Goal: Task Accomplishment & Management: Manage account settings

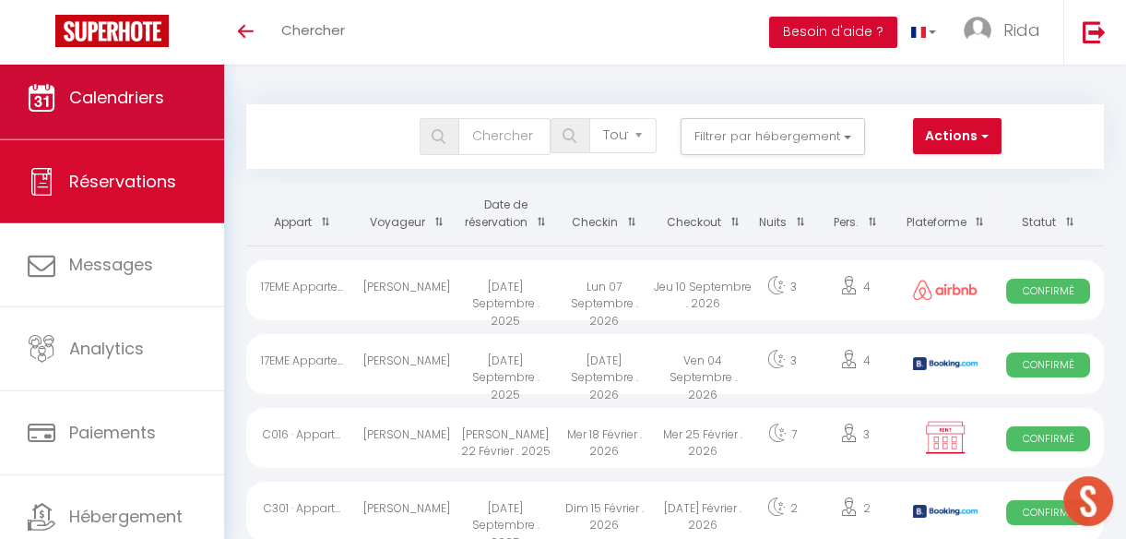
click at [120, 115] on link "Calendriers" at bounding box center [112, 97] width 224 height 83
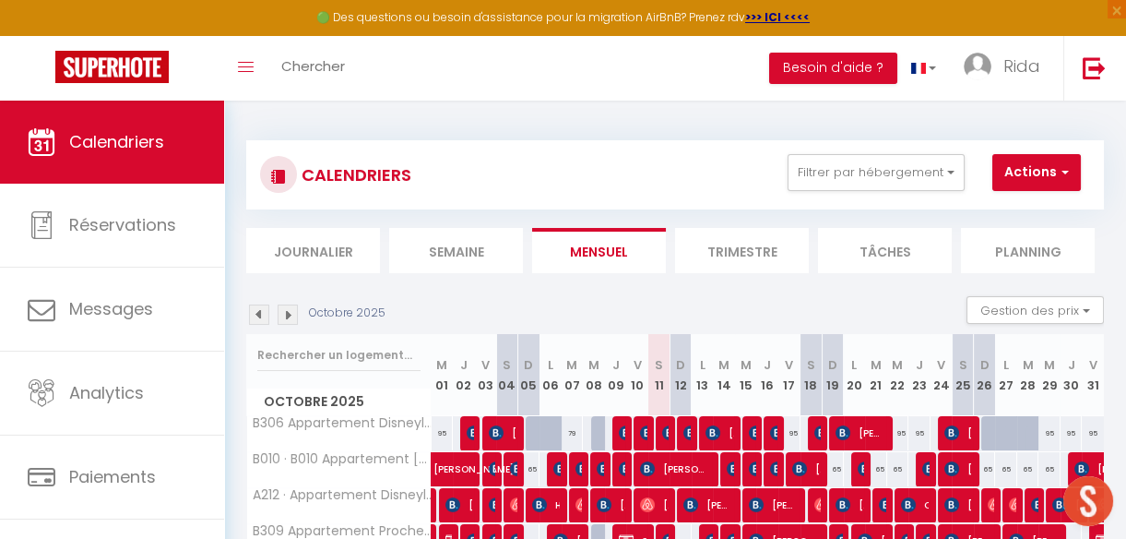
click at [981, 432] on div at bounding box center [992, 433] width 22 height 35
type input "95"
type input "Dim 26 Octobre 2025"
type input "Lun 27 Octobre 2025"
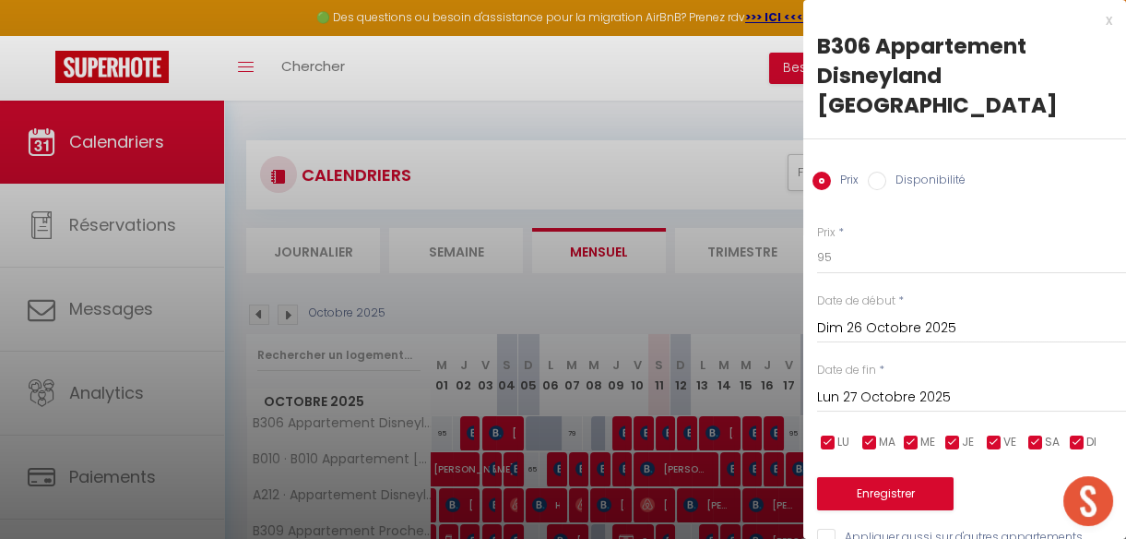
click at [880, 172] on input "Disponibilité" at bounding box center [877, 181] width 18 height 18
radio input "true"
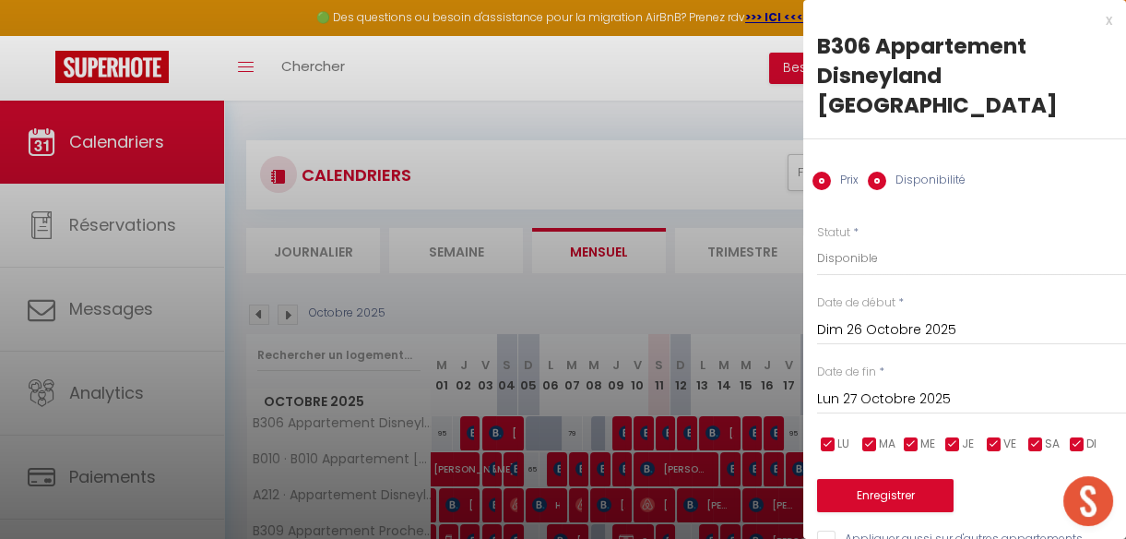
radio input "false"
click at [852, 241] on select "Disponible Indisponible" at bounding box center [971, 258] width 309 height 35
click at [817, 241] on select "Disponible Indisponible" at bounding box center [971, 258] width 309 height 35
click at [862, 387] on input "Lun 27 Octobre 2025" at bounding box center [971, 399] width 309 height 24
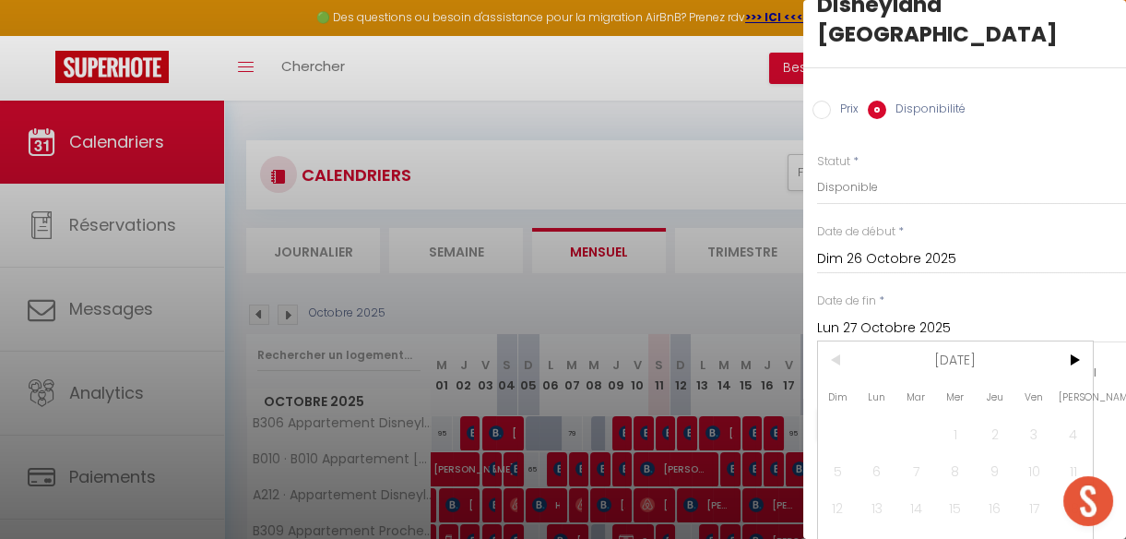
scroll to position [115, 0]
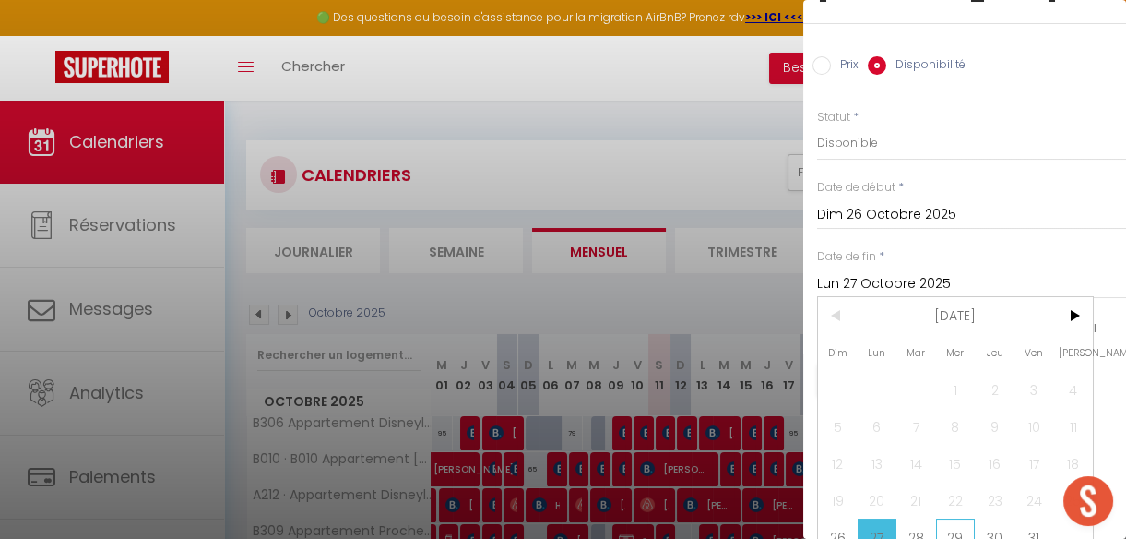
click at [951, 518] on span "29" at bounding box center [956, 536] width 40 height 37
type input "Mer 29 Octobre 2025"
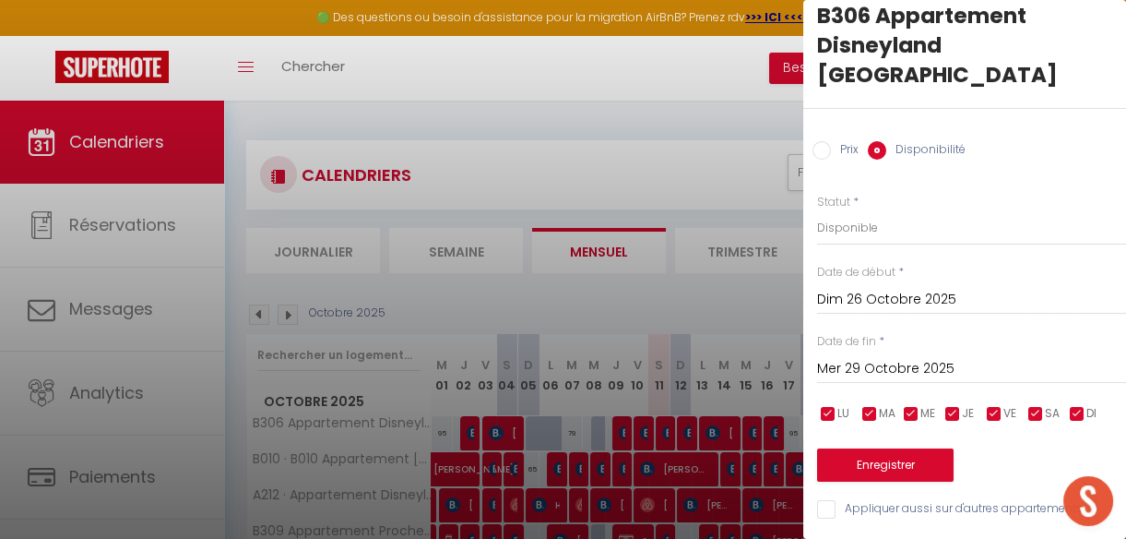
scroll to position [13, 0]
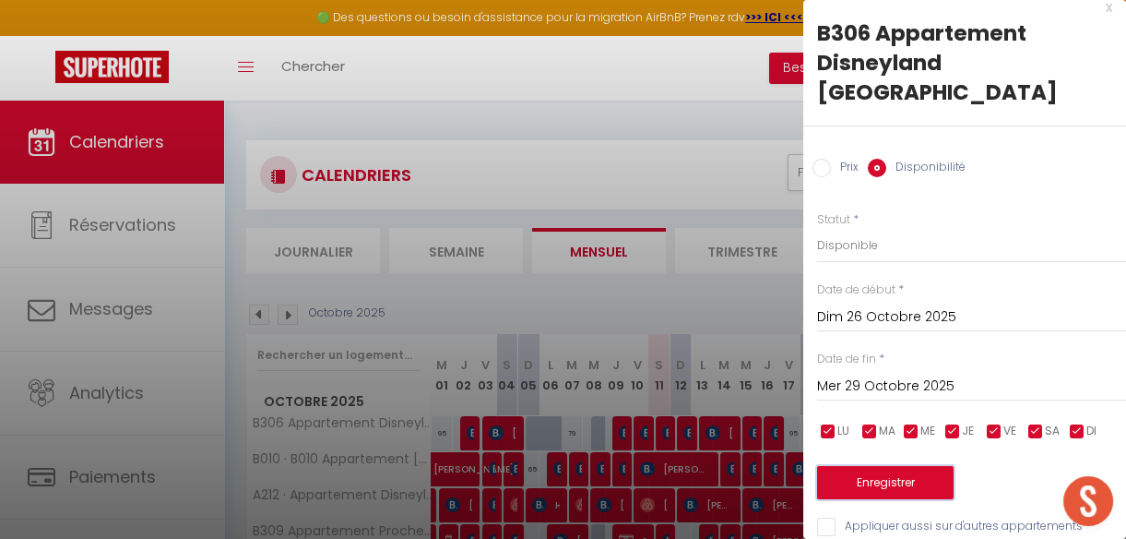
click at [910, 466] on button "Enregistrer" at bounding box center [885, 482] width 136 height 33
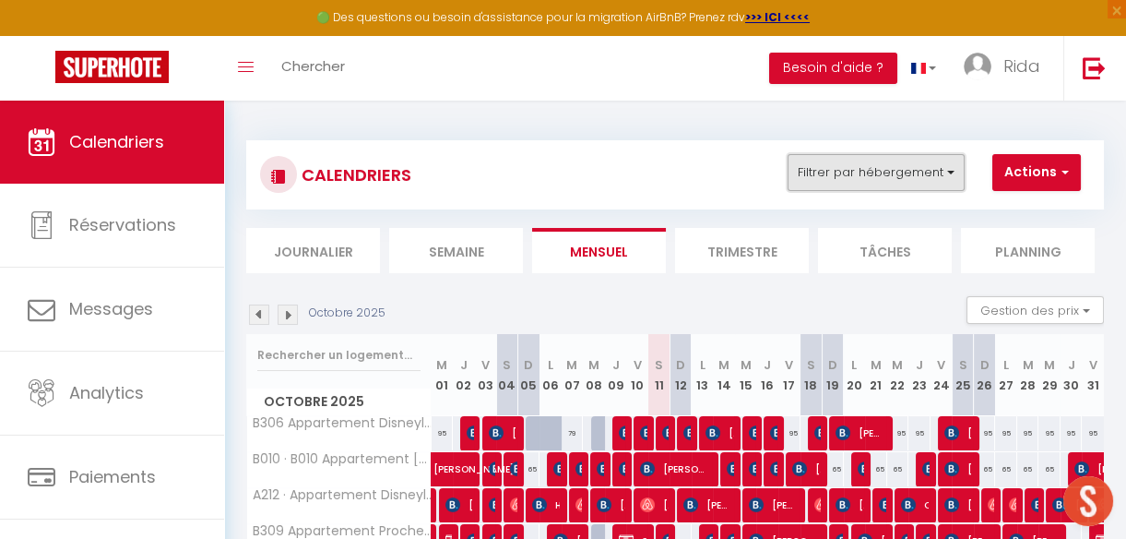
click at [862, 169] on button "Filtrer par hébergement" at bounding box center [876, 172] width 177 height 37
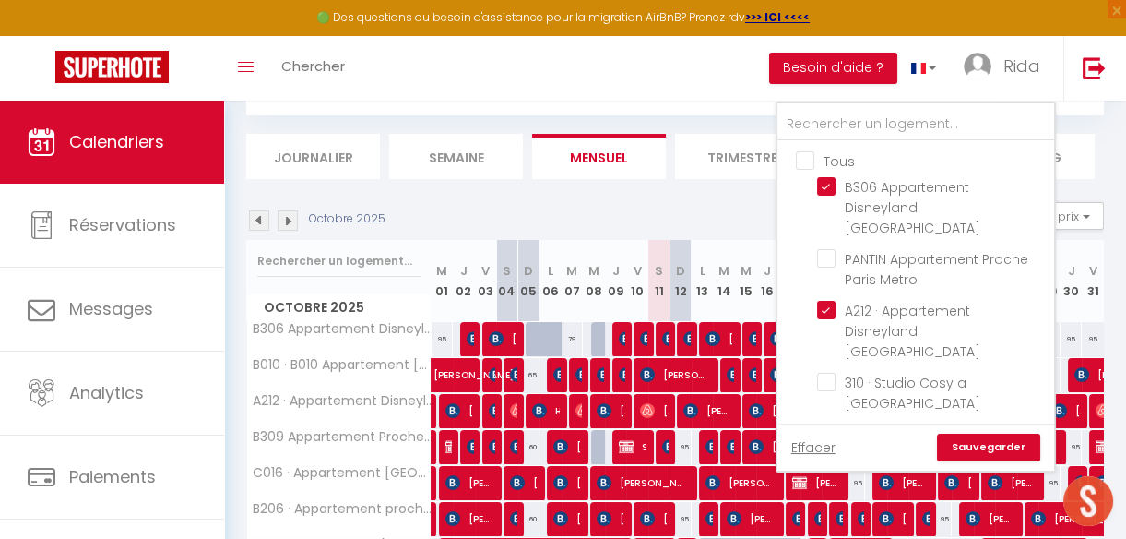
scroll to position [100, 0]
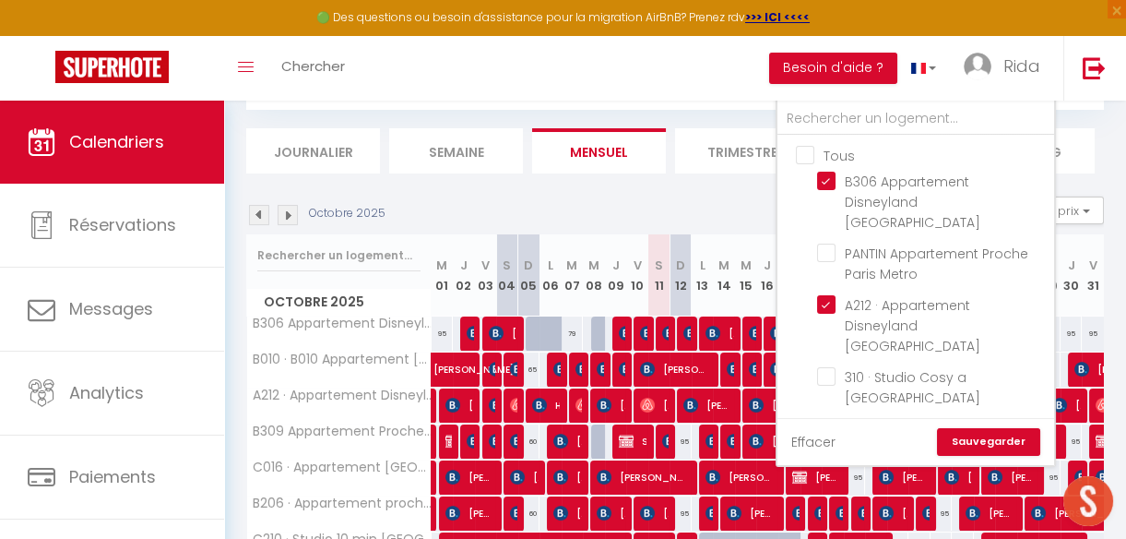
click at [820, 438] on link "Effacer" at bounding box center [813, 442] width 44 height 20
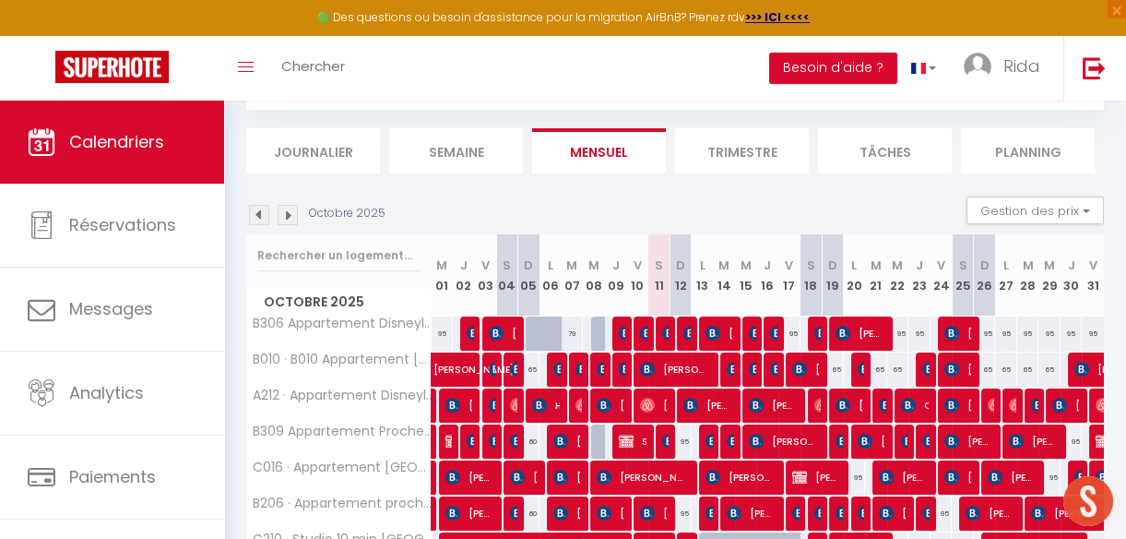
scroll to position [0, 0]
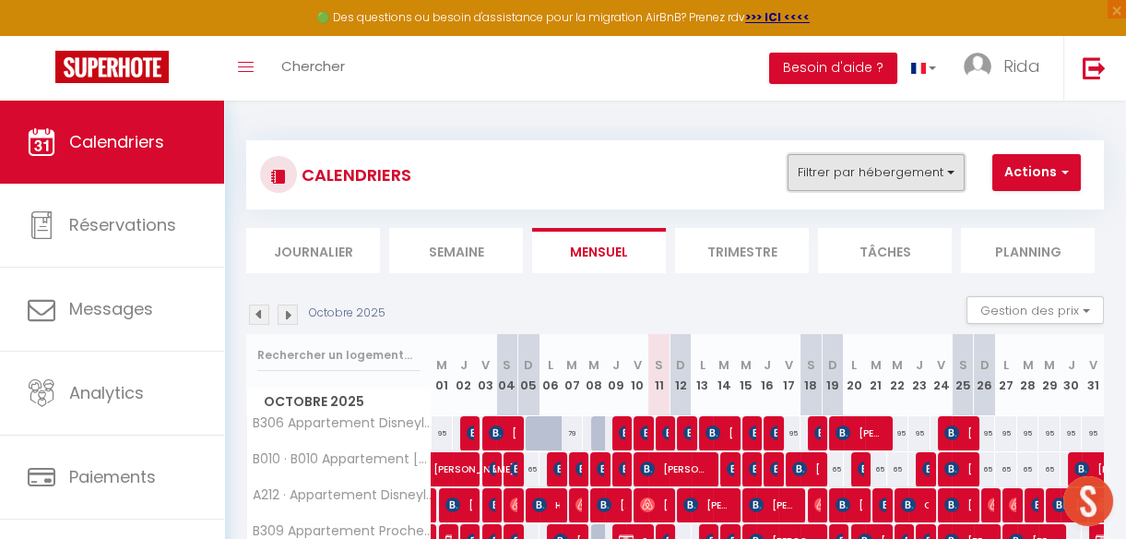
click at [857, 160] on button "Filtrer par hébergement" at bounding box center [876, 172] width 177 height 37
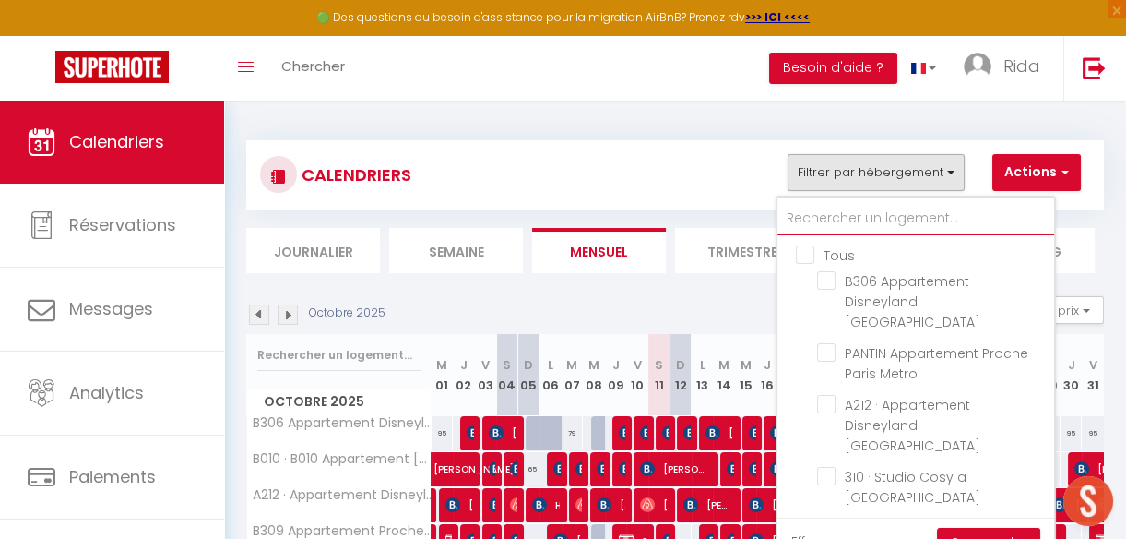
click at [830, 220] on input "text" at bounding box center [915, 218] width 277 height 33
type input "m"
checkbox input "false"
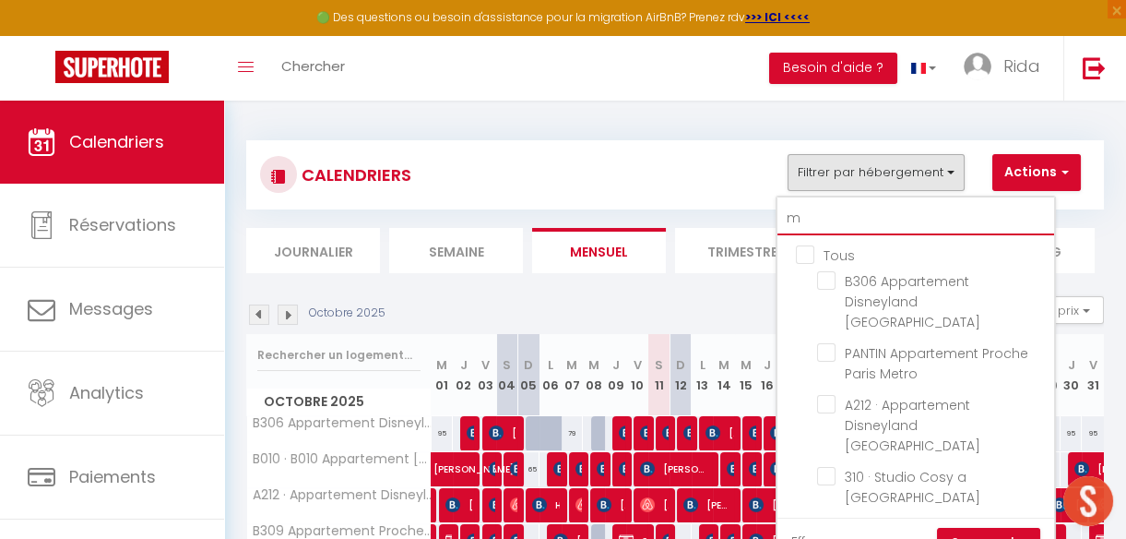
checkbox input "false"
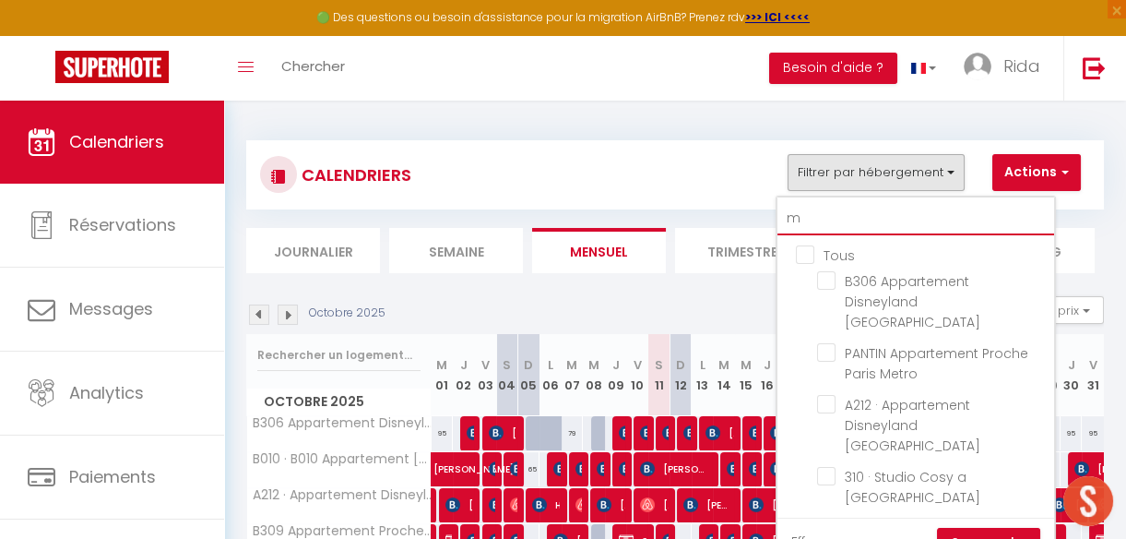
checkbox input "false"
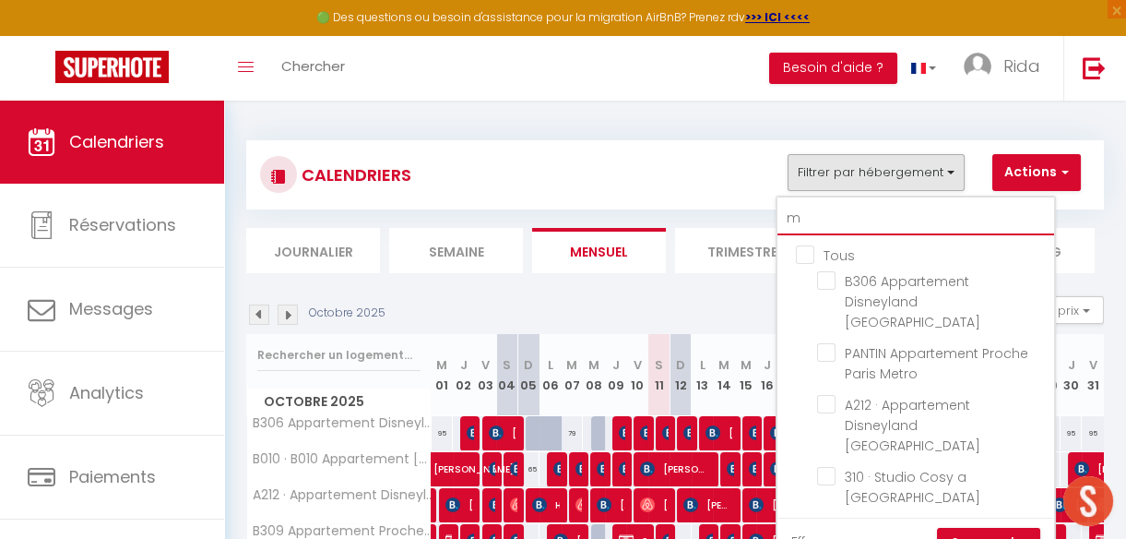
checkbox input "false"
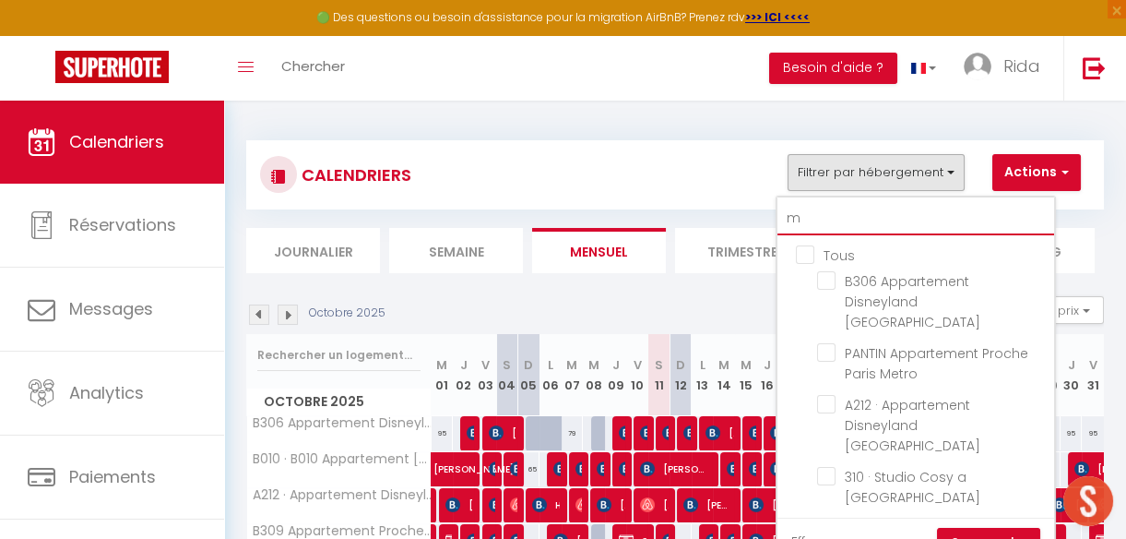
checkbox input "false"
type input "me"
checkbox input "false"
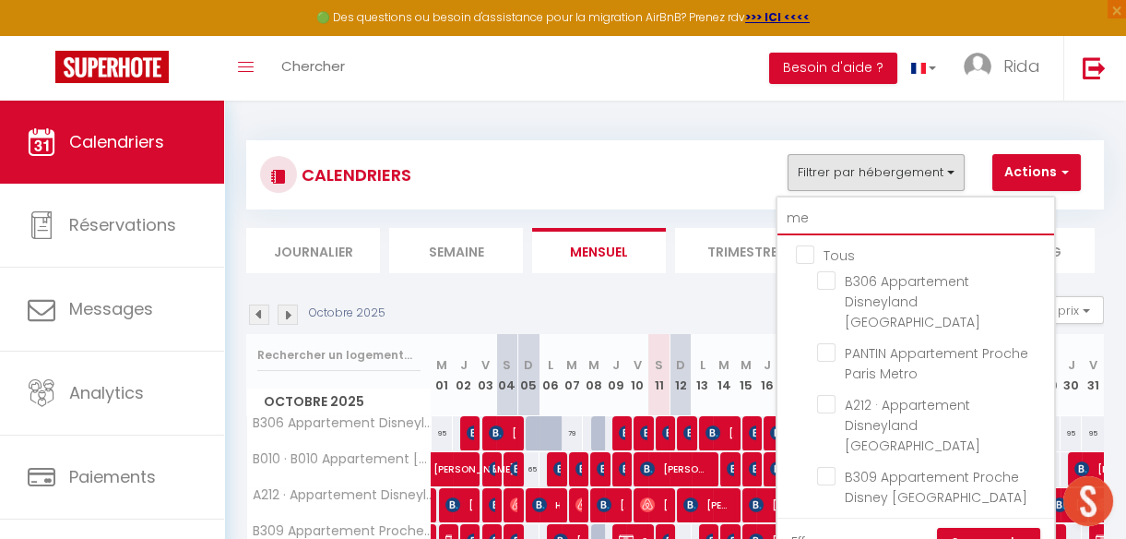
checkbox input "false"
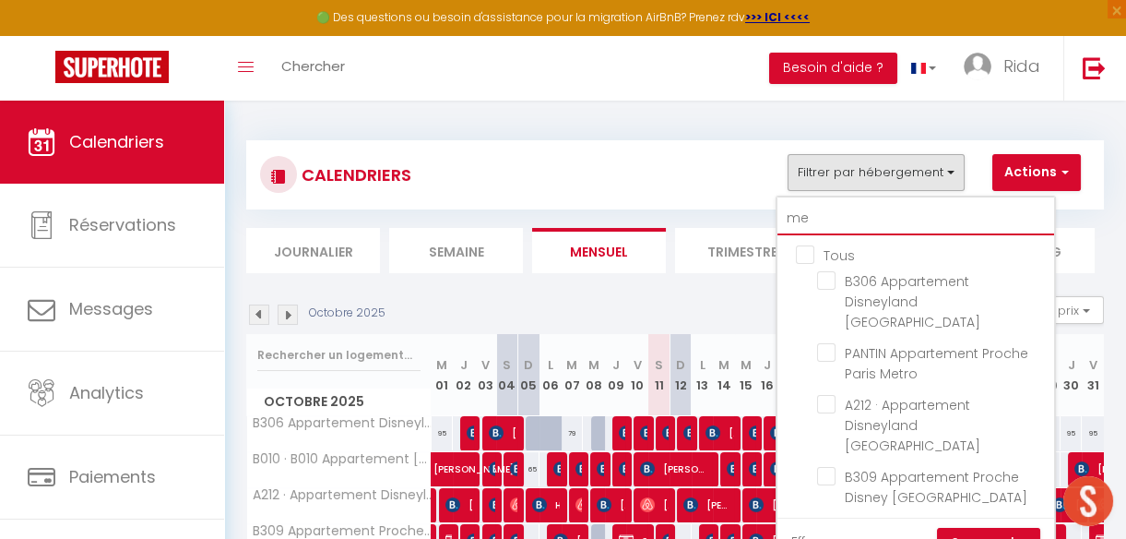
checkbox input "false"
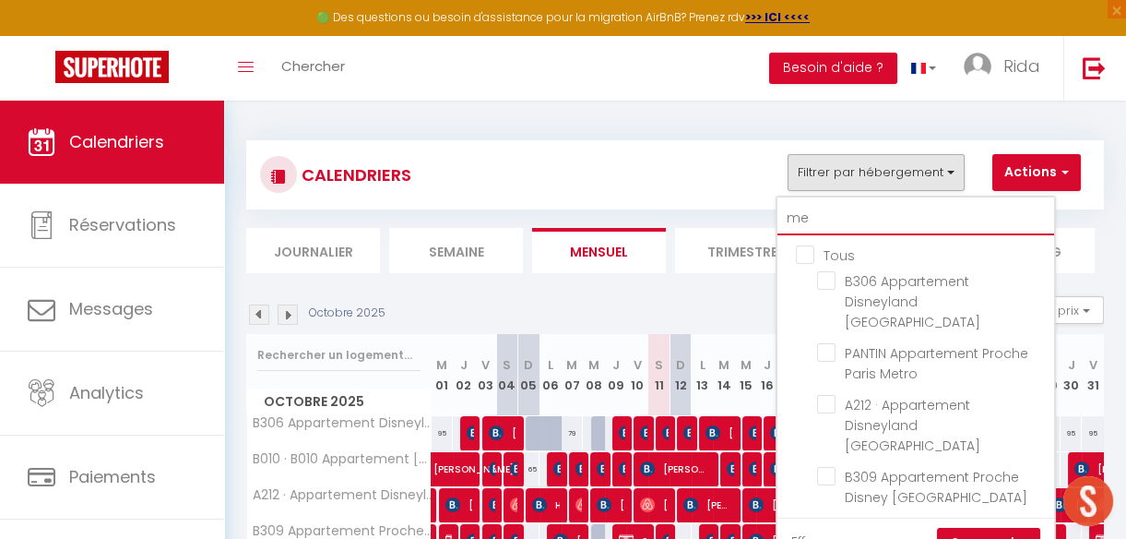
checkbox input "false"
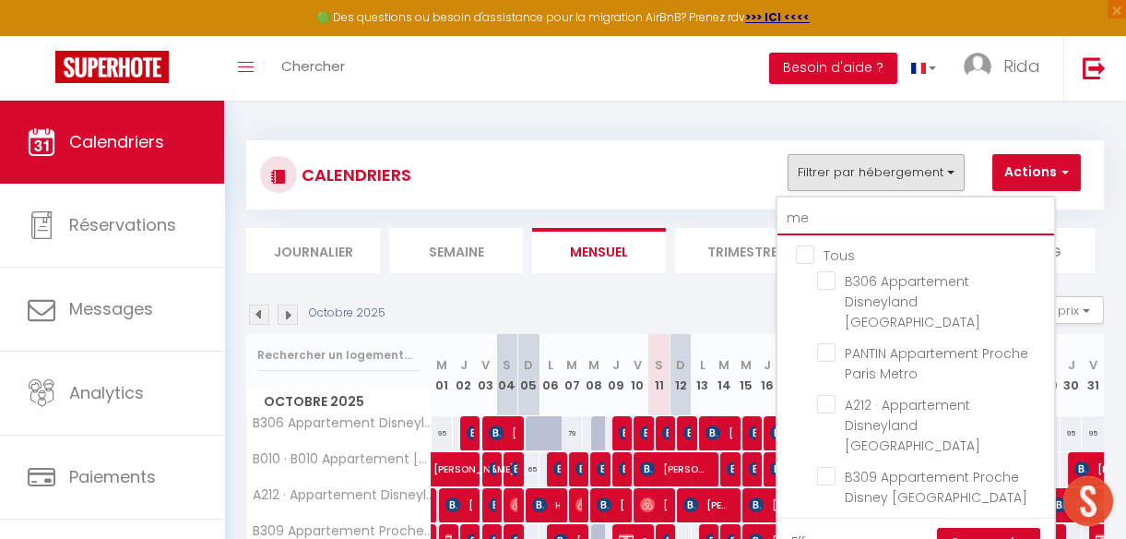
checkbox input "false"
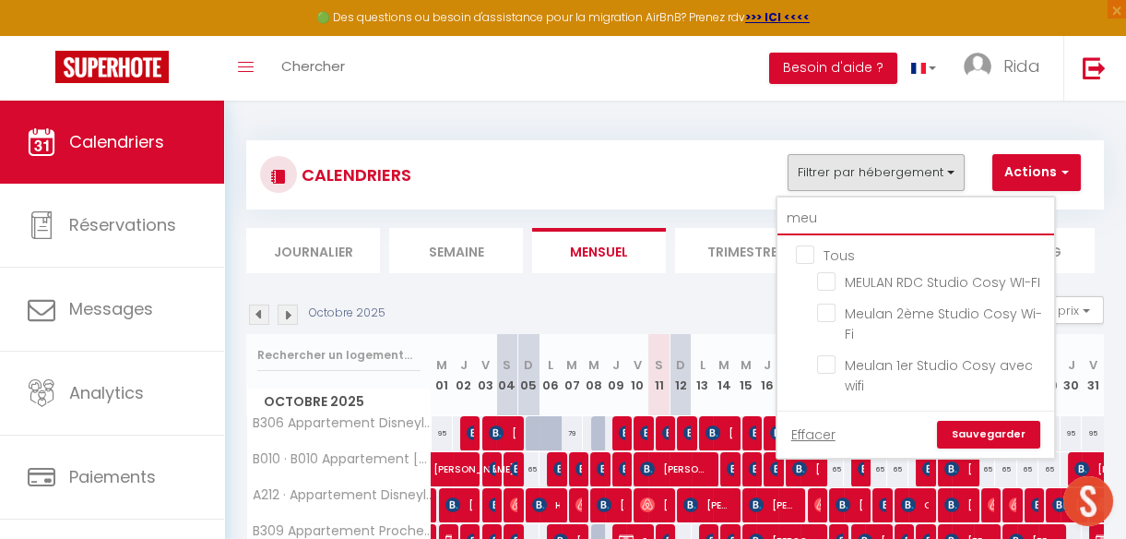
type input "meul"
checkbox input "false"
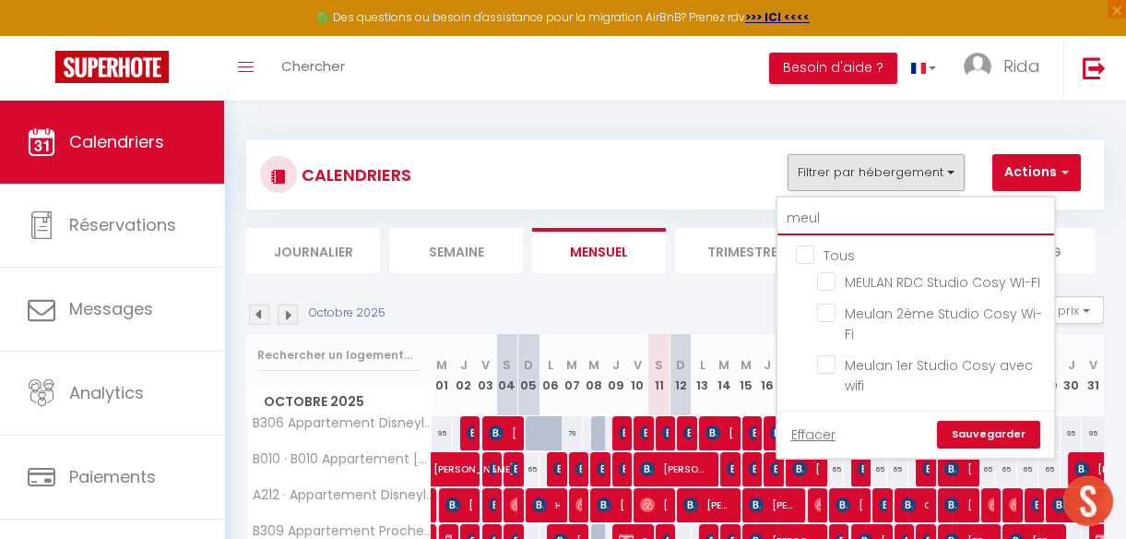
checkbox input "false"
type input "meul"
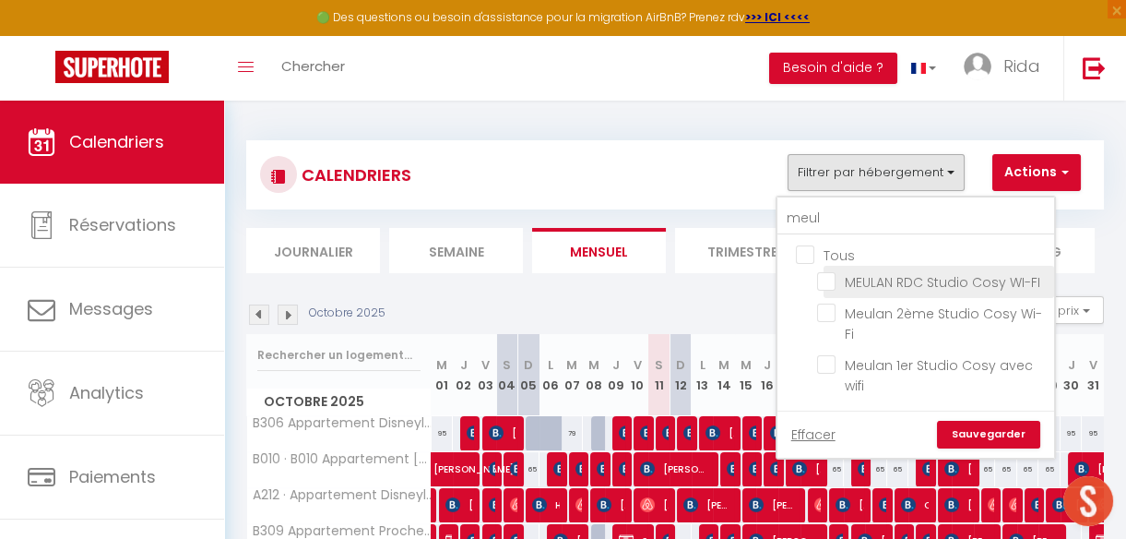
click at [830, 277] on input "MEULAN RDC Studio Cosy WI-FI" at bounding box center [932, 280] width 231 height 18
checkbox input "true"
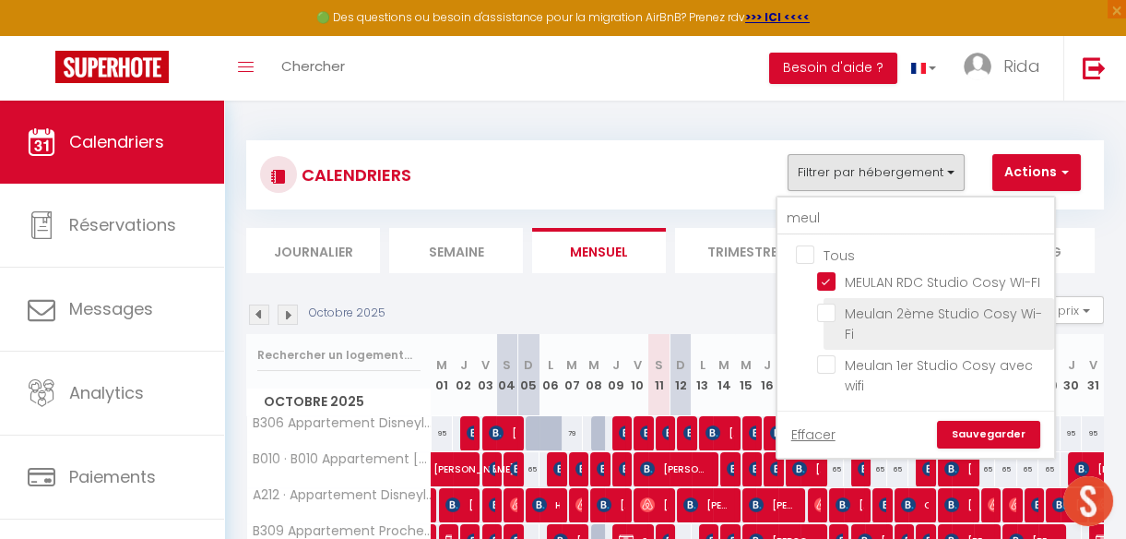
checkbox input "false"
click at [829, 315] on input "Meulan 2ème Studio Cosy Wi-Fi" at bounding box center [932, 312] width 231 height 18
checkbox input "true"
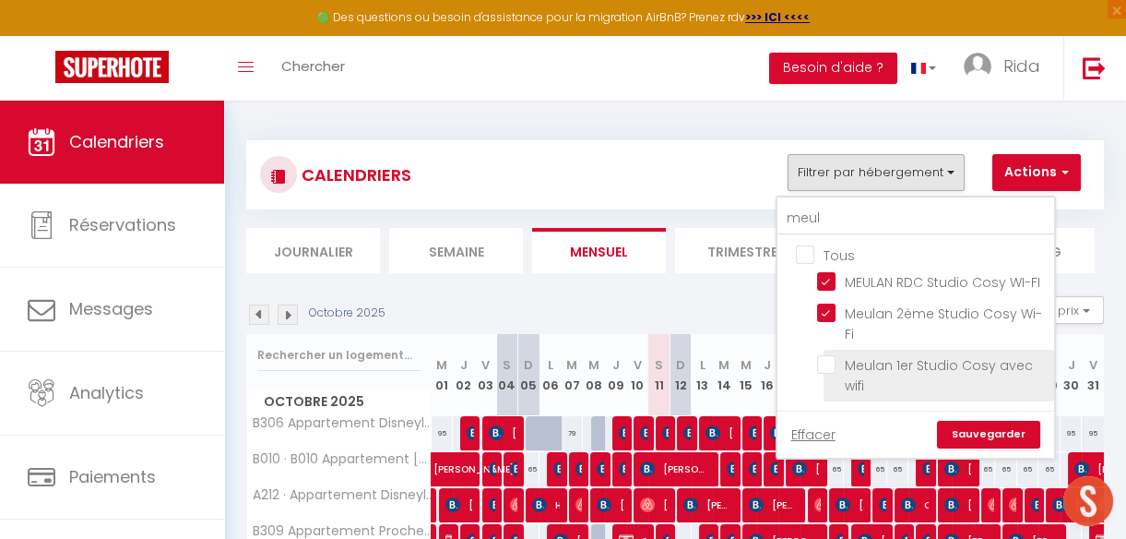
click at [830, 364] on input "Meulan 1er Studio Cosy avec wifi" at bounding box center [932, 364] width 231 height 18
checkbox input "true"
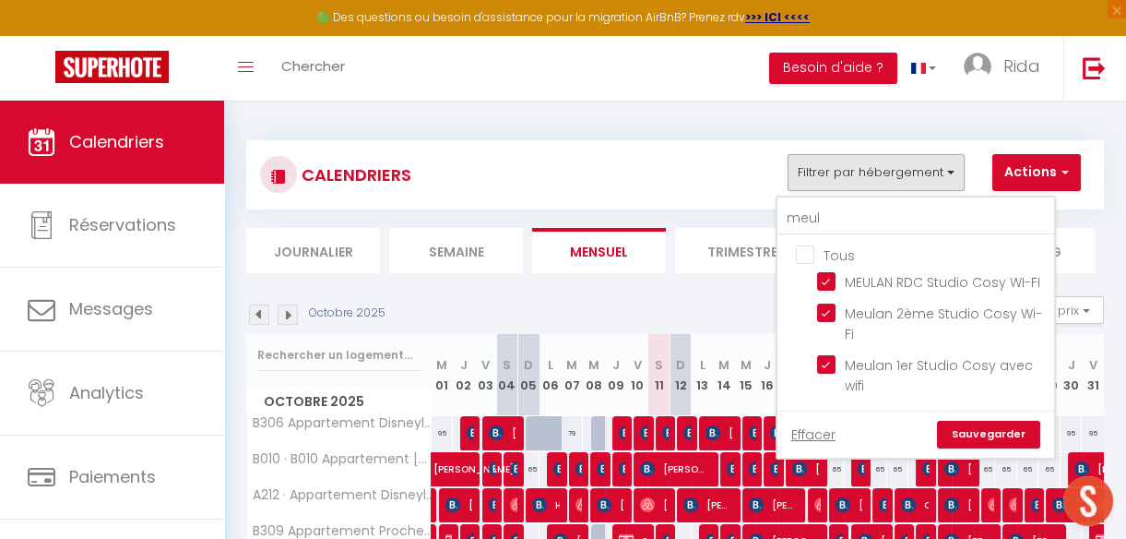
click at [989, 440] on link "Sauvegarder" at bounding box center [988, 435] width 103 height 28
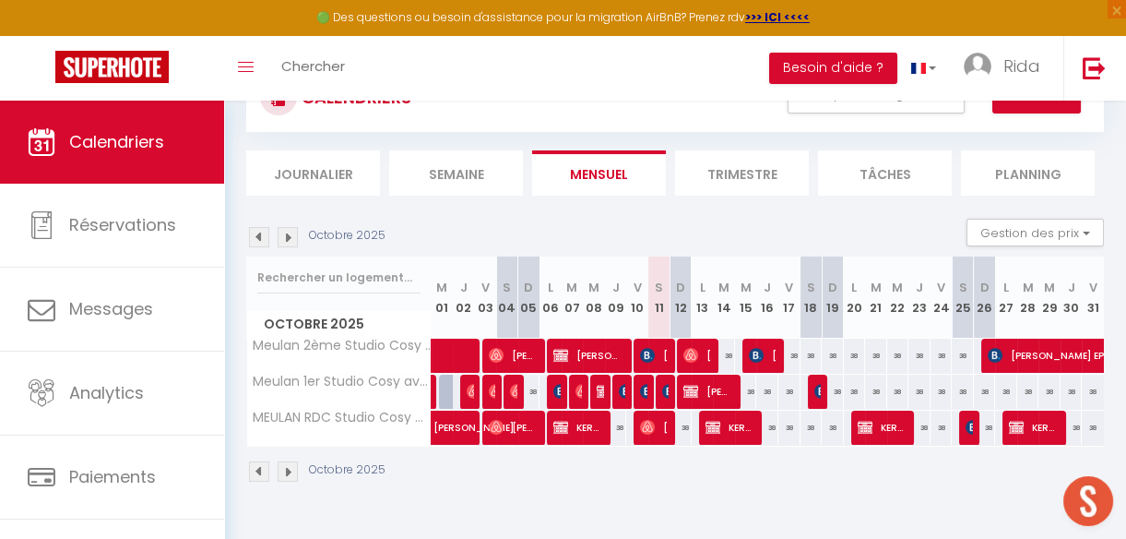
scroll to position [93, 0]
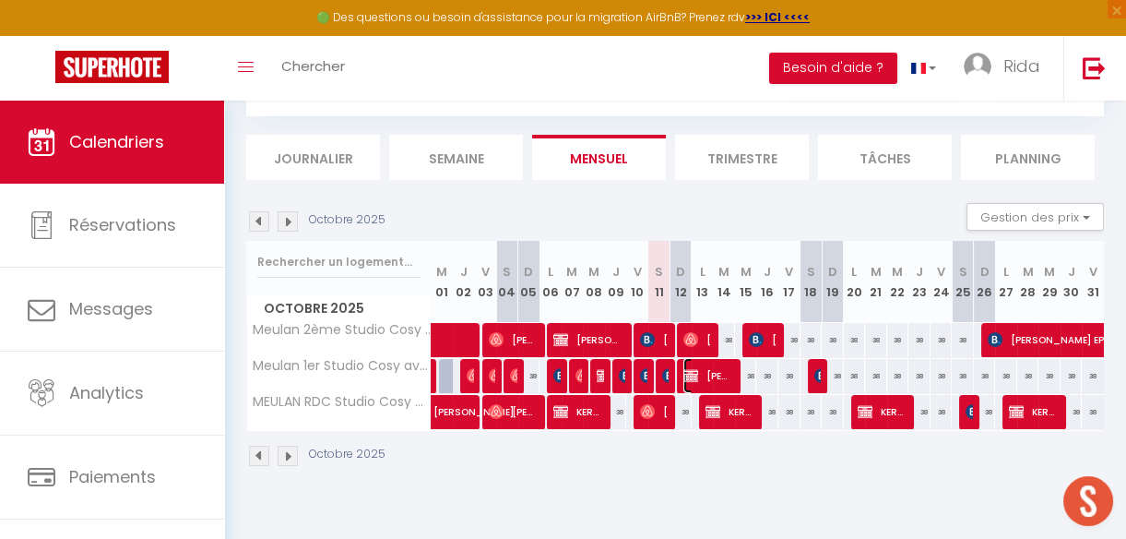
click at [711, 376] on span "[PERSON_NAME] (PAYE SUR PLACE)" at bounding box center [708, 375] width 50 height 35
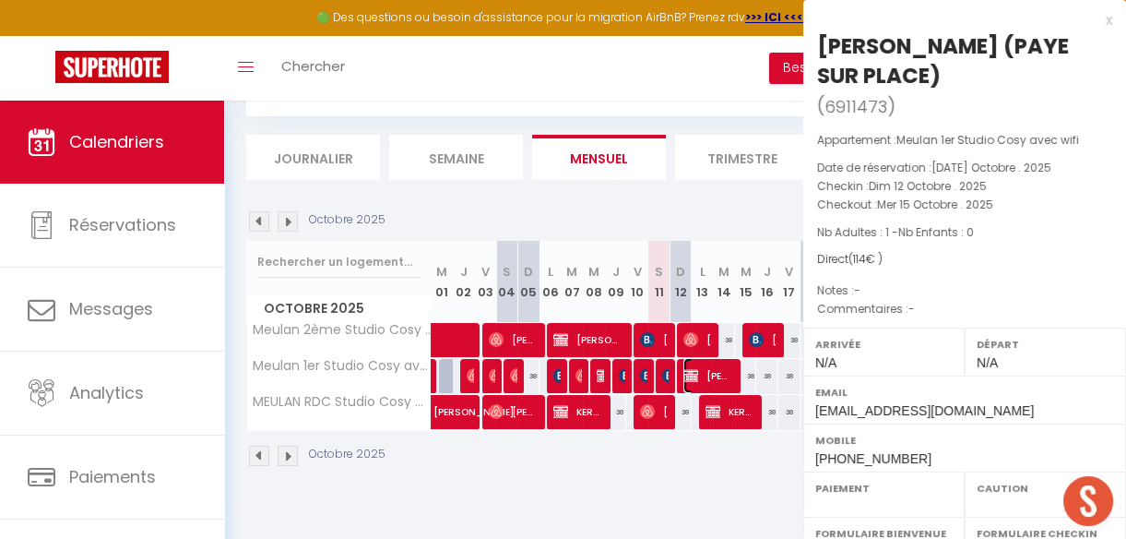
select select "OK"
select select "KO"
select select "0"
select select "1"
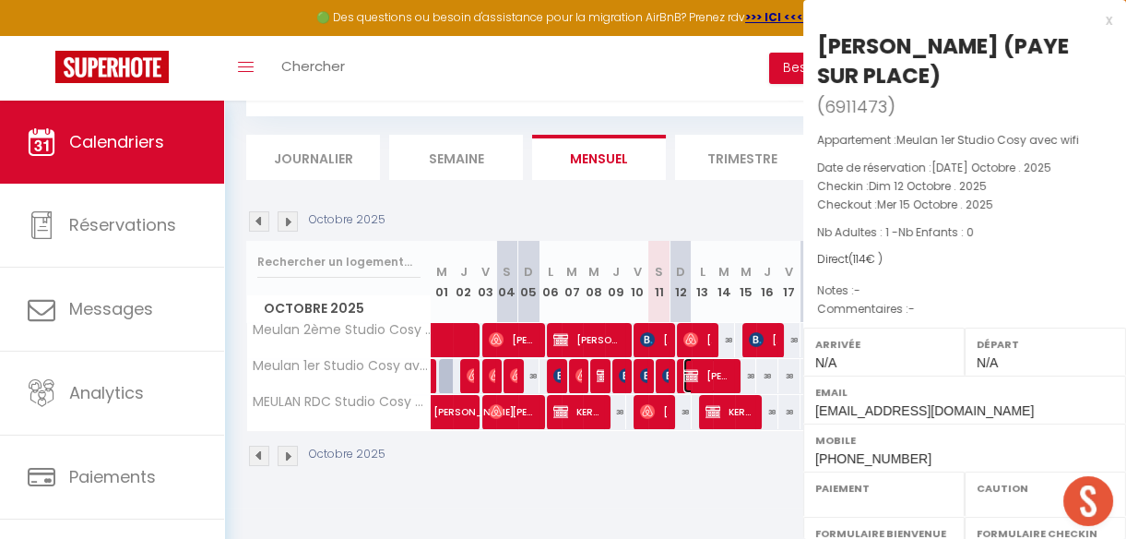
select select
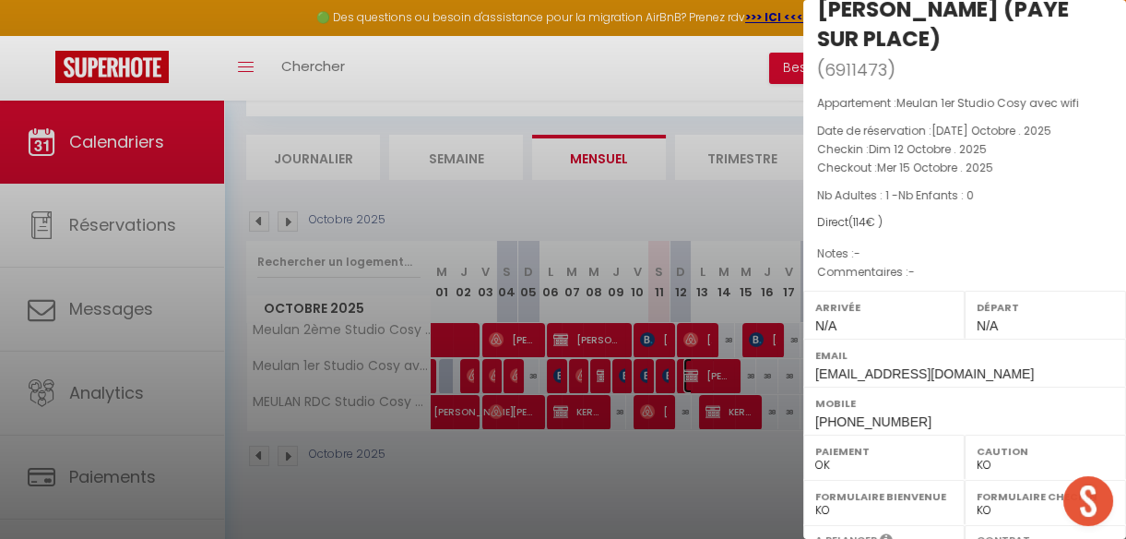
scroll to position [0, 0]
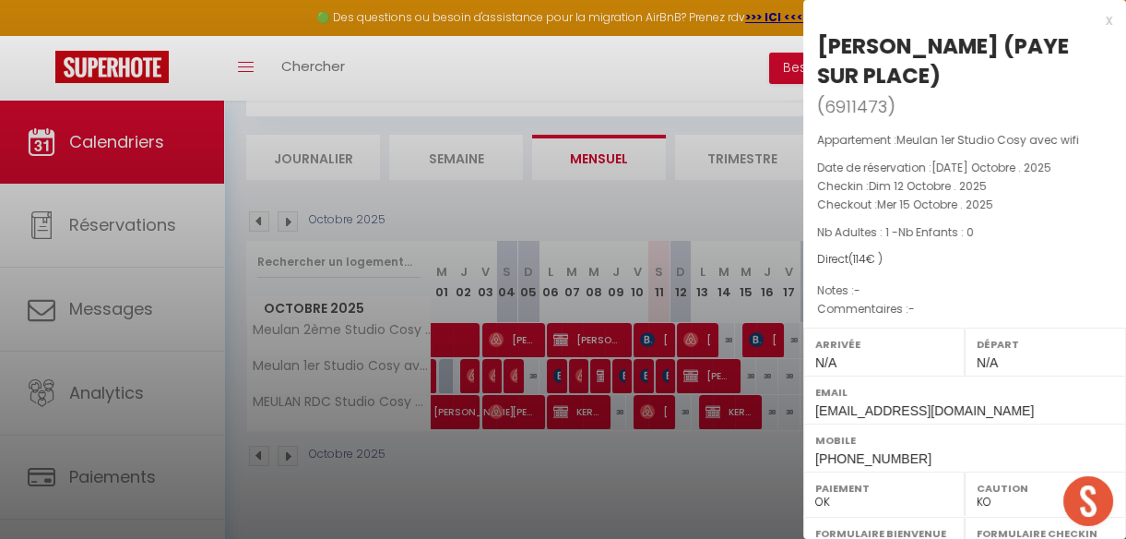
click at [714, 197] on div at bounding box center [563, 269] width 1126 height 539
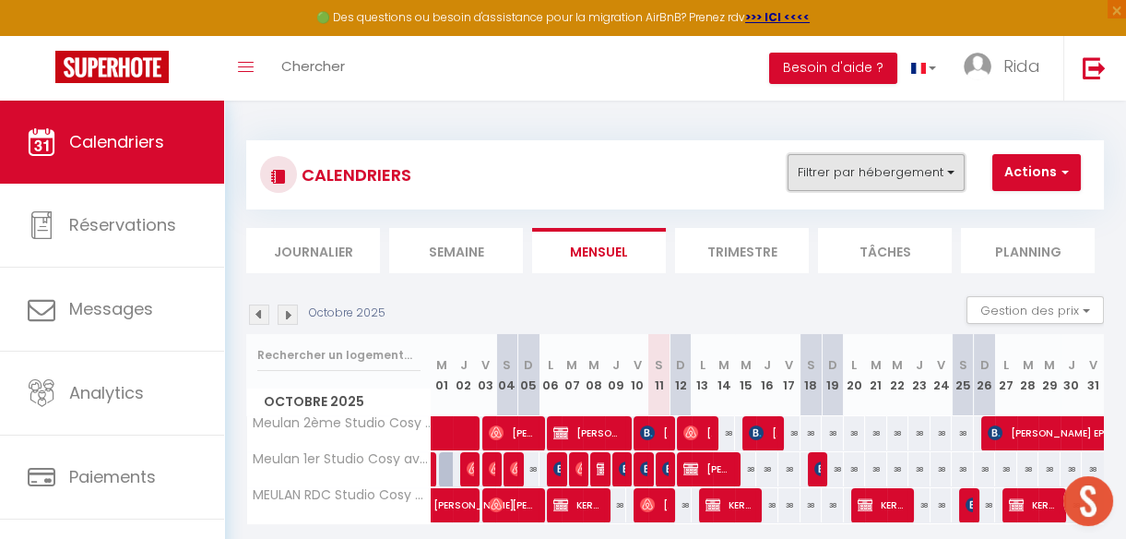
click at [912, 170] on button "Filtrer par hébergement" at bounding box center [876, 172] width 177 height 37
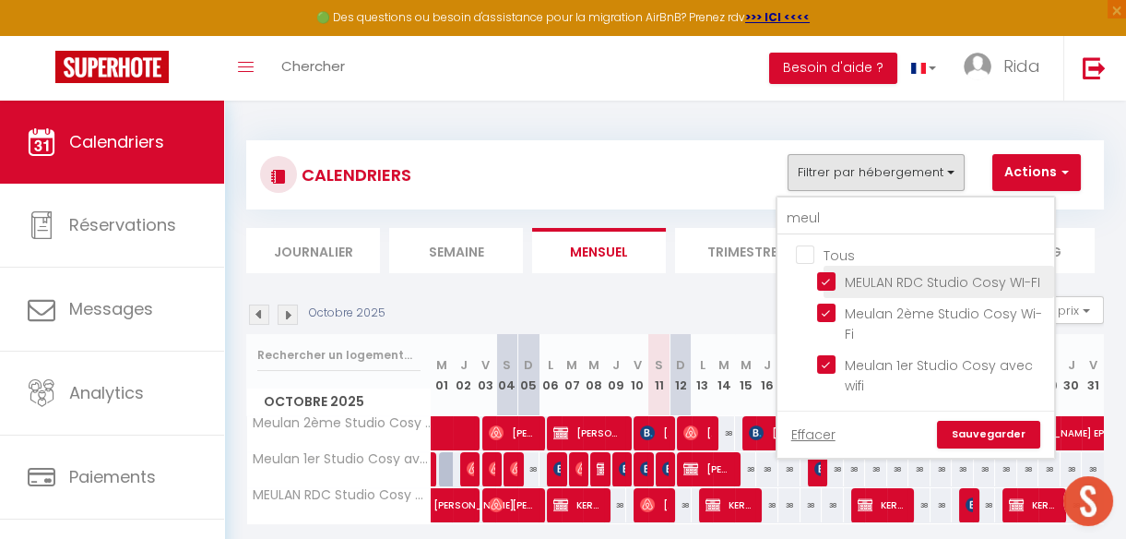
click at [824, 280] on input "MEULAN RDC Studio Cosy WI-FI" at bounding box center [932, 280] width 231 height 18
checkbox input "false"
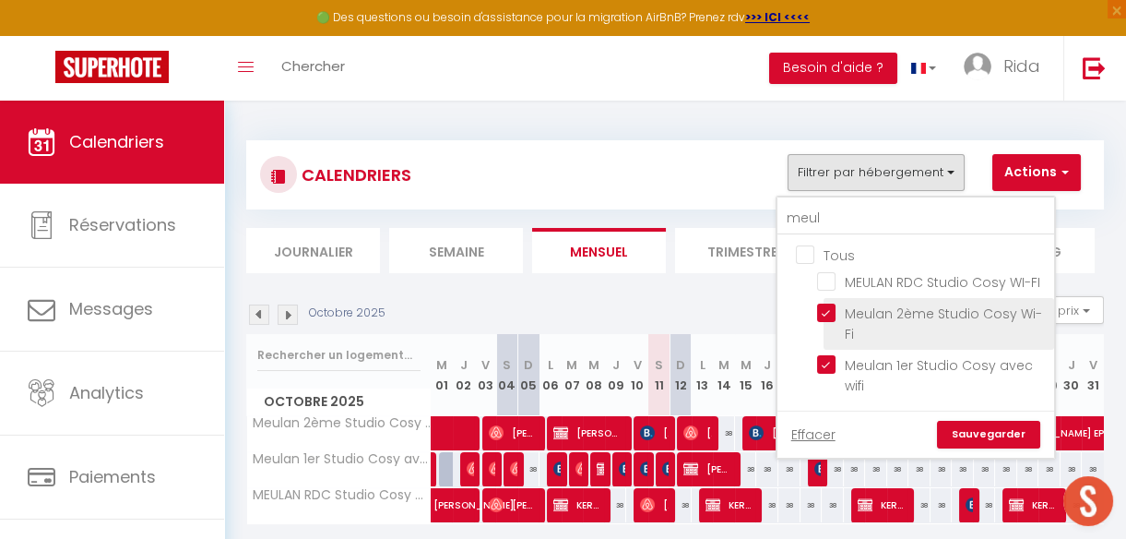
click at [824, 304] on input "Meulan 2ème Studio Cosy Wi-Fi" at bounding box center [932, 312] width 231 height 18
checkbox input "false"
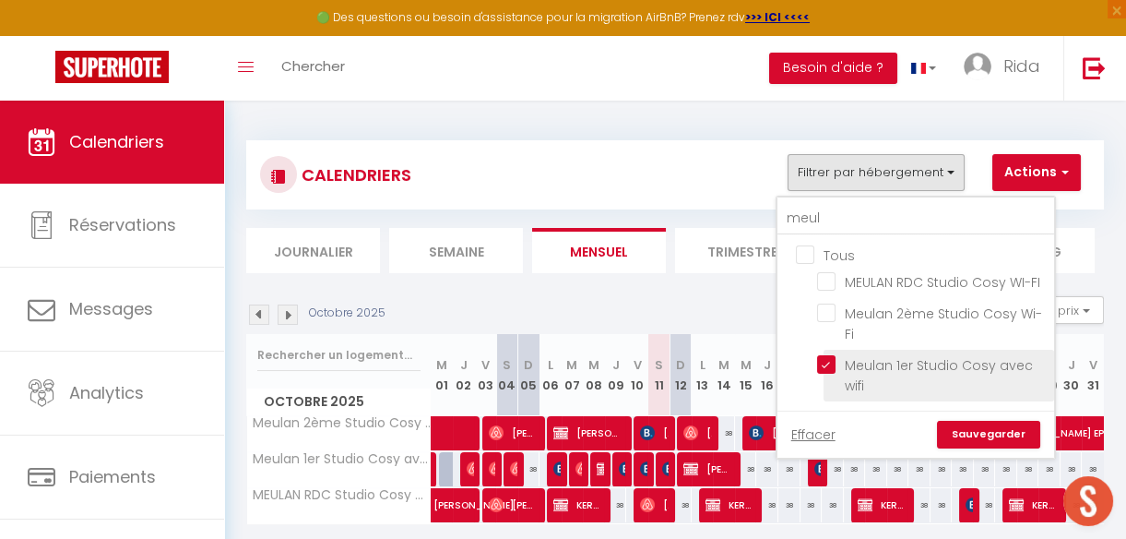
click at [824, 359] on input "Meulan 1er Studio Cosy avec wifi" at bounding box center [932, 364] width 231 height 18
checkbox input "false"
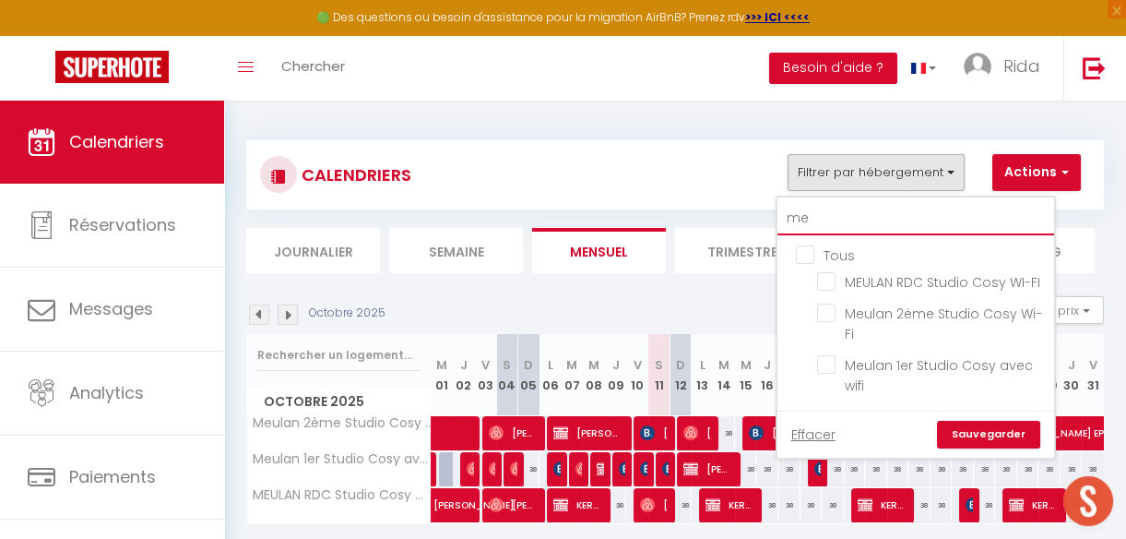
type input "m"
checkbox input "false"
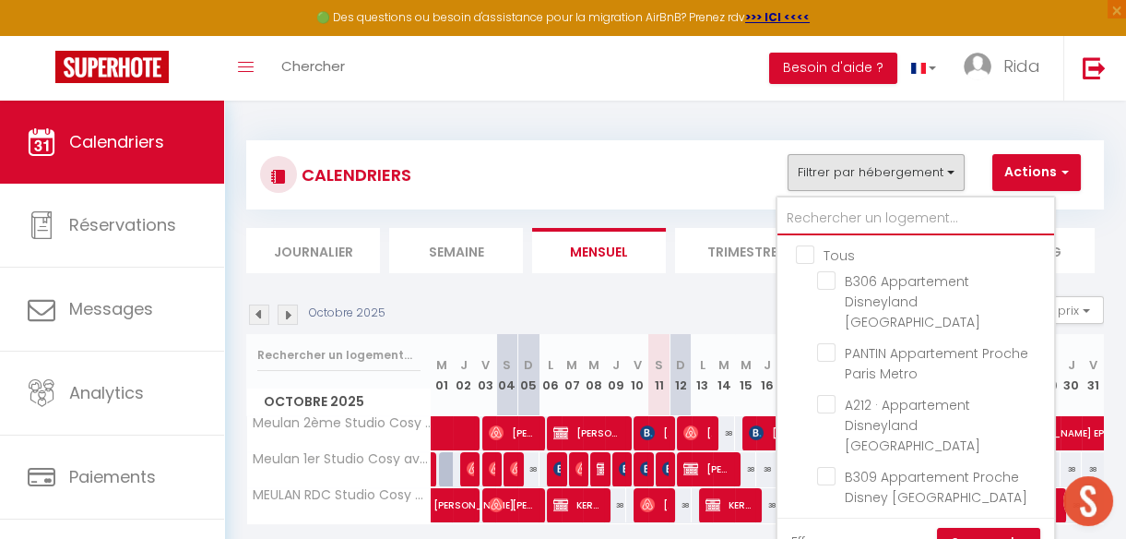
checkbox input "false"
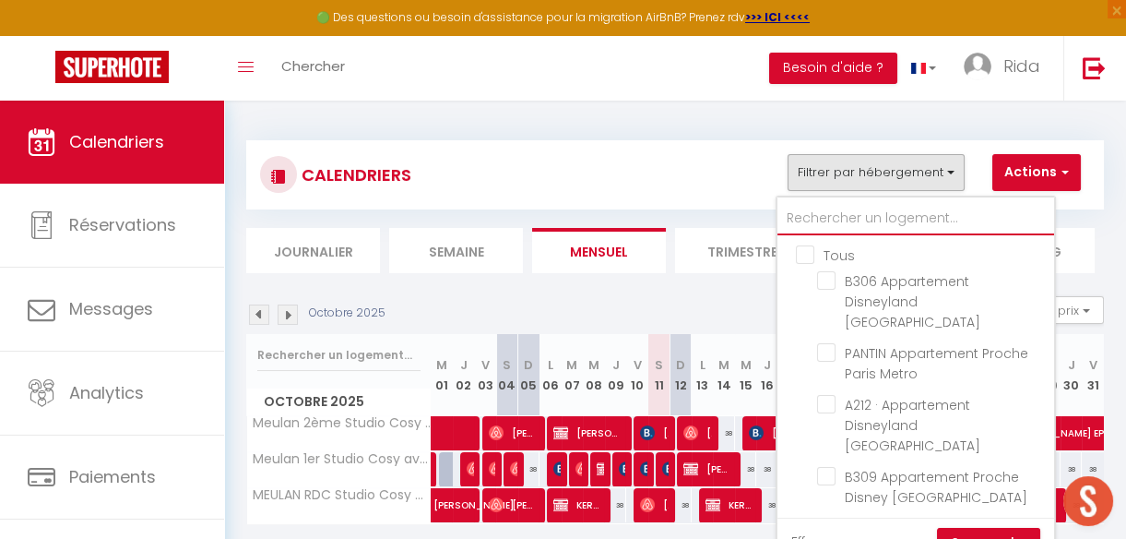
checkbox input "false"
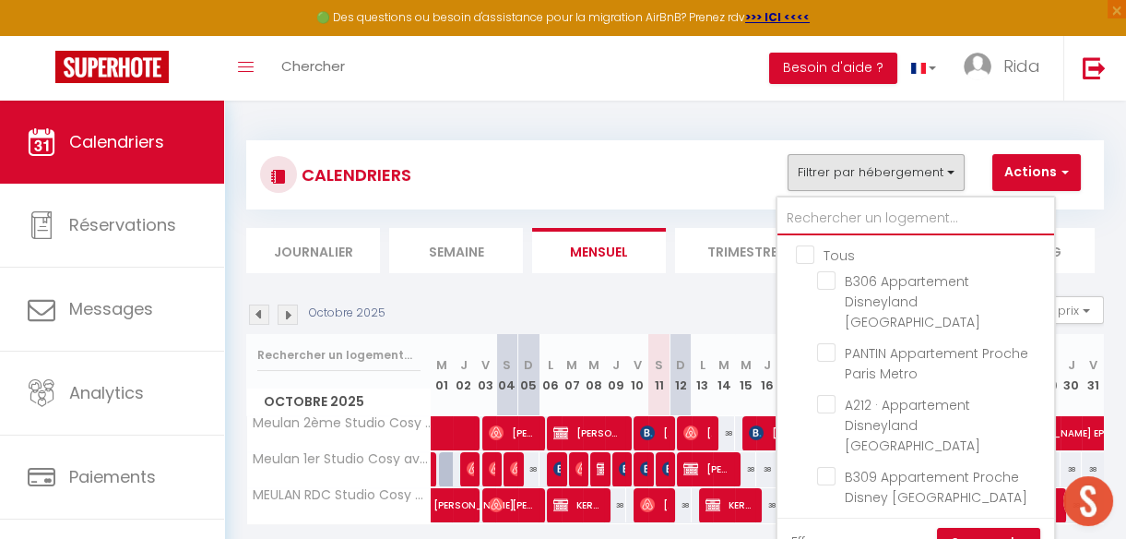
checkbox input "false"
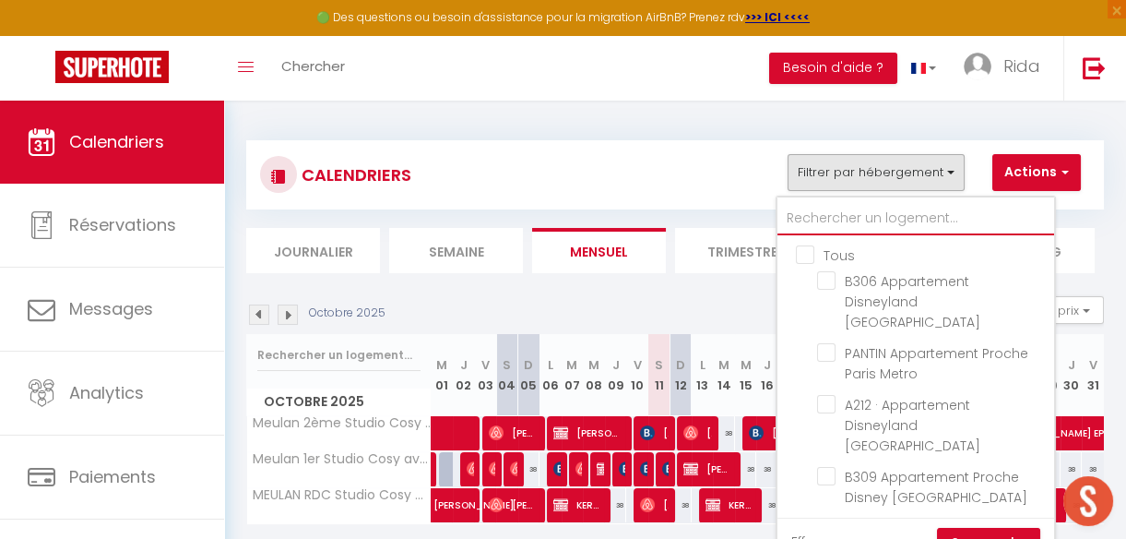
checkbox input "false"
type input "p"
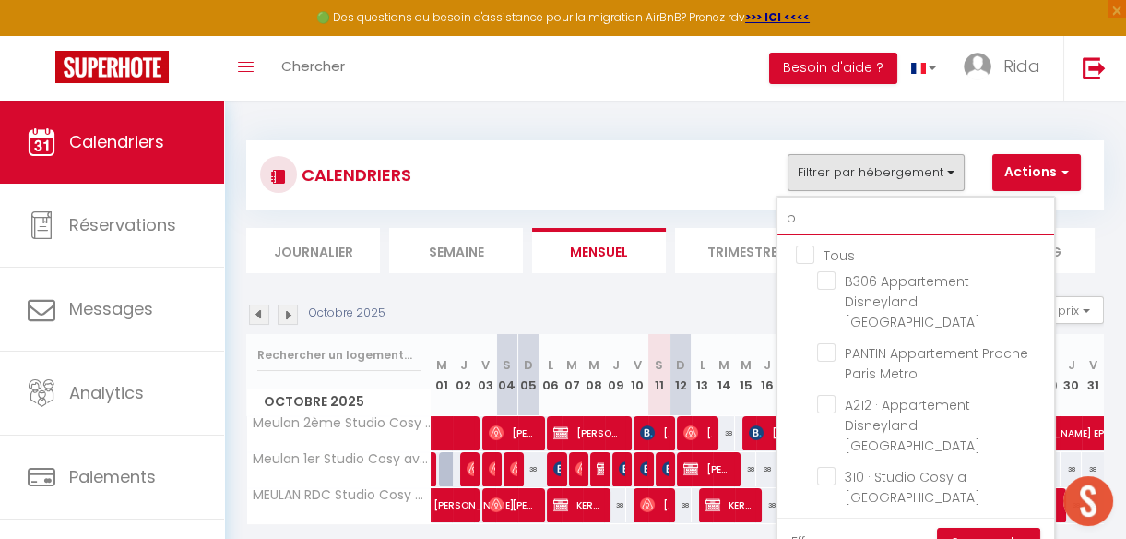
checkbox input "false"
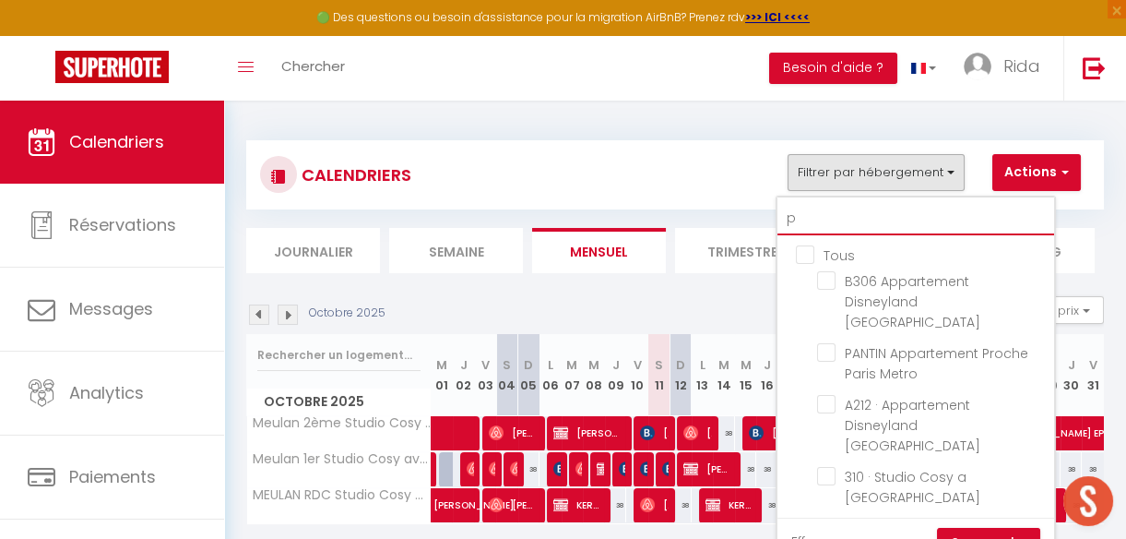
checkbox input "false"
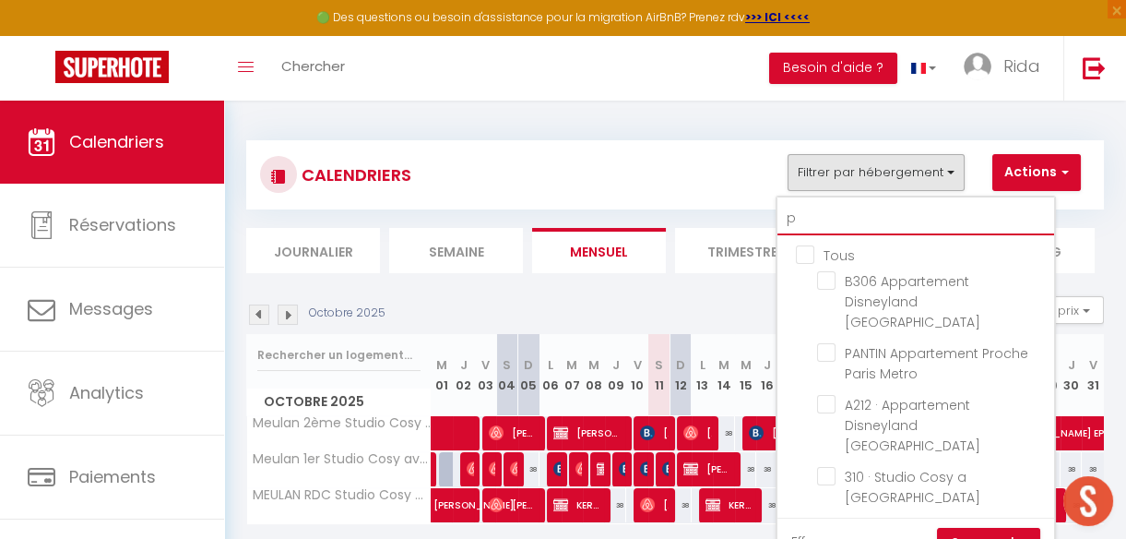
checkbox input "false"
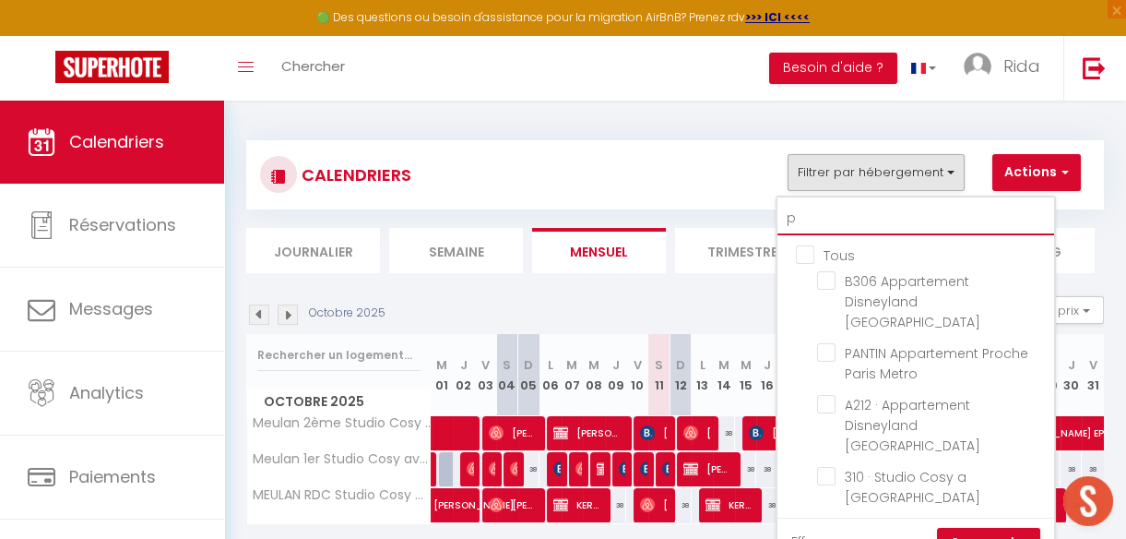
checkbox input "false"
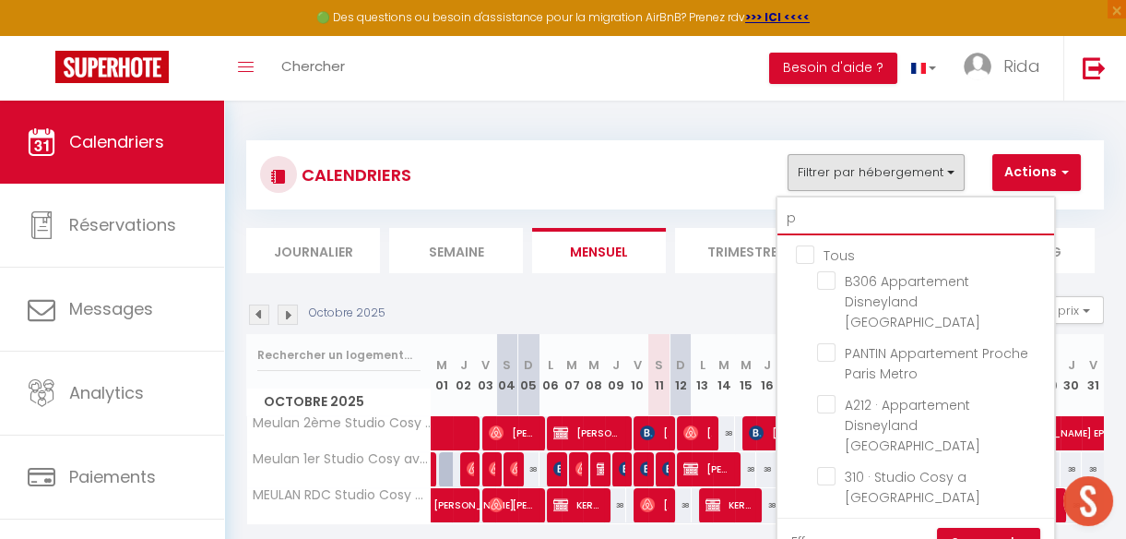
checkbox input "false"
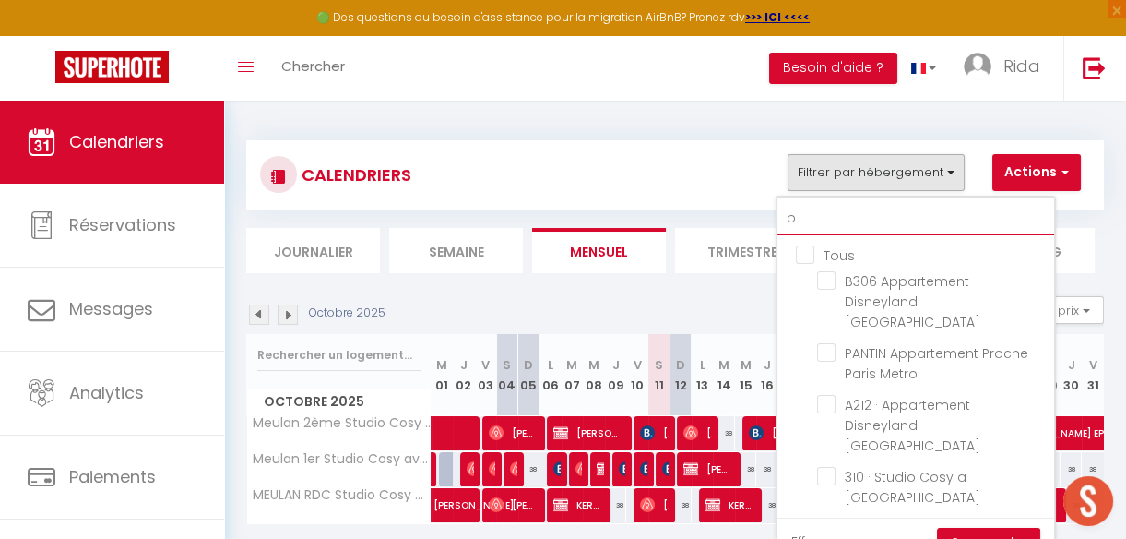
checkbox input "false"
type input "pe"
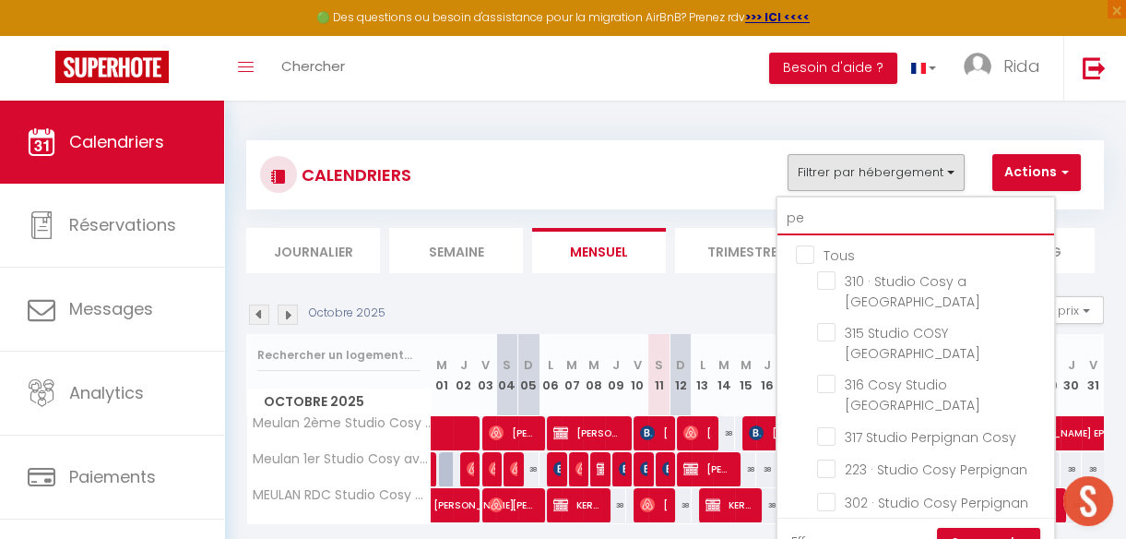
checkbox input "false"
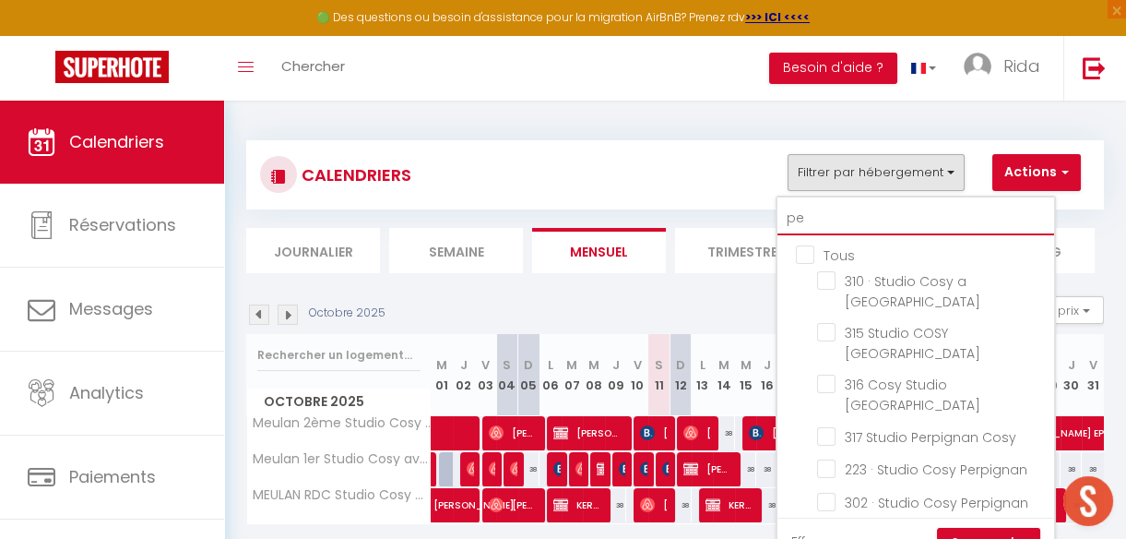
checkbox input "false"
type input "per"
checkbox input "false"
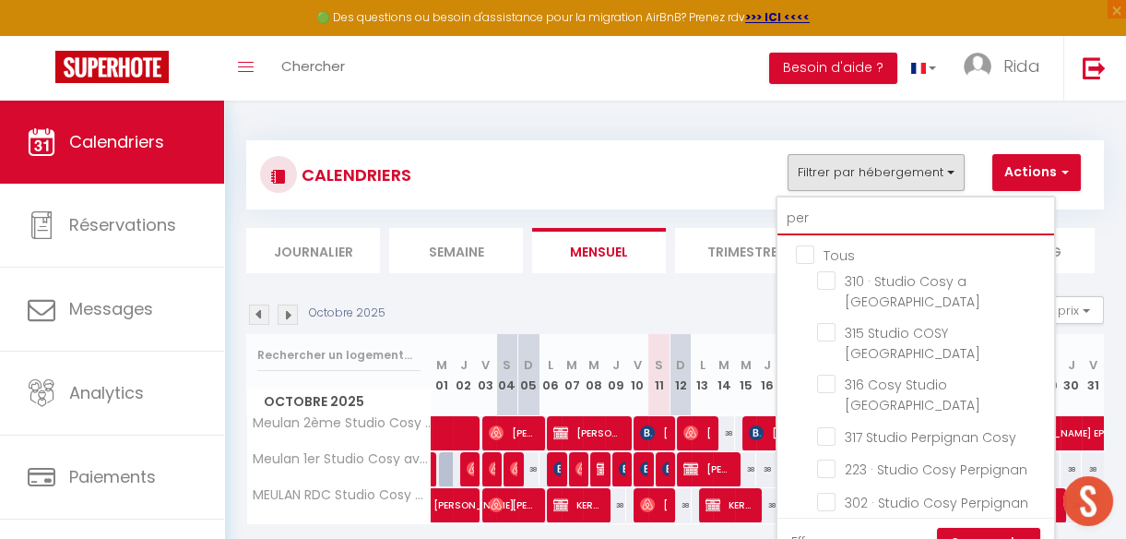
checkbox input "false"
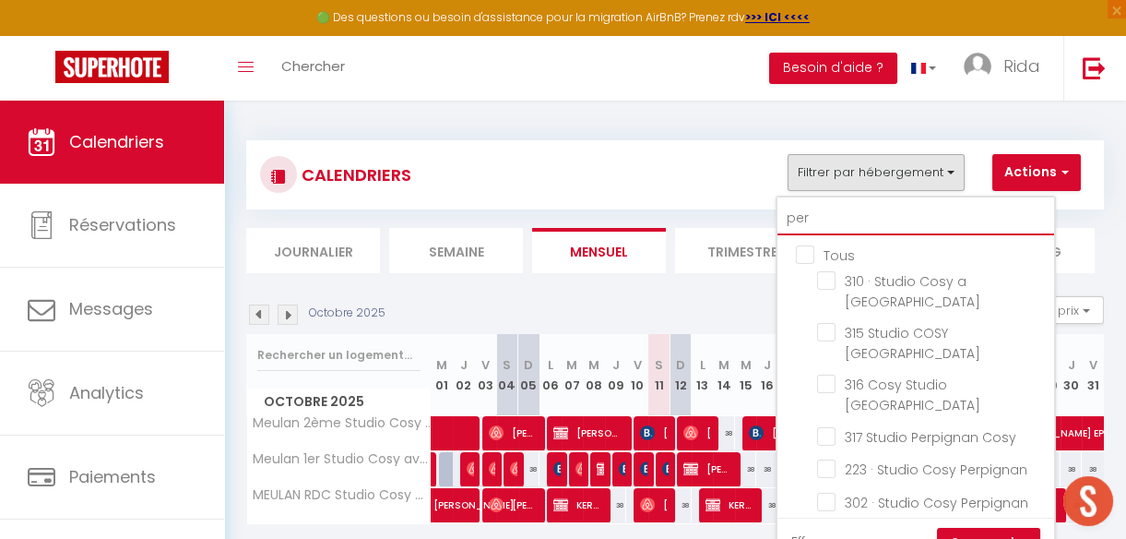
type input "perp"
checkbox input "false"
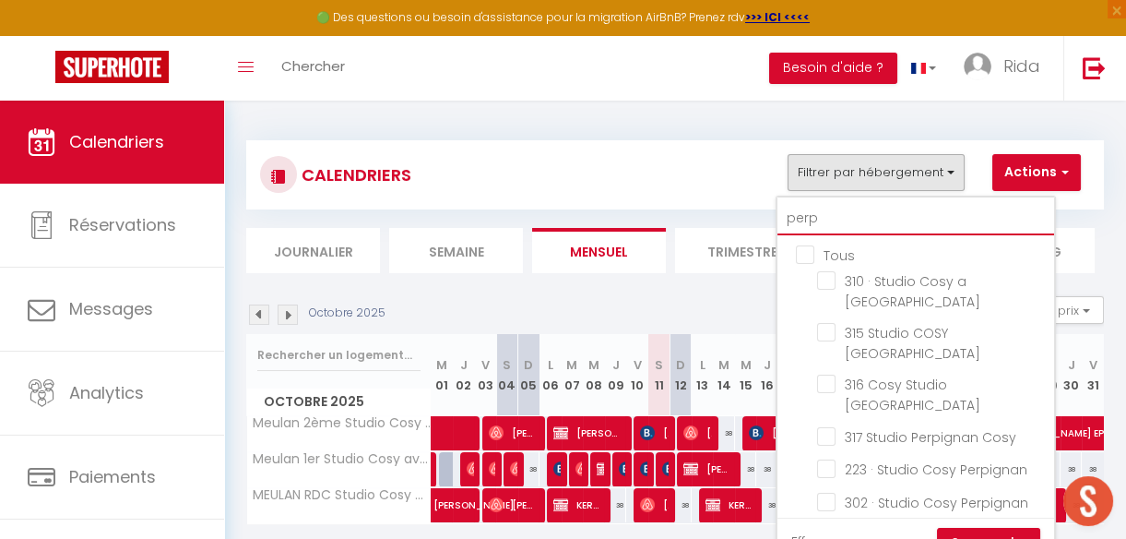
checkbox input "false"
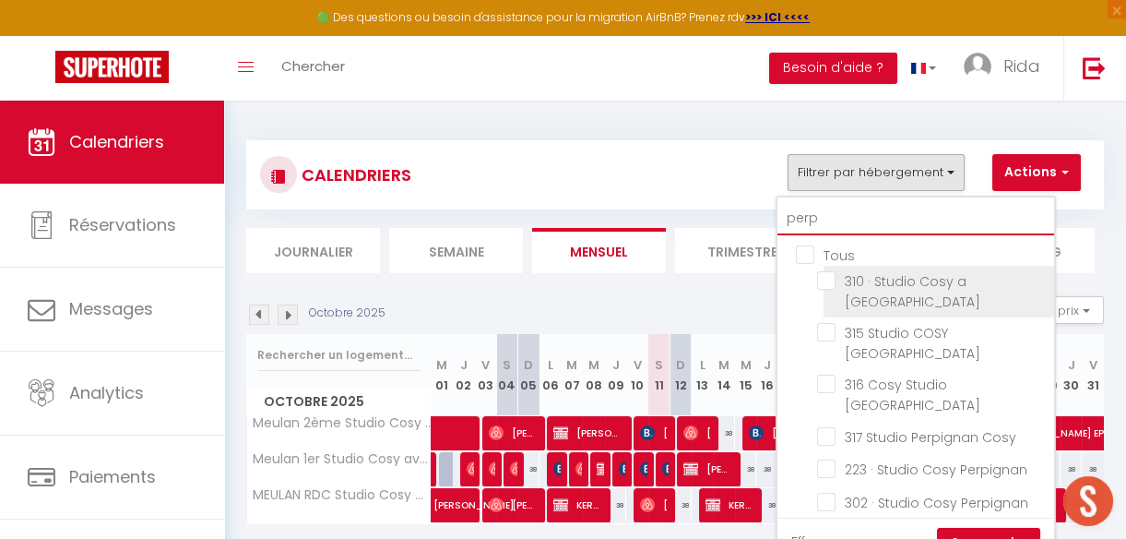
type input "perp"
click at [824, 278] on input "310 · Studio Cosy a [GEOGRAPHIC_DATA]" at bounding box center [932, 280] width 231 height 18
checkbox input "true"
checkbox input "false"
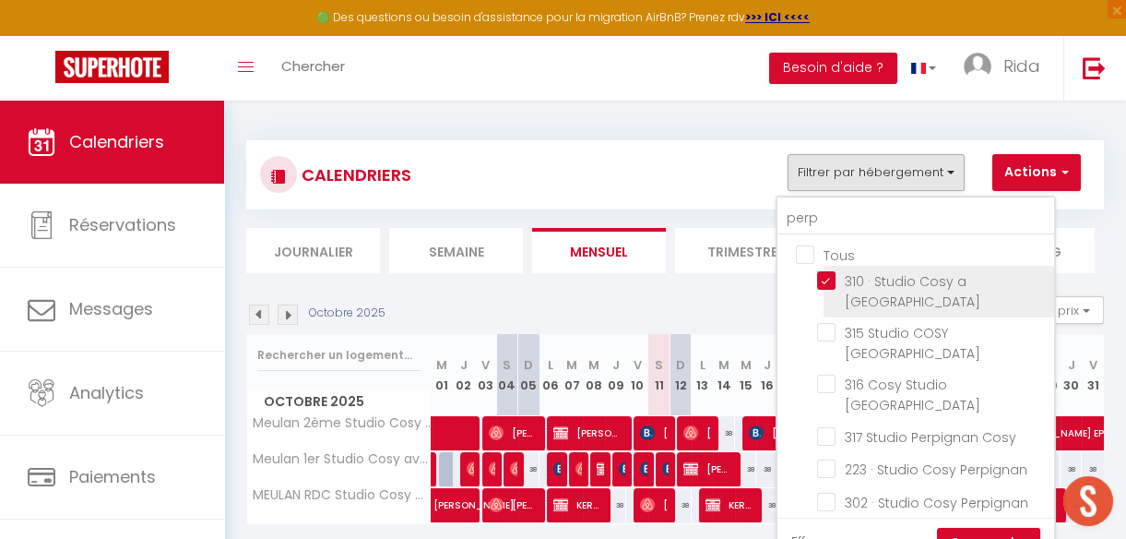
checkbox input "false"
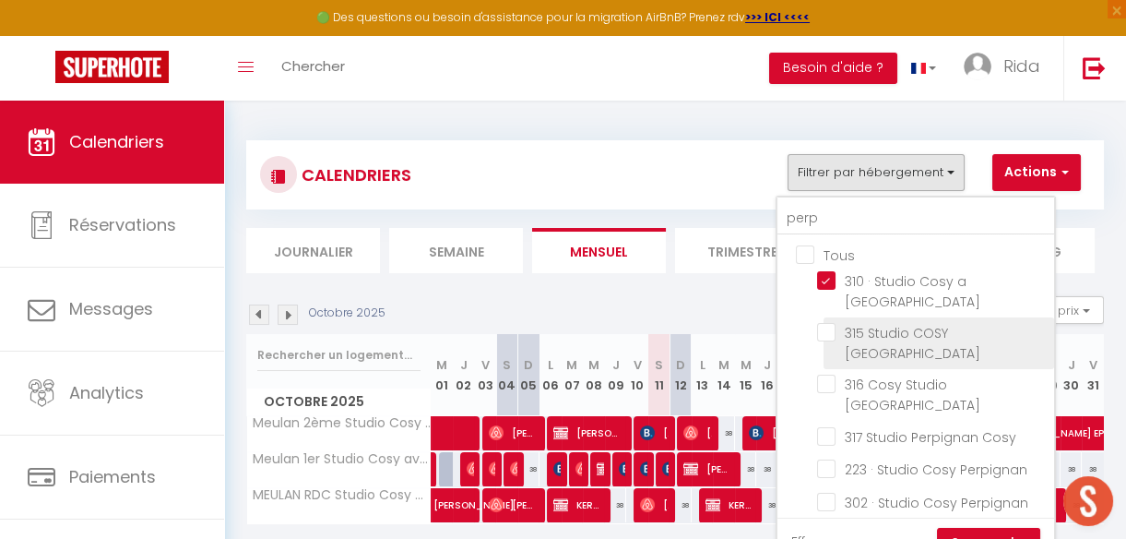
click at [825, 323] on input "315 Studio COSY [GEOGRAPHIC_DATA]" at bounding box center [932, 332] width 231 height 18
checkbox input "true"
checkbox input "false"
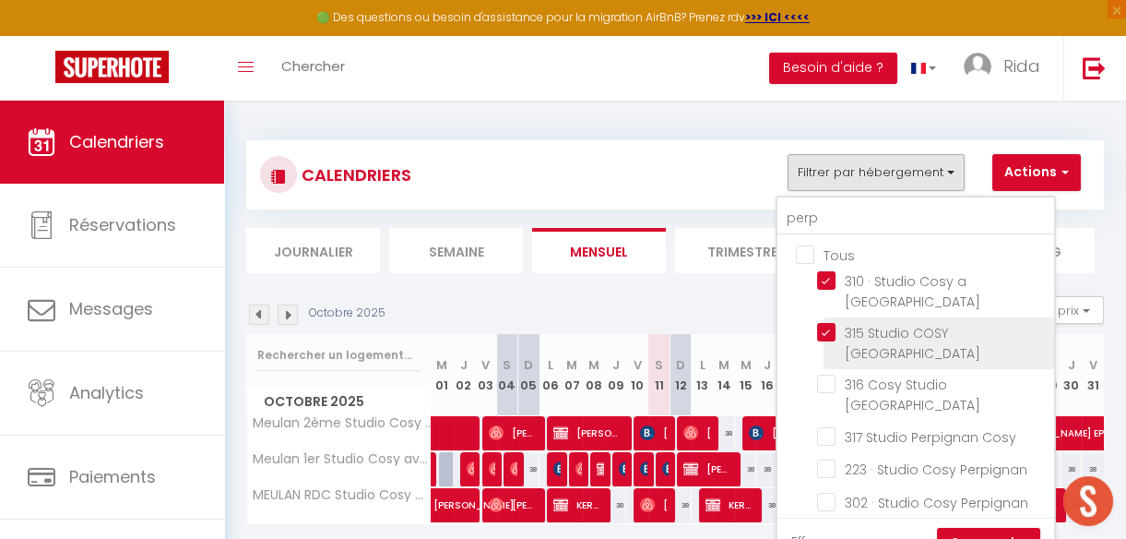
checkbox input "false"
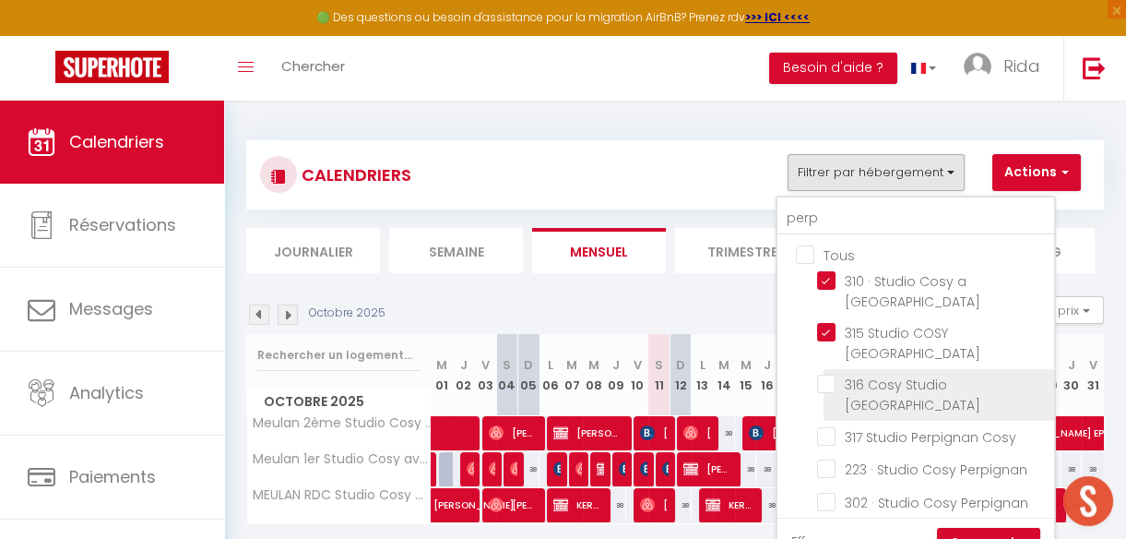
click at [829, 374] on input "316 Cosy Studio [GEOGRAPHIC_DATA]" at bounding box center [932, 383] width 231 height 18
checkbox input "true"
checkbox input "false"
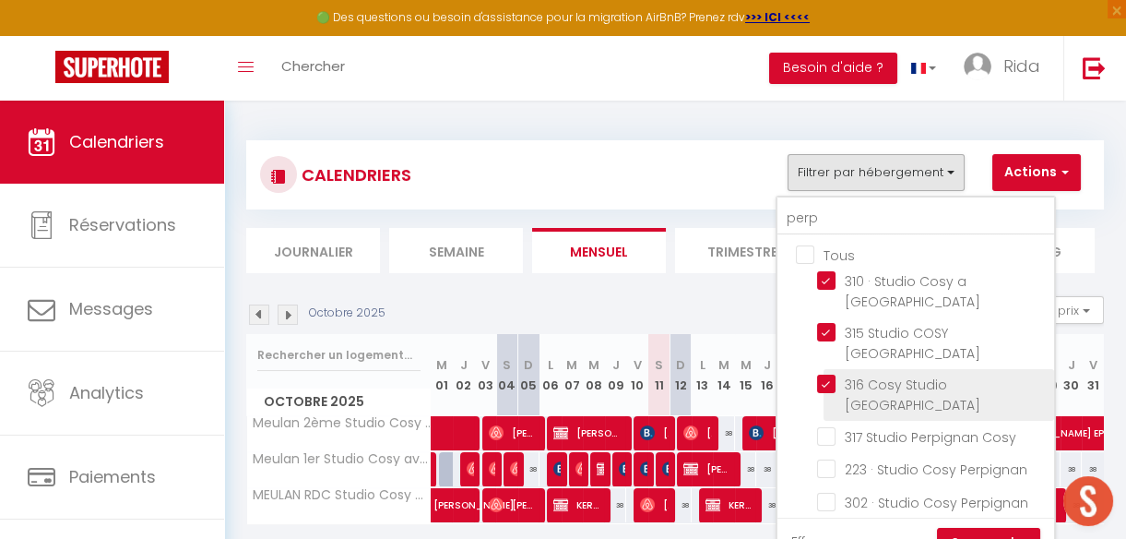
checkbox input "false"
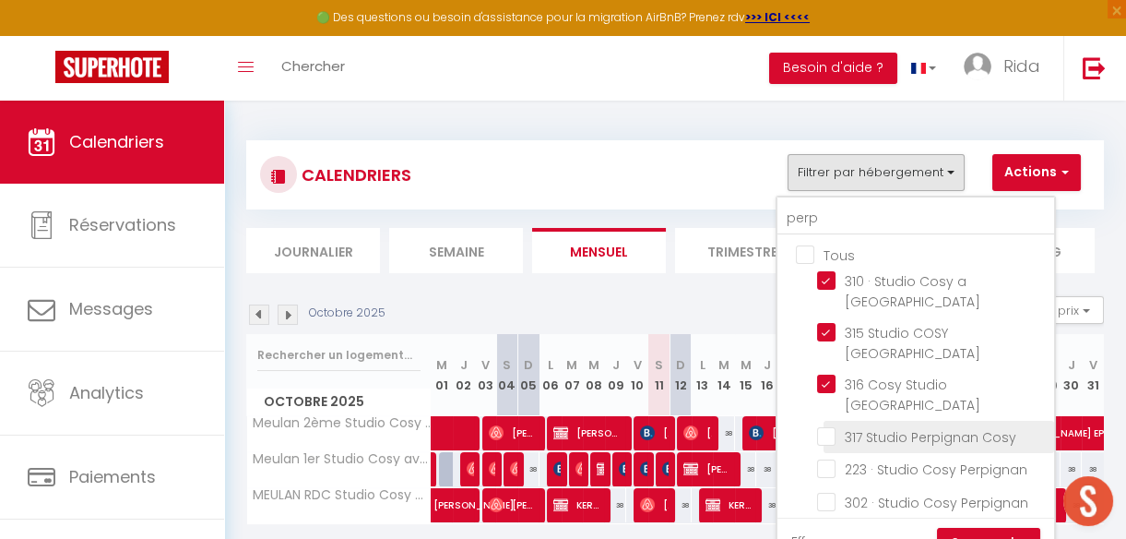
click at [834, 426] on input "317 Studio Perpignan Cosy" at bounding box center [932, 435] width 231 height 18
checkbox input "true"
checkbox input "false"
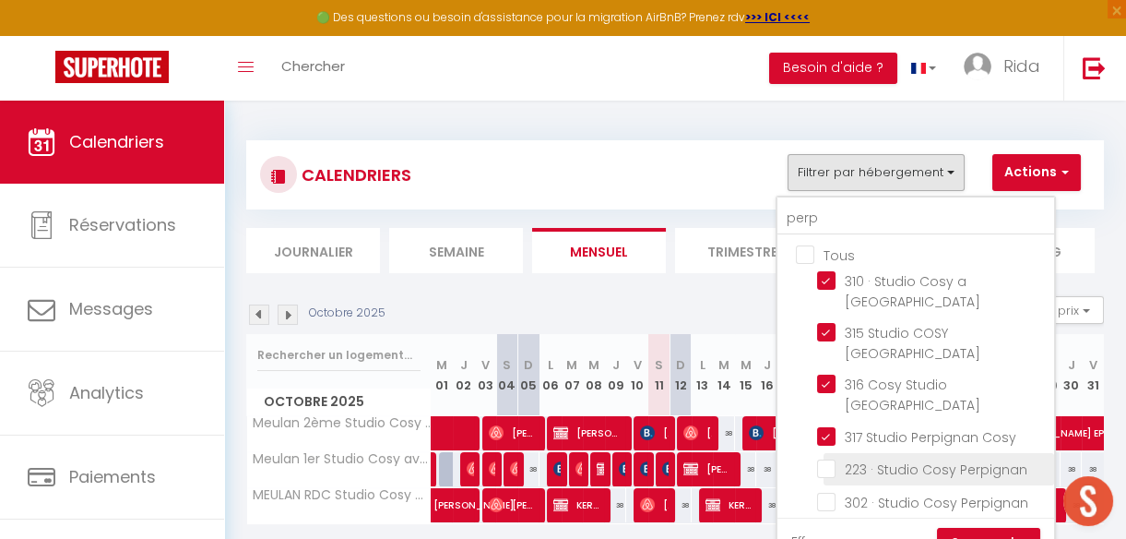
click at [829, 458] on input "223 · Studio Cosy Perpignan" at bounding box center [932, 467] width 231 height 18
checkbox input "true"
checkbox input "false"
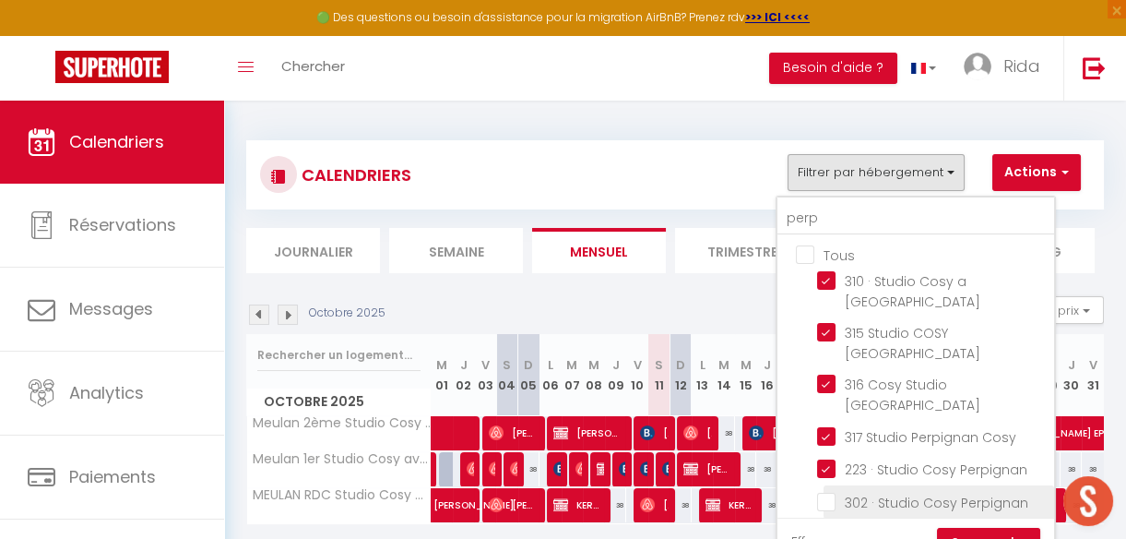
click at [825, 491] on input "302 · Studio Cosy Perpignan" at bounding box center [932, 500] width 231 height 18
checkbox input "true"
click at [827, 524] on input "314 · 314 Cosy Studio [GEOGRAPHIC_DATA]" at bounding box center [932, 533] width 231 height 18
checkbox input "true"
click at [983, 527] on link "Sauvegarder" at bounding box center [988, 541] width 103 height 28
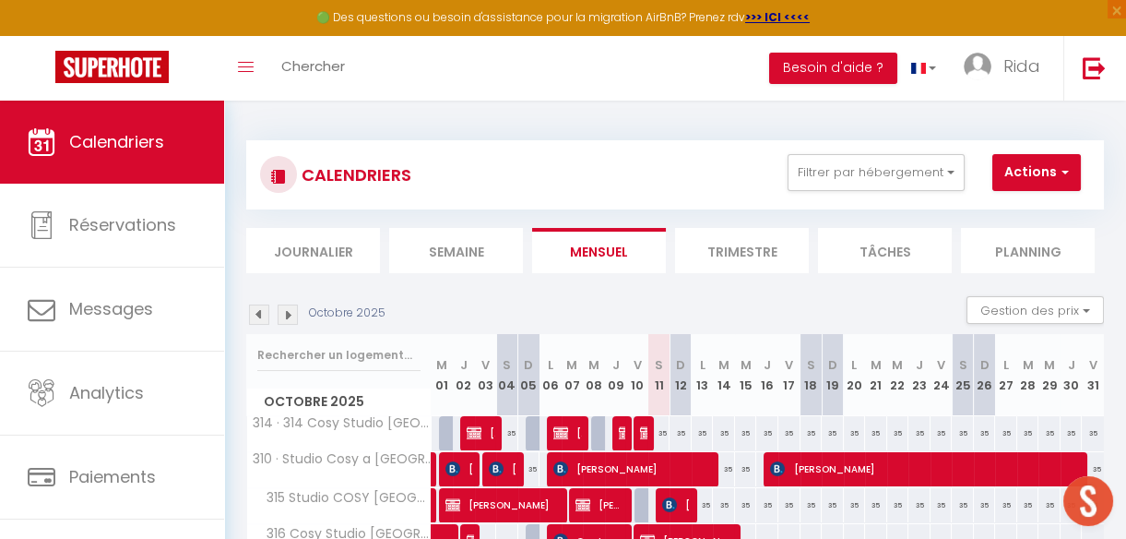
click at [460, 262] on li "Semaine" at bounding box center [456, 250] width 134 height 45
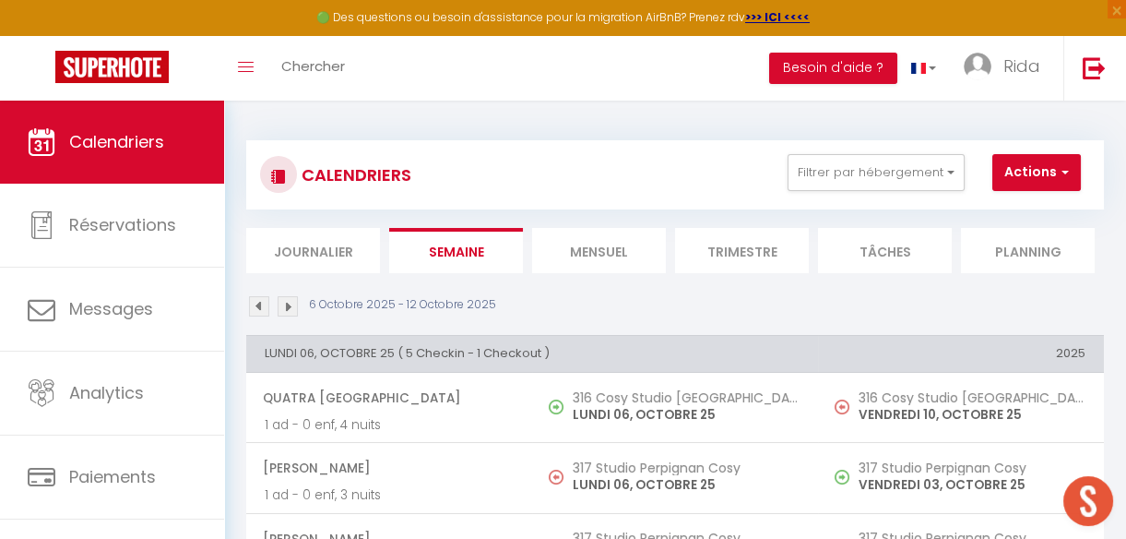
click at [286, 298] on img at bounding box center [288, 306] width 20 height 20
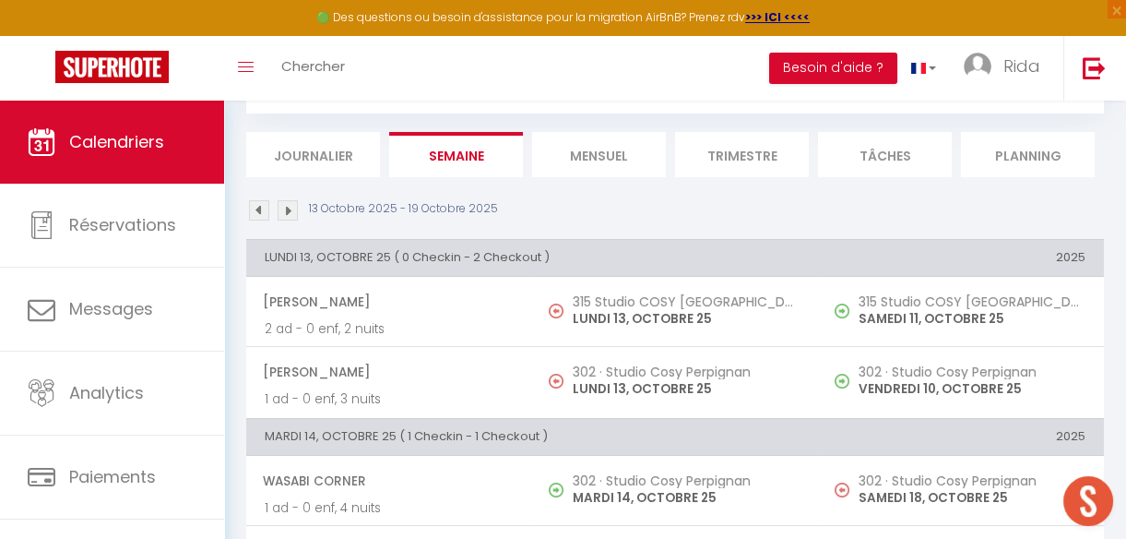
scroll to position [98, 0]
click at [587, 145] on li "Mensuel" at bounding box center [599, 152] width 134 height 45
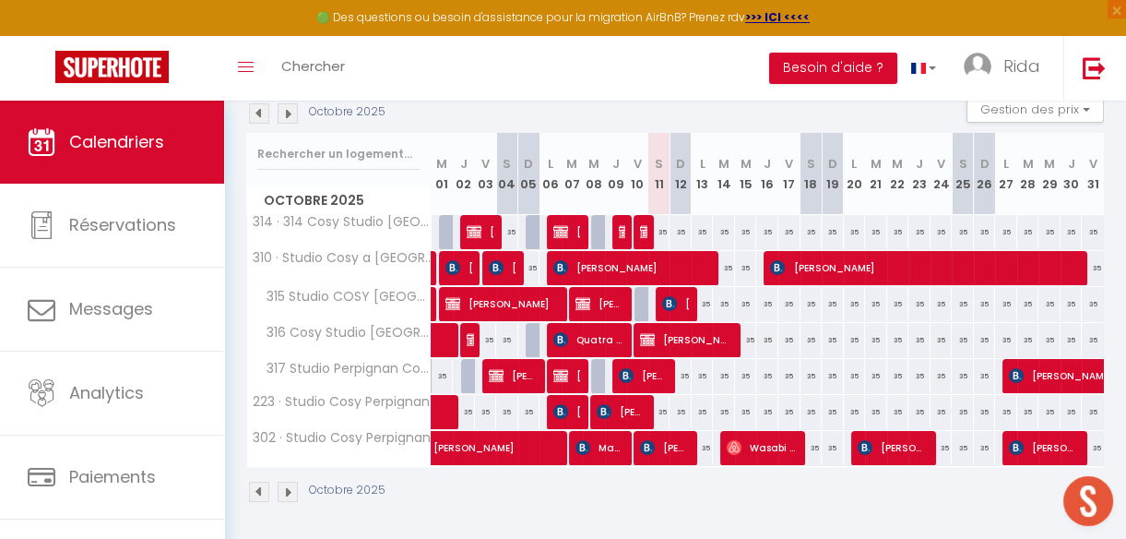
scroll to position [204, 0]
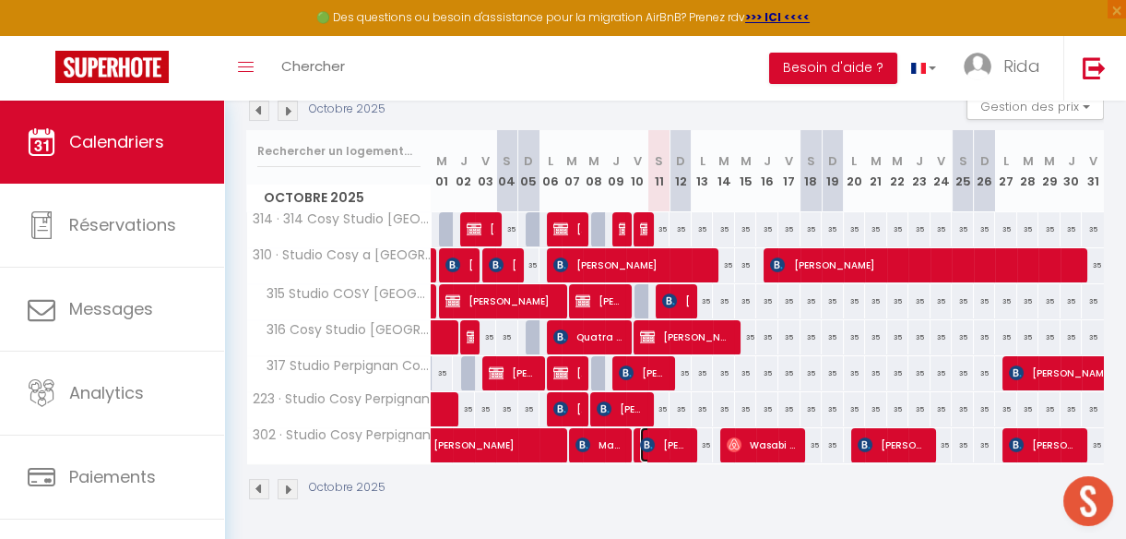
click at [645, 437] on img at bounding box center [647, 444] width 15 height 15
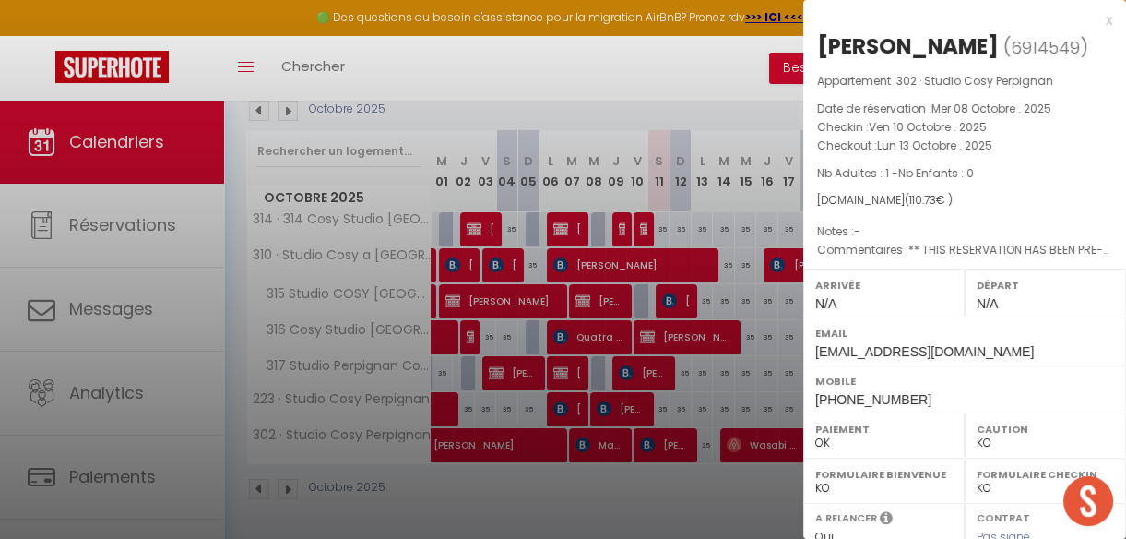
click at [655, 476] on div at bounding box center [563, 269] width 1126 height 539
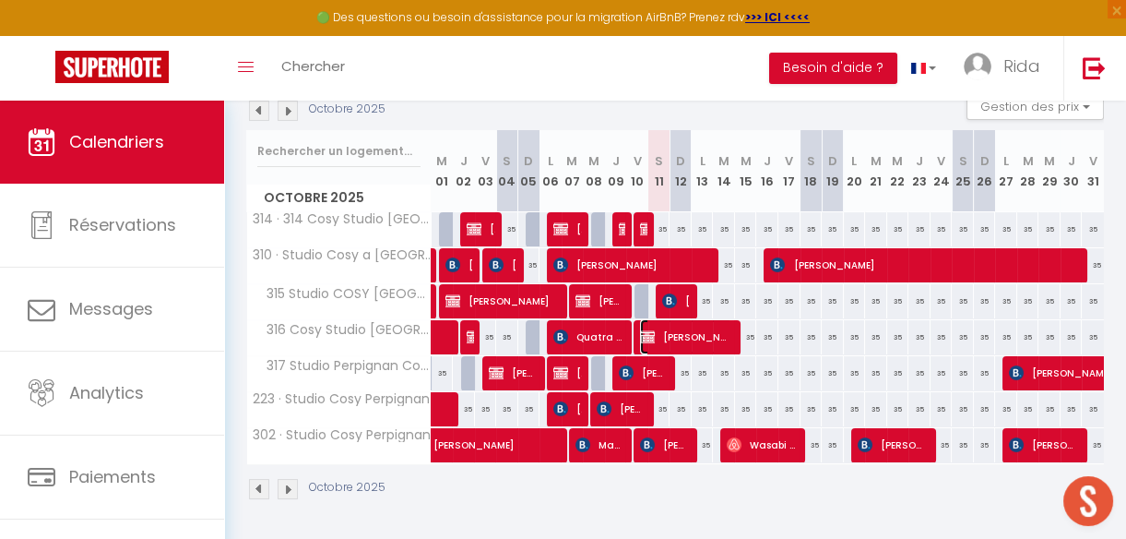
click at [669, 331] on span "[PERSON_NAME]" at bounding box center [686, 336] width 92 height 35
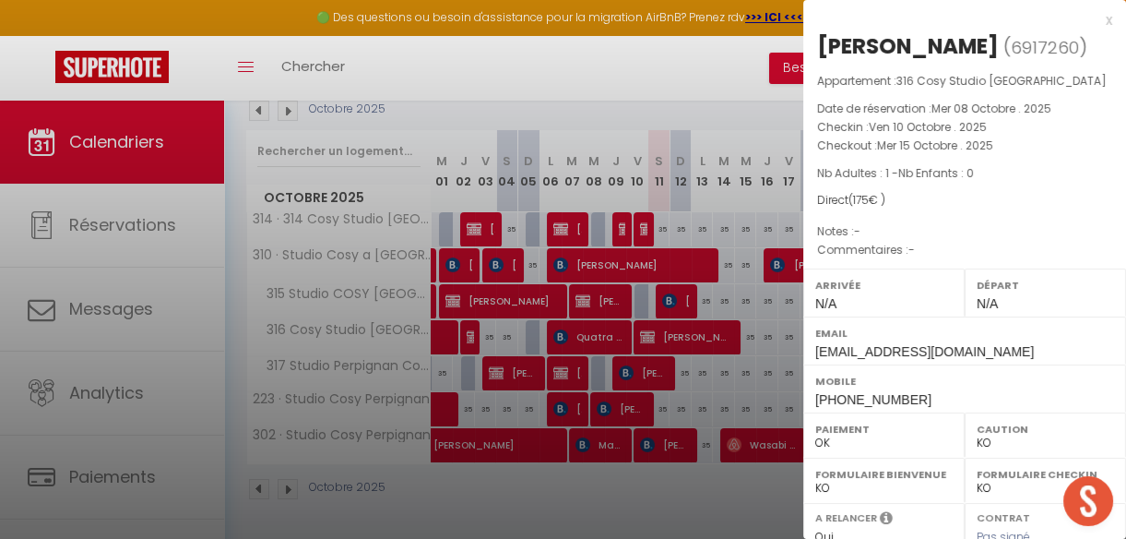
click at [637, 509] on div at bounding box center [563, 269] width 1126 height 539
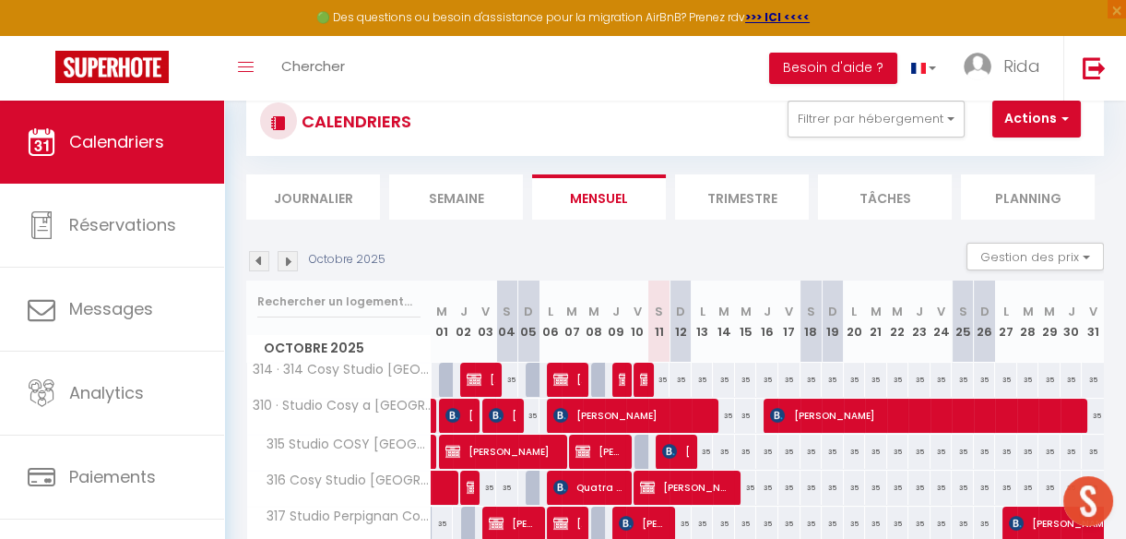
scroll to position [0, 0]
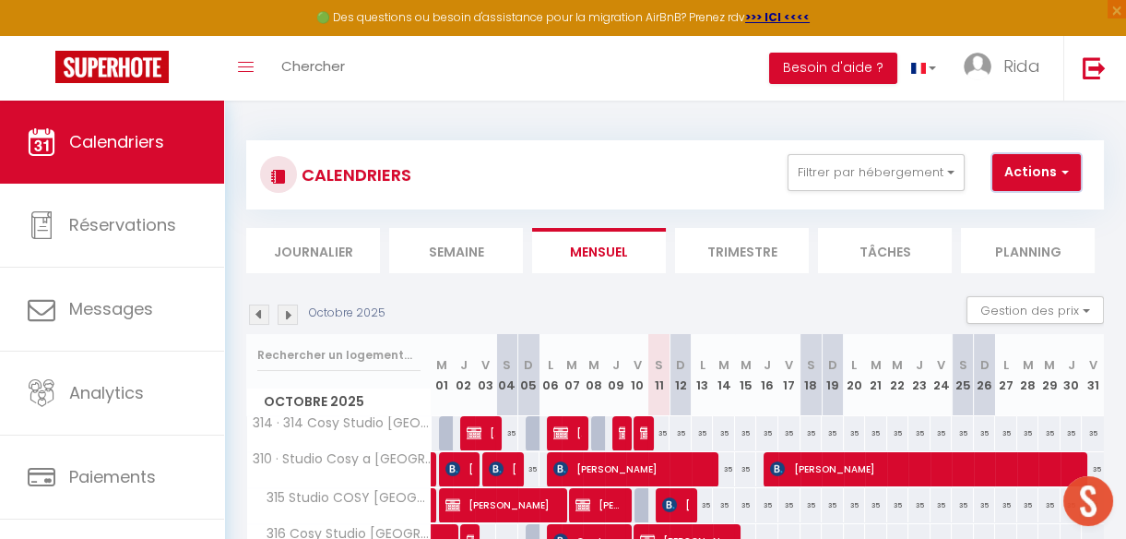
click at [1026, 181] on button "Actions" at bounding box center [1036, 172] width 89 height 37
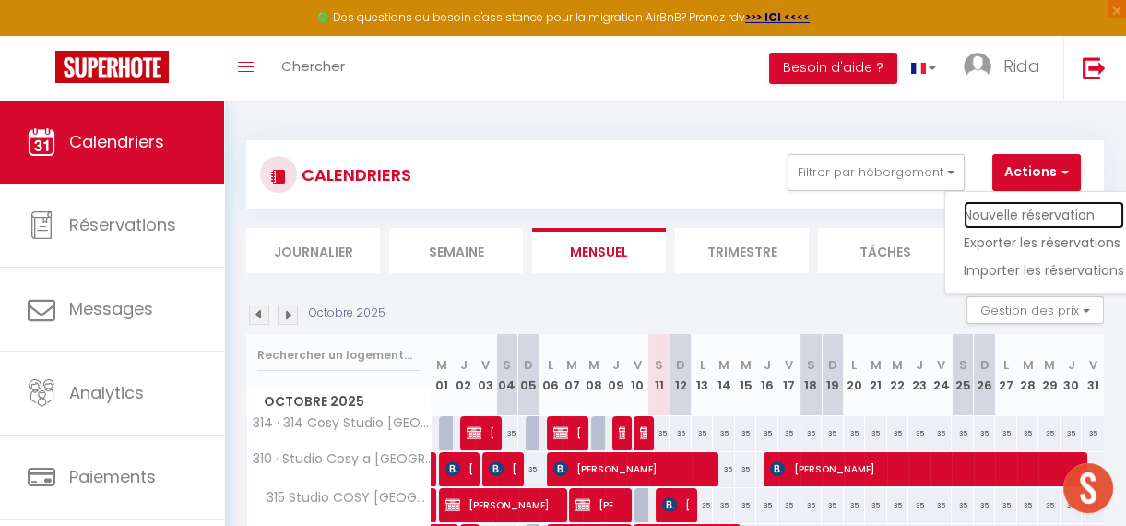
click at [1009, 203] on link "Nouvelle réservation" at bounding box center [1044, 215] width 160 height 28
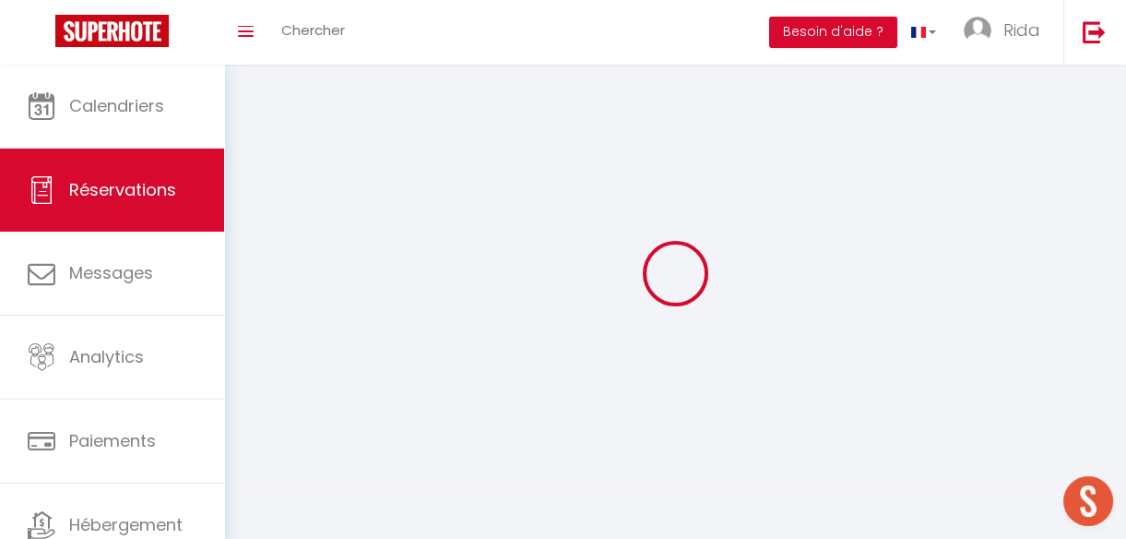
select select
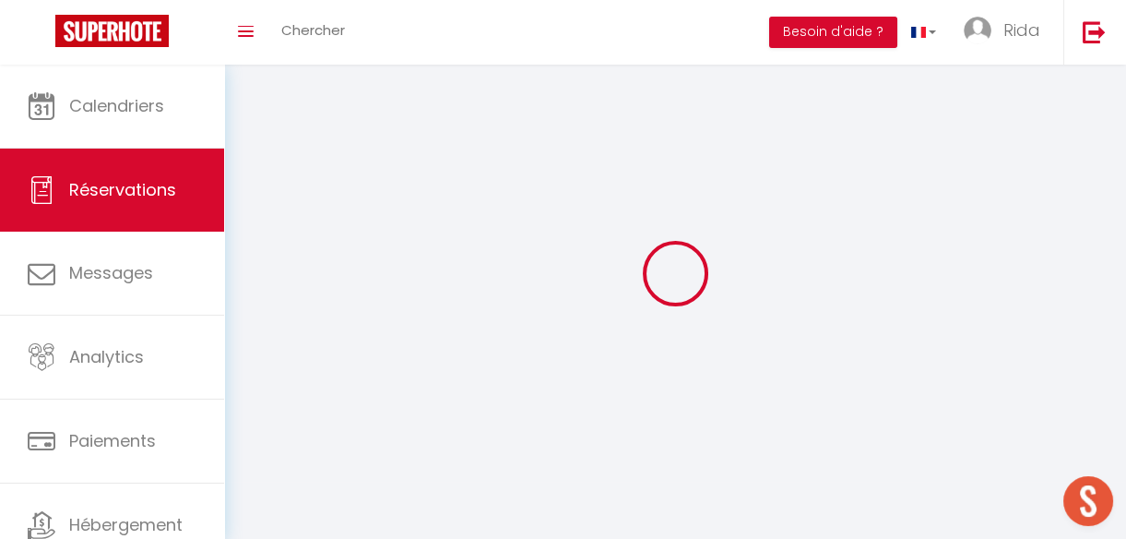
select select
checkbox input "false"
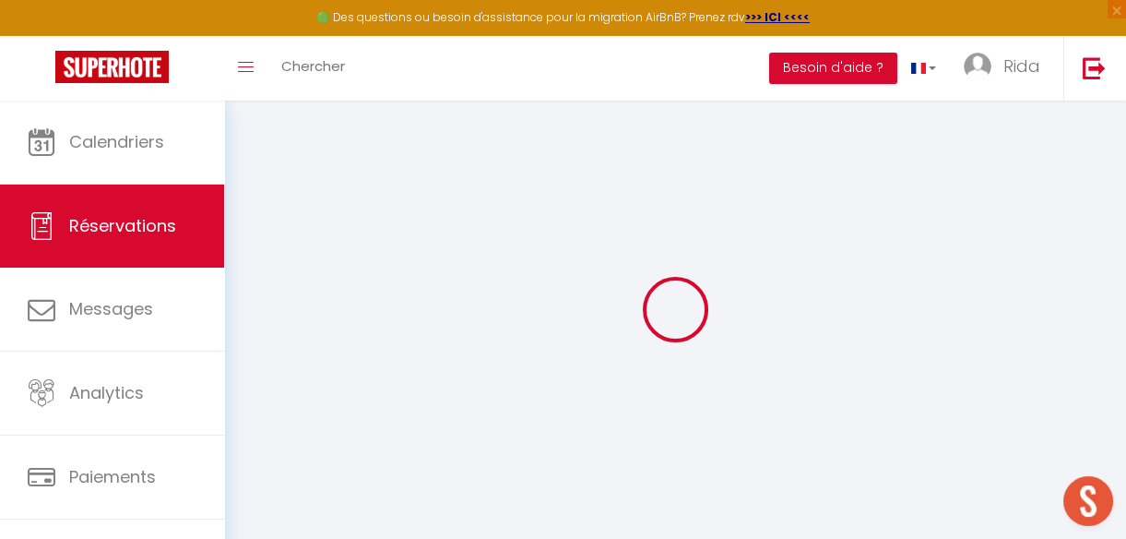
select select
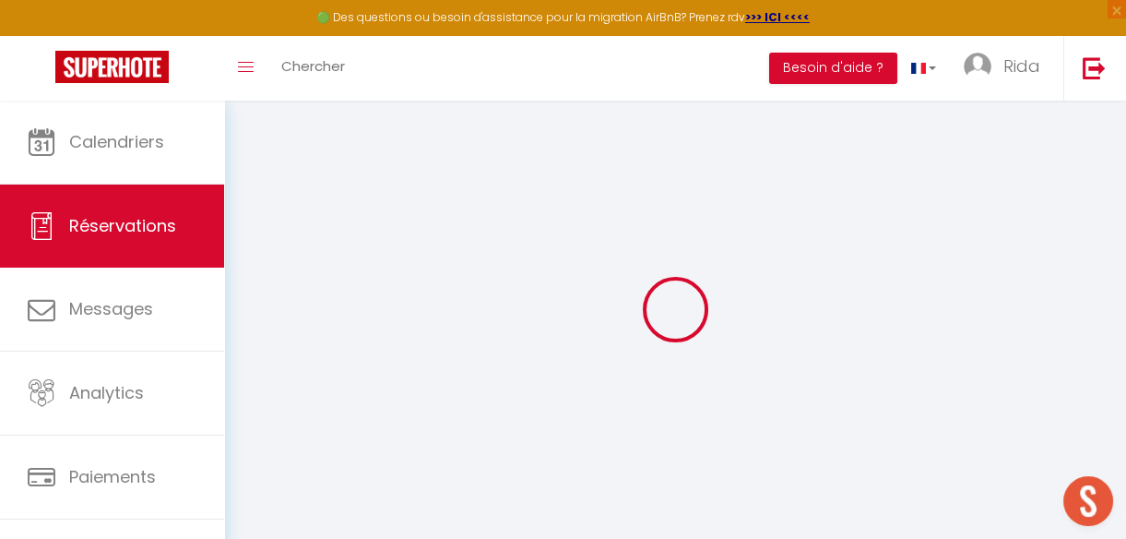
select select
checkbox input "false"
select select
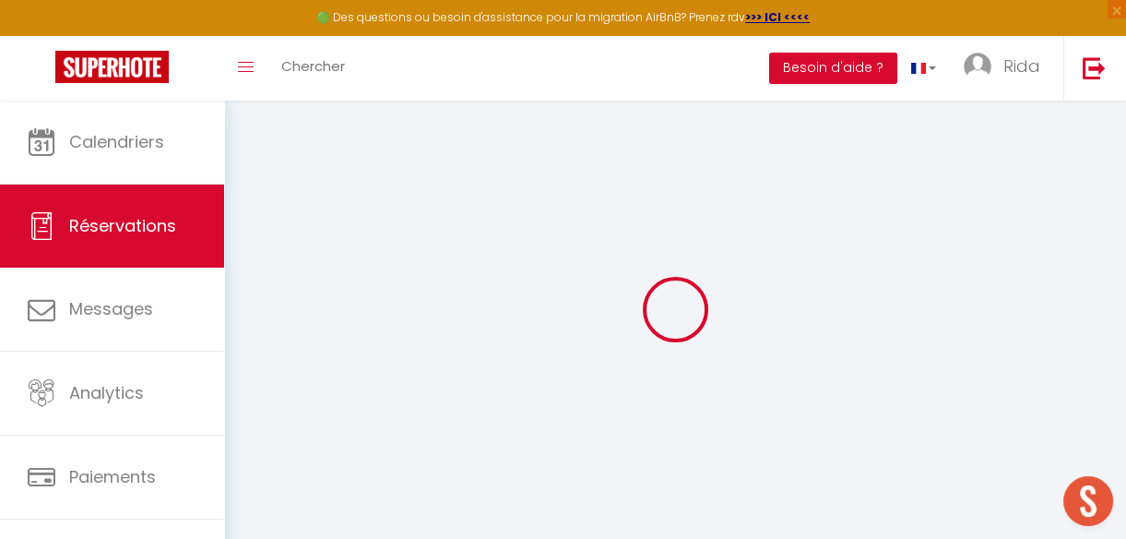
select select
checkbox input "false"
select select
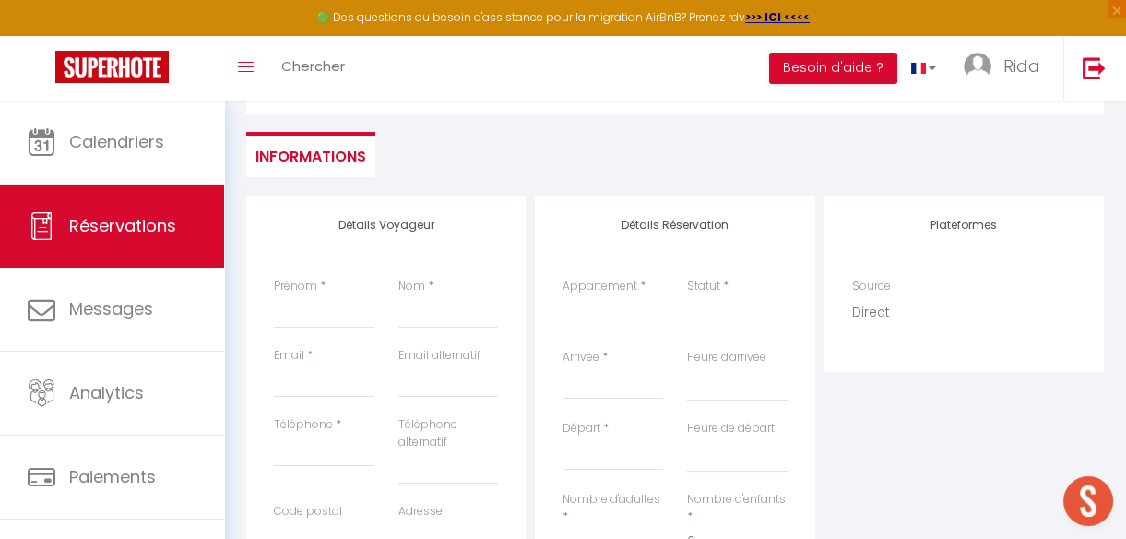
scroll to position [142, 0]
click at [622, 322] on select "B306 Appartement Disneyland [PERSON_NAME] Appartement Proche Paris Metro A212 ·…" at bounding box center [613, 316] width 101 height 35
click at [563, 299] on select "B306 Appartement Disneyland [PERSON_NAME] Appartement Proche Paris Metro A212 ·…" at bounding box center [613, 316] width 101 height 35
click at [701, 314] on select "Confirmé Non Confirmé [PERSON_NAME] par le voyageur No Show Request" at bounding box center [737, 316] width 101 height 35
click at [687, 299] on select "Confirmé Non Confirmé [PERSON_NAME] par le voyageur No Show Request" at bounding box center [737, 316] width 101 height 35
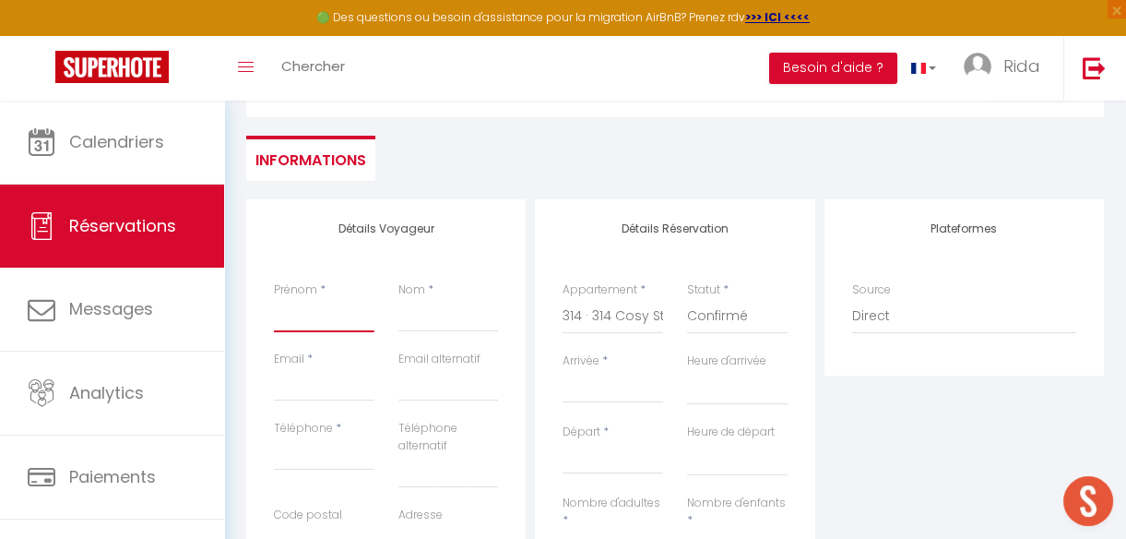
click at [288, 321] on input "Prénom" at bounding box center [324, 315] width 101 height 33
click at [412, 323] on input "Nom" at bounding box center [448, 315] width 101 height 33
click at [295, 386] on input "Email client" at bounding box center [324, 384] width 101 height 33
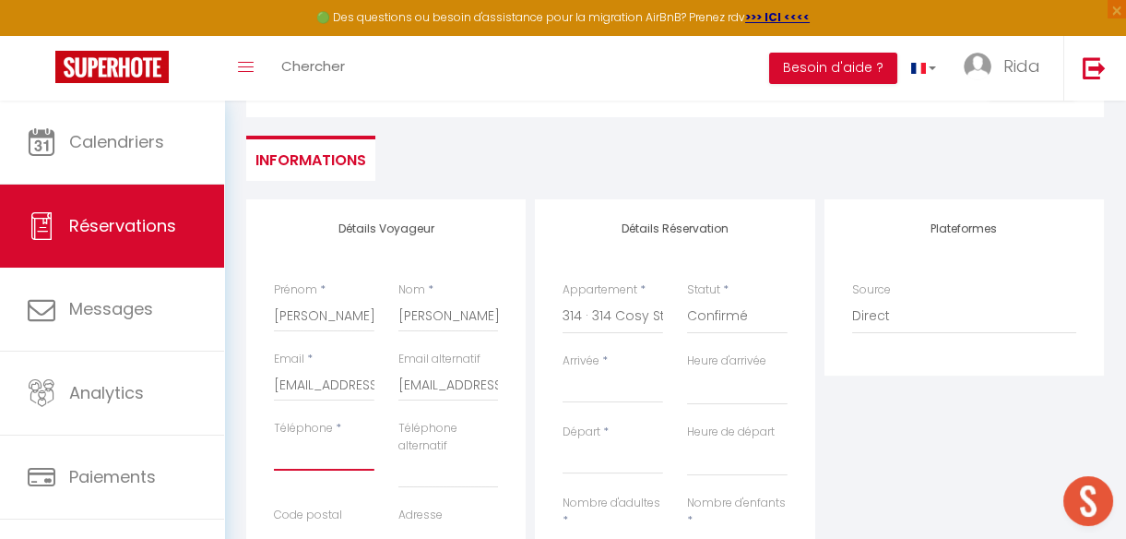
click at [302, 456] on input "Téléphone" at bounding box center [324, 453] width 101 height 33
click at [595, 383] on input "Arrivée" at bounding box center [613, 388] width 101 height 24
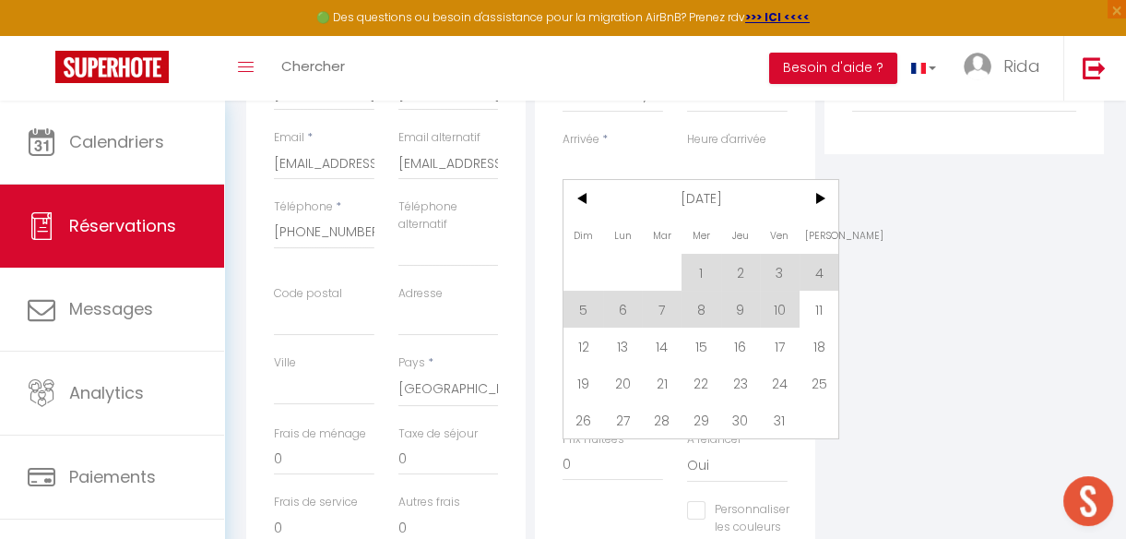
scroll to position [383, 0]
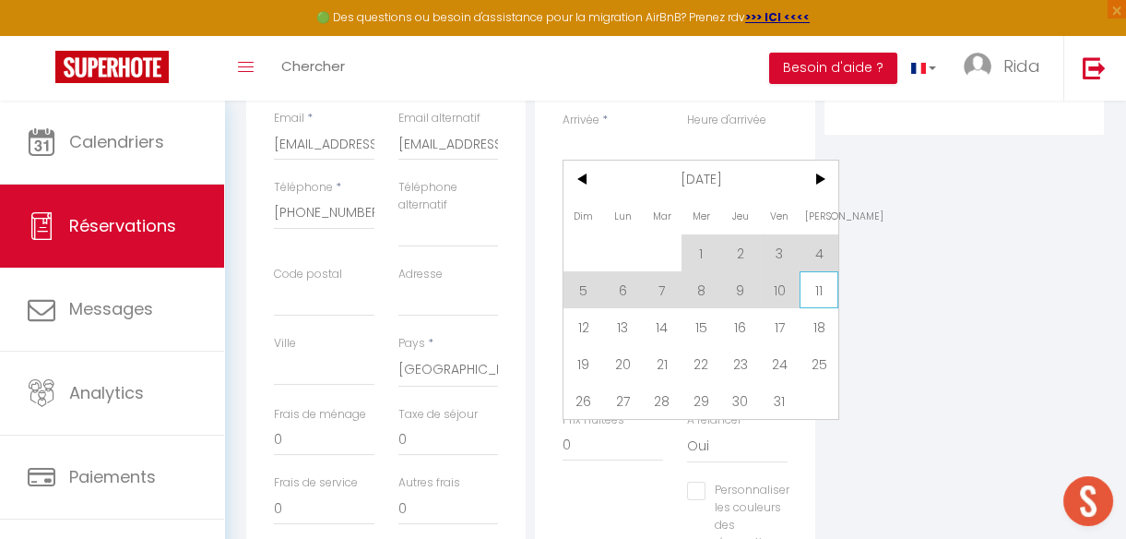
click at [815, 293] on span "11" at bounding box center [820, 289] width 40 height 37
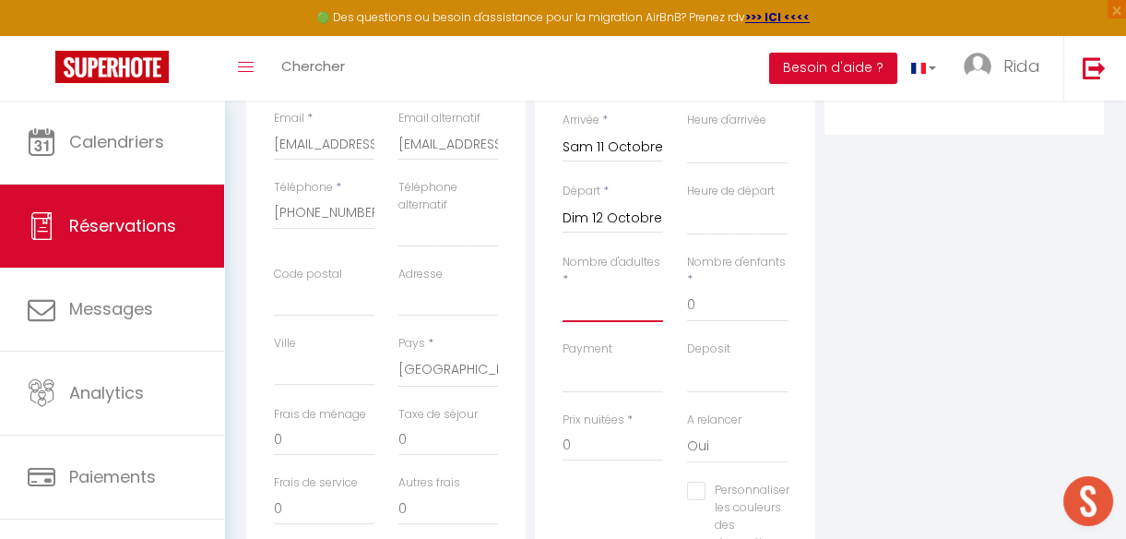
click at [597, 304] on input "Nombre d'adultes" at bounding box center [613, 305] width 101 height 33
click at [601, 224] on input "Dim 12 Octobre 2025" at bounding box center [613, 219] width 101 height 24
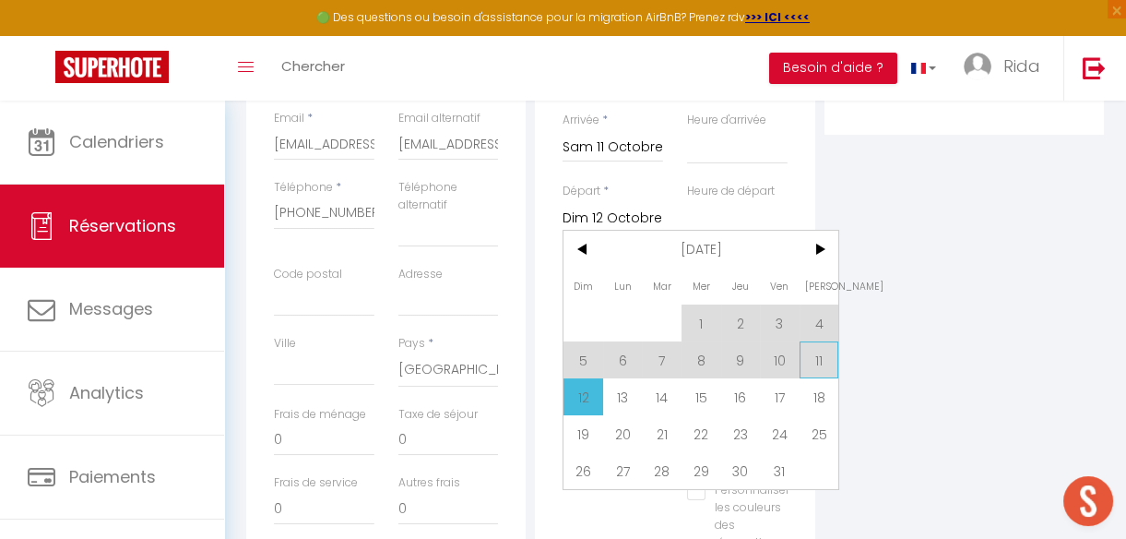
click at [817, 357] on span "11" at bounding box center [820, 359] width 40 height 37
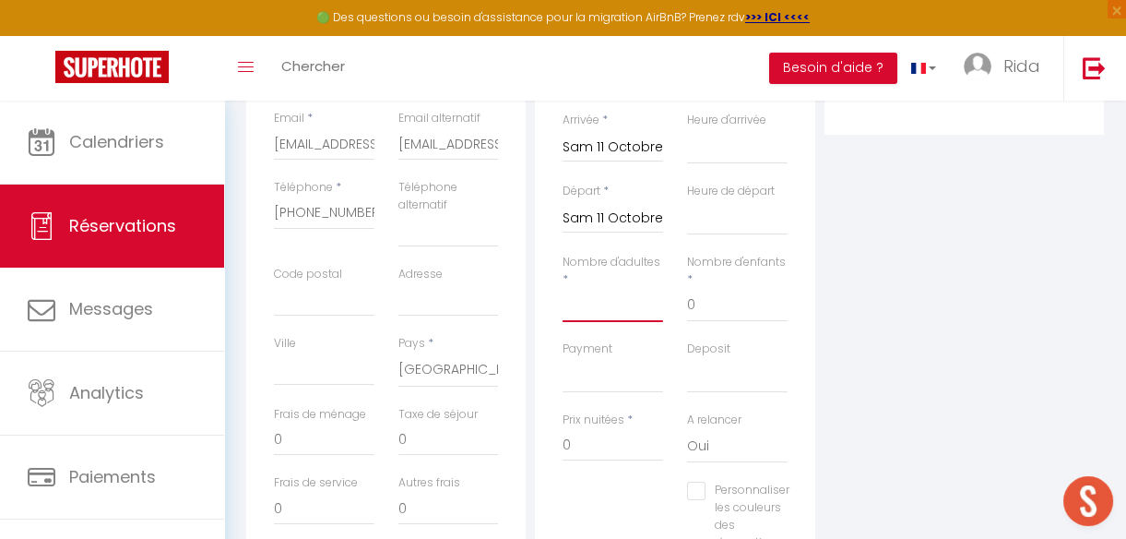
click at [601, 308] on input "Nombre d'adultes" at bounding box center [613, 305] width 101 height 33
click at [617, 214] on input "Sam 11 Octobre 2025" at bounding box center [613, 219] width 101 height 24
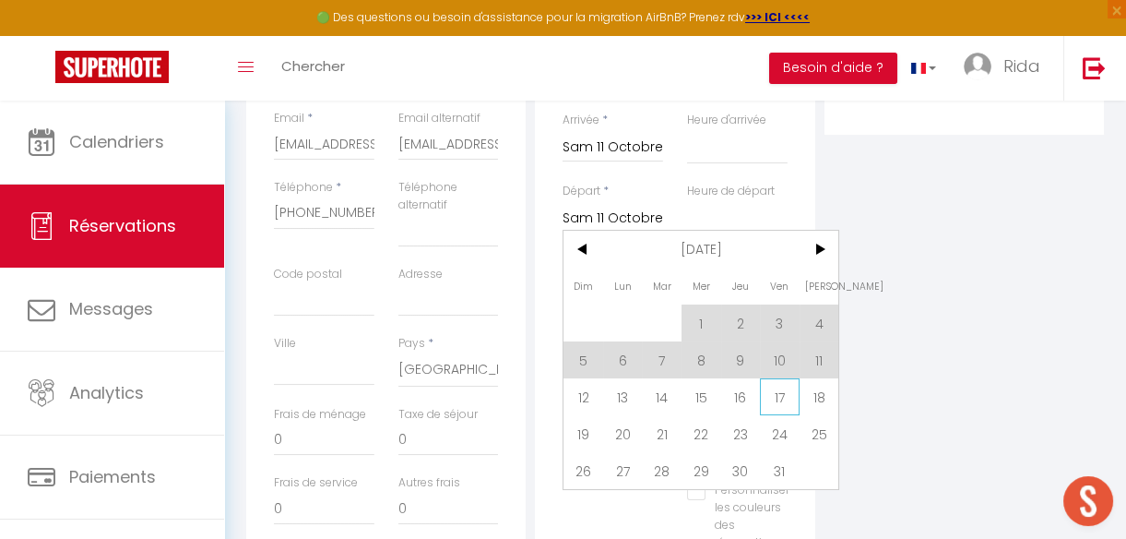
click at [768, 400] on span "17" at bounding box center [780, 396] width 40 height 37
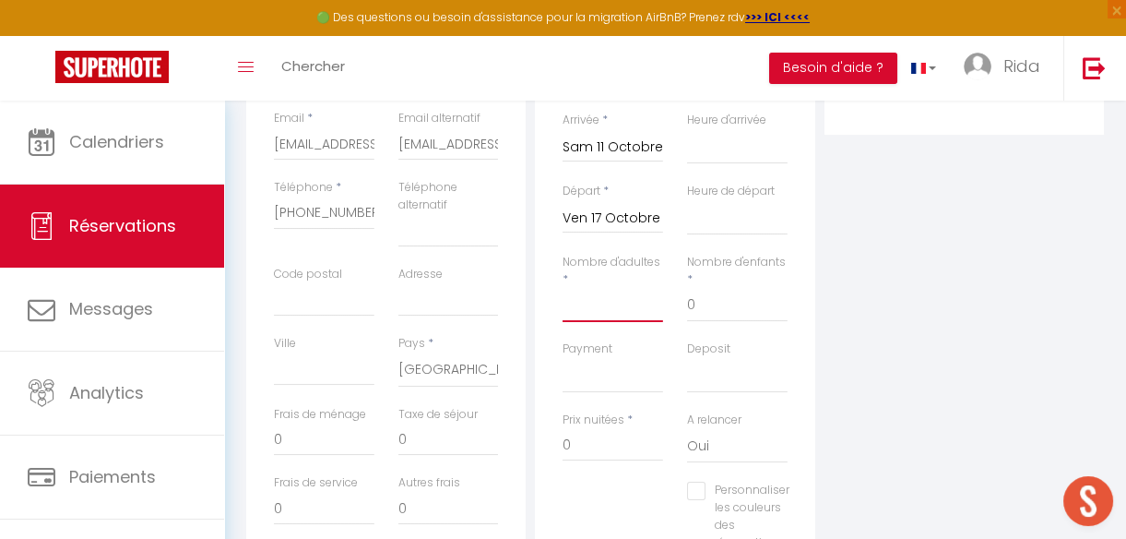
click at [610, 318] on input "Nombre d'adultes" at bounding box center [613, 305] width 101 height 33
click at [1005, 334] on div "Plateformes Source Direct [DOMAIN_NAME] [DOMAIN_NAME] Chalet montagne Expedia G…" at bounding box center [964, 297] width 289 height 677
click at [609, 436] on input "210" at bounding box center [613, 444] width 101 height 33
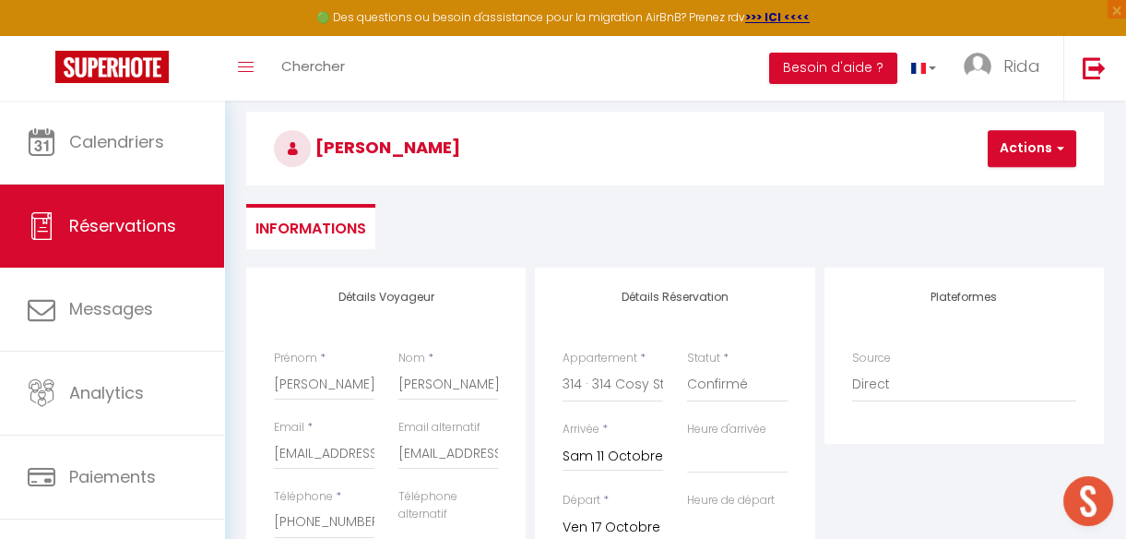
scroll to position [9, 0]
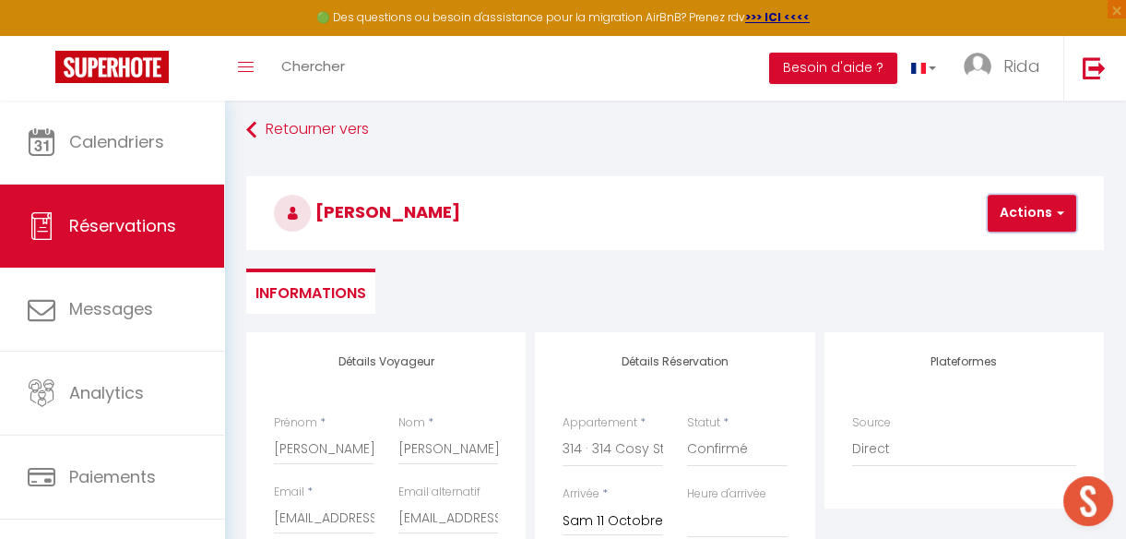
click at [1034, 203] on button "Actions" at bounding box center [1032, 213] width 89 height 37
click at [1012, 252] on link "Enregistrer" at bounding box center [1048, 254] width 146 height 24
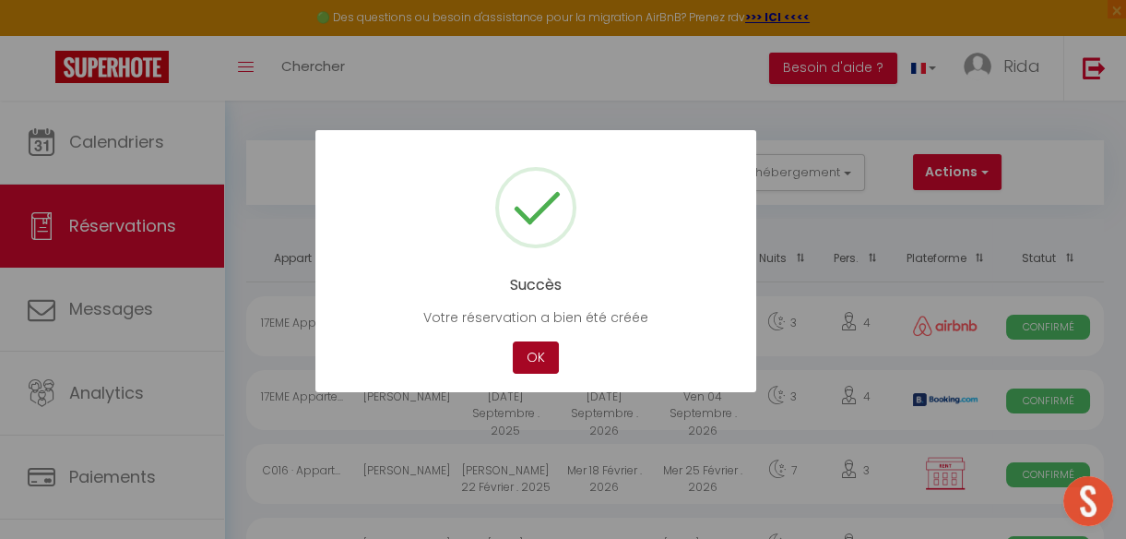
click at [520, 356] on button "OK" at bounding box center [536, 357] width 46 height 32
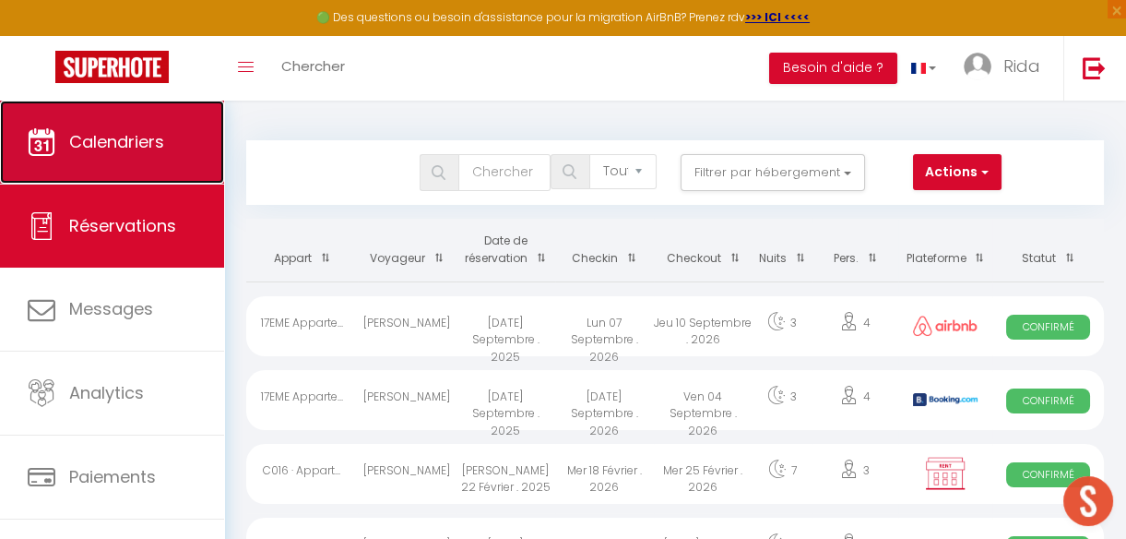
click at [132, 161] on link "Calendriers" at bounding box center [112, 142] width 224 height 83
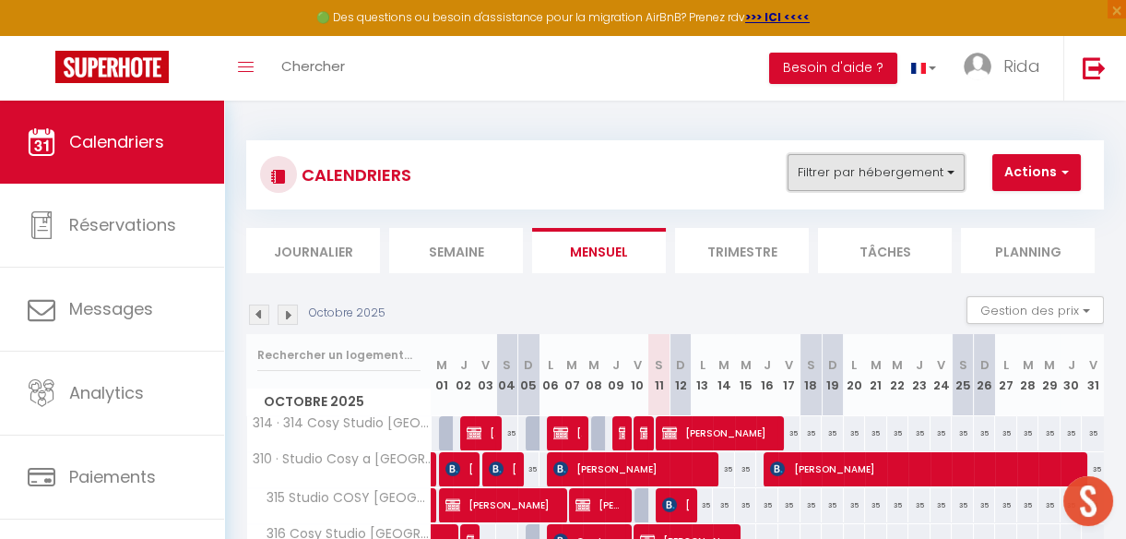
click at [902, 175] on button "Filtrer par hébergement" at bounding box center [876, 172] width 177 height 37
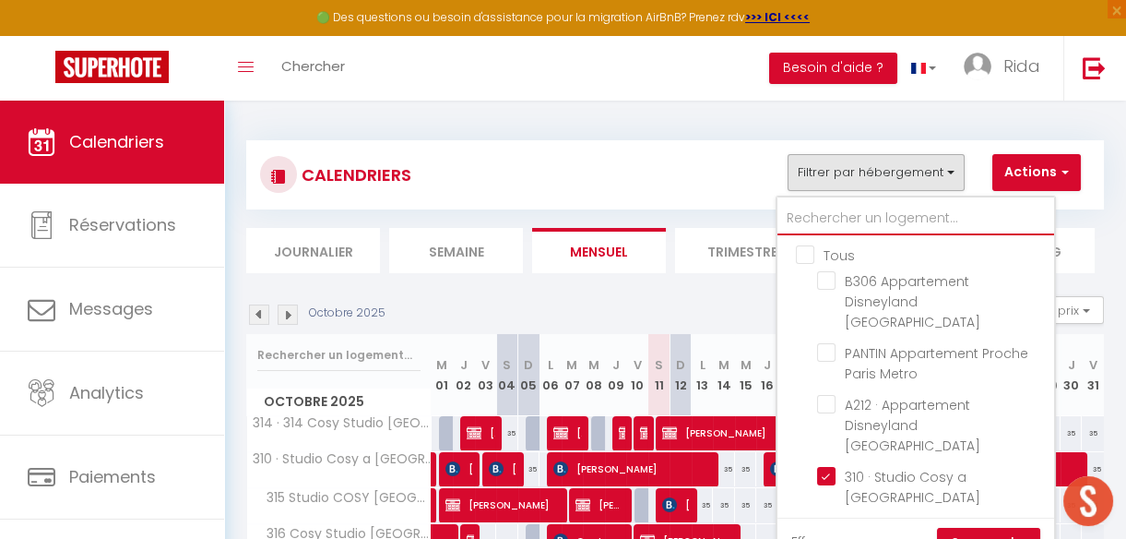
click at [859, 219] on input "text" at bounding box center [915, 218] width 277 height 33
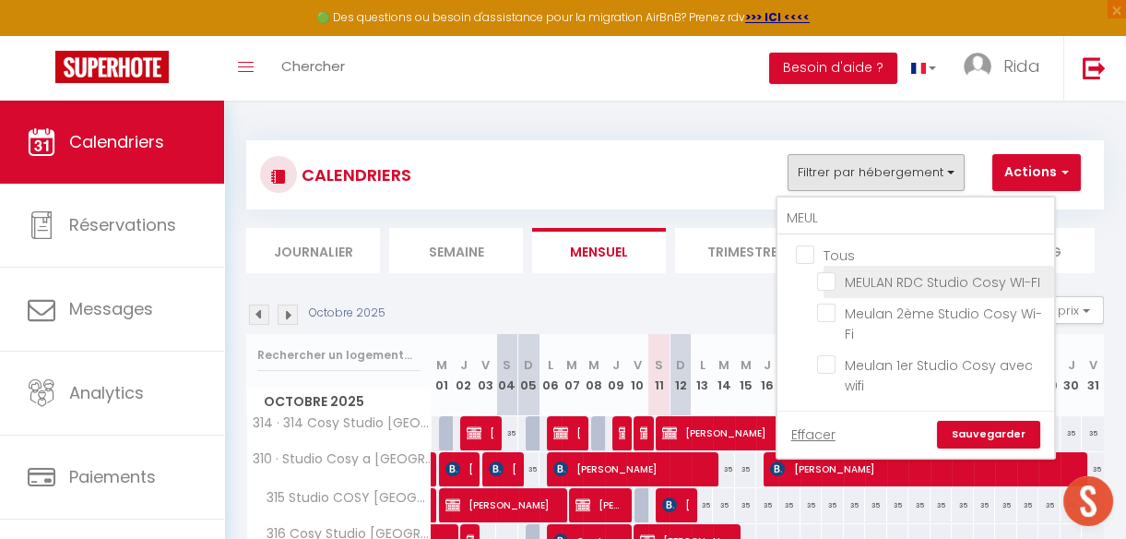
click at [829, 282] on input "MEULAN RDC Studio Cosy WI-FI" at bounding box center [932, 280] width 231 height 18
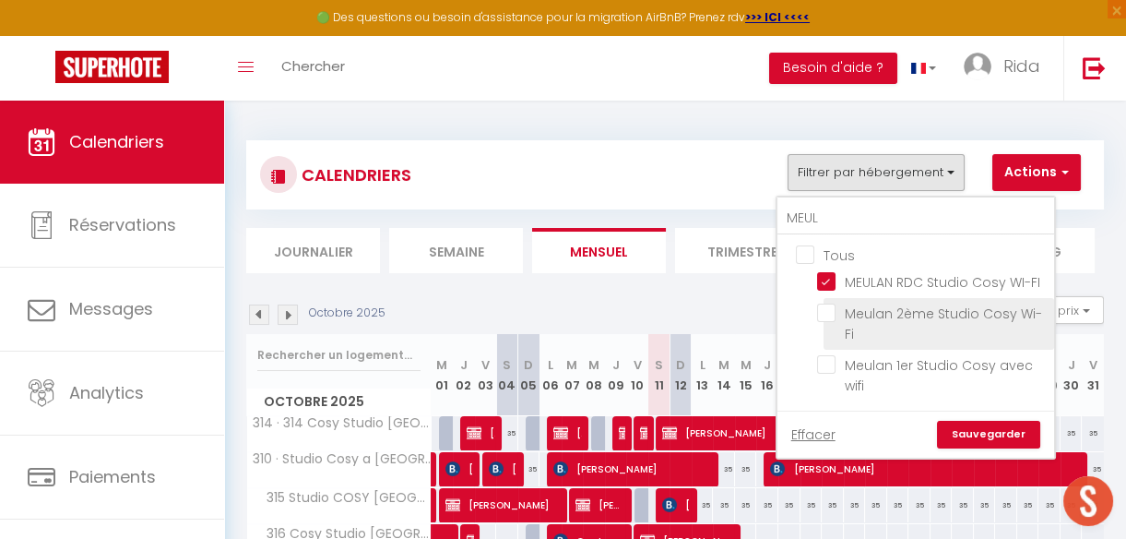
click at [827, 303] on input "Meulan 2ème Studio Cosy Wi-Fi" at bounding box center [932, 312] width 231 height 18
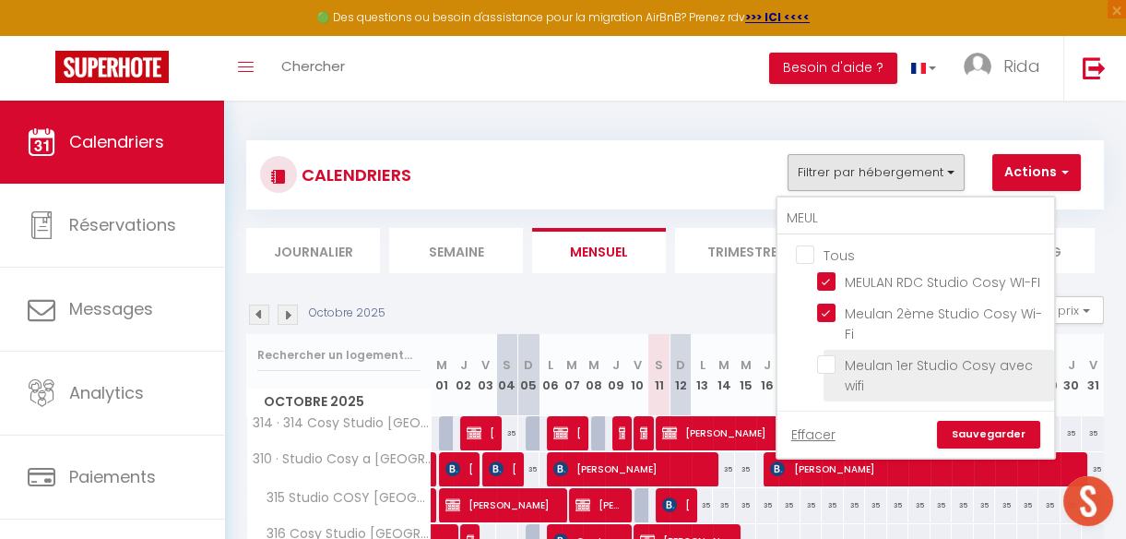
click at [823, 360] on input "Meulan 1er Studio Cosy avec wifi" at bounding box center [932, 364] width 231 height 18
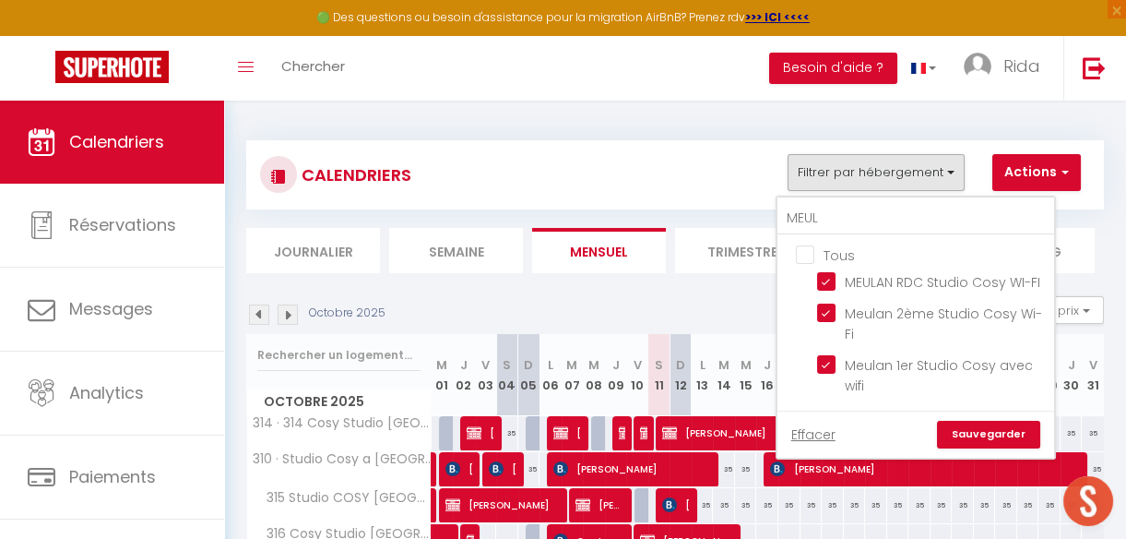
click at [983, 428] on link "Sauvegarder" at bounding box center [988, 435] width 103 height 28
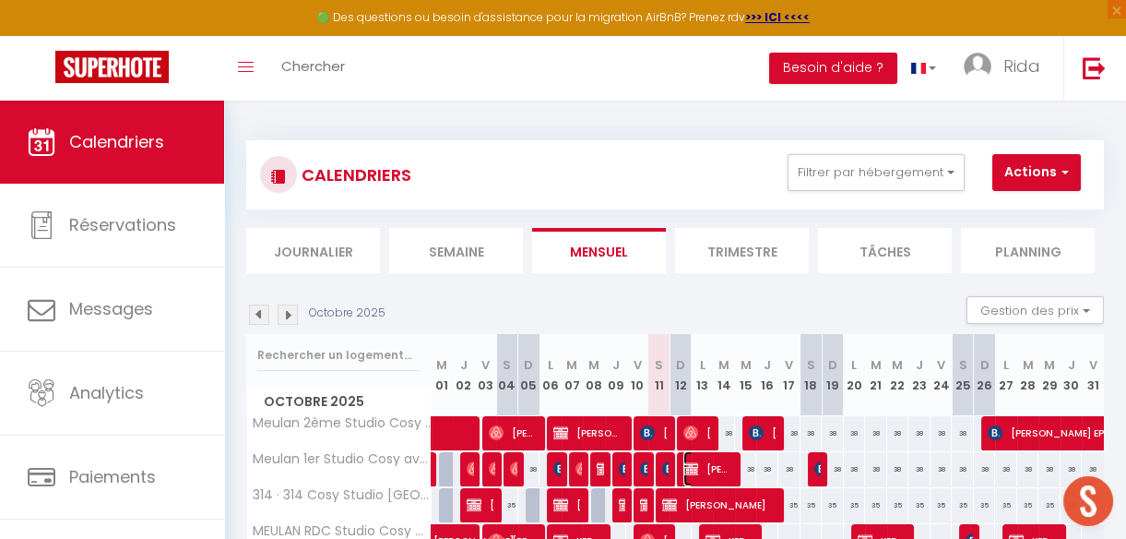
click at [710, 461] on span "[PERSON_NAME] (PAYE SUR PLACE)" at bounding box center [708, 468] width 50 height 35
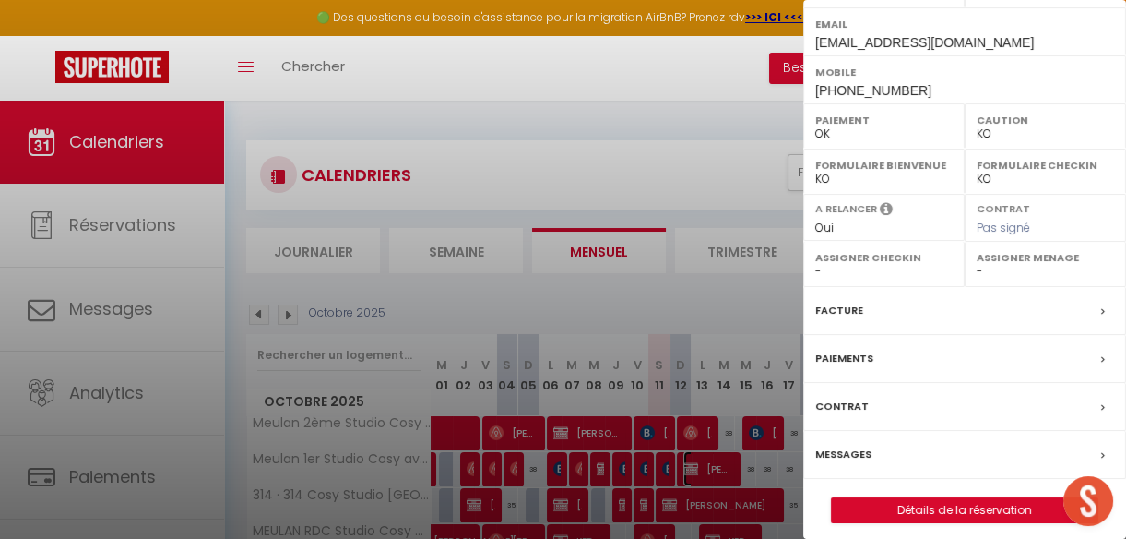
scroll to position [378, 0]
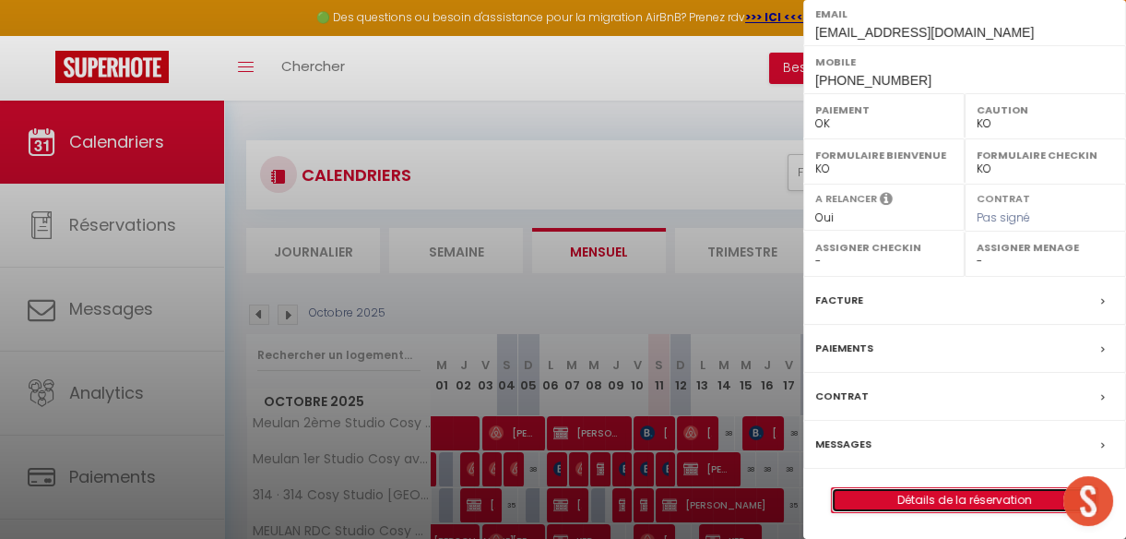
click at [992, 498] on link "Détails de la réservation" at bounding box center [965, 500] width 266 height 24
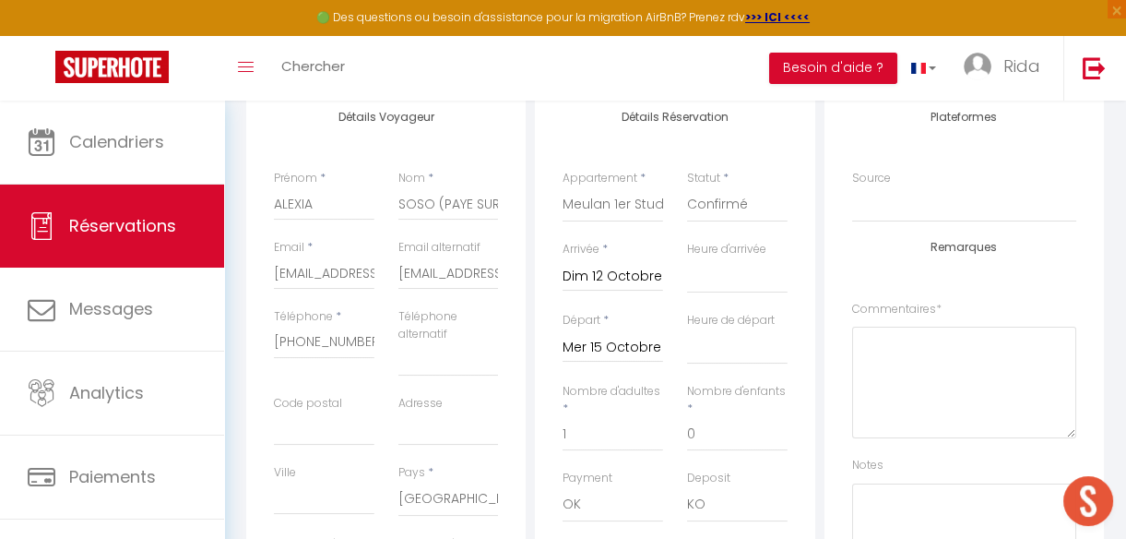
scroll to position [295, 0]
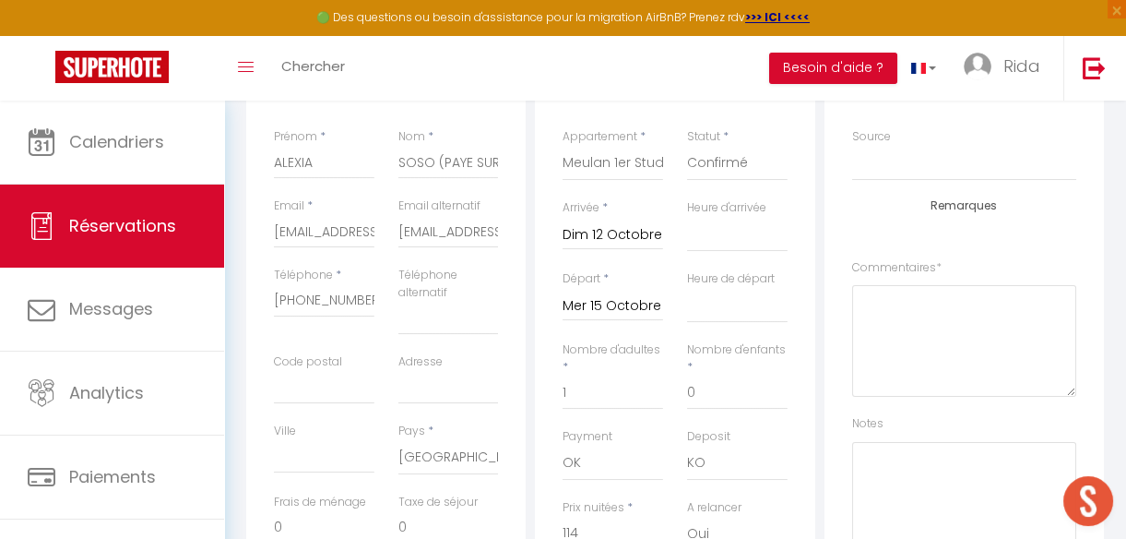
click at [600, 230] on input "Dim 12 Octobre 2025" at bounding box center [613, 235] width 101 height 24
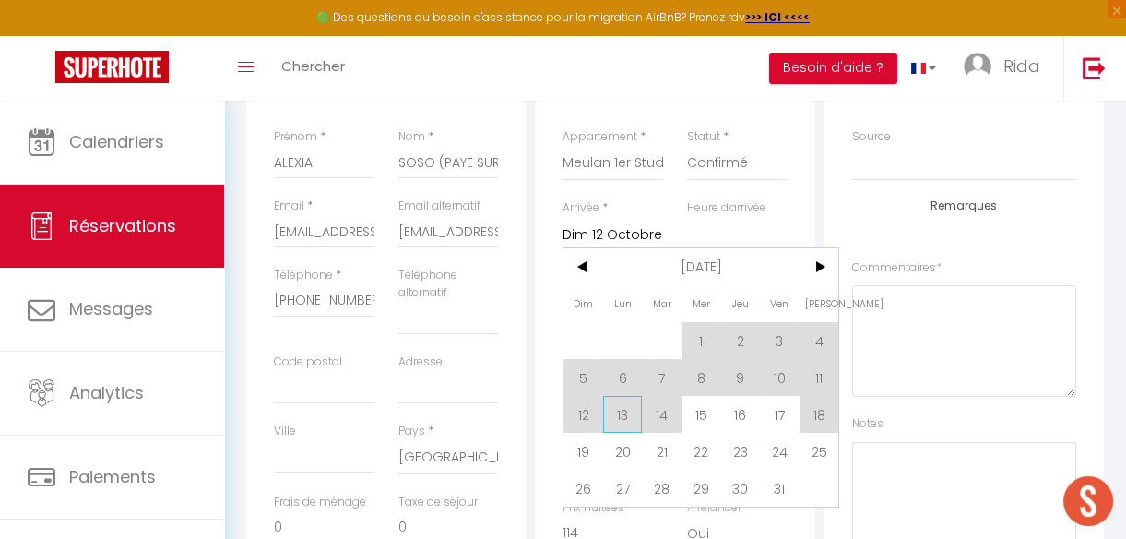
click at [629, 414] on span "13" at bounding box center [623, 414] width 40 height 37
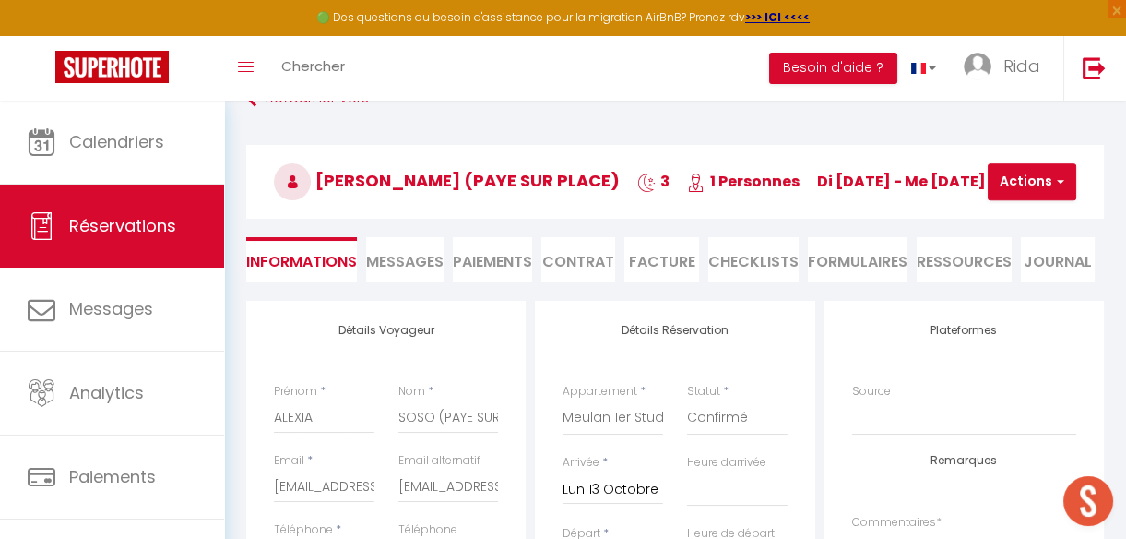
scroll to position [0, 0]
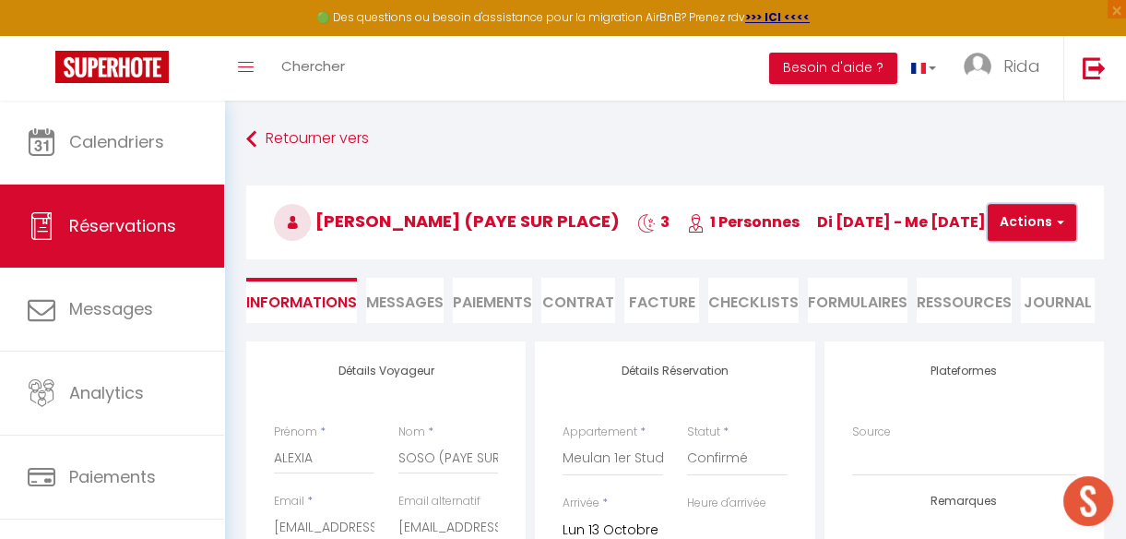
click at [1024, 217] on button "Actions" at bounding box center [1032, 222] width 89 height 37
click at [1021, 259] on link "Enregistrer" at bounding box center [1048, 263] width 146 height 24
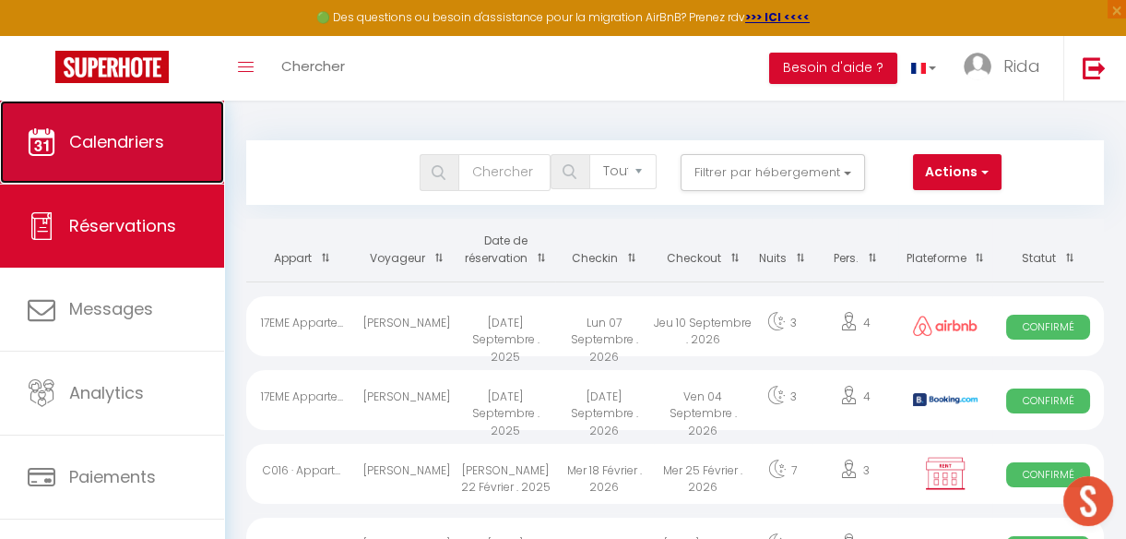
click at [61, 136] on link "Calendriers" at bounding box center [112, 142] width 224 height 83
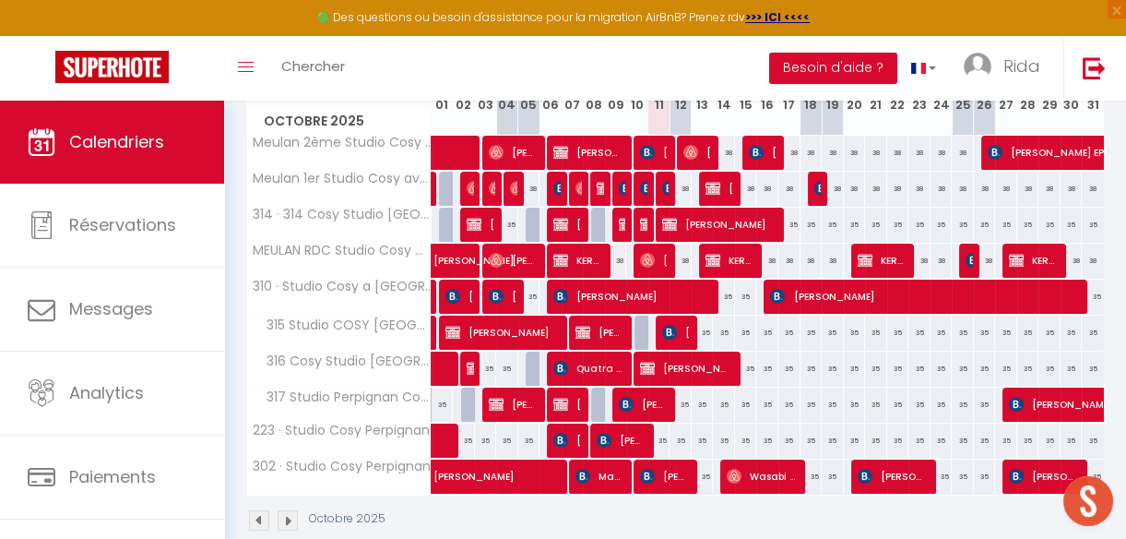
scroll to position [281, 0]
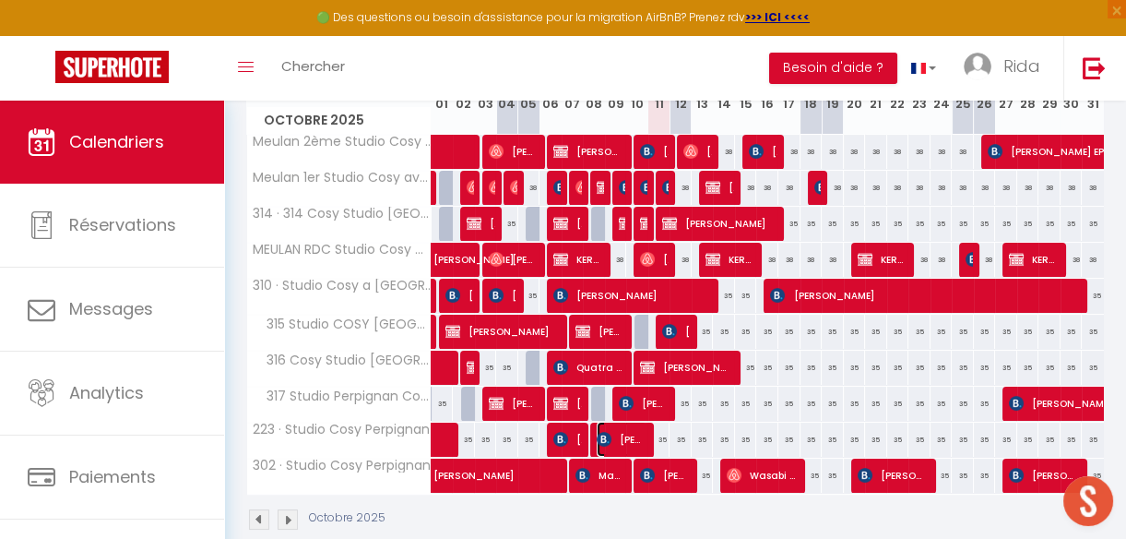
click at [617, 431] on span "[PERSON_NAME]" at bounding box center [622, 438] width 50 height 35
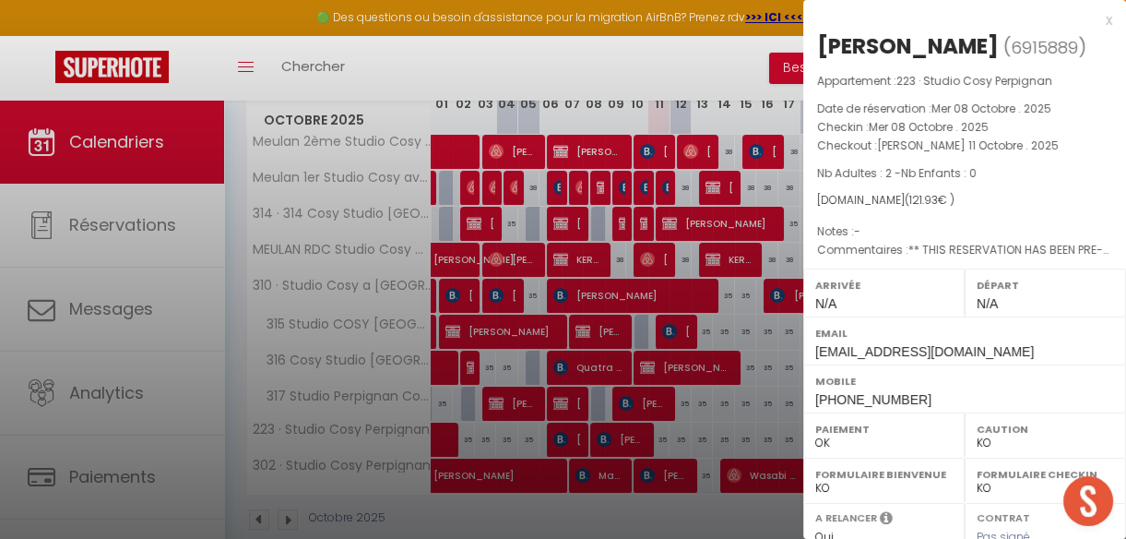
click at [735, 504] on div at bounding box center [563, 269] width 1126 height 539
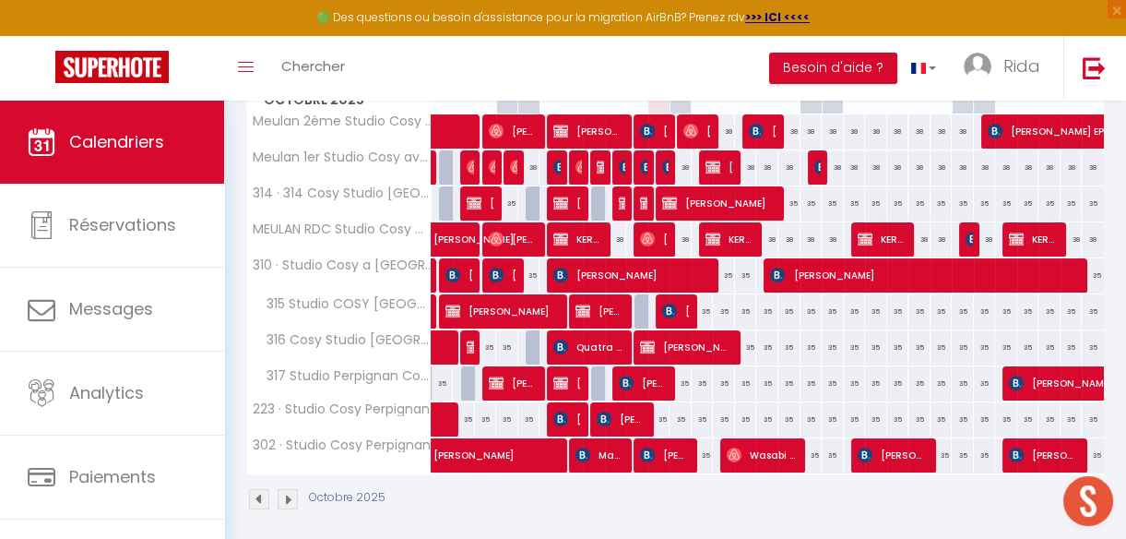
scroll to position [301, 0]
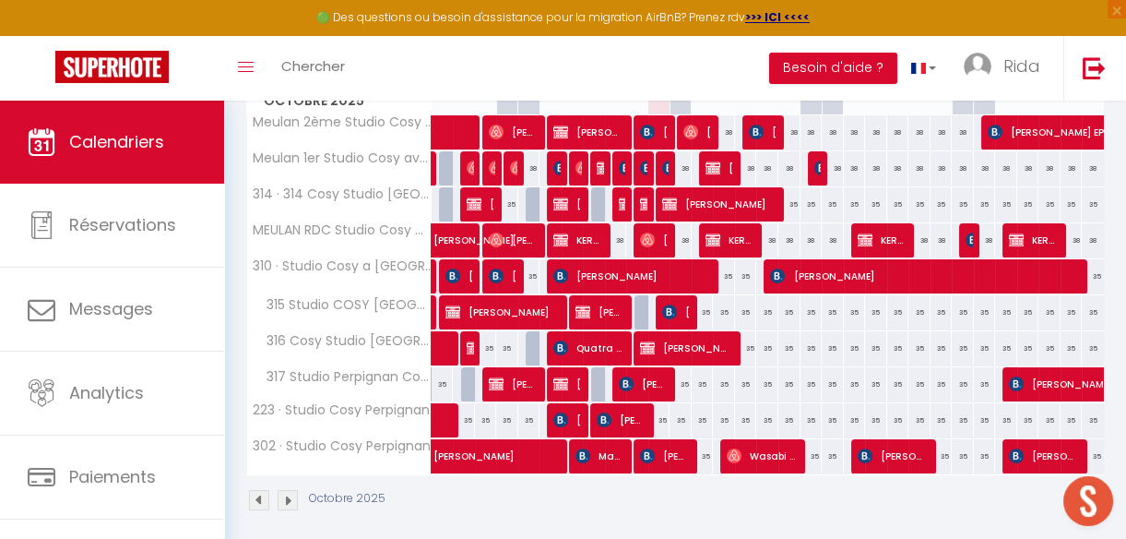
drag, startPoint x: 1124, startPoint y: 214, endPoint x: 1124, endPoint y: 240, distance: 25.8
click at [1124, 240] on div "CALENDRIERS Filtrer par hébergement Tous B306 Appartement Disneyland [PERSON_NA…" at bounding box center [675, 176] width 902 height 752
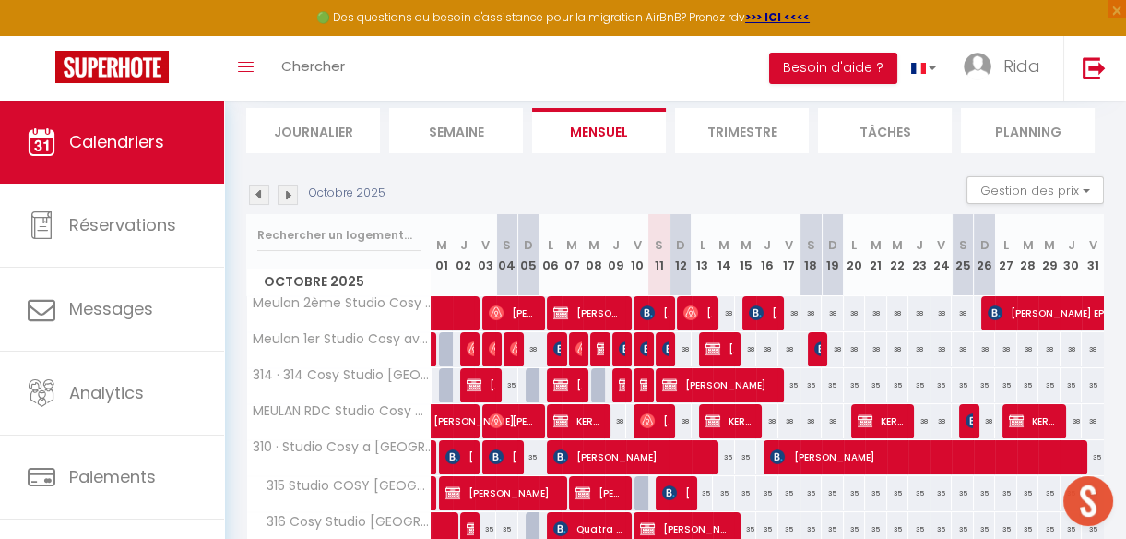
scroll to position [101, 0]
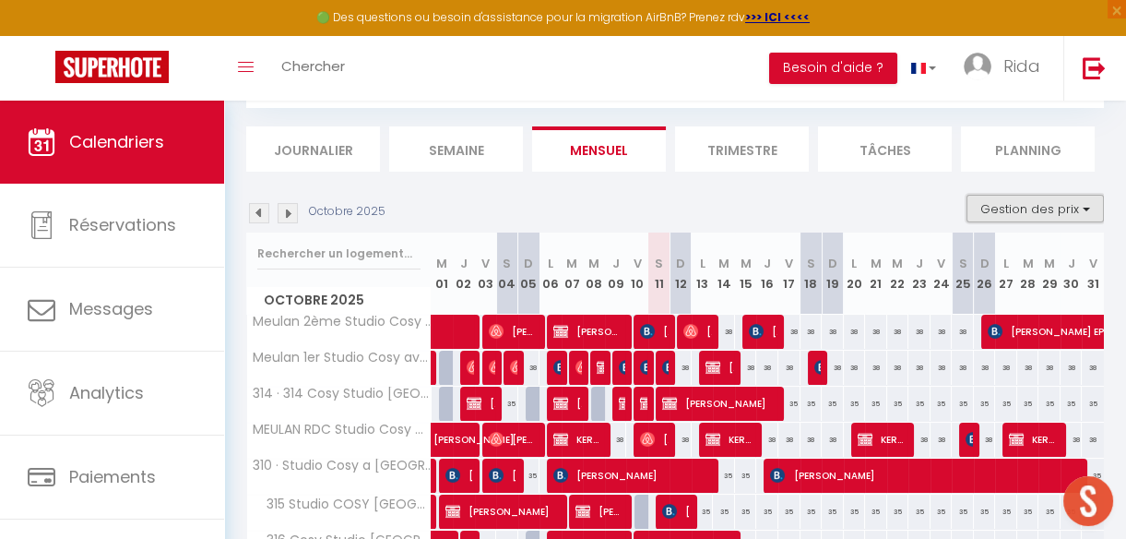
click at [1037, 207] on button "Gestion des prix" at bounding box center [1034, 209] width 137 height 28
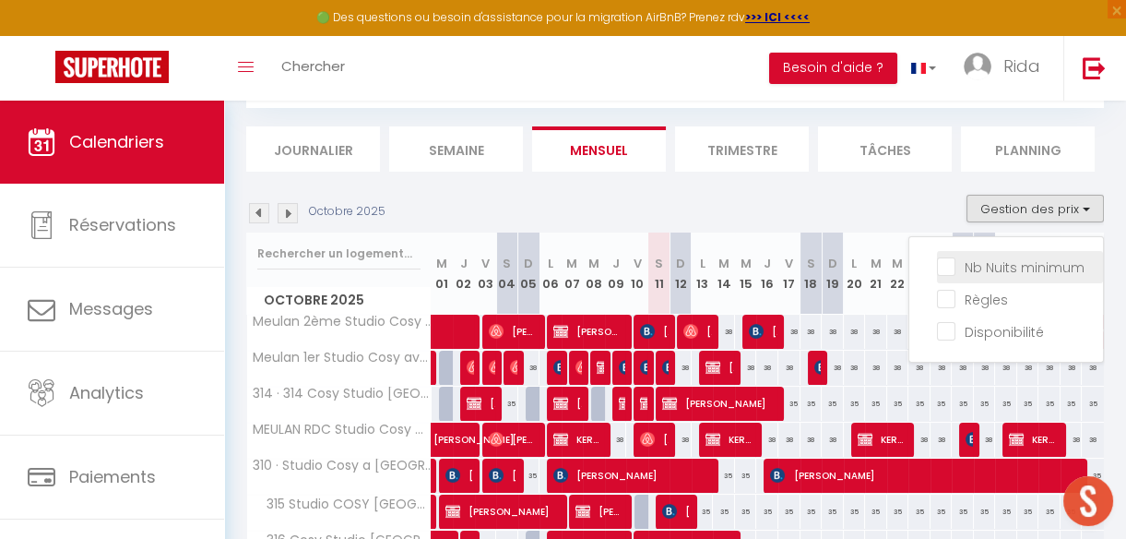
click at [938, 264] on input "Nb Nuits minimum" at bounding box center [1020, 265] width 166 height 18
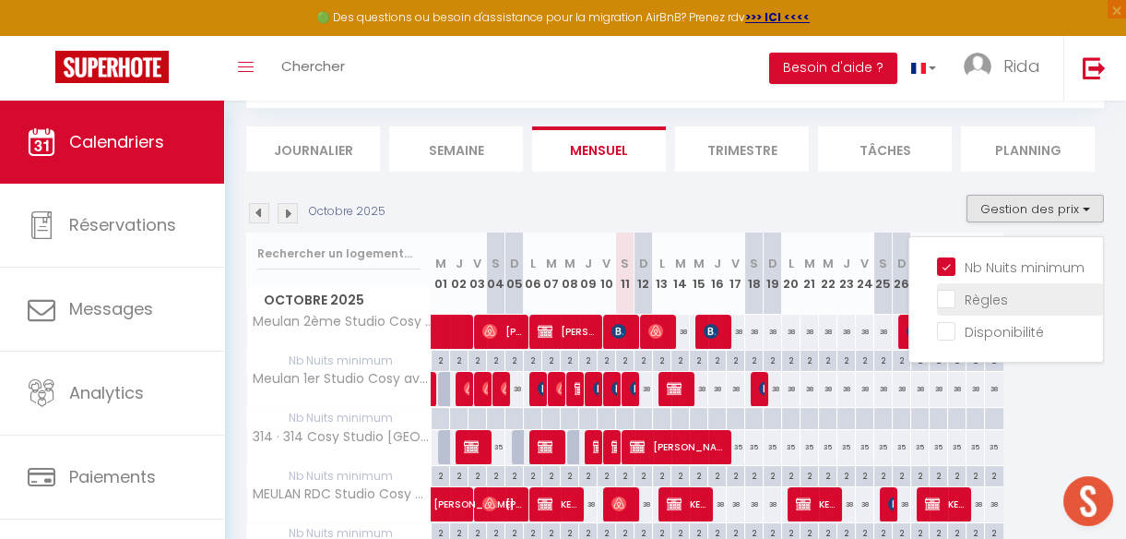
click at [937, 293] on input "Règles" at bounding box center [1020, 298] width 166 height 18
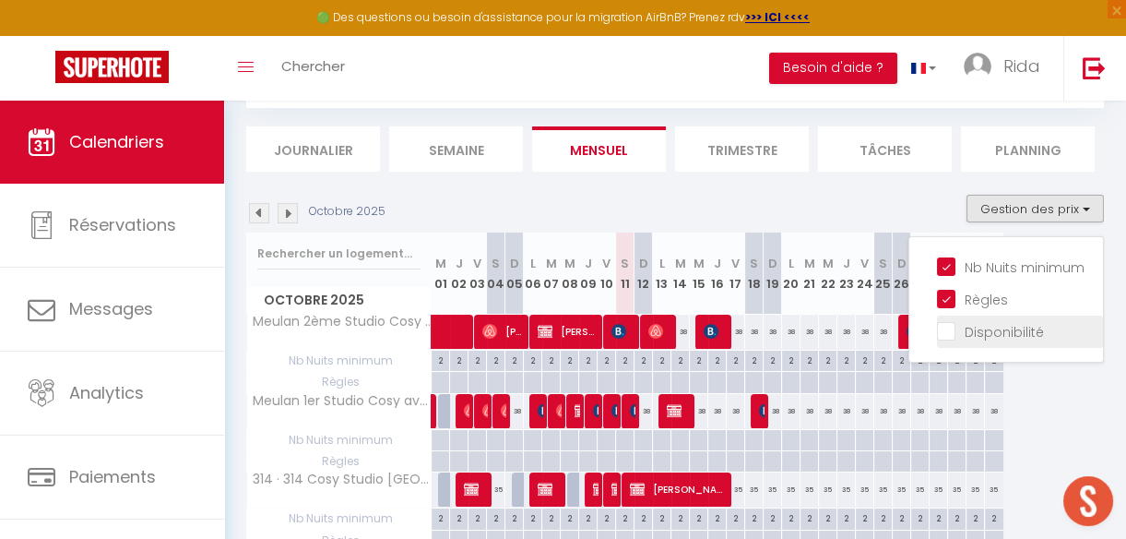
click at [937, 326] on input "Disponibilité" at bounding box center [1020, 330] width 166 height 18
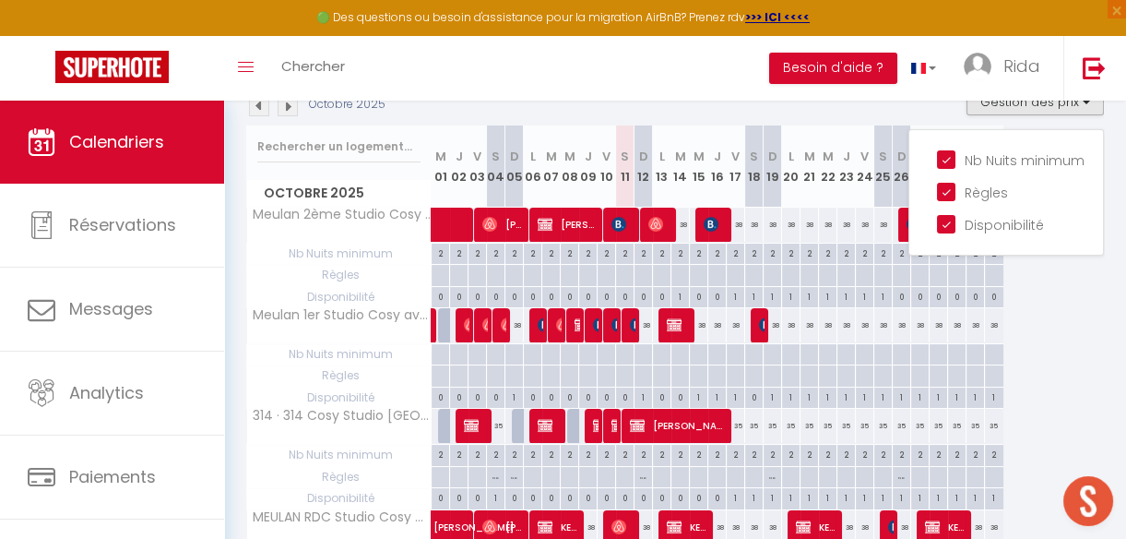
scroll to position [211, 0]
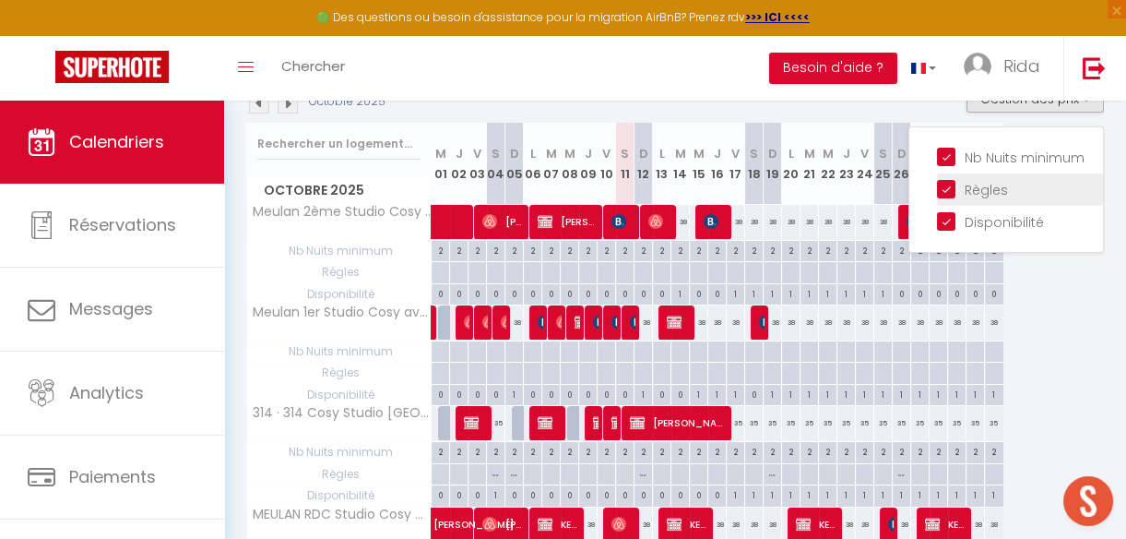
click at [937, 184] on input "Règles" at bounding box center [1020, 188] width 166 height 18
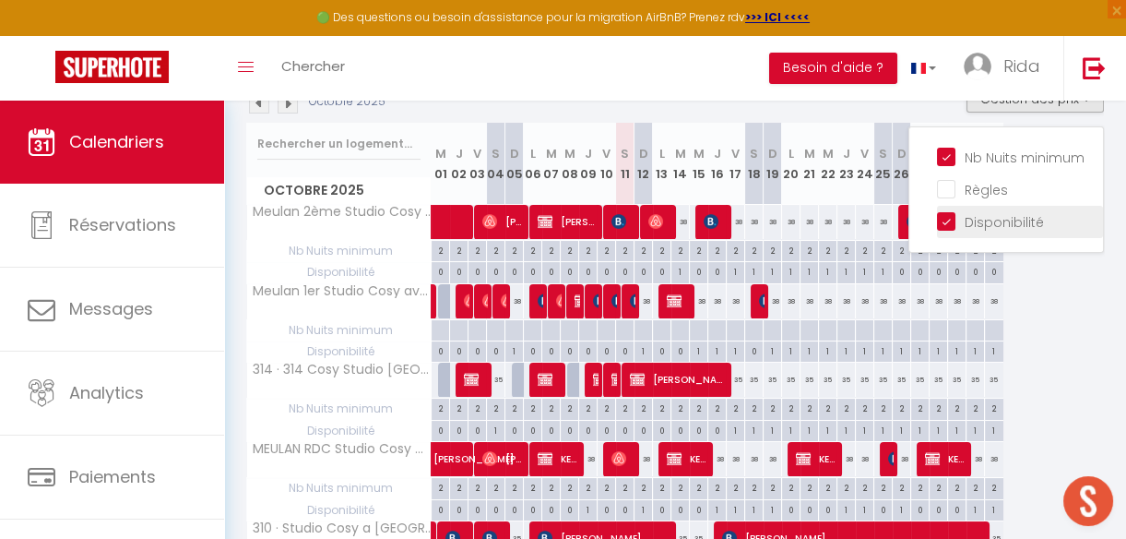
click at [937, 218] on input "Disponibilité" at bounding box center [1020, 220] width 166 height 18
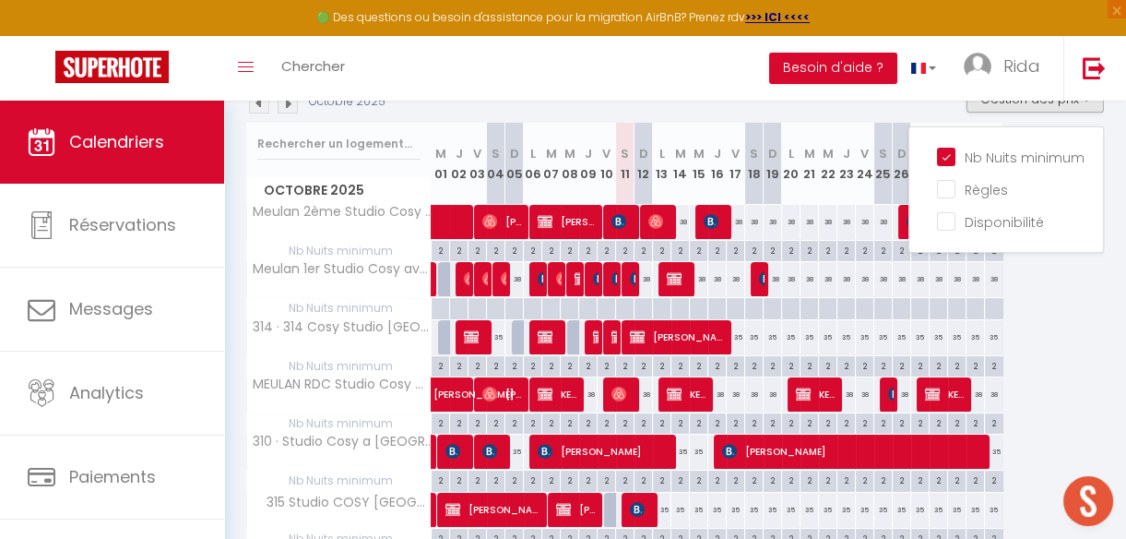
click at [1064, 325] on div "Octobre 2025 M 01 J 02 V 03 S 04 D 05 L 06 M 07 M 08 J 09 V 10 S 11 D 12 L 13 M…" at bounding box center [675, 452] width 858 height 658
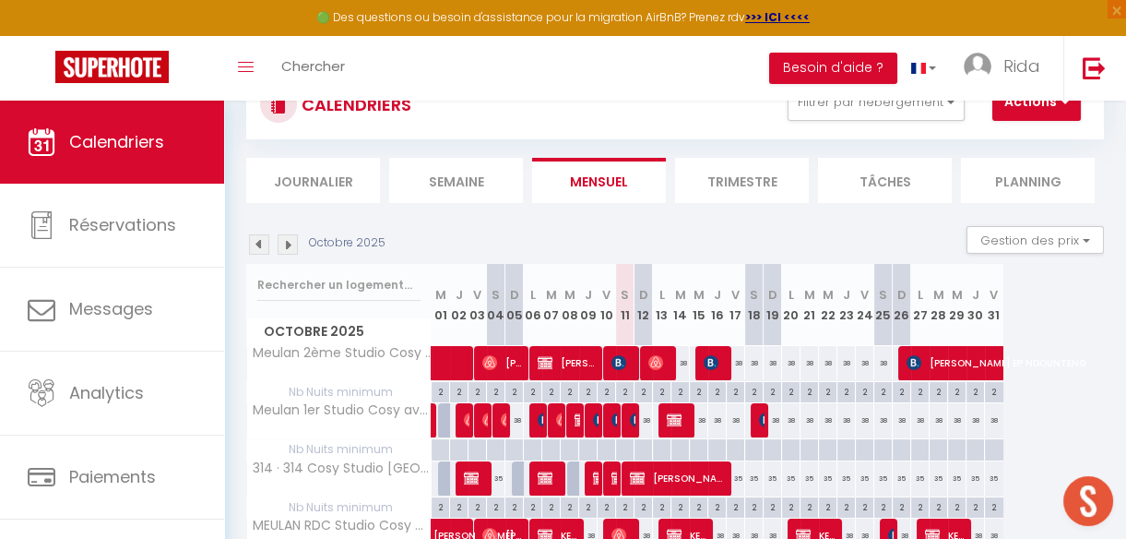
scroll to position [72, 0]
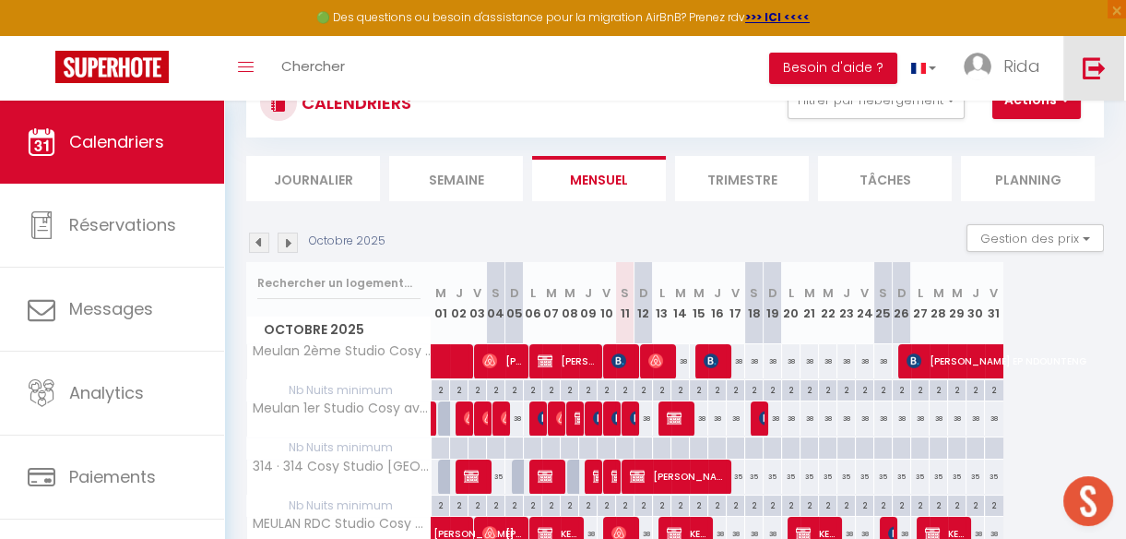
click at [1080, 69] on link at bounding box center [1093, 68] width 61 height 65
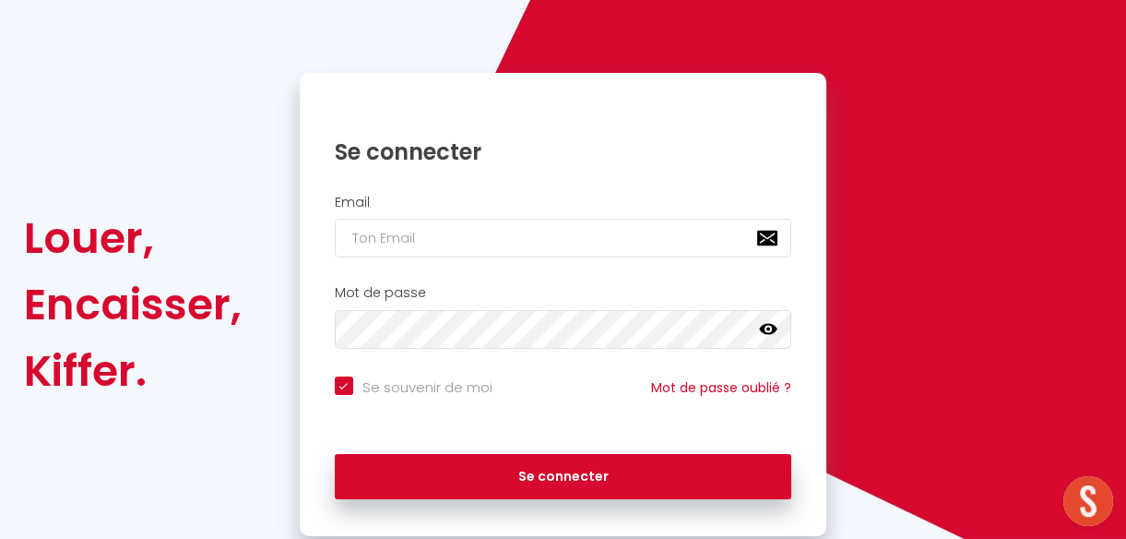
scroll to position [177, 0]
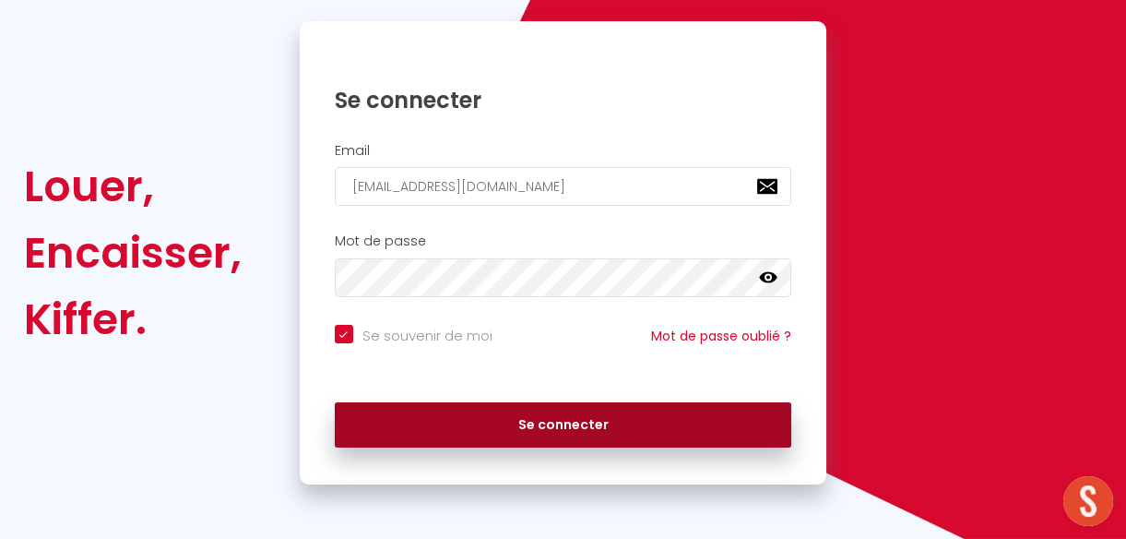
click at [712, 418] on button "Se connecter" at bounding box center [563, 425] width 457 height 46
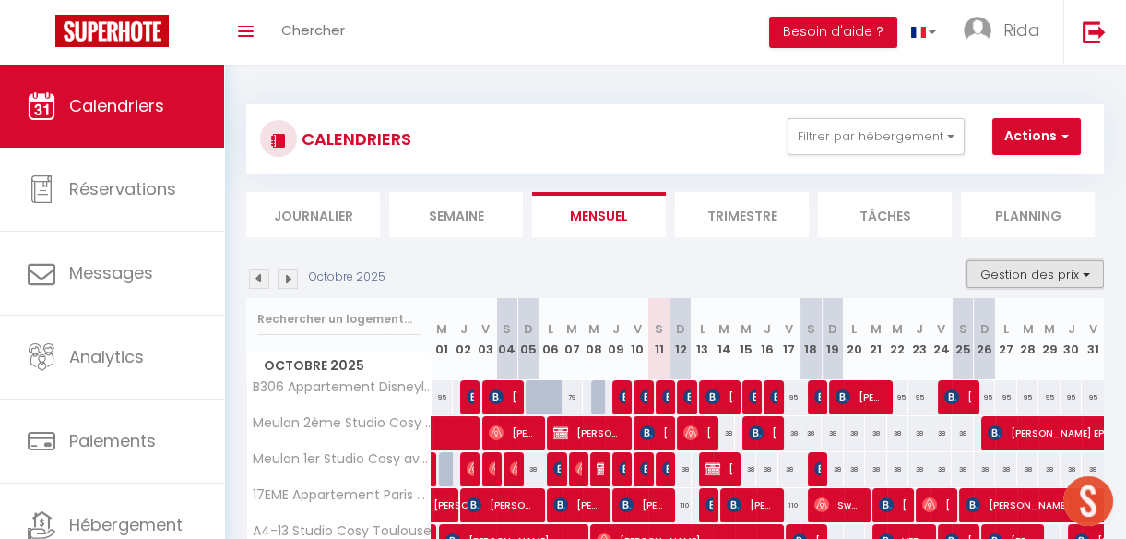
click at [1041, 267] on button "Gestion des prix" at bounding box center [1034, 274] width 137 height 28
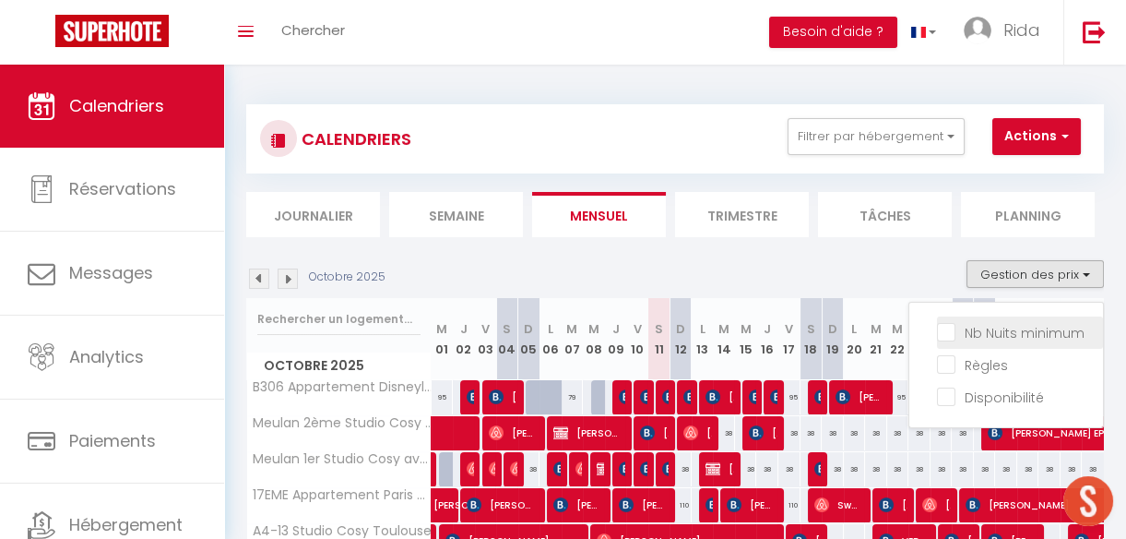
click at [989, 333] on input "Nb Nuits minimum" at bounding box center [1020, 331] width 166 height 18
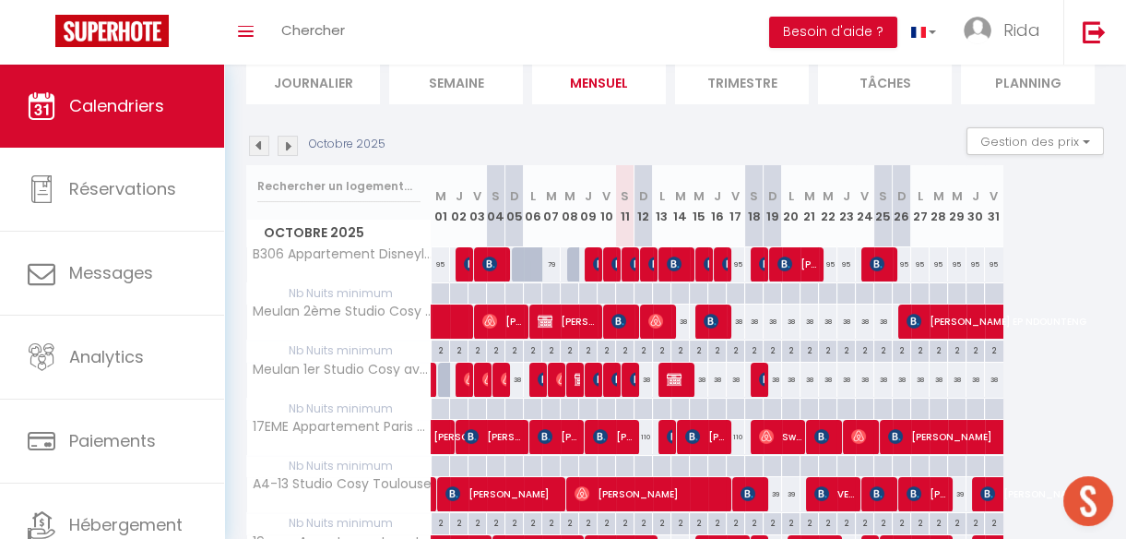
scroll to position [136, 0]
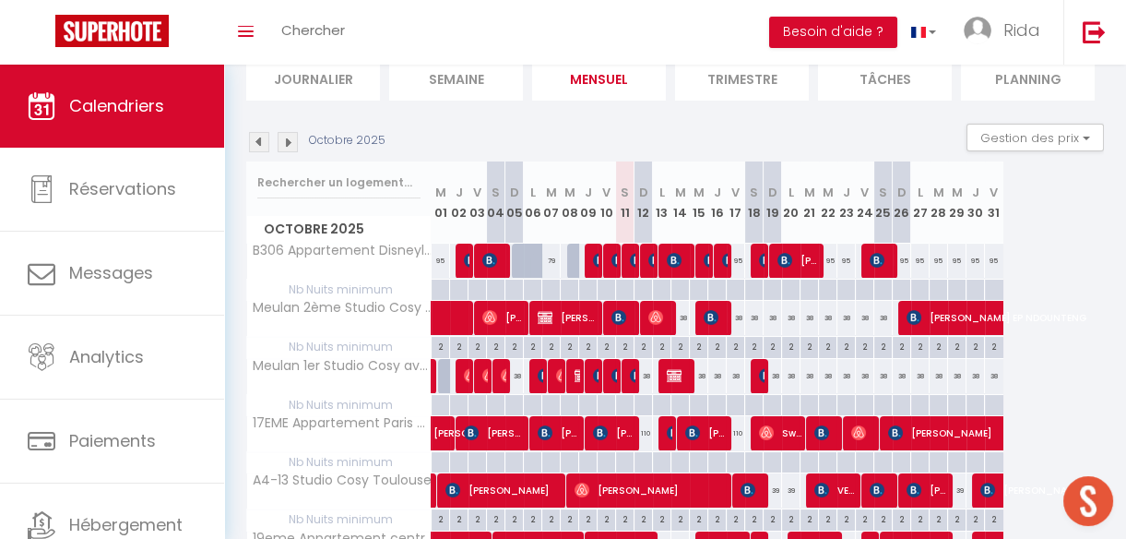
click at [681, 345] on div "2" at bounding box center [680, 346] width 18 height 18
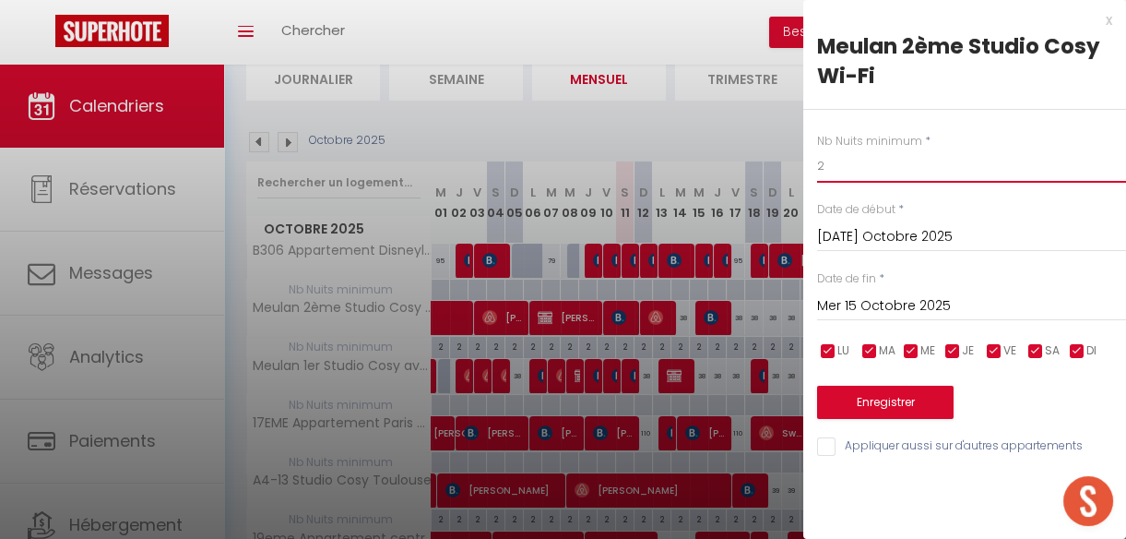
click at [837, 164] on input "2" at bounding box center [971, 165] width 309 height 33
click at [900, 396] on button "Enregistrer" at bounding box center [885, 401] width 136 height 33
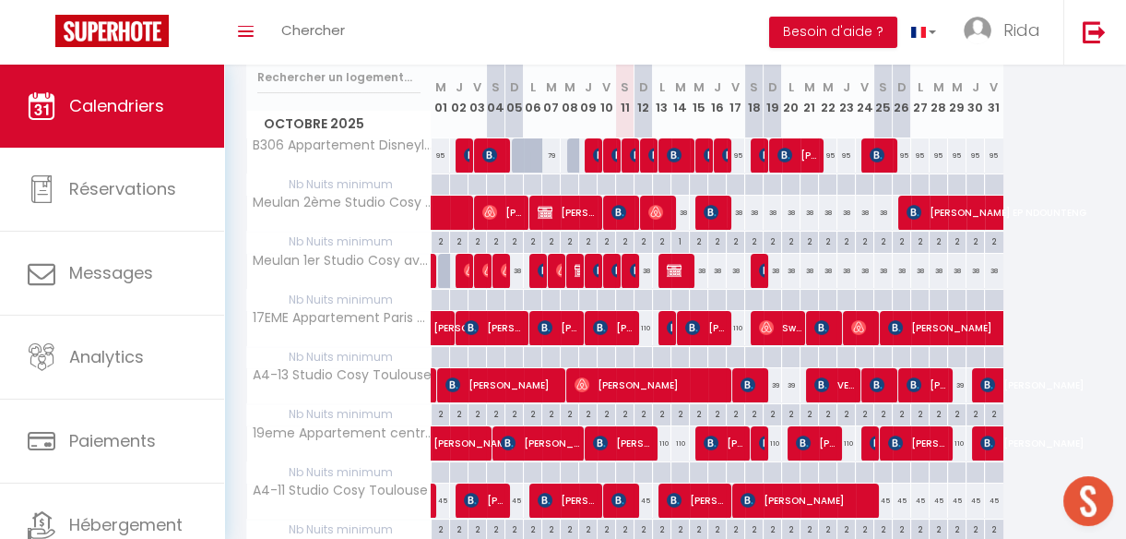
scroll to position [240, 0]
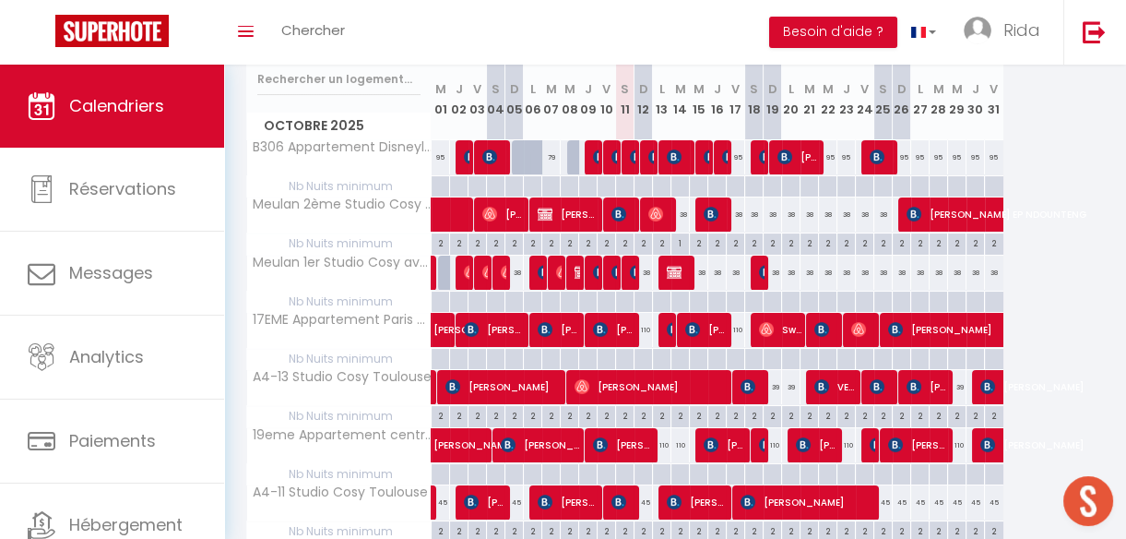
click at [790, 411] on div "2" at bounding box center [791, 415] width 18 height 18
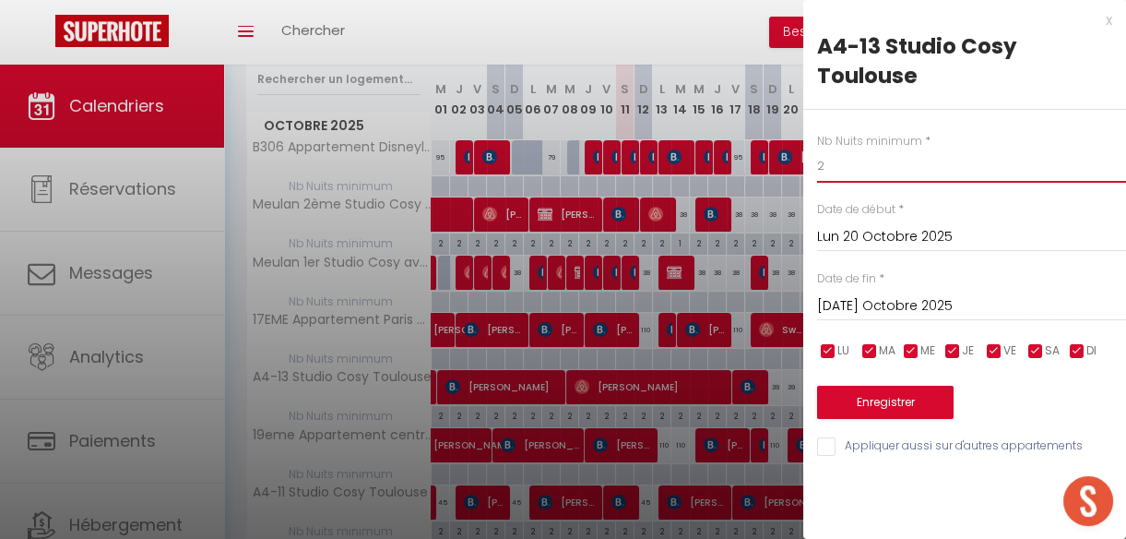
click at [830, 167] on input "2" at bounding box center [971, 165] width 309 height 33
click at [889, 394] on button "Enregistrer" at bounding box center [885, 401] width 136 height 33
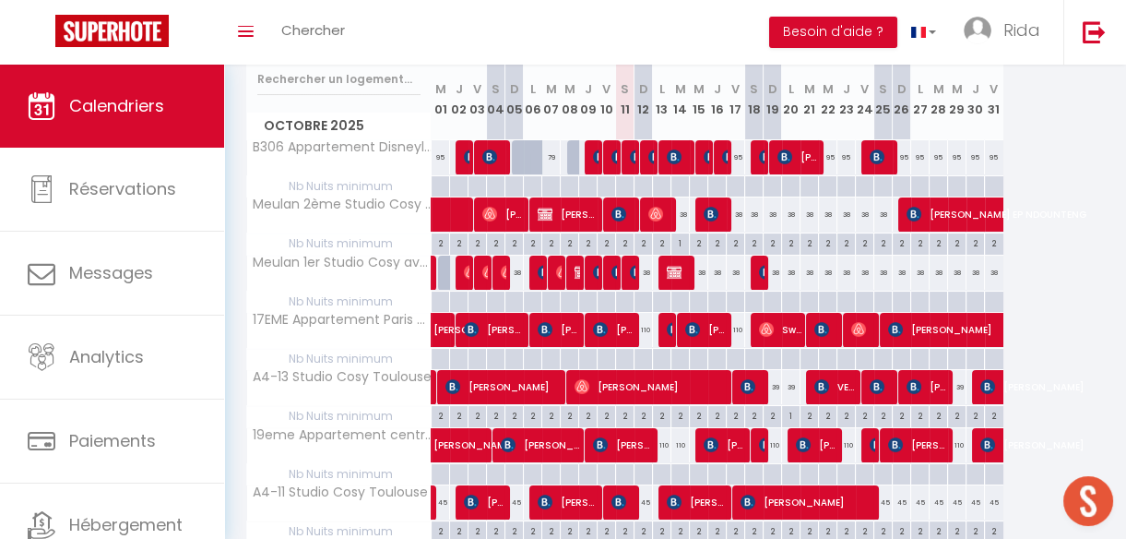
click at [958, 412] on div "2" at bounding box center [957, 415] width 18 height 18
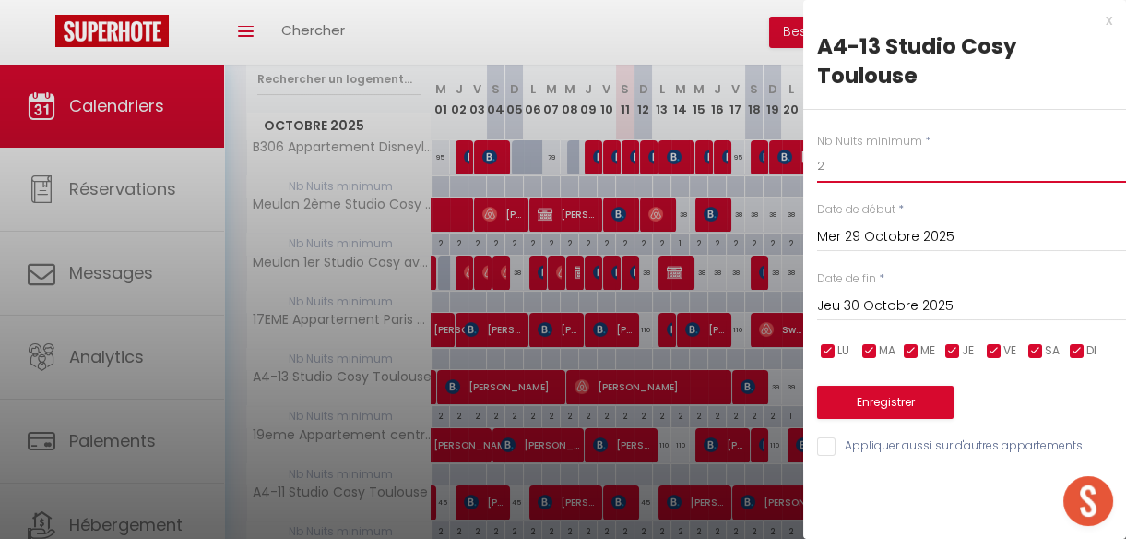
click at [855, 172] on input "2" at bounding box center [971, 165] width 309 height 33
click at [910, 391] on button "Enregistrer" at bounding box center [885, 401] width 136 height 33
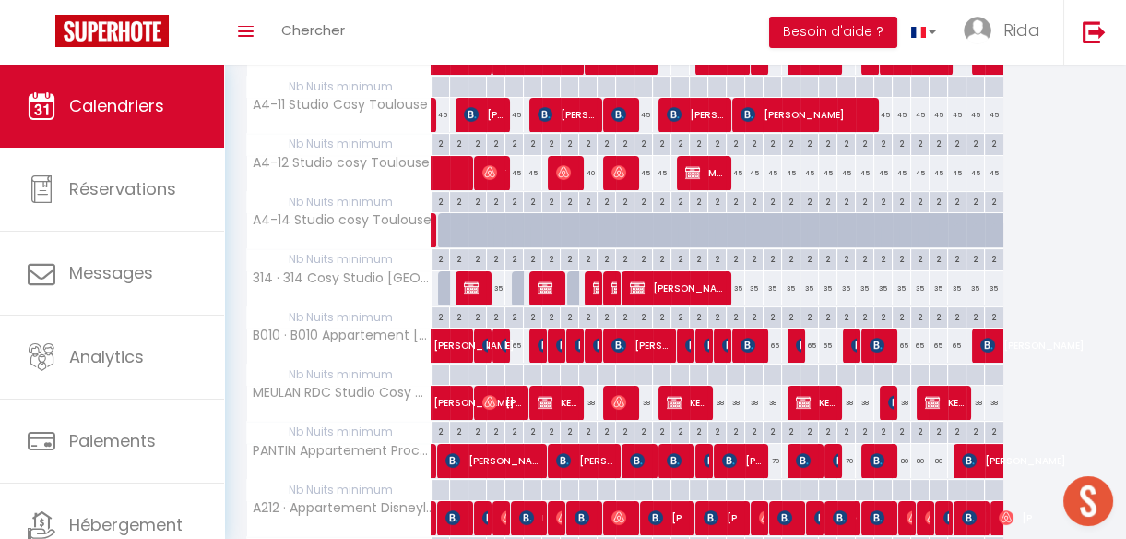
scroll to position [615, 0]
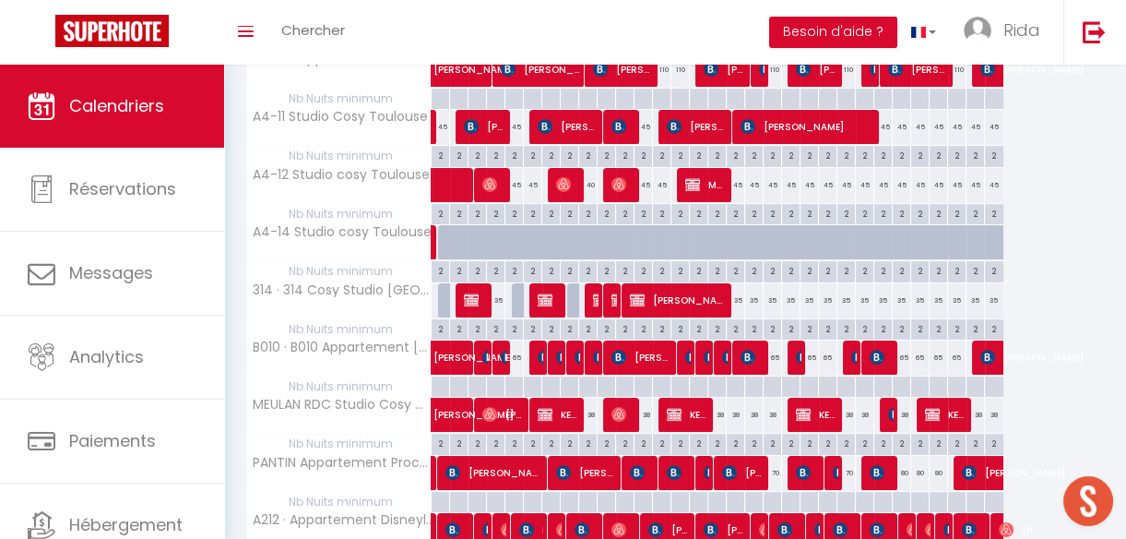
click at [645, 439] on div "2" at bounding box center [643, 442] width 18 height 18
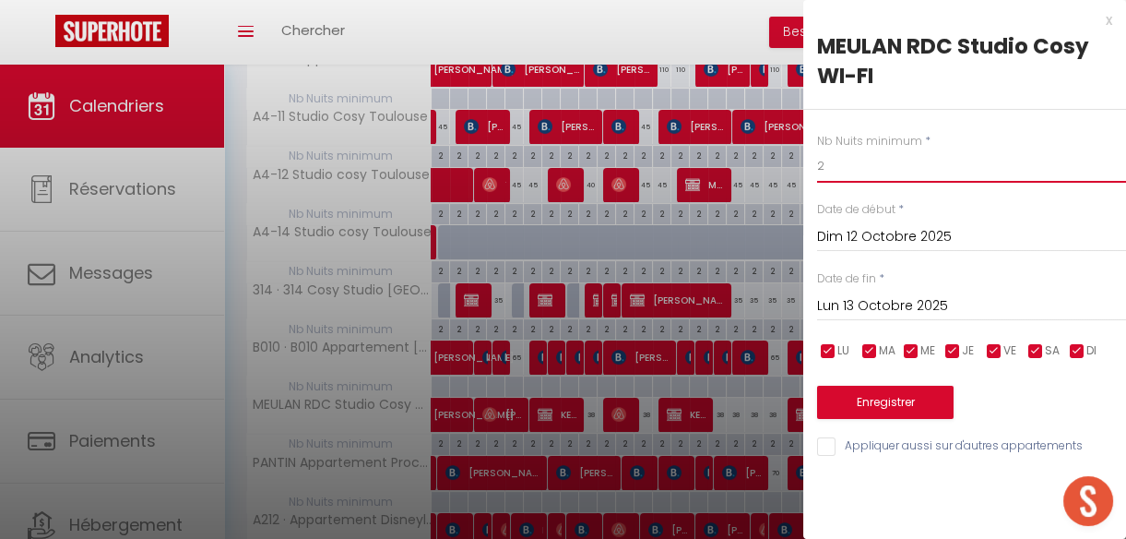
click at [827, 168] on input "2" at bounding box center [971, 165] width 309 height 33
click at [922, 400] on button "Enregistrer" at bounding box center [885, 401] width 136 height 33
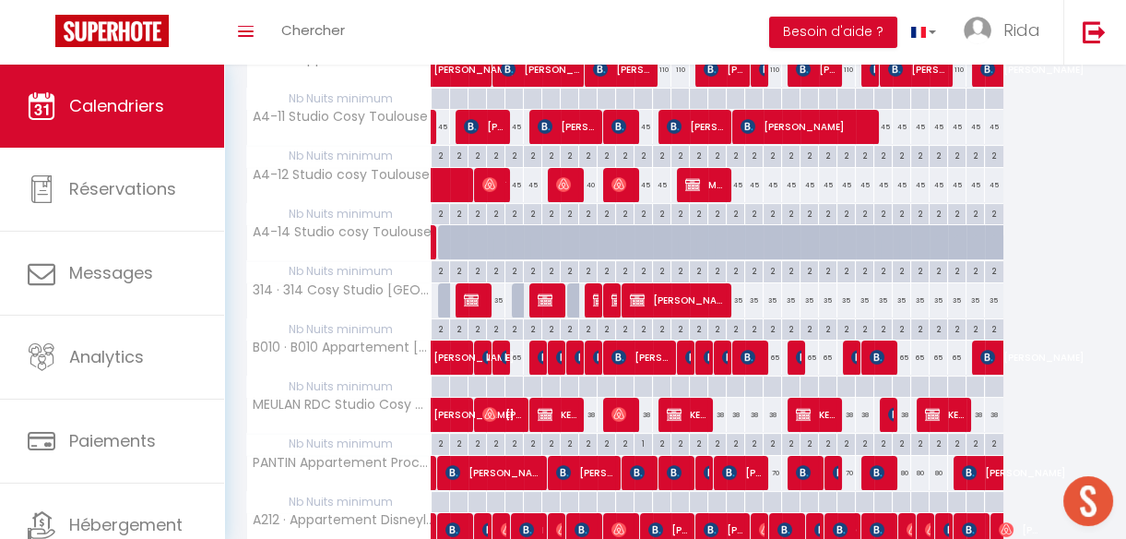
click at [902, 441] on div "2" at bounding box center [902, 442] width 18 height 18
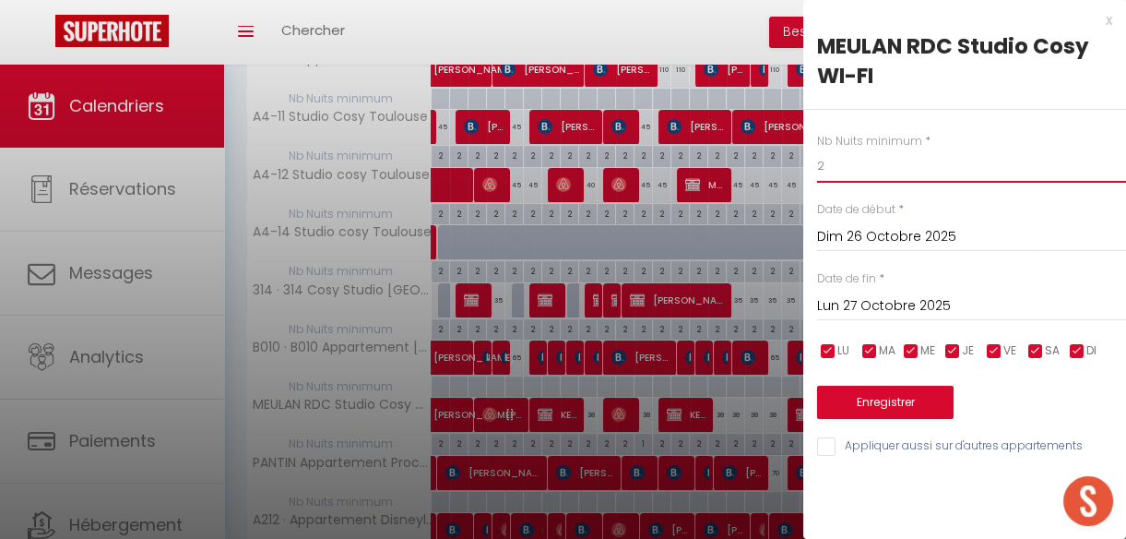
click at [869, 163] on input "2" at bounding box center [971, 165] width 309 height 33
click at [895, 404] on button "Enregistrer" at bounding box center [885, 401] width 136 height 33
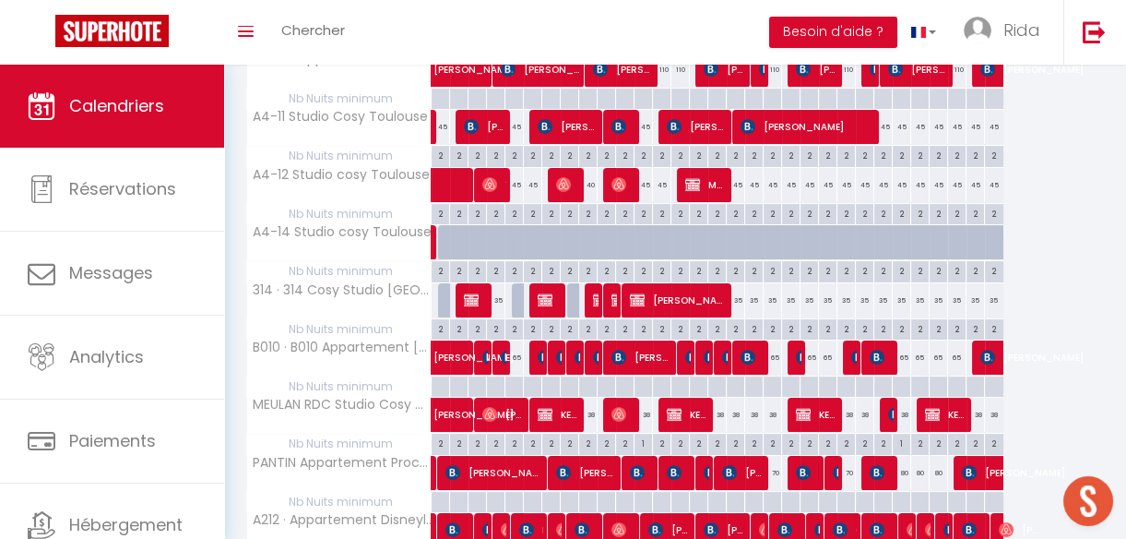
click at [866, 440] on div "2" at bounding box center [865, 442] width 18 height 18
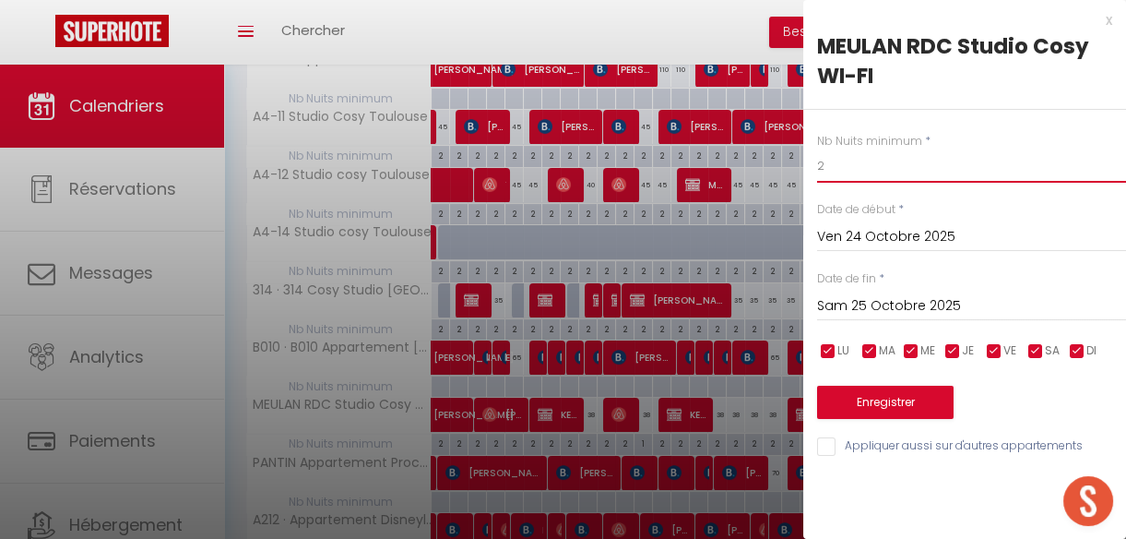
click at [829, 174] on input "2" at bounding box center [971, 165] width 309 height 33
click at [910, 405] on button "Enregistrer" at bounding box center [885, 401] width 136 height 33
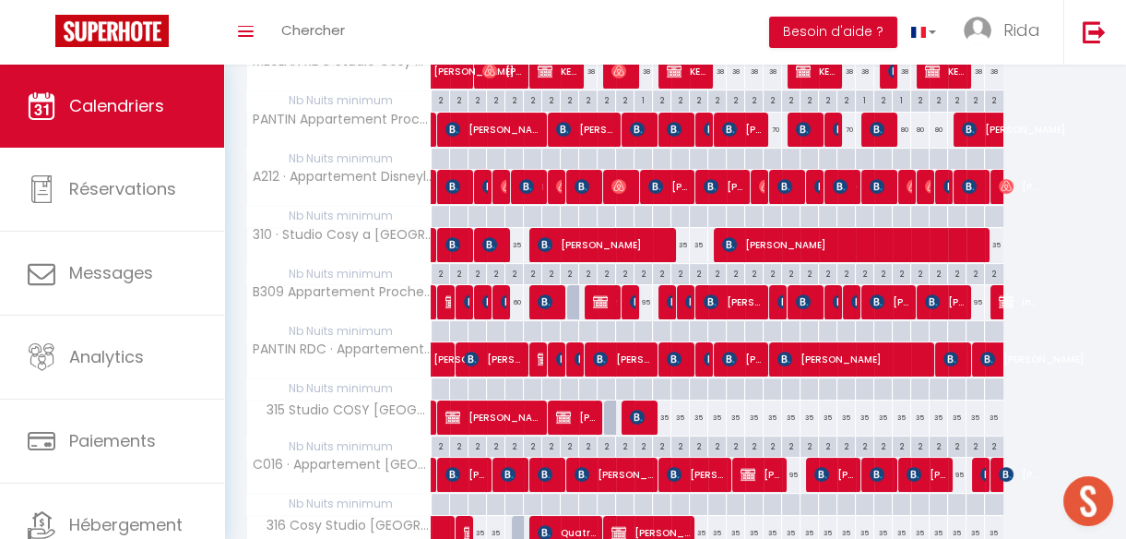
scroll to position [950, 0]
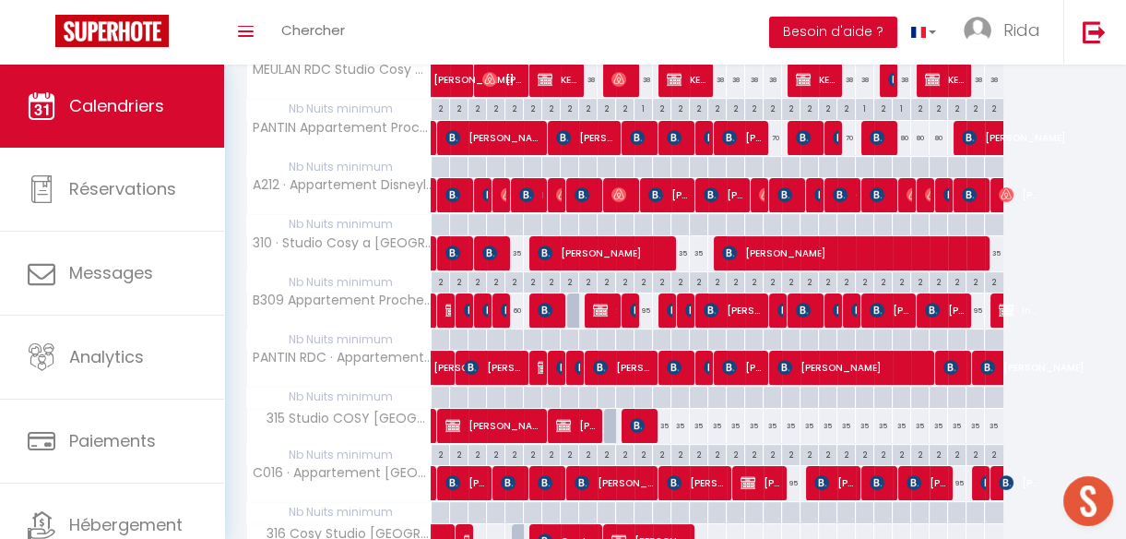
click at [696, 276] on div "2" at bounding box center [699, 281] width 18 height 18
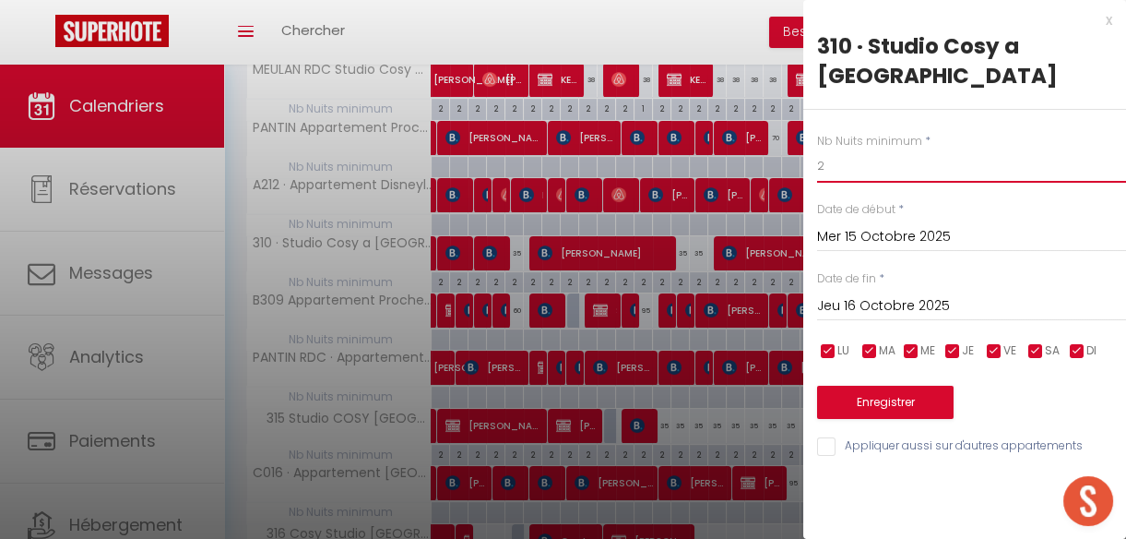
click at [841, 173] on input "2" at bounding box center [971, 165] width 309 height 33
click at [907, 397] on button "Enregistrer" at bounding box center [885, 401] width 136 height 33
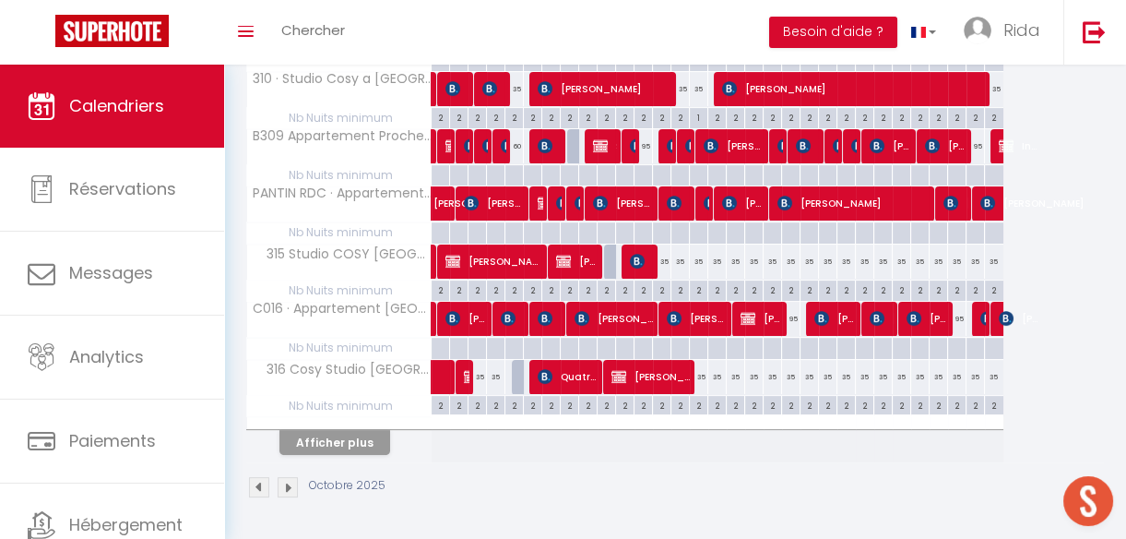
scroll to position [1122, 0]
click at [358, 436] on button "Afficher plus" at bounding box center [334, 442] width 111 height 25
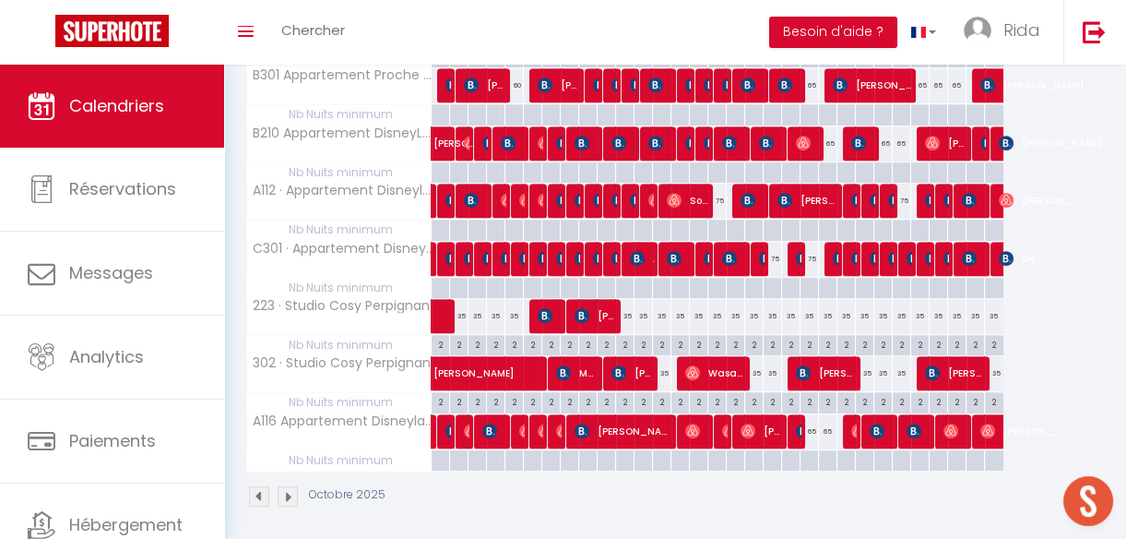
scroll to position [1823, 0]
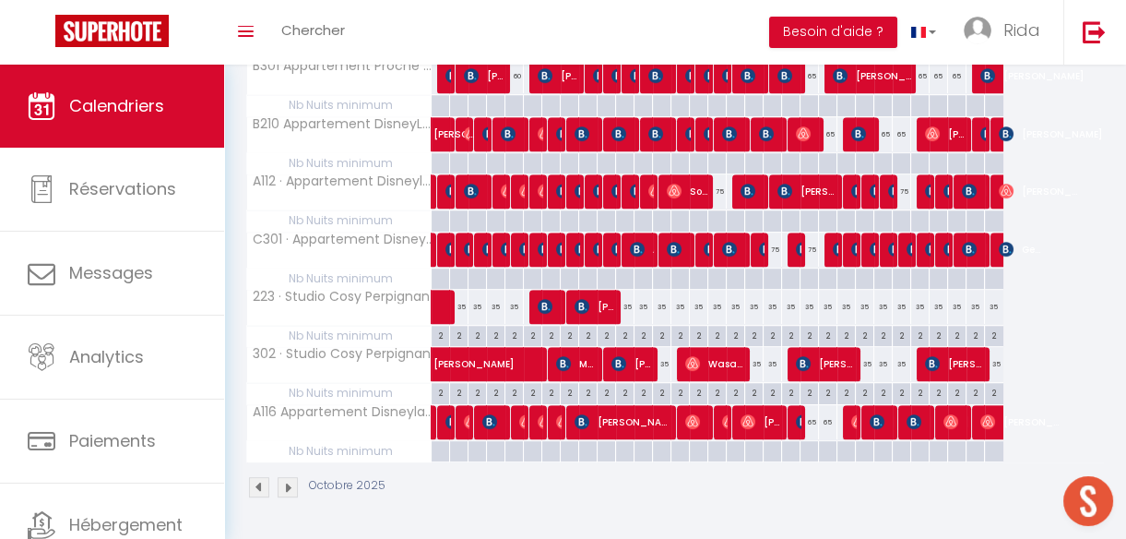
click at [661, 383] on div "2" at bounding box center [662, 392] width 18 height 18
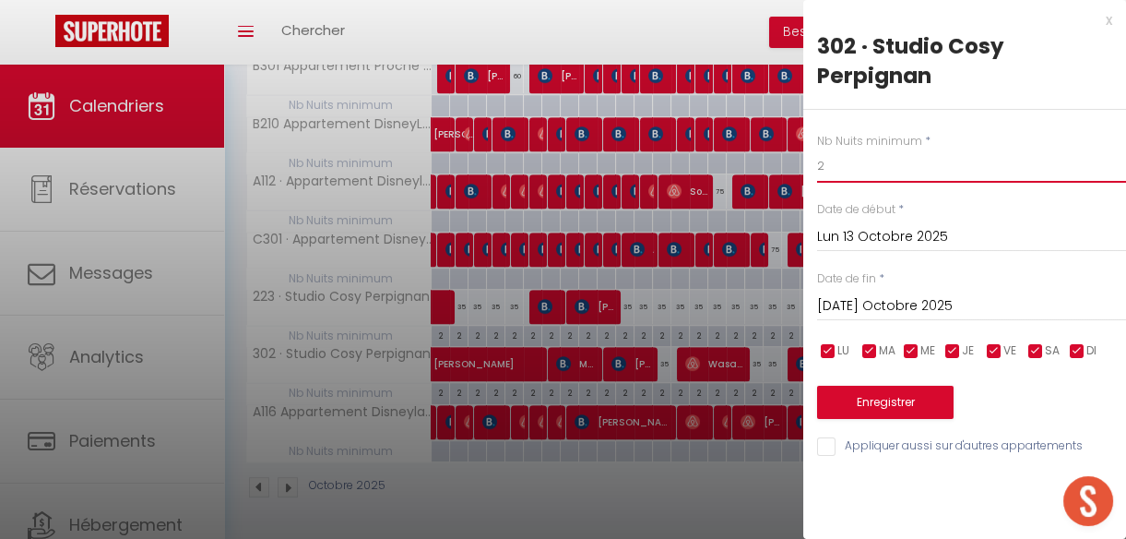
click at [844, 163] on input "2" at bounding box center [971, 165] width 309 height 33
click at [901, 402] on button "Enregistrer" at bounding box center [885, 401] width 136 height 33
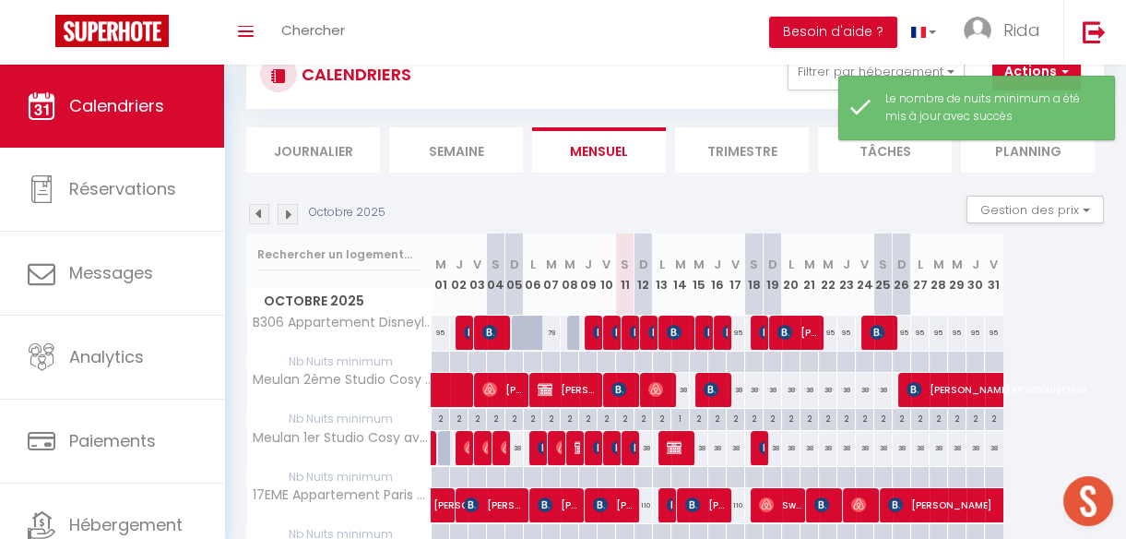
scroll to position [1122, 0]
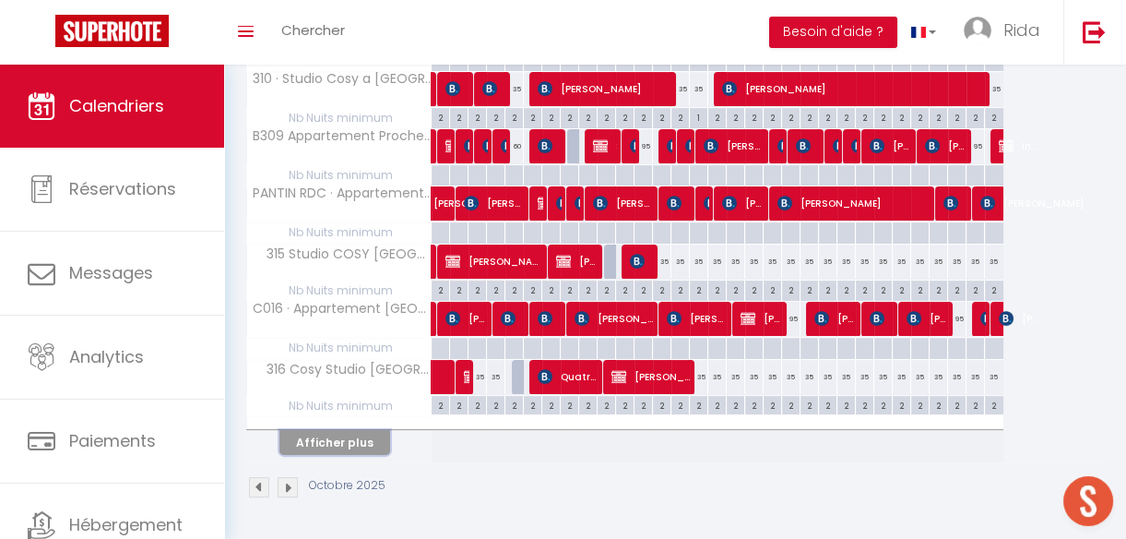
click at [345, 430] on button "Afficher plus" at bounding box center [334, 442] width 111 height 25
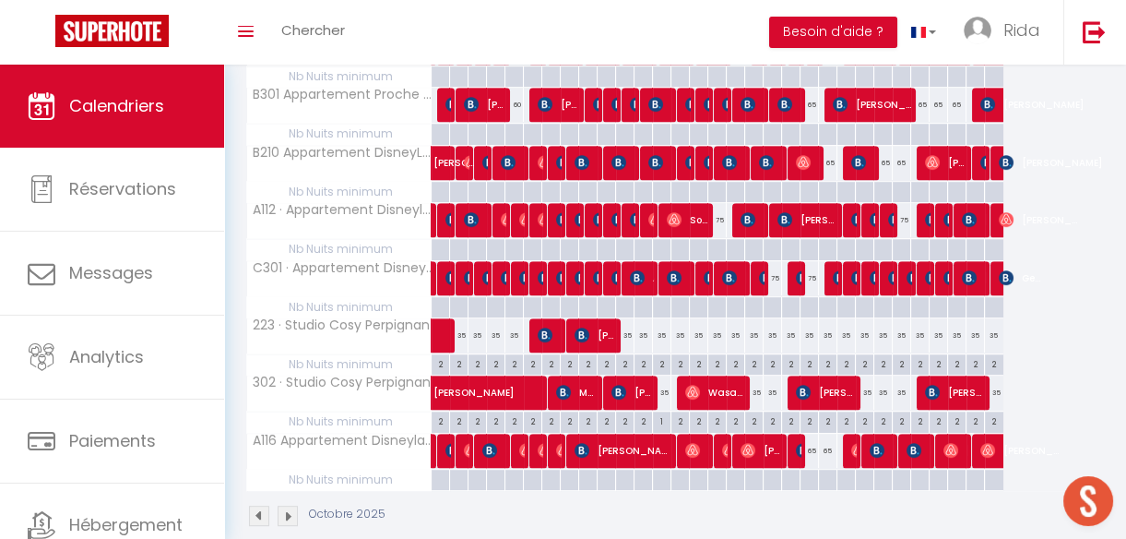
scroll to position [1776, 0]
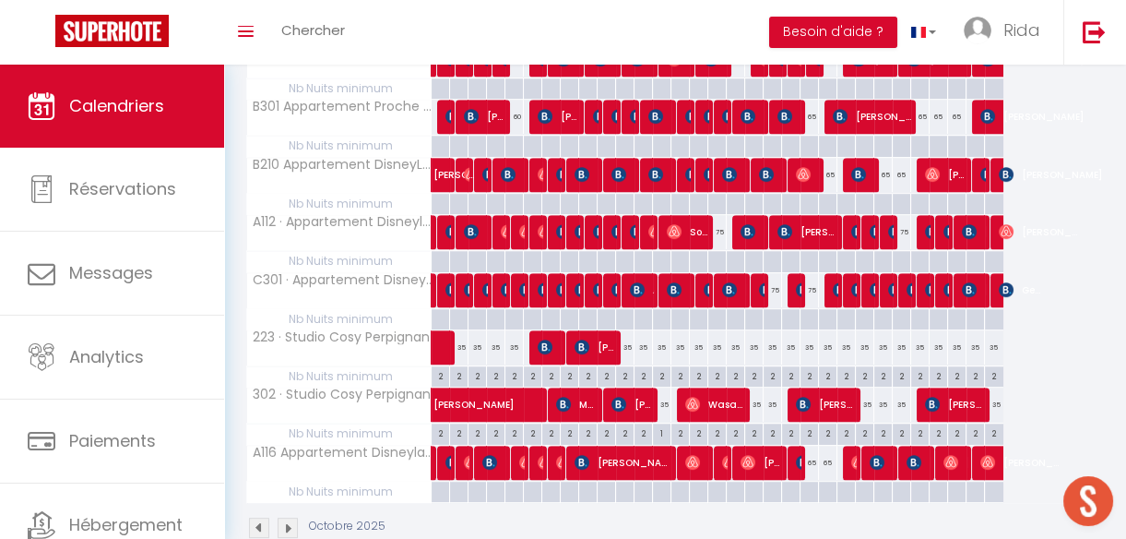
click at [772, 427] on div "2" at bounding box center [773, 432] width 18 height 18
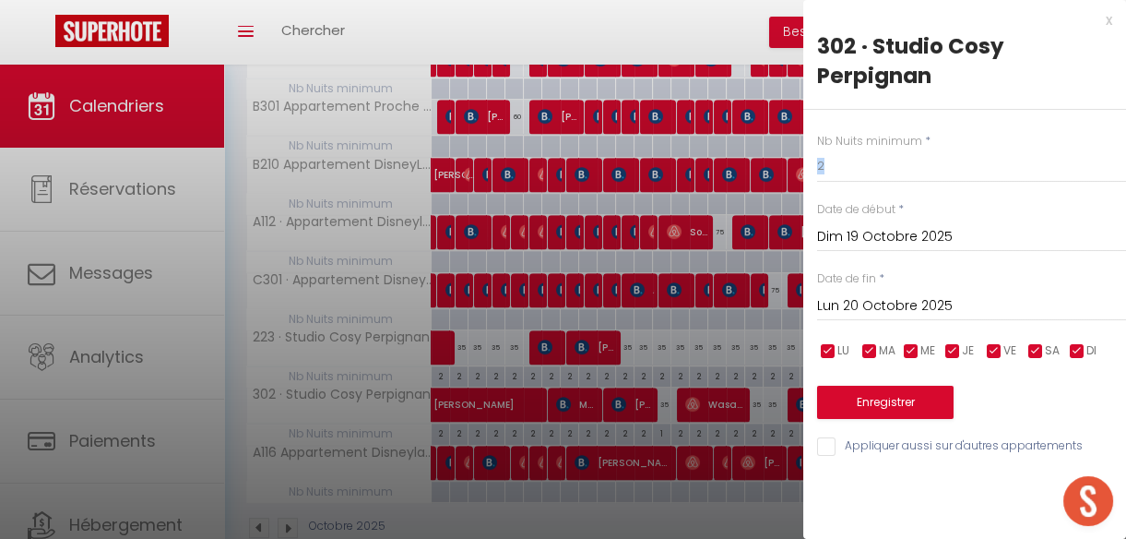
drag, startPoint x: 852, startPoint y: 184, endPoint x: 847, endPoint y: 175, distance: 10.0
click at [847, 175] on div "Nb Nuits minimum * 2 Date de début * Dim 19 Octobre 2025 < [DATE] > Dim Lun Mar…" at bounding box center [964, 284] width 323 height 349
click at [847, 175] on input "2" at bounding box center [971, 165] width 309 height 33
click at [906, 399] on button "Enregistrer" at bounding box center [885, 401] width 136 height 33
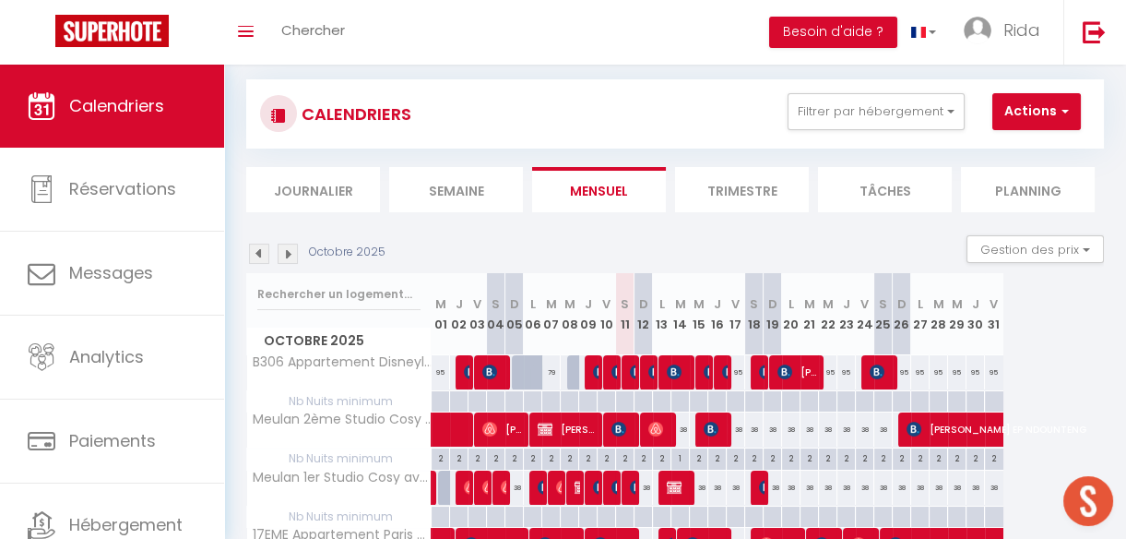
scroll to position [0, 0]
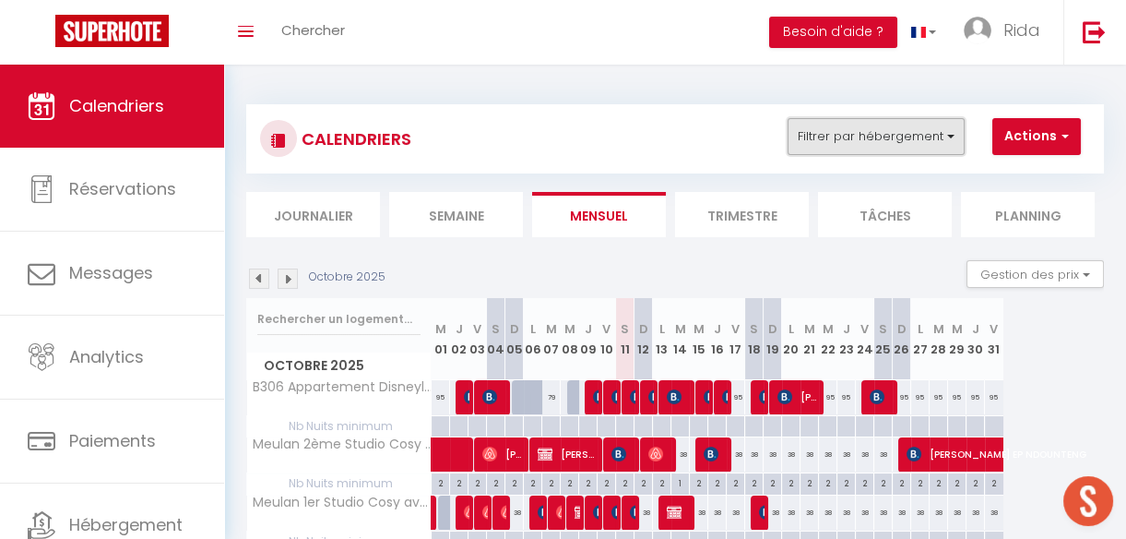
click at [901, 138] on button "Filtrer par hébergement" at bounding box center [876, 136] width 177 height 37
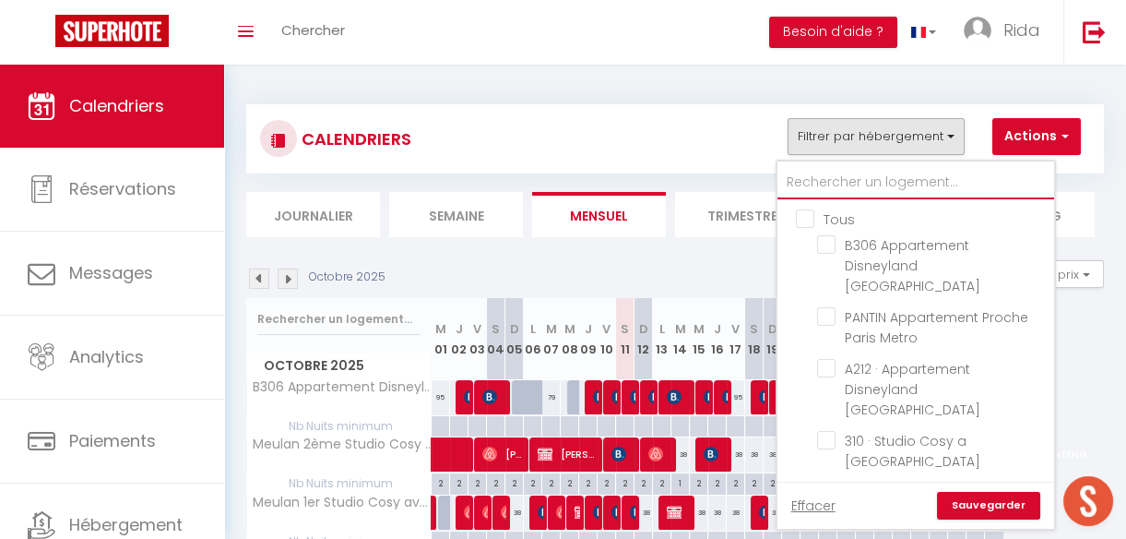
click at [857, 180] on input "text" at bounding box center [915, 182] width 277 height 33
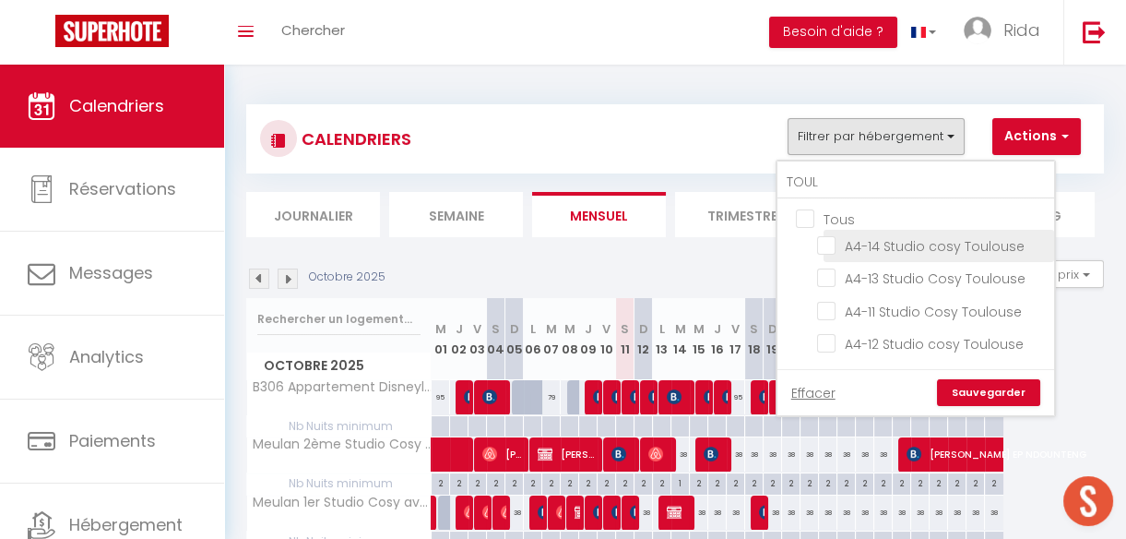
click at [831, 247] on input "A4-14 Studio cosy Toulouse" at bounding box center [932, 244] width 231 height 18
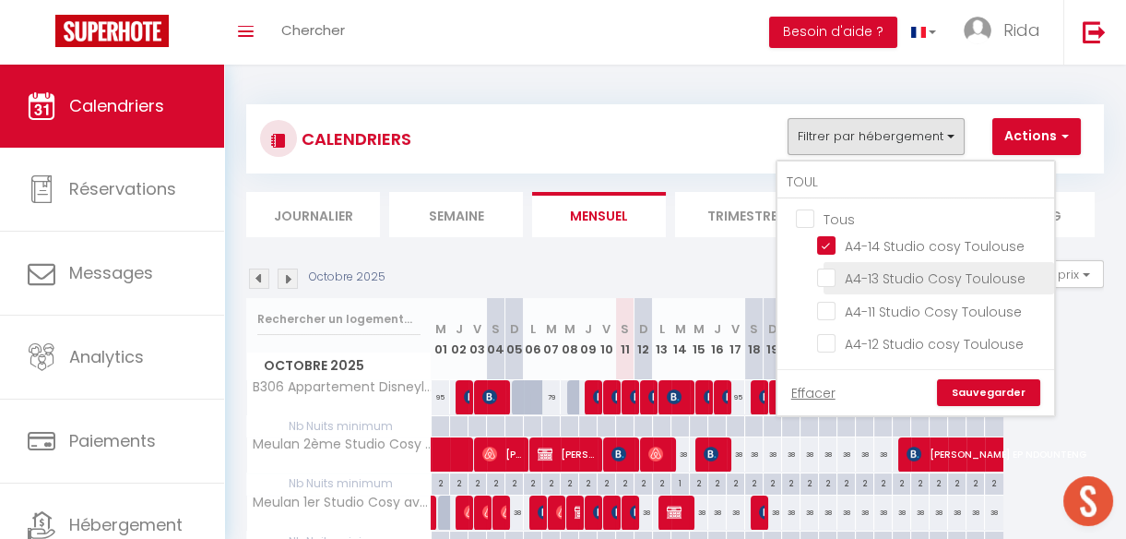
click at [831, 273] on input "A4-13 Studio Cosy Toulouse" at bounding box center [932, 276] width 231 height 18
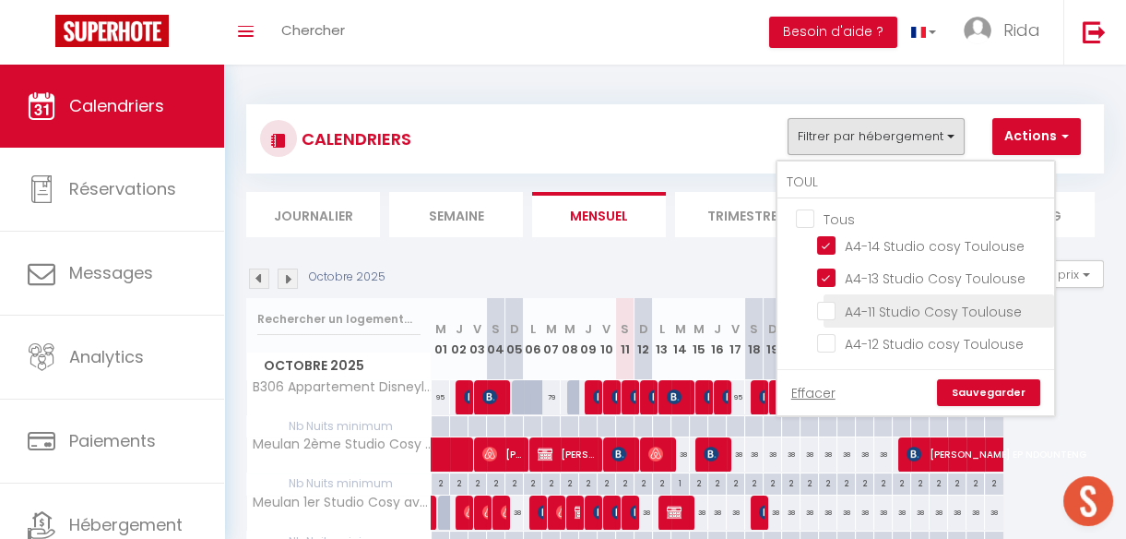
click at [828, 310] on input "A4-11 Studio Cosy Toulouse" at bounding box center [932, 309] width 231 height 18
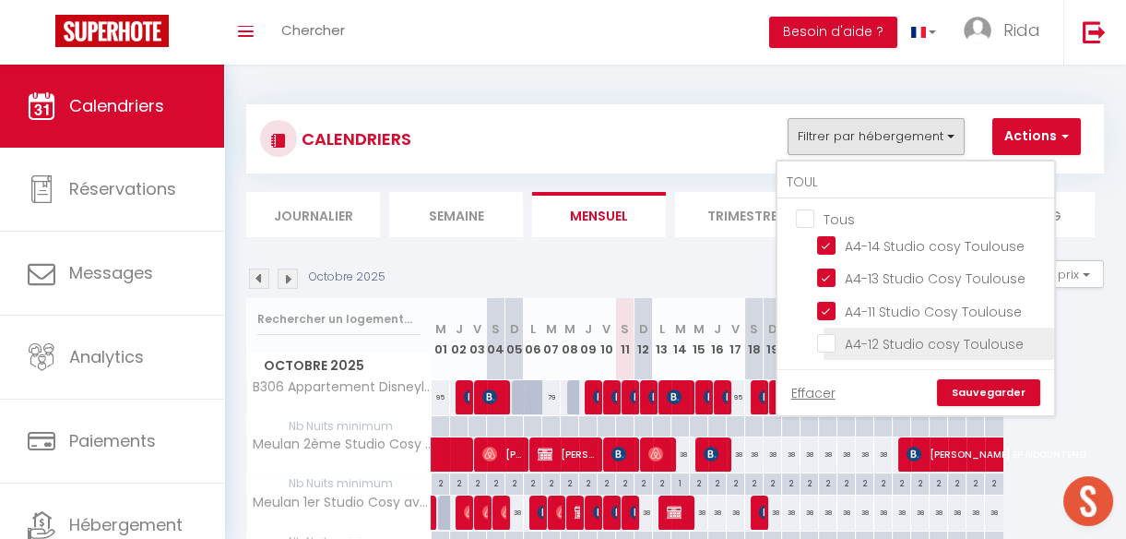
click at [828, 336] on input "A4-12 Studio cosy Toulouse" at bounding box center [932, 342] width 231 height 18
click at [1014, 379] on link "Sauvegarder" at bounding box center [988, 393] width 103 height 28
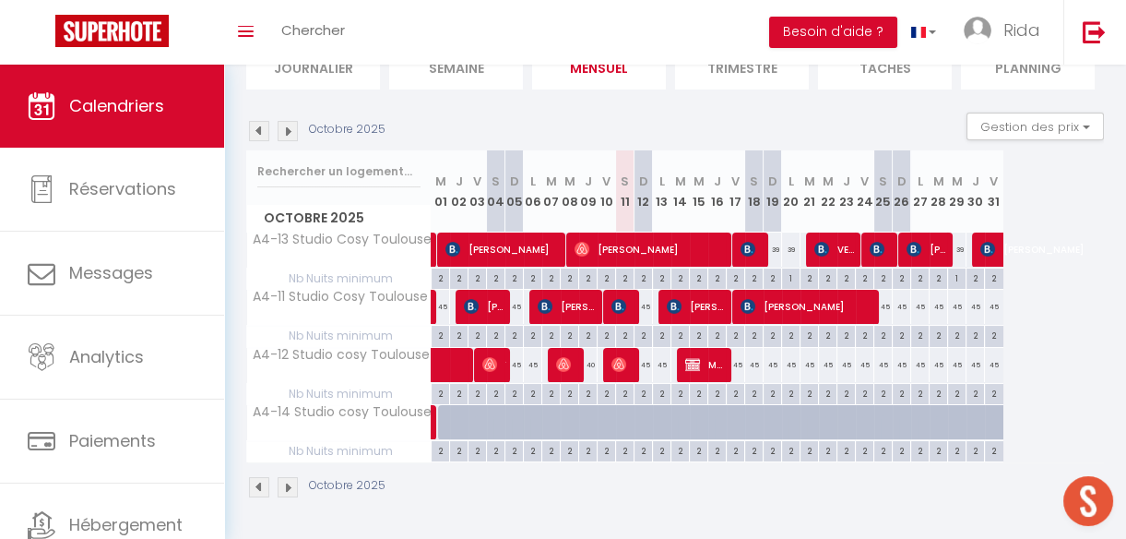
scroll to position [150, 0]
click at [646, 329] on div "2" at bounding box center [643, 335] width 18 height 18
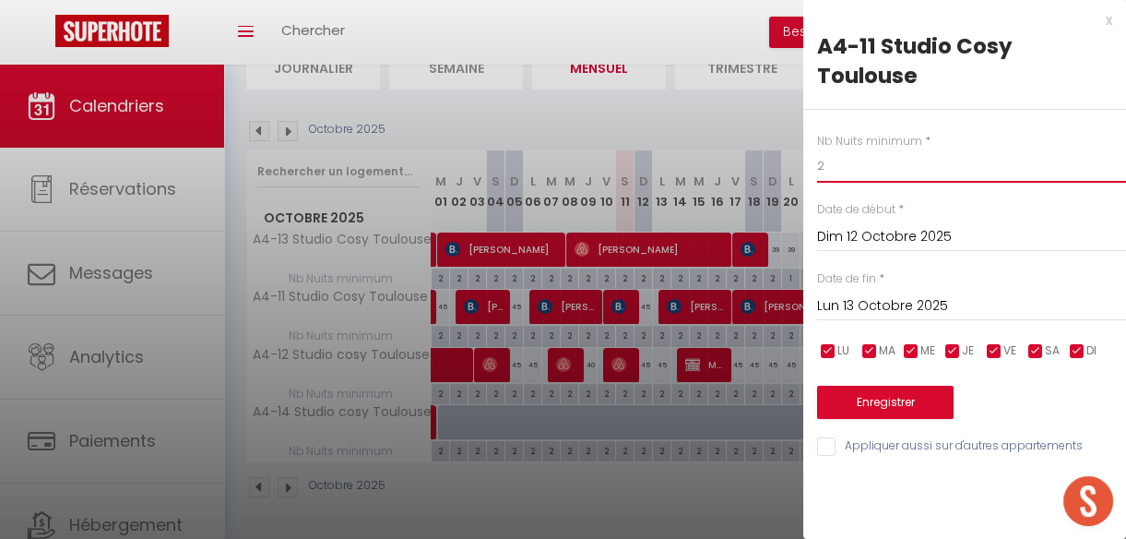
click at [835, 171] on input "2" at bounding box center [971, 165] width 309 height 33
click at [895, 403] on button "Enregistrer" at bounding box center [885, 401] width 136 height 33
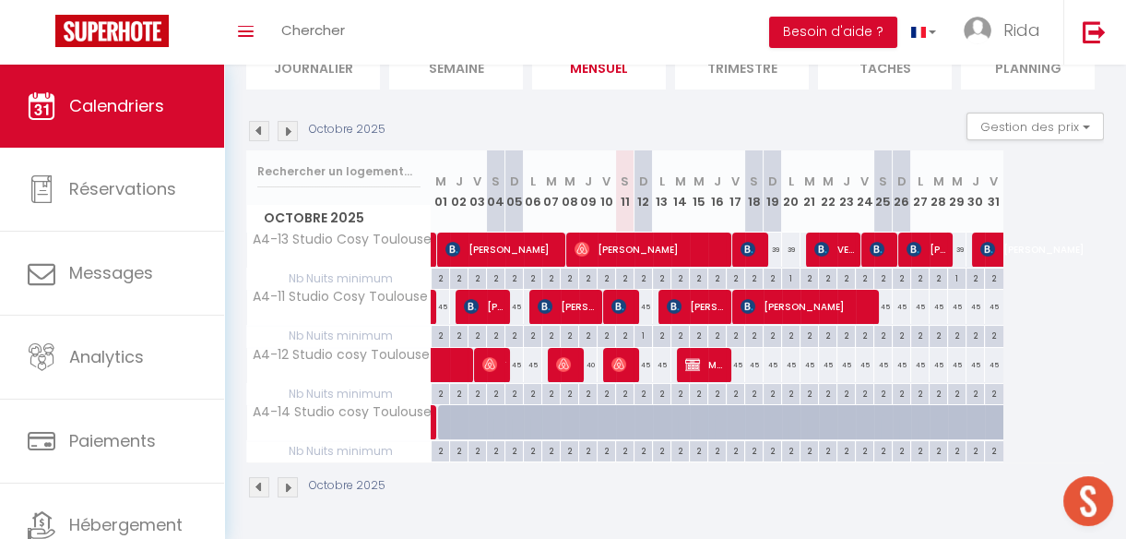
click at [660, 386] on div "2" at bounding box center [662, 393] width 18 height 18
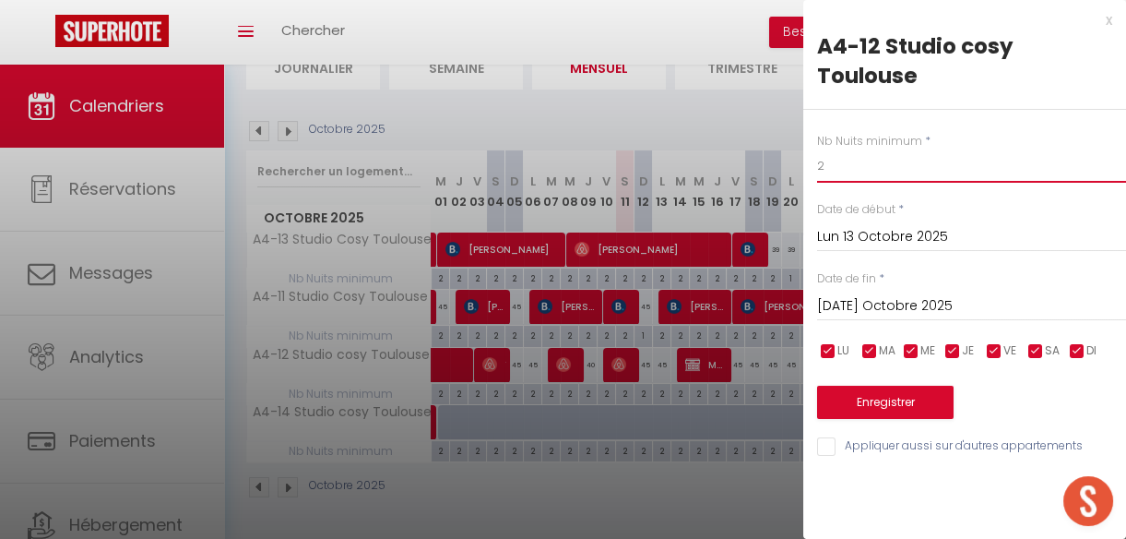
click at [823, 159] on input "2" at bounding box center [971, 165] width 309 height 33
click at [884, 404] on button "Enregistrer" at bounding box center [885, 401] width 136 height 33
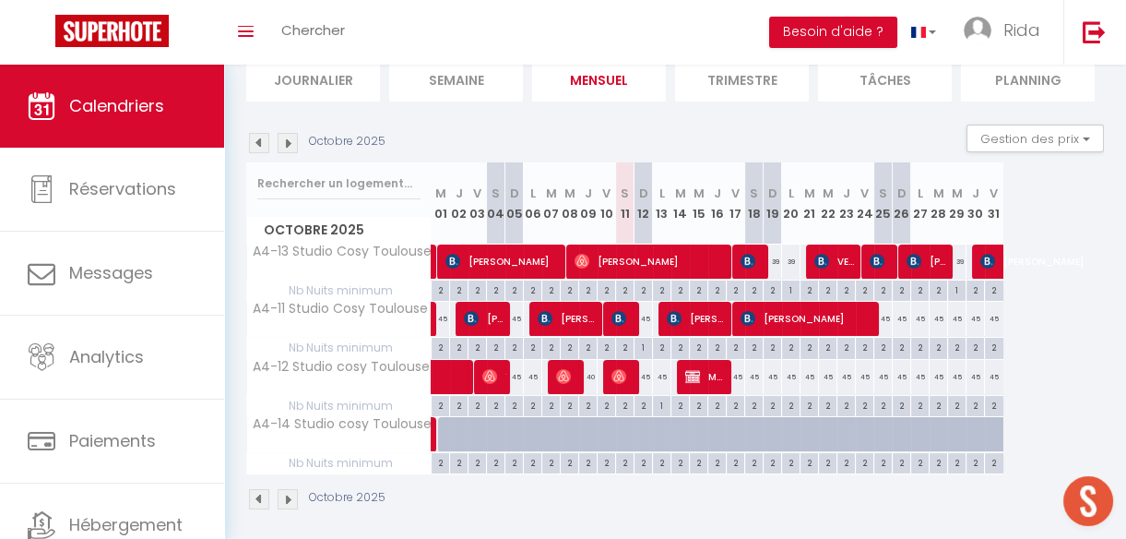
scroll to position [0, 0]
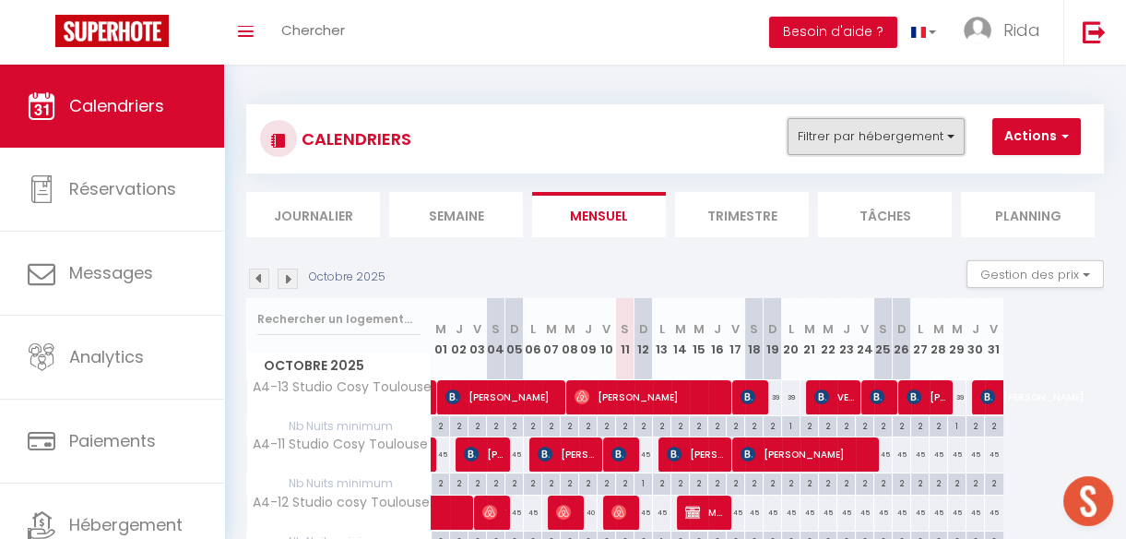
click at [876, 148] on button "Filtrer par hébergement" at bounding box center [876, 136] width 177 height 37
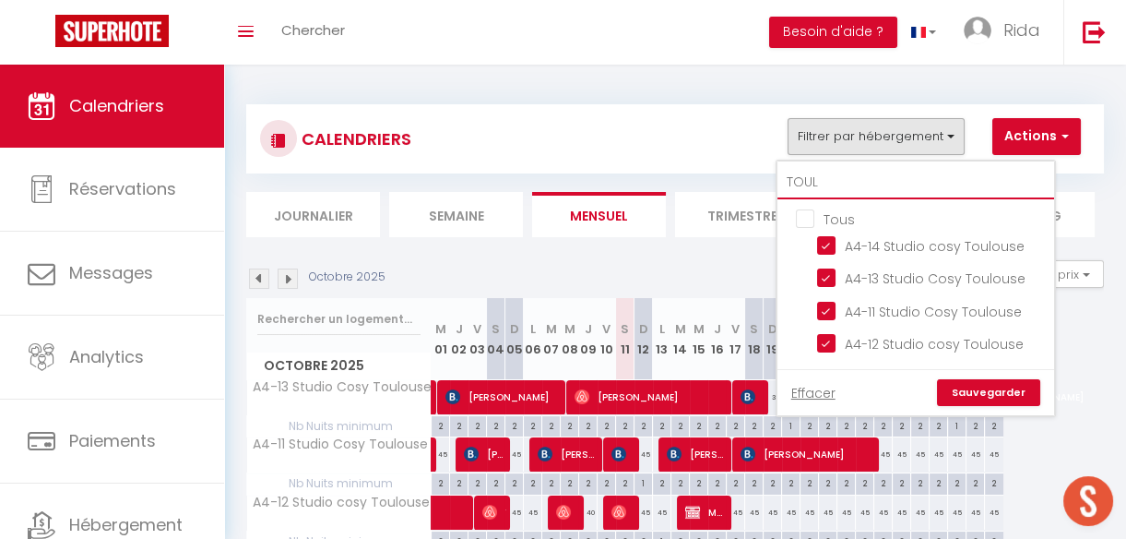
click at [866, 182] on input "TOUL" at bounding box center [915, 182] width 277 height 33
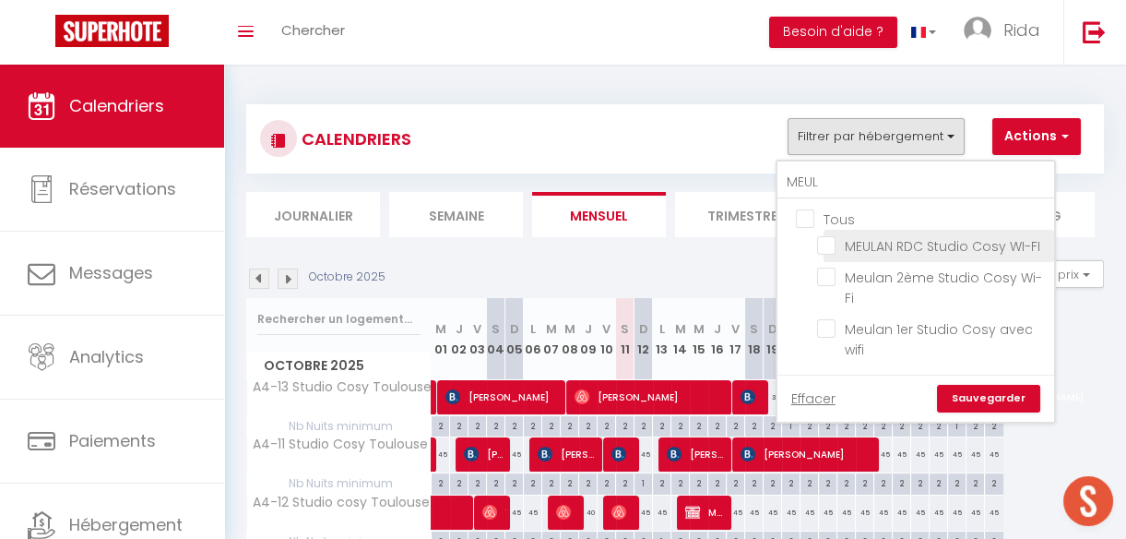
click at [828, 249] on input "MEULAN RDC Studio Cosy WI-FI" at bounding box center [932, 244] width 231 height 18
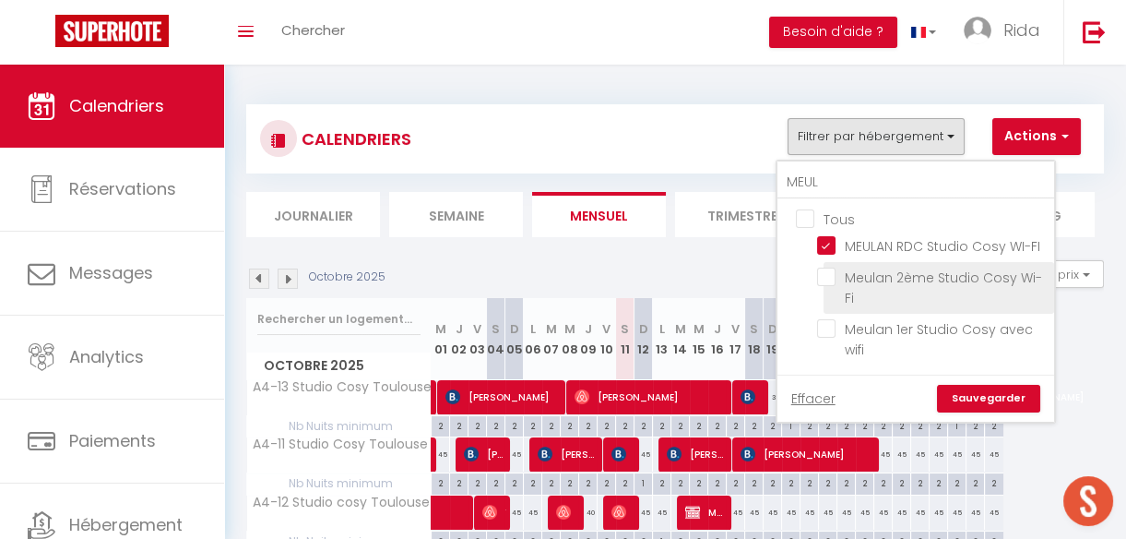
click at [830, 276] on input "Meulan 2ème Studio Cosy Wi-Fi" at bounding box center [932, 276] width 231 height 18
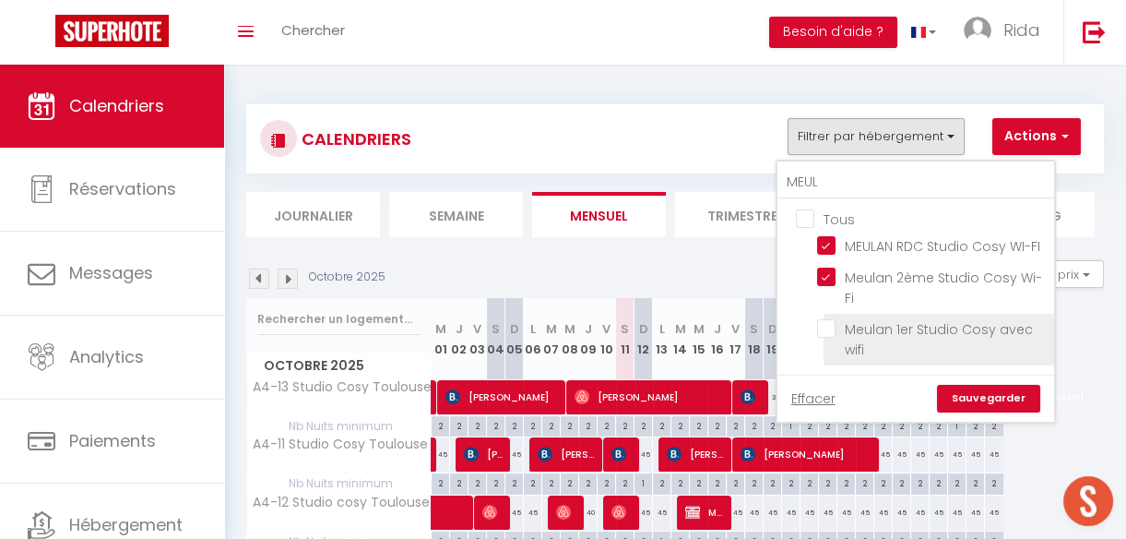
click at [829, 322] on input "Meulan 1er Studio Cosy avec wifi" at bounding box center [932, 328] width 231 height 18
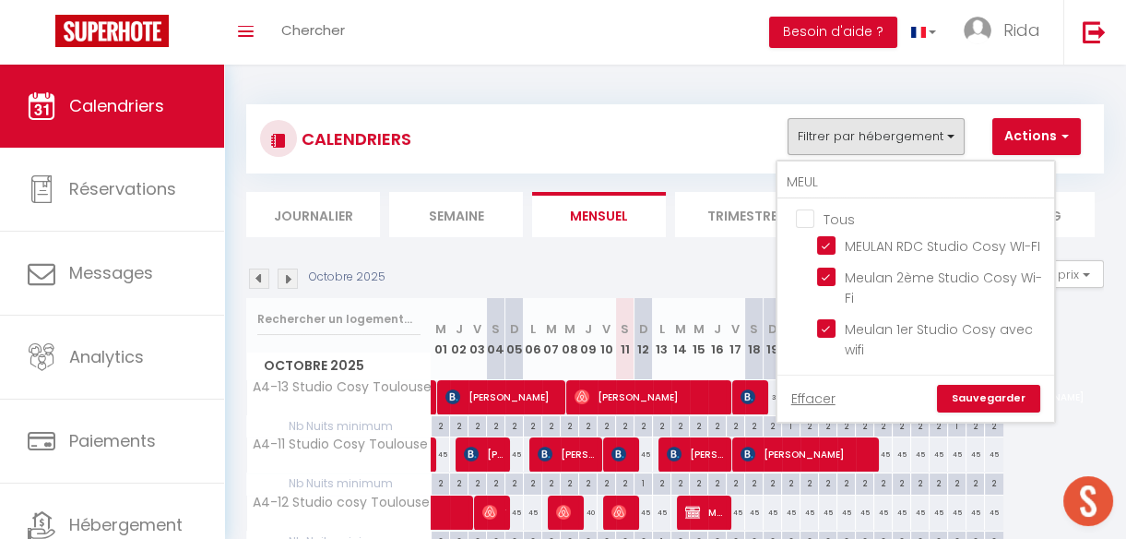
click at [983, 386] on link "Sauvegarder" at bounding box center [988, 399] width 103 height 28
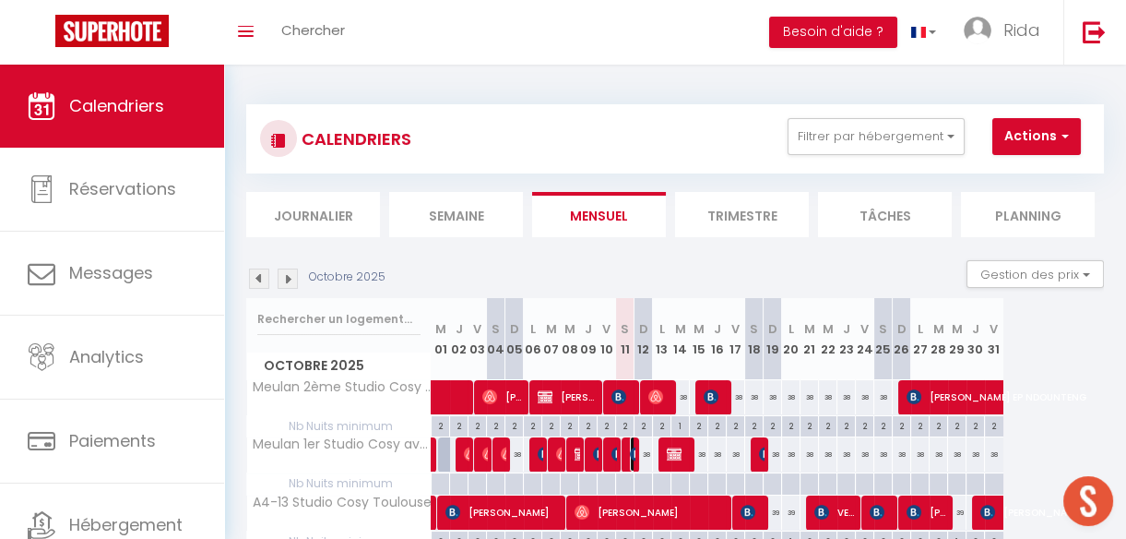
click at [631, 453] on img at bounding box center [637, 453] width 15 height 15
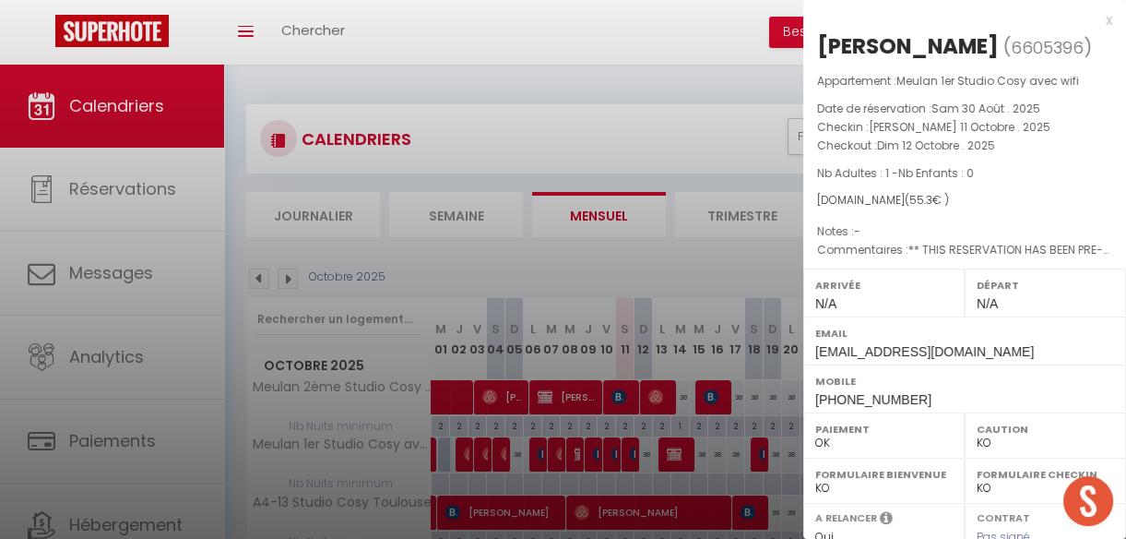
click at [612, 456] on div at bounding box center [563, 269] width 1126 height 539
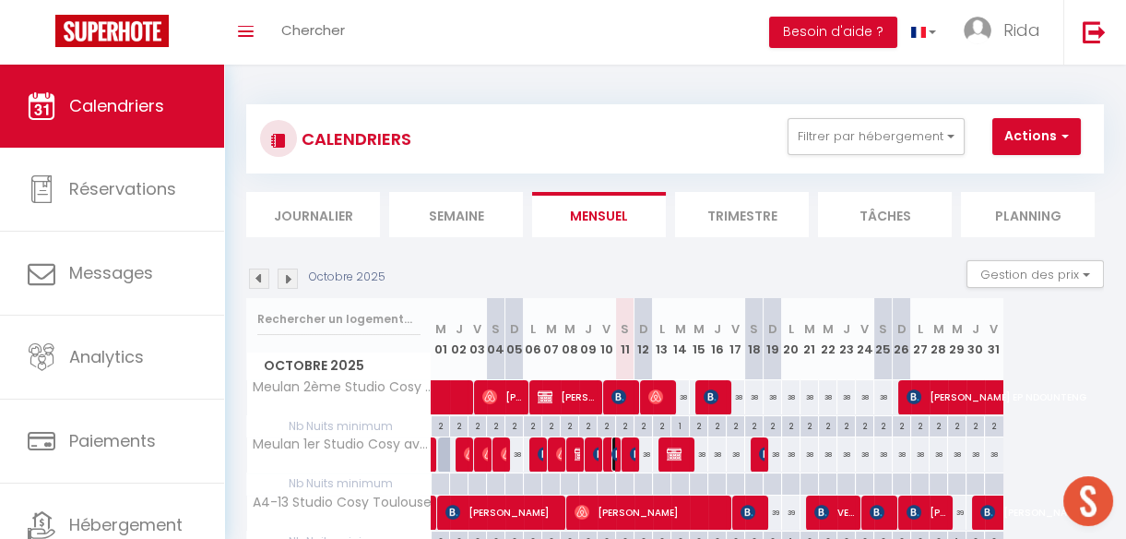
click at [612, 456] on img at bounding box center [618, 453] width 15 height 15
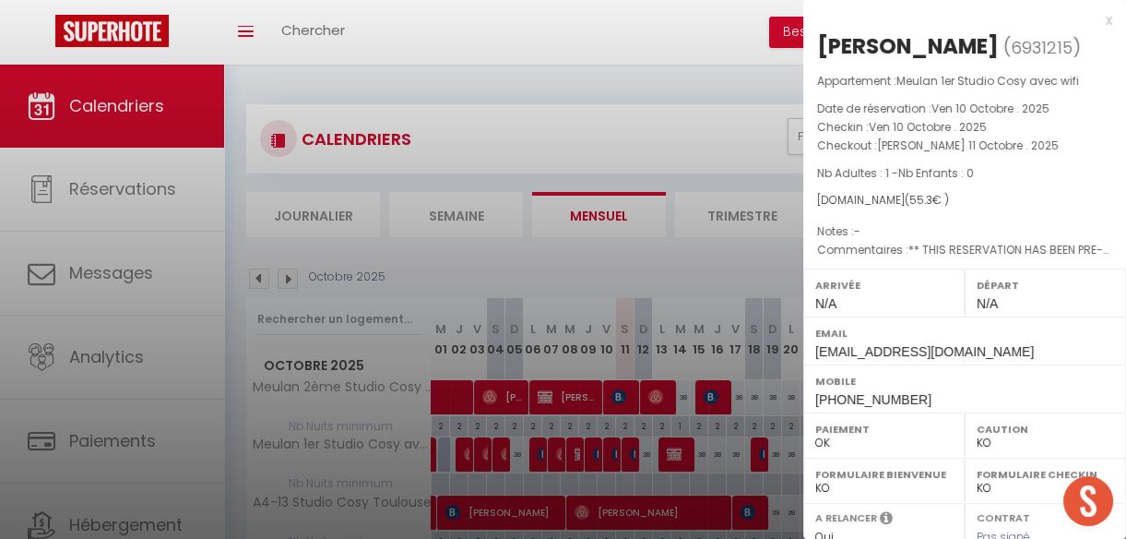
click at [651, 83] on div at bounding box center [563, 269] width 1126 height 539
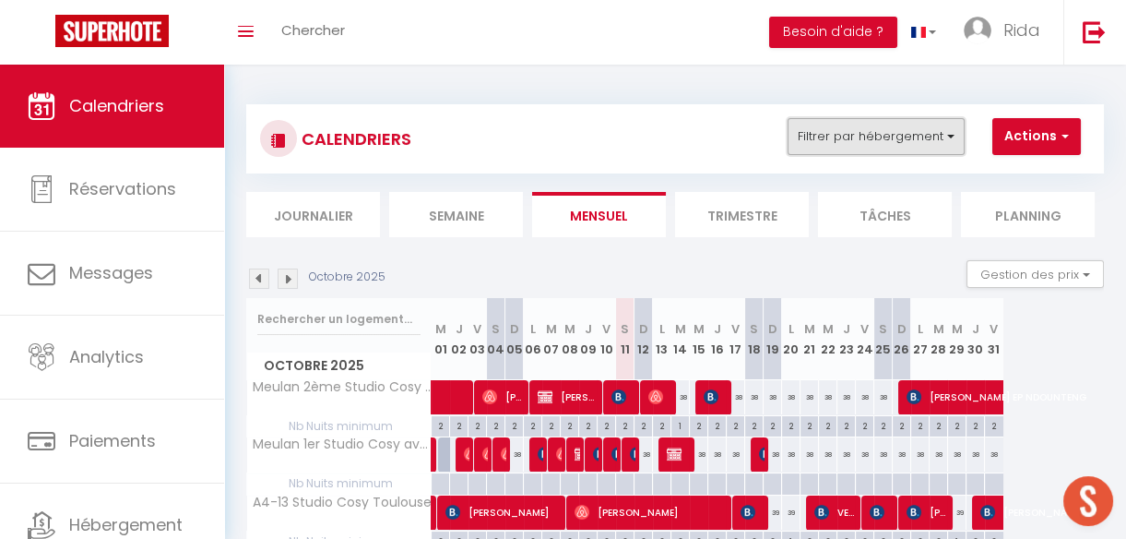
click at [855, 135] on button "Filtrer par hébergement" at bounding box center [876, 136] width 177 height 37
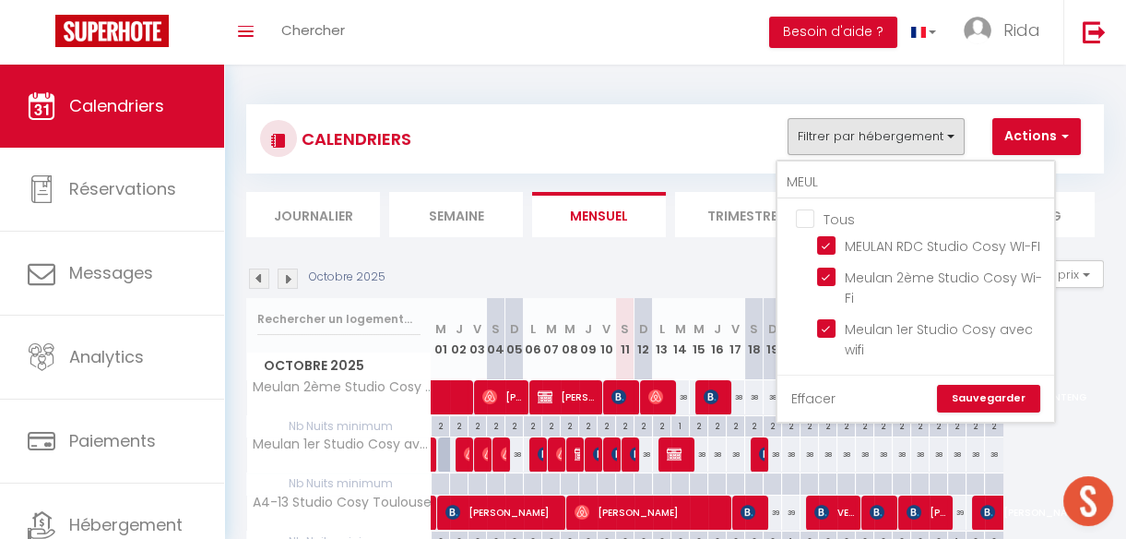
drag, startPoint x: 824, startPoint y: 243, endPoint x: 808, endPoint y: 392, distance: 150.3
click at [808, 392] on div "MEUL Tous MEULAN RDC Studio Cosy WI-FI Meulan 2ème Studio Cosy Wi-Fi Meulan 1er…" at bounding box center [915, 291] width 278 height 262
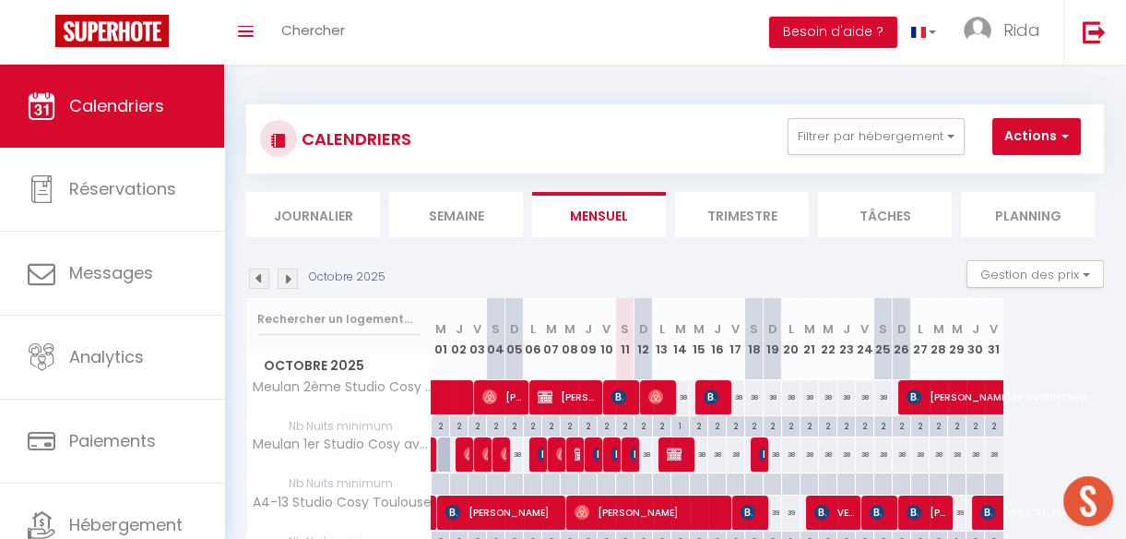
click at [808, 392] on div "38" at bounding box center [809, 397] width 18 height 34
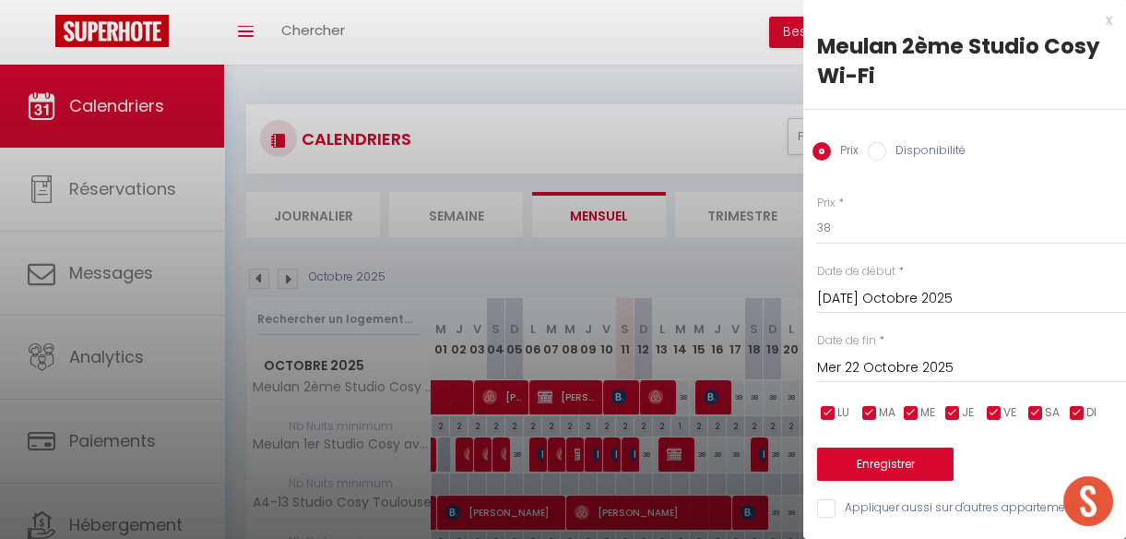
click at [710, 189] on div at bounding box center [563, 269] width 1126 height 539
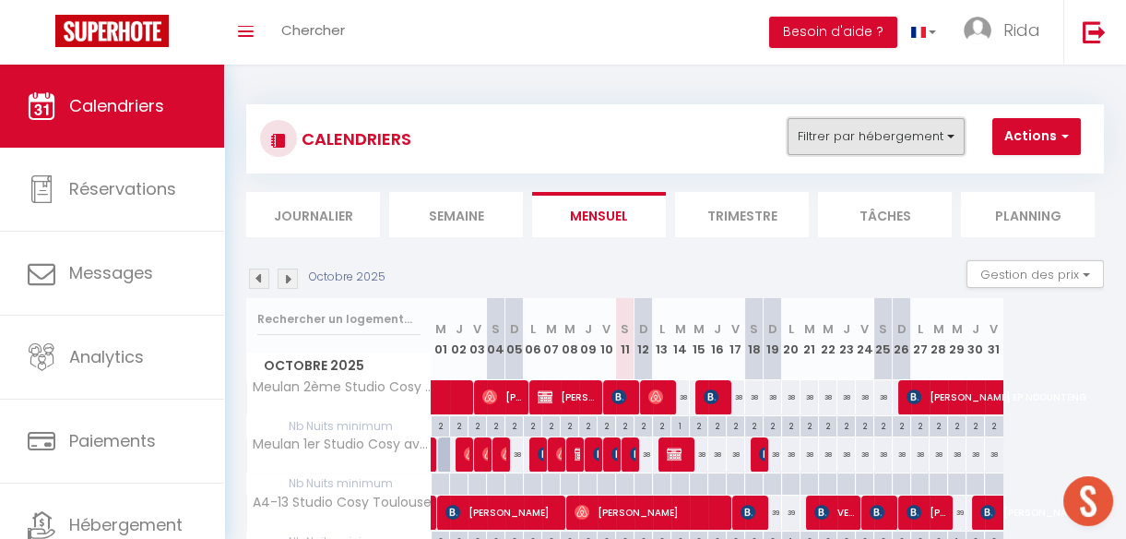
click at [825, 118] on button "Filtrer par hébergement" at bounding box center [876, 136] width 177 height 37
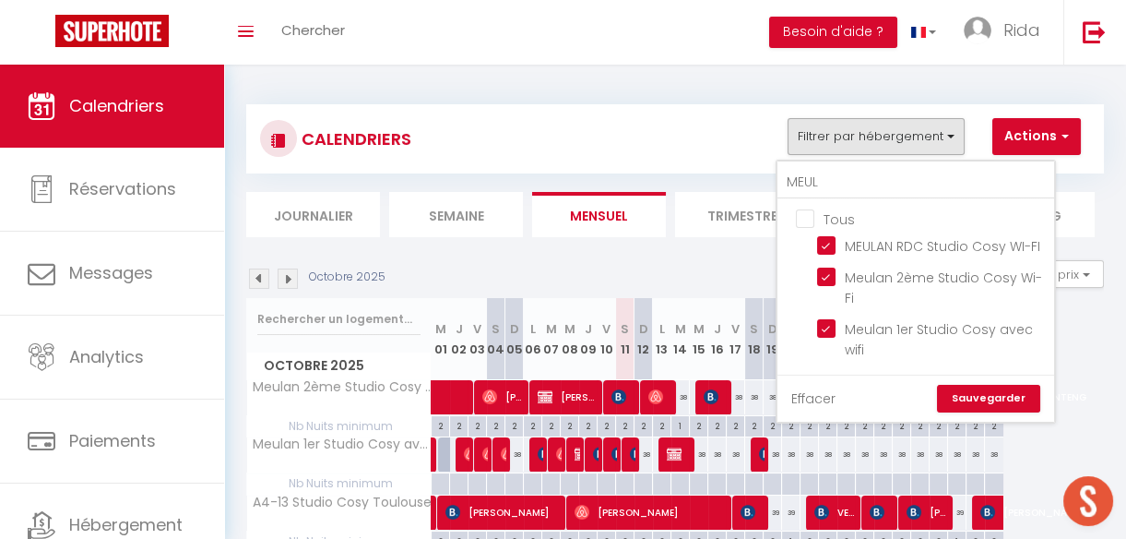
click at [821, 393] on link "Effacer" at bounding box center [813, 398] width 44 height 20
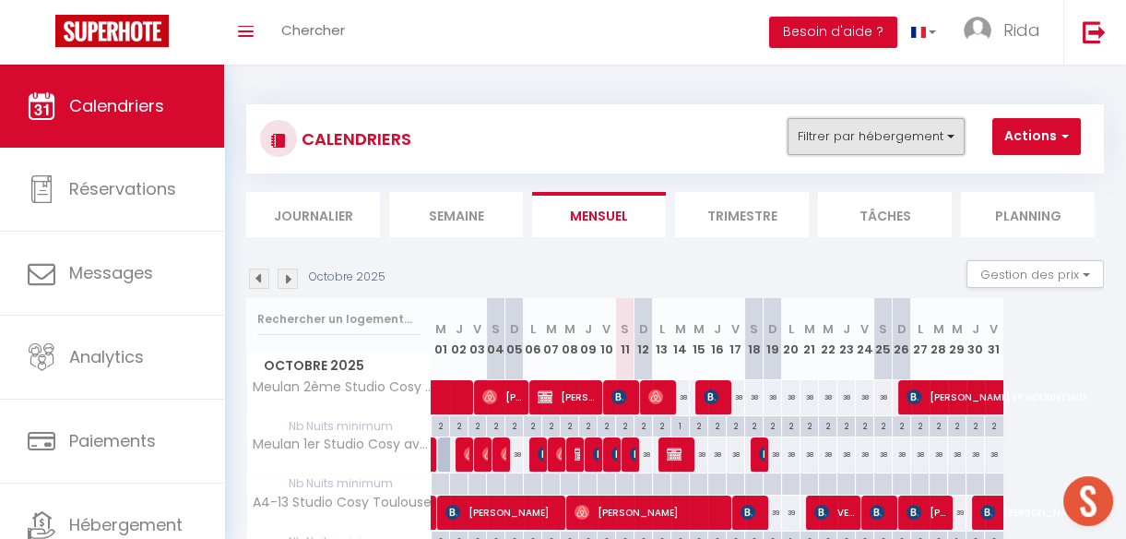
click at [801, 142] on button "Filtrer par hébergement" at bounding box center [876, 136] width 177 height 37
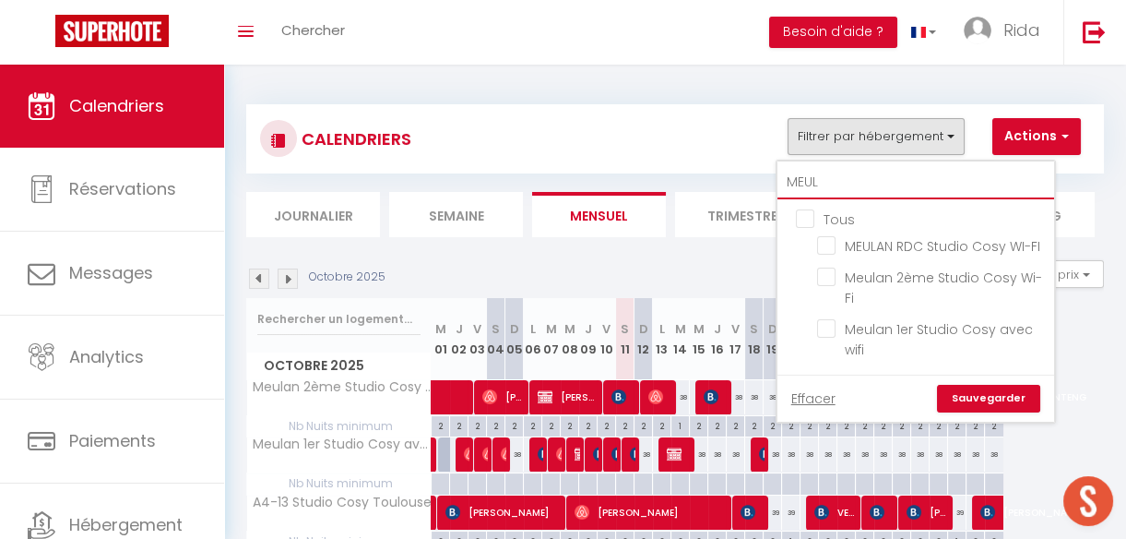
click at [835, 184] on input "MEUL" at bounding box center [915, 182] width 277 height 33
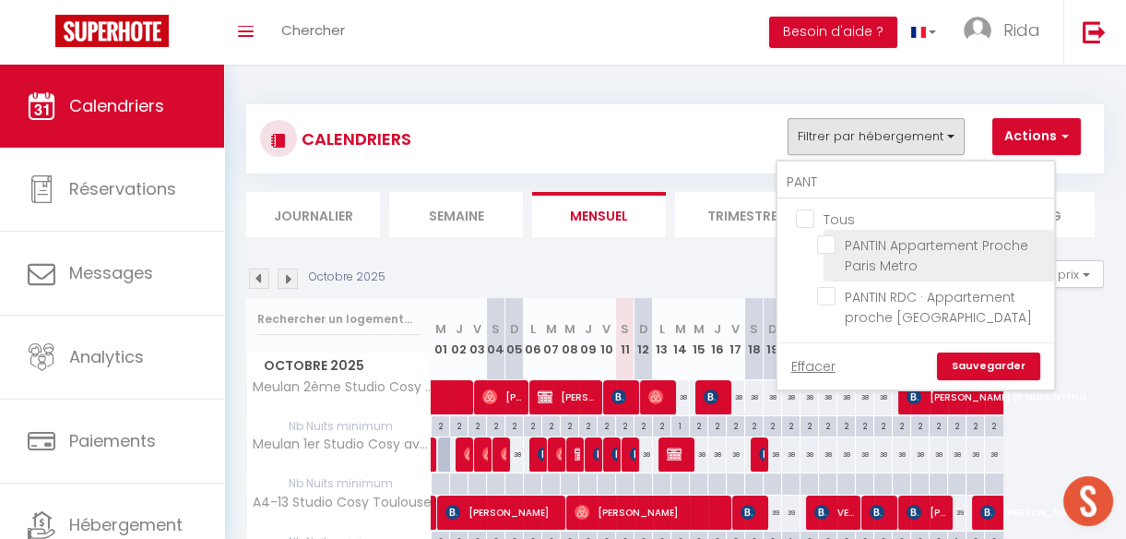
click at [828, 238] on input "PANTIN Appartement Proche Paris Metro" at bounding box center [932, 244] width 231 height 18
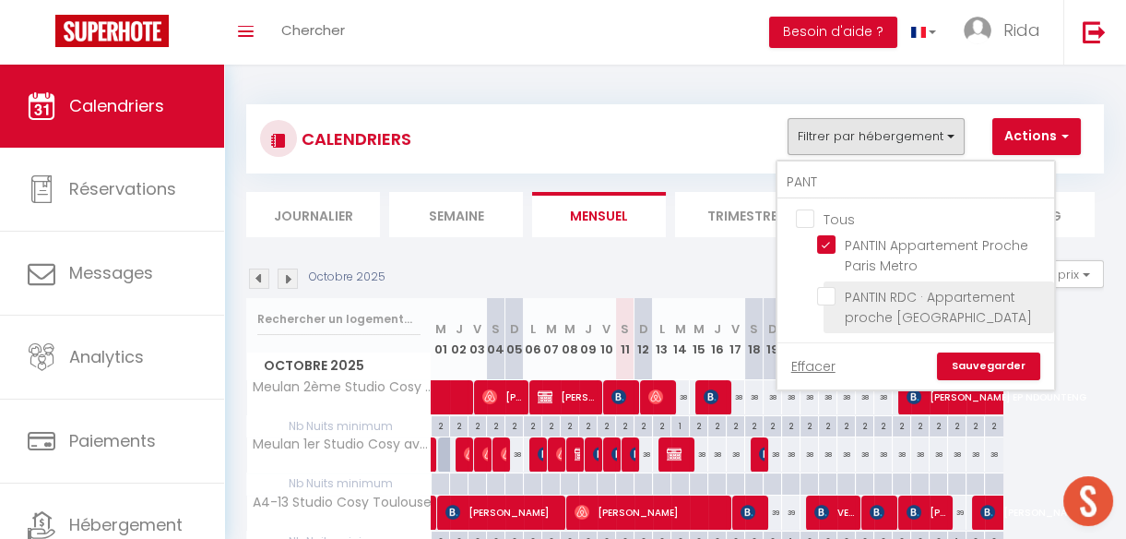
click at [829, 293] on input "PANTIN RDC · Appartement proche [GEOGRAPHIC_DATA]" at bounding box center [932, 296] width 231 height 18
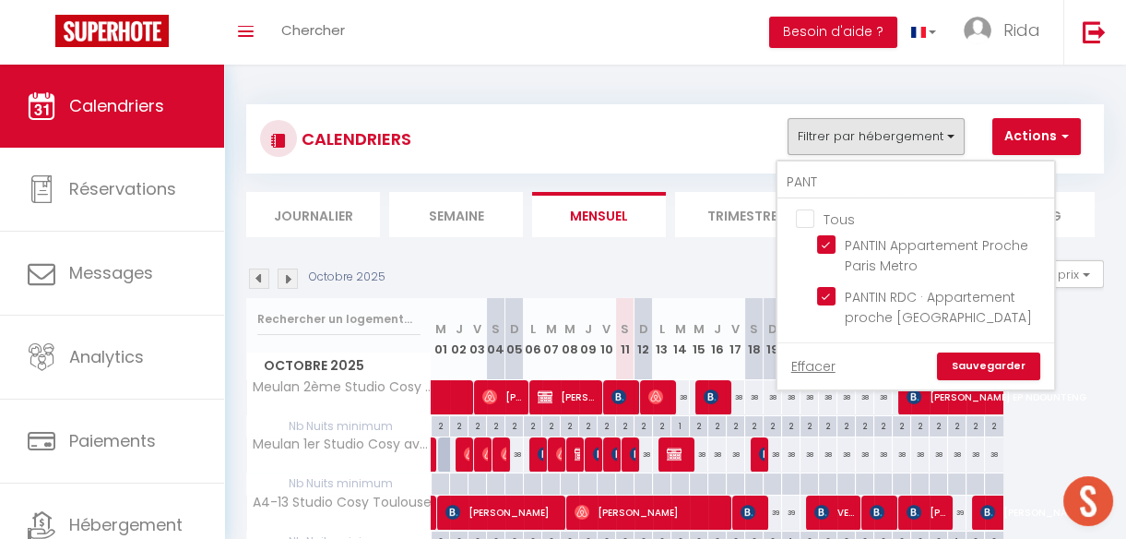
click at [989, 359] on link "Sauvegarder" at bounding box center [988, 366] width 103 height 28
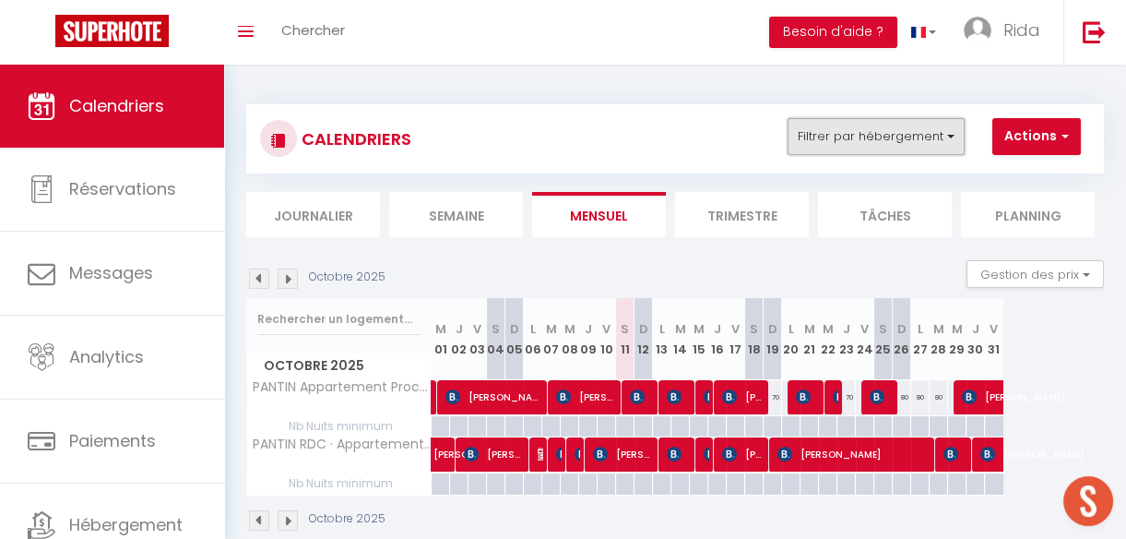
click at [884, 152] on button "Filtrer par hébergement" at bounding box center [876, 136] width 177 height 37
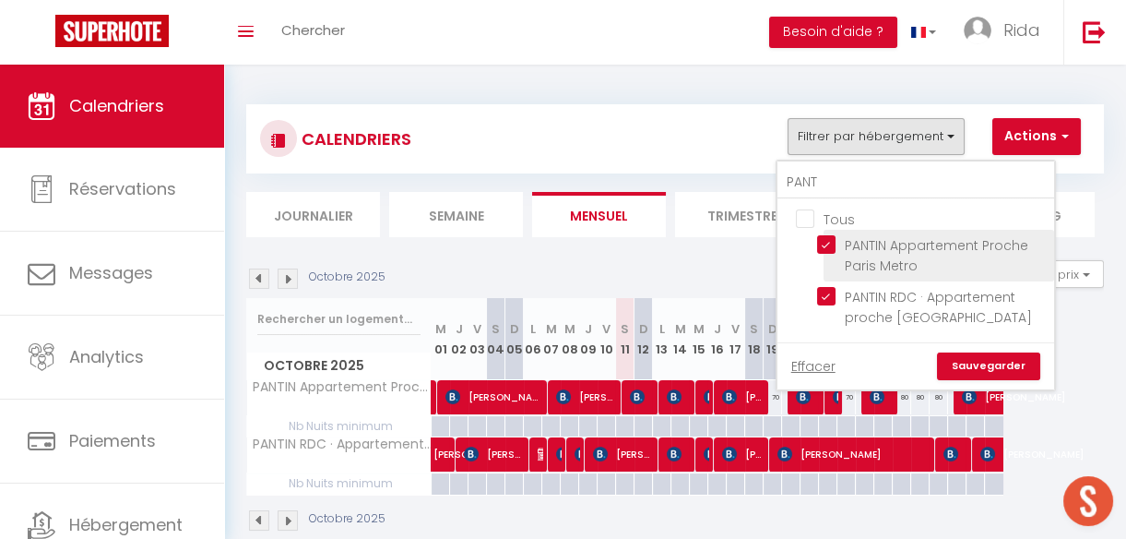
click at [829, 240] on input "PANTIN Appartement Proche Paris Metro" at bounding box center [932, 244] width 231 height 18
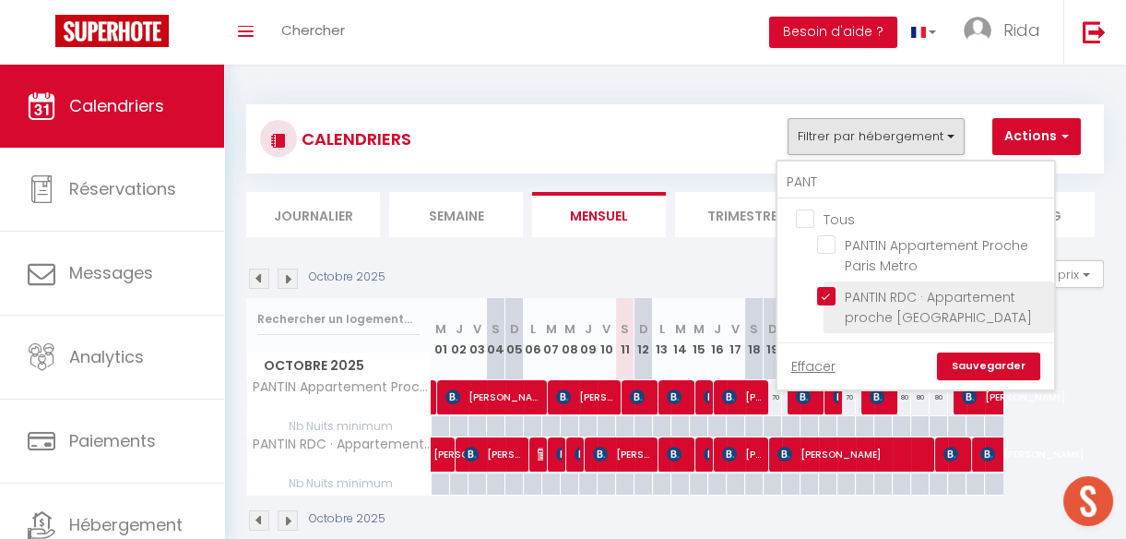
click at [828, 290] on input "PANTIN RDC · Appartement proche [GEOGRAPHIC_DATA]" at bounding box center [932, 296] width 231 height 18
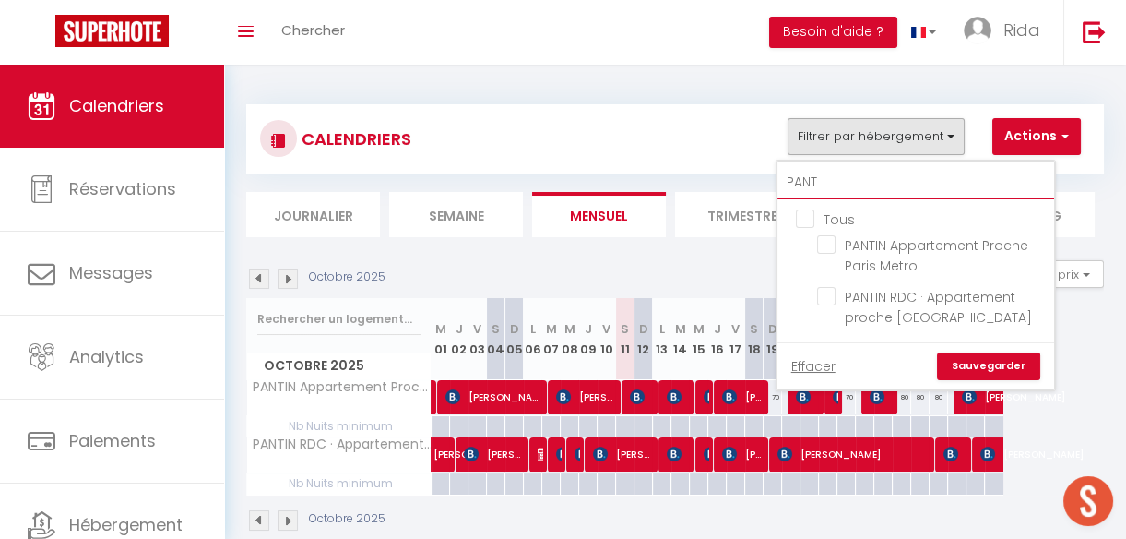
click at [838, 178] on input "PANT" at bounding box center [915, 182] width 277 height 33
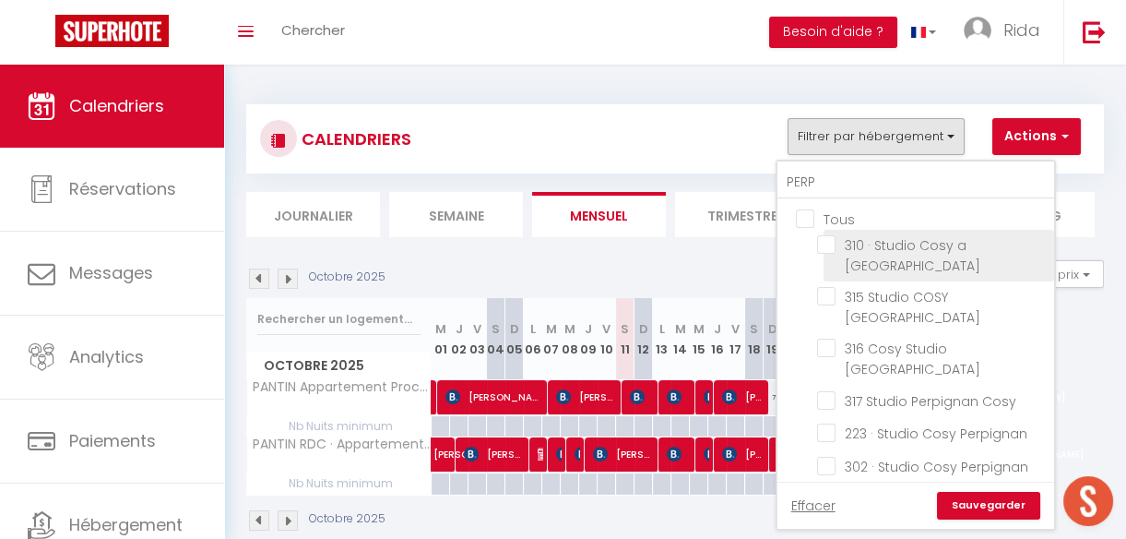
click at [824, 236] on input "310 · Studio Cosy a [GEOGRAPHIC_DATA]" at bounding box center [932, 244] width 231 height 18
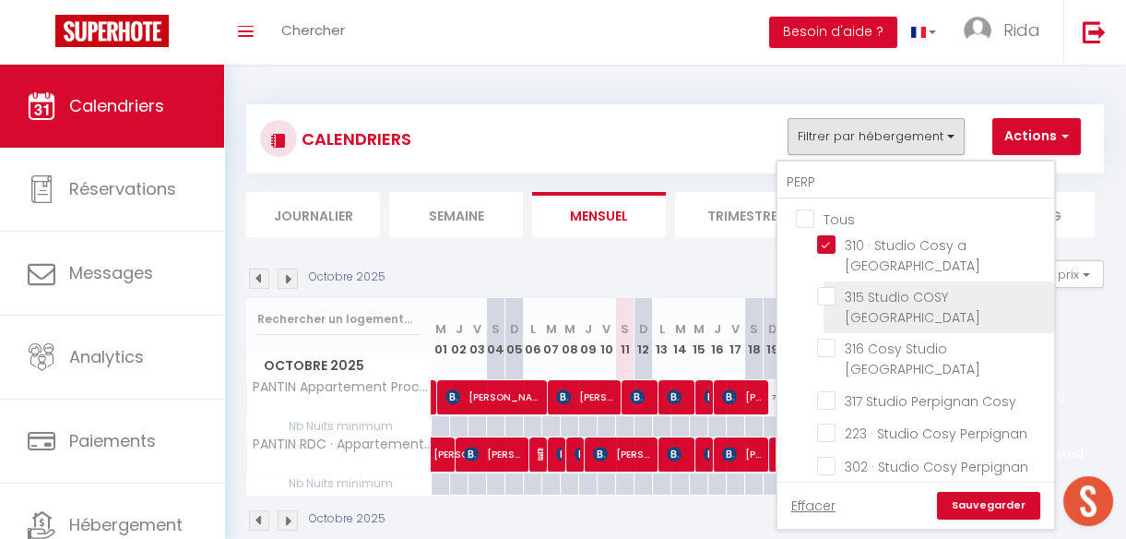
click at [827, 287] on input "315 Studio COSY [GEOGRAPHIC_DATA]" at bounding box center [932, 296] width 231 height 18
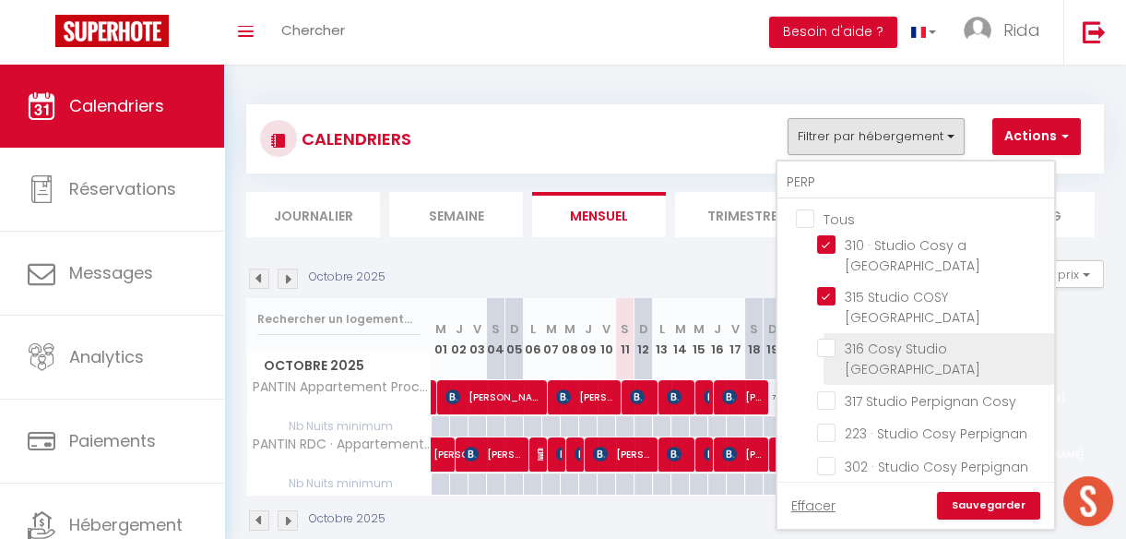
click at [828, 338] on input "316 Cosy Studio [GEOGRAPHIC_DATA]" at bounding box center [932, 347] width 231 height 18
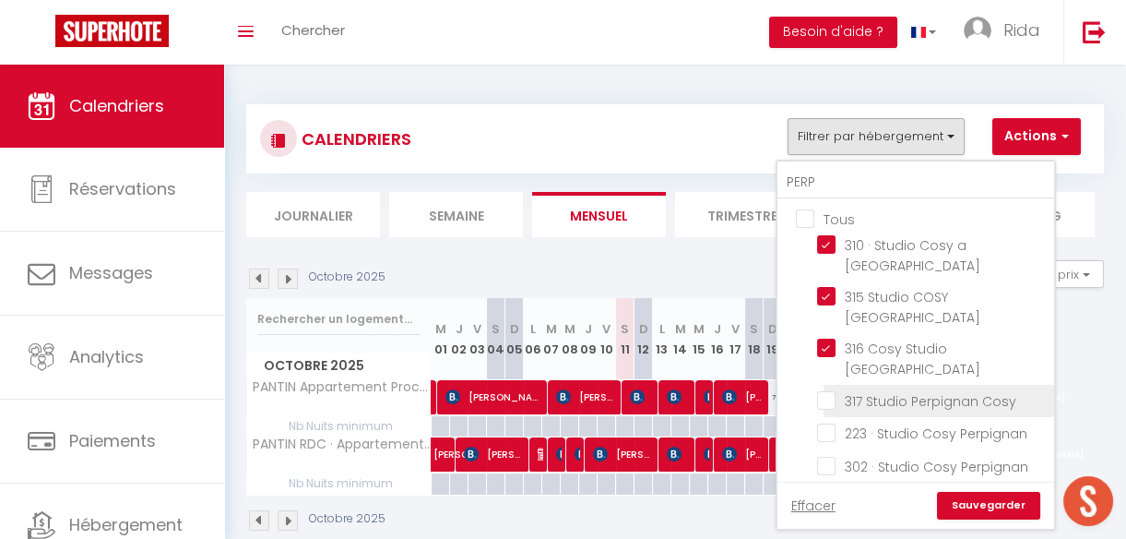
click at [828, 390] on input "317 Studio Perpignan Cosy" at bounding box center [932, 399] width 231 height 18
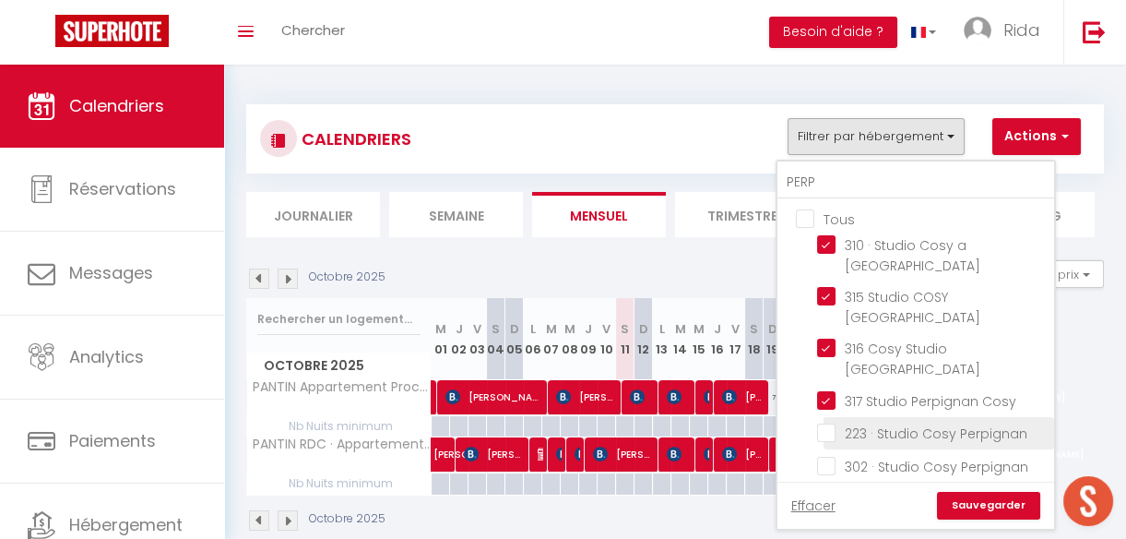
click at [825, 422] on input "223 · Studio Cosy Perpignan" at bounding box center [932, 431] width 231 height 18
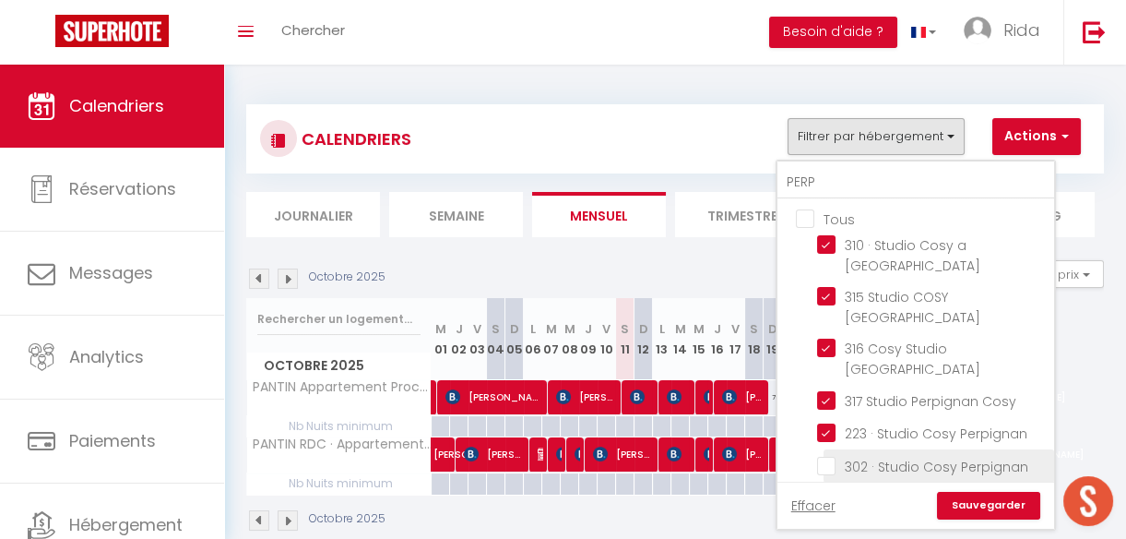
click at [827, 455] on input "302 · Studio Cosy Perpignan" at bounding box center [932, 464] width 231 height 18
click at [827, 488] on input "314 · 314 Cosy Studio [GEOGRAPHIC_DATA]" at bounding box center [932, 497] width 231 height 18
click at [986, 492] on link "Sauvegarder" at bounding box center [988, 506] width 103 height 28
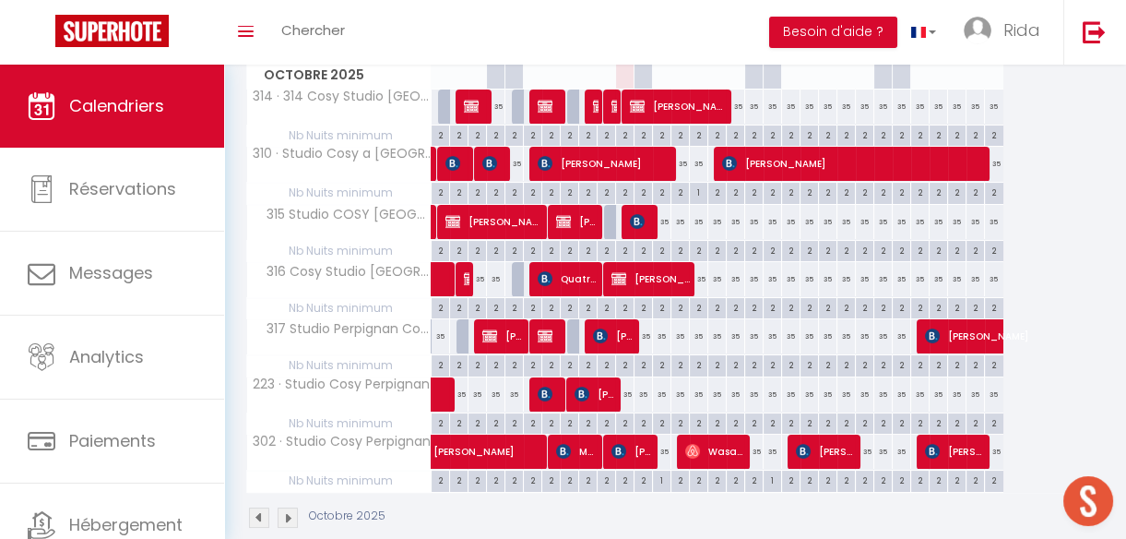
scroll to position [289, 0]
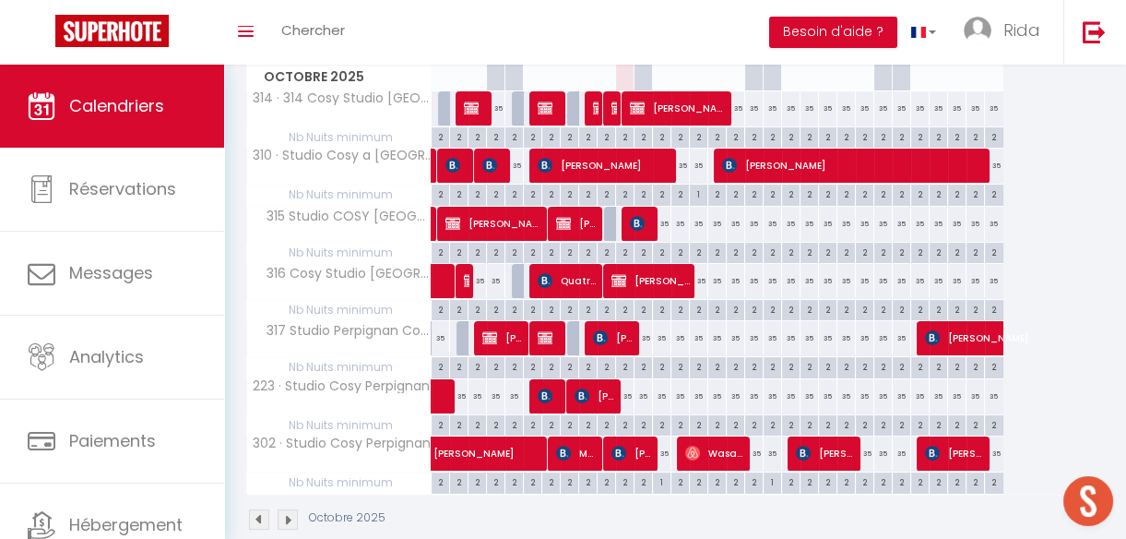
click at [900, 482] on div "2" at bounding box center [902, 481] width 18 height 18
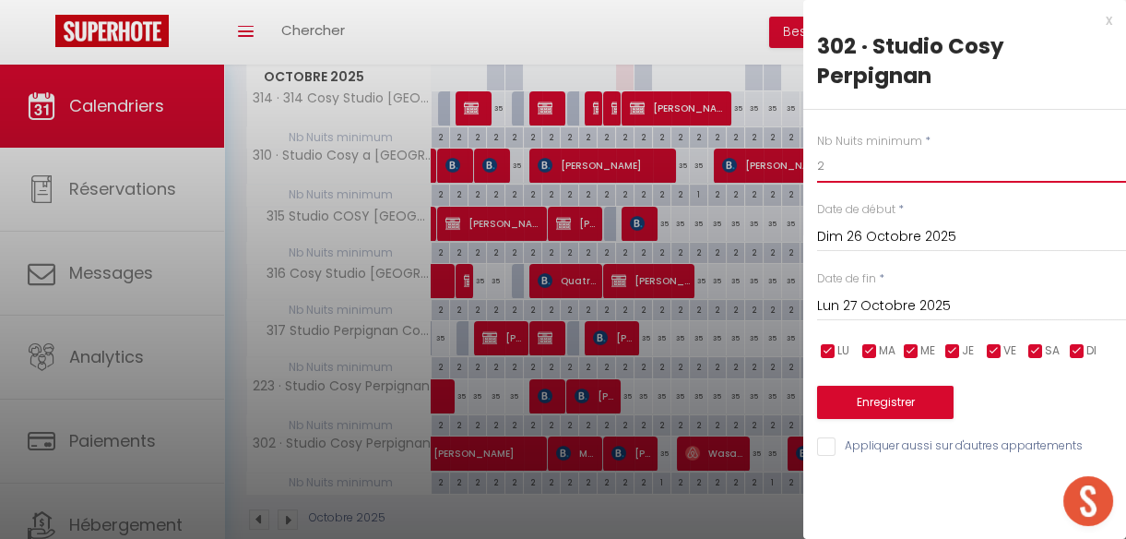
click at [824, 152] on input "2" at bounding box center [971, 165] width 309 height 33
click at [876, 400] on button "Enregistrer" at bounding box center [885, 401] width 136 height 33
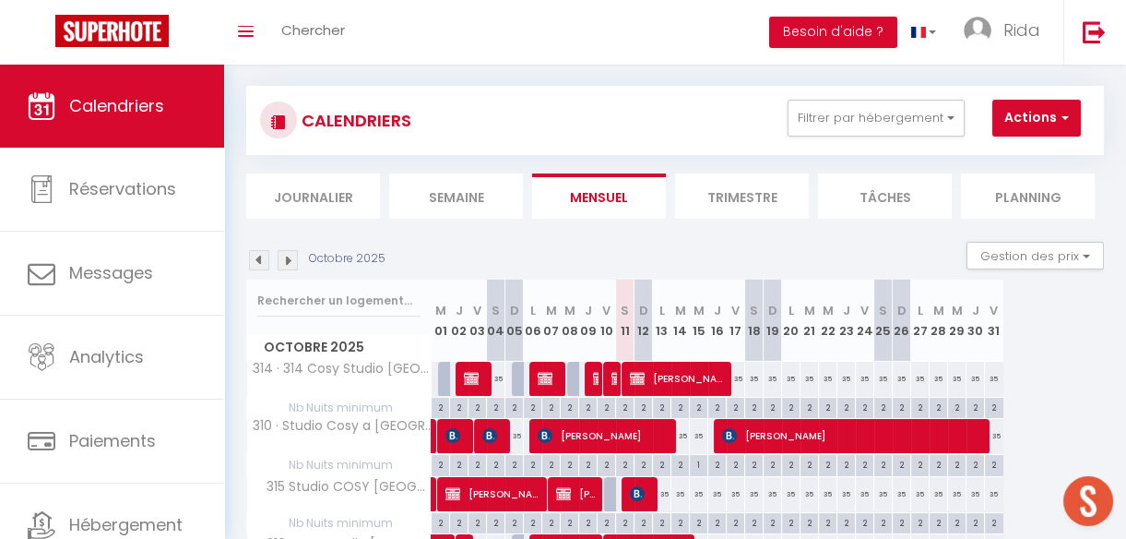
scroll to position [16, 0]
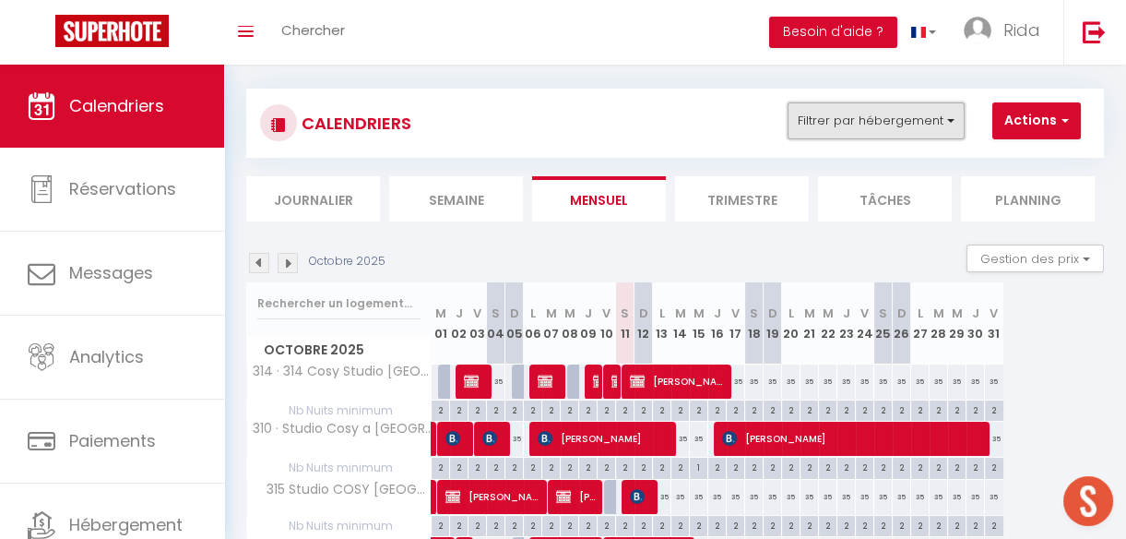
click at [898, 110] on button "Filtrer par hébergement" at bounding box center [876, 120] width 177 height 37
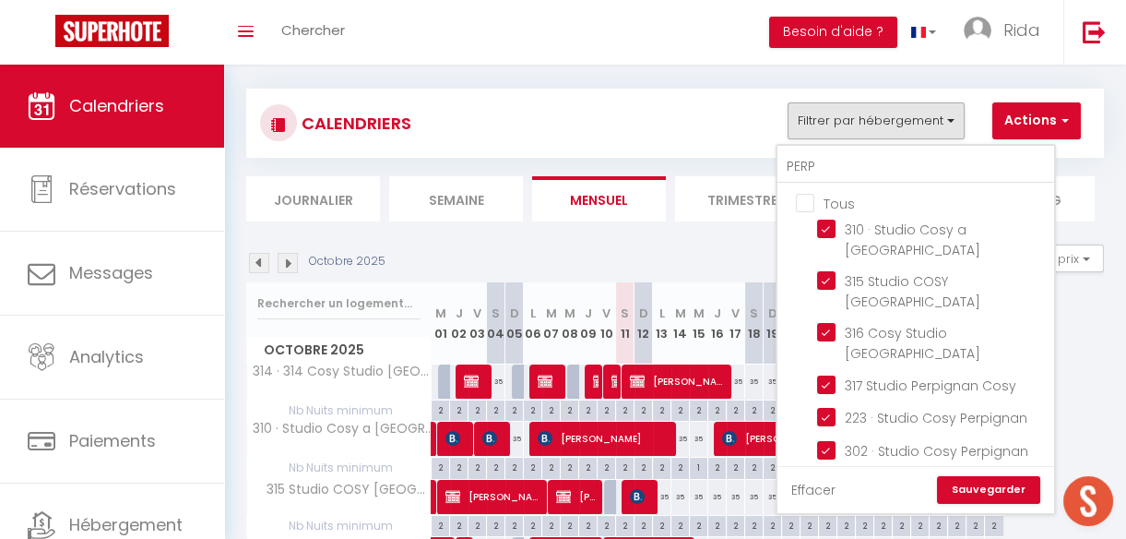
click at [808, 480] on link "Effacer" at bounding box center [813, 490] width 44 height 20
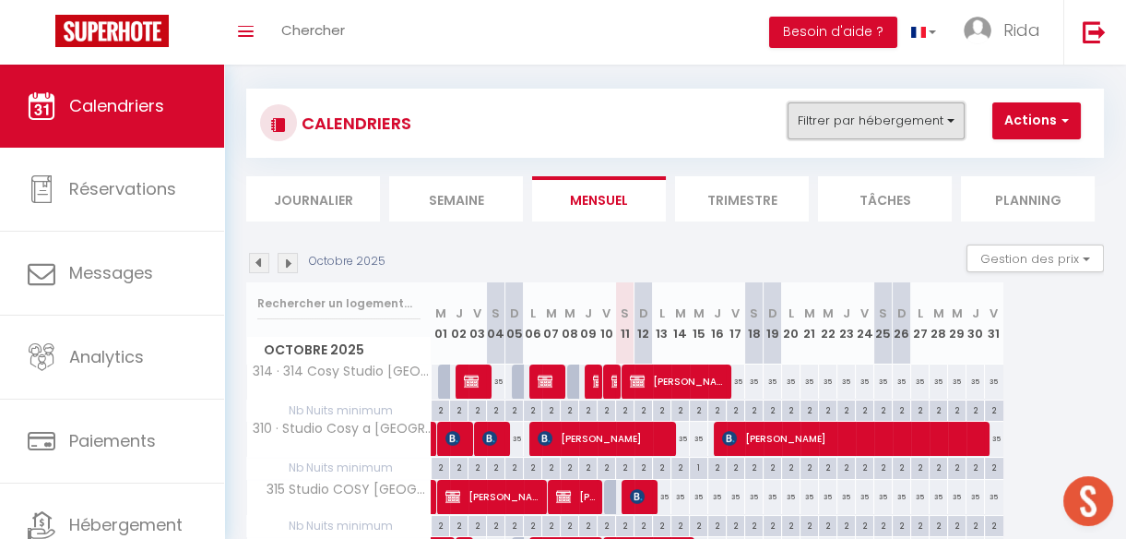
click at [838, 115] on button "Filtrer par hébergement" at bounding box center [876, 120] width 177 height 37
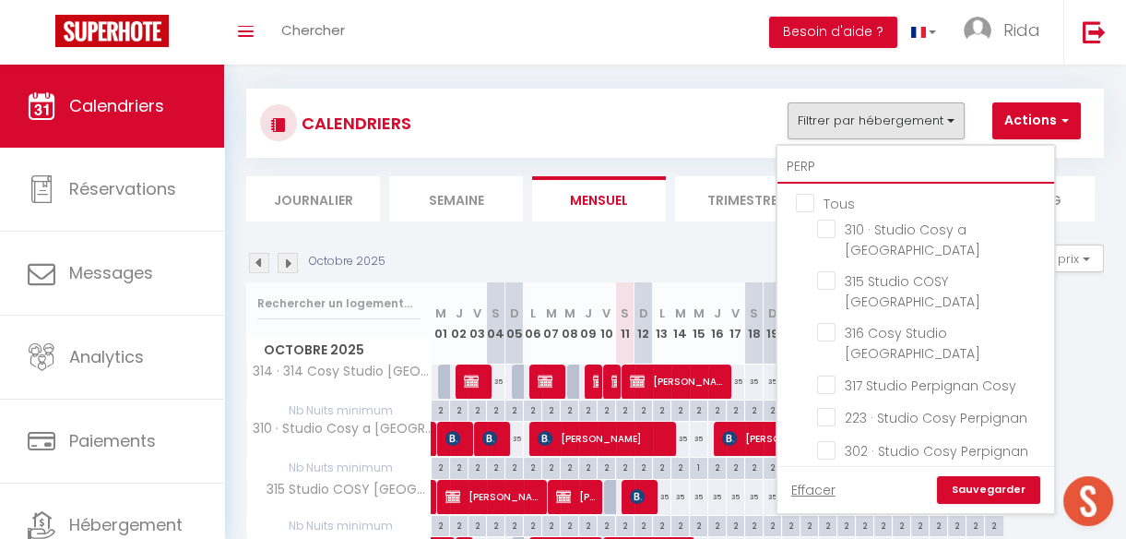
click at [831, 162] on input "PERP" at bounding box center [915, 166] width 277 height 33
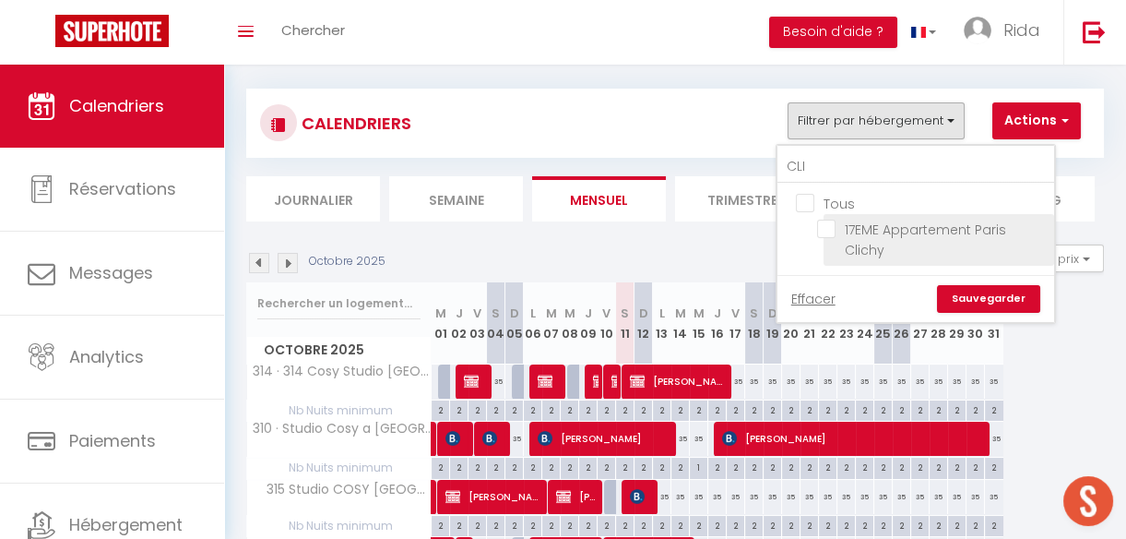
click at [829, 221] on input "17EME Appartement Paris Clichy" at bounding box center [932, 228] width 231 height 18
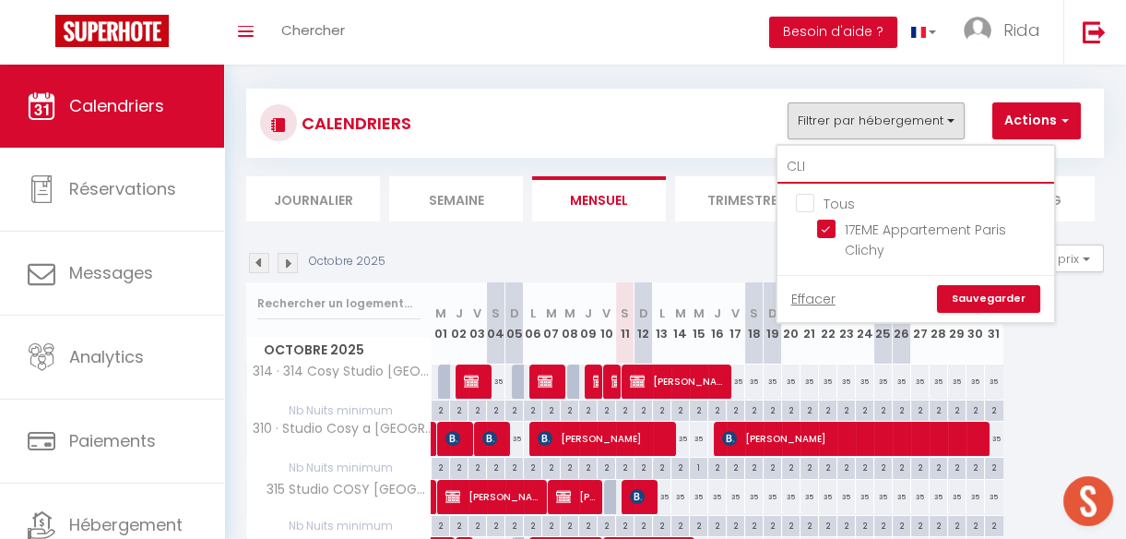
click at [830, 169] on input "CLI" at bounding box center [915, 166] width 277 height 33
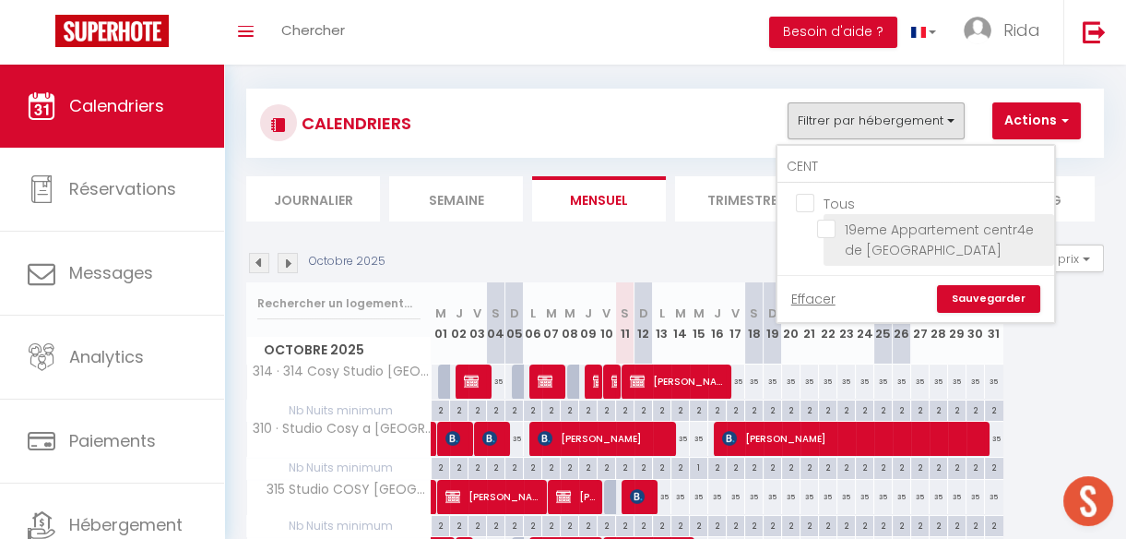
click at [830, 221] on input "19eme Appartement centr4e de [GEOGRAPHIC_DATA]" at bounding box center [932, 228] width 231 height 18
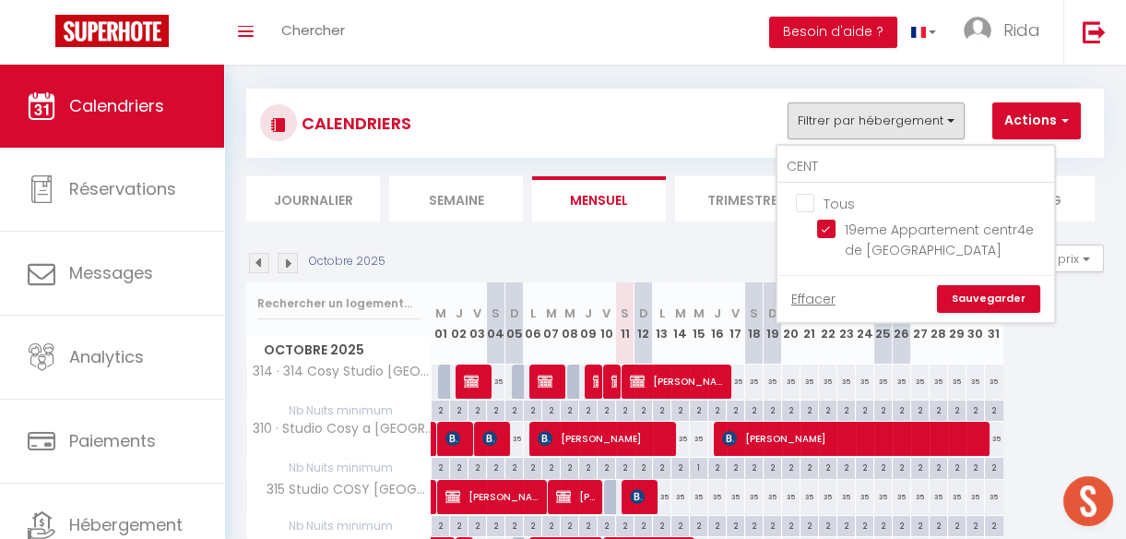
click at [978, 286] on link "Sauvegarder" at bounding box center [988, 299] width 103 height 28
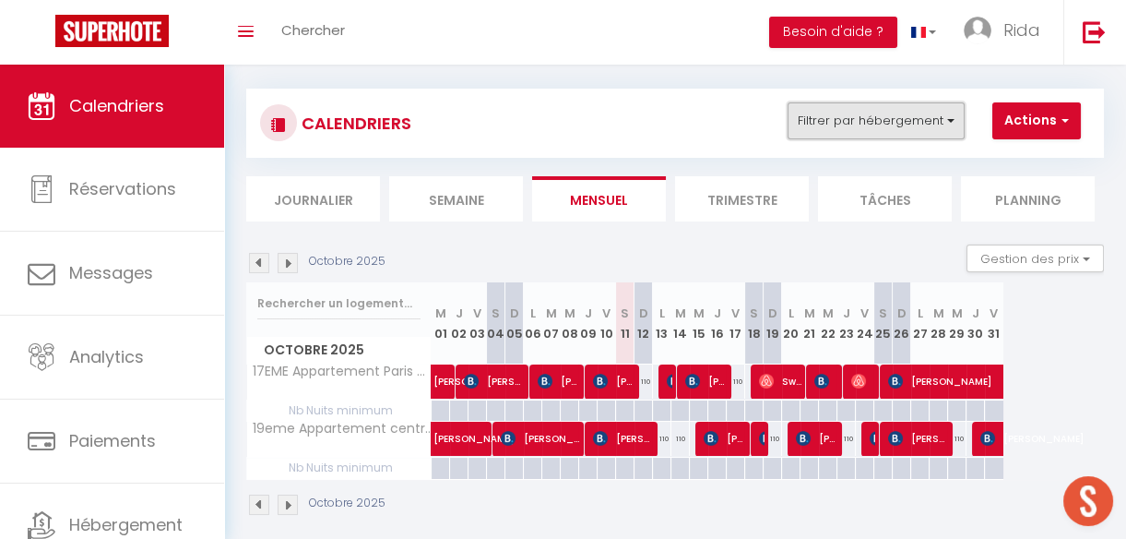
click at [880, 118] on button "Filtrer par hébergement" at bounding box center [876, 120] width 177 height 37
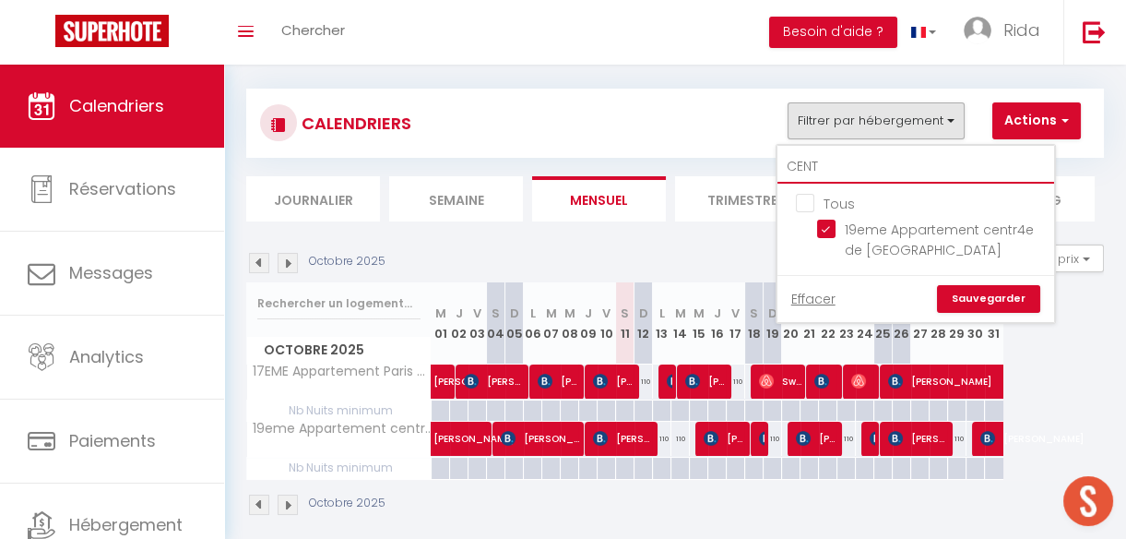
click at [863, 163] on input "CENT" at bounding box center [915, 166] width 277 height 33
click at [805, 298] on link "Effacer" at bounding box center [813, 299] width 44 height 20
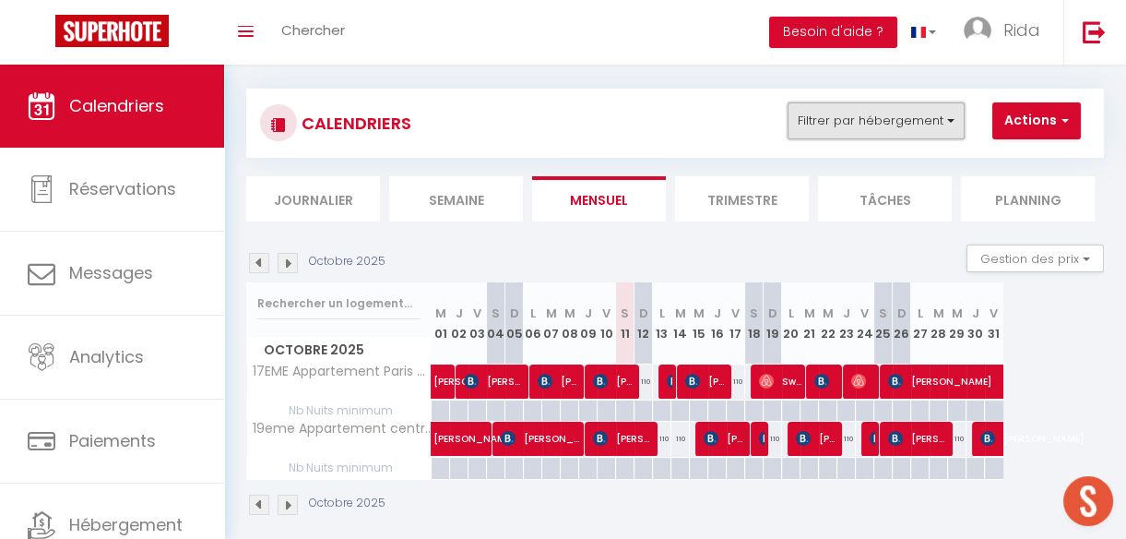
click at [839, 110] on button "Filtrer par hébergement" at bounding box center [876, 120] width 177 height 37
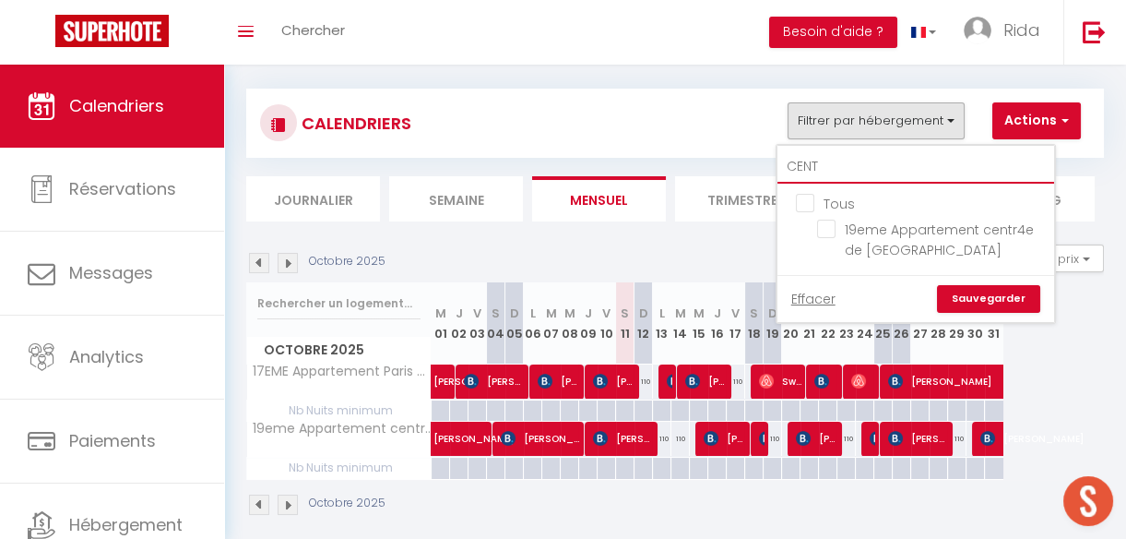
click at [845, 151] on input "CENT" at bounding box center [915, 166] width 277 height 33
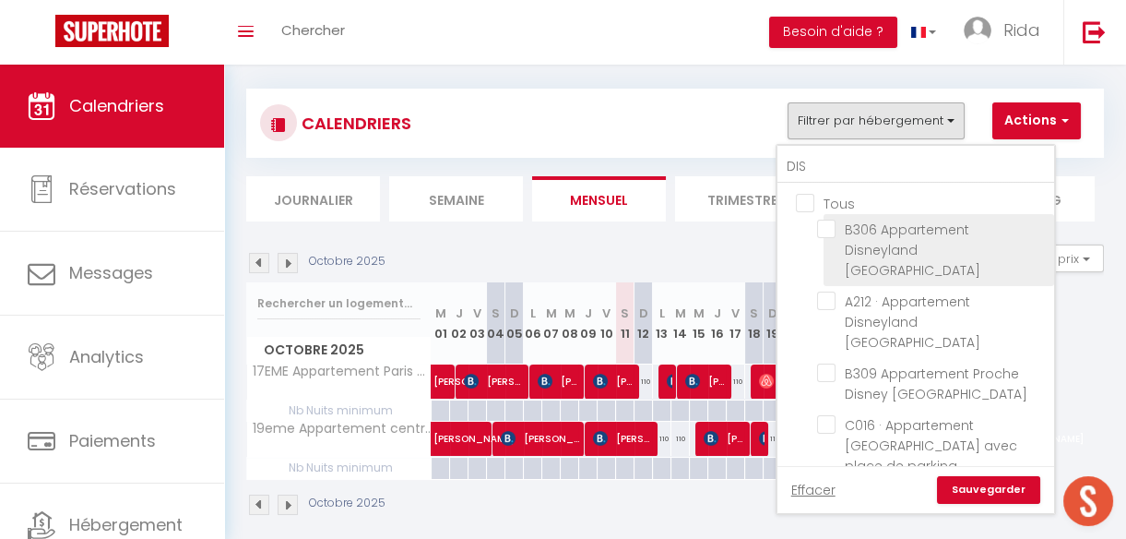
click at [829, 220] on input "B306 Appartement Disneyland [GEOGRAPHIC_DATA]" at bounding box center [932, 228] width 231 height 18
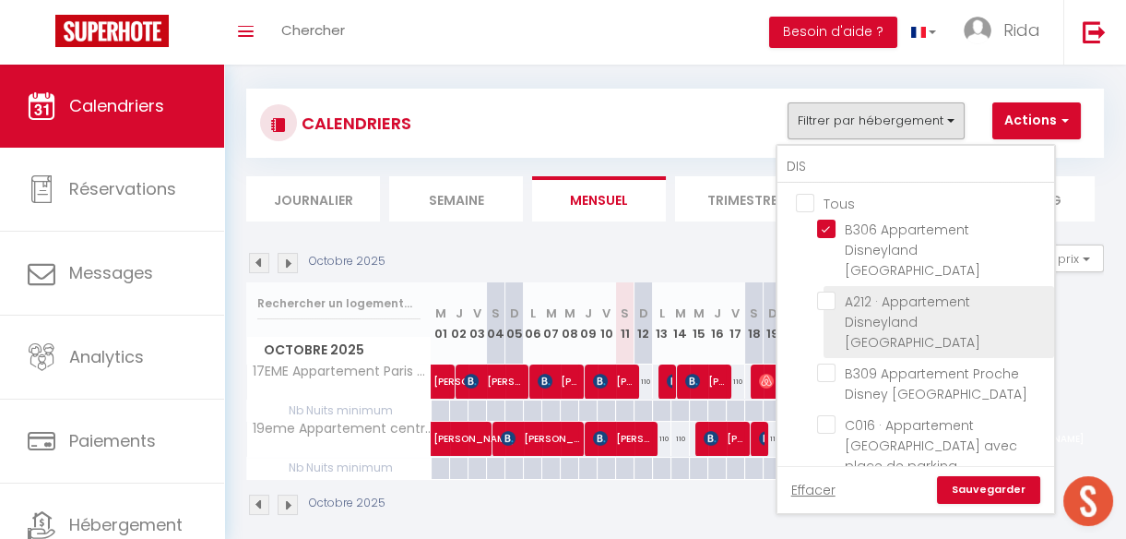
click at [826, 291] on input "A212 · Appartement Disneyland [GEOGRAPHIC_DATA]" at bounding box center [932, 300] width 231 height 18
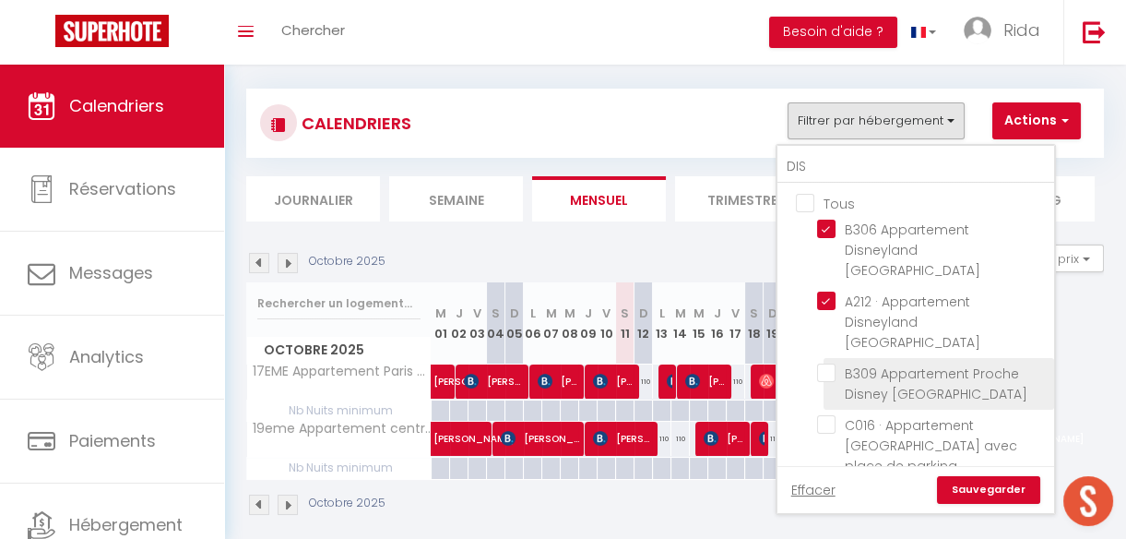
click at [826, 363] on input "B309 Appartement Proche Disney [GEOGRAPHIC_DATA]" at bounding box center [932, 372] width 231 height 18
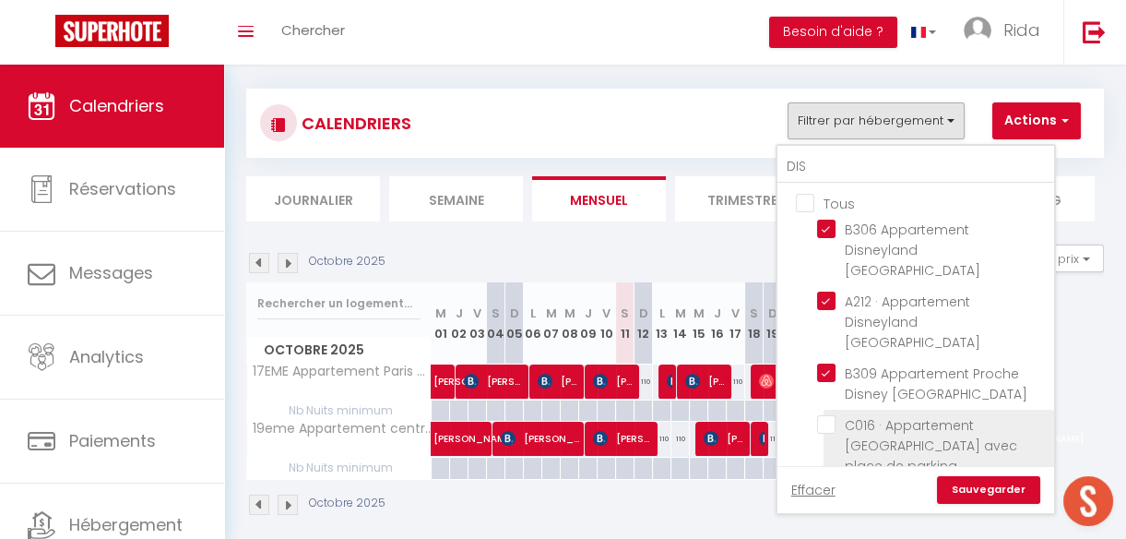
click at [826, 415] on input "C016 · Appartement [GEOGRAPHIC_DATA] avec place de parking" at bounding box center [932, 424] width 231 height 18
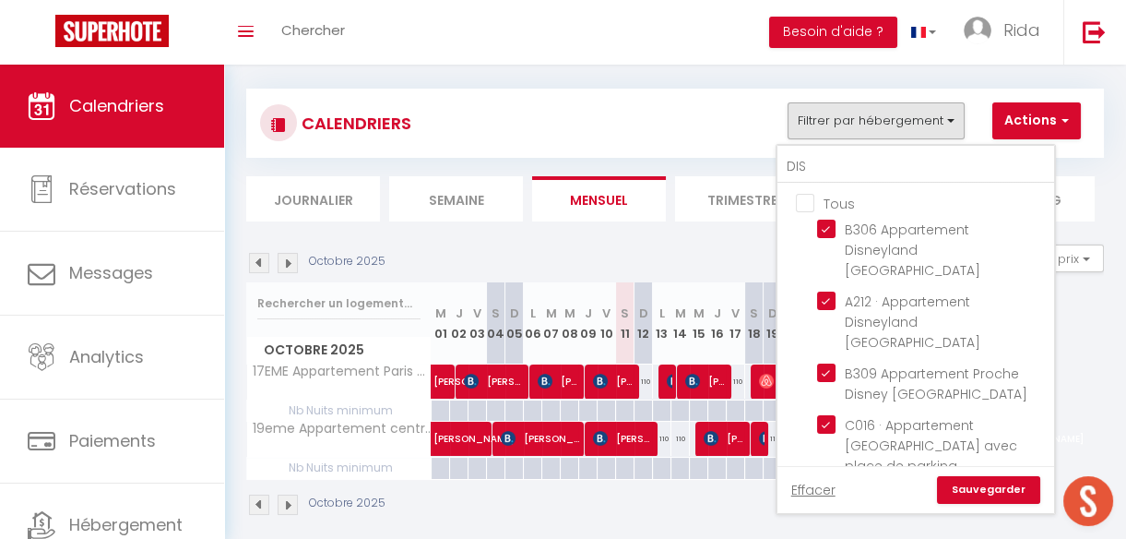
click at [828, 487] on input "B206 · Appartement proche [GEOGRAPHIC_DATA]" at bounding box center [932, 496] width 231 height 18
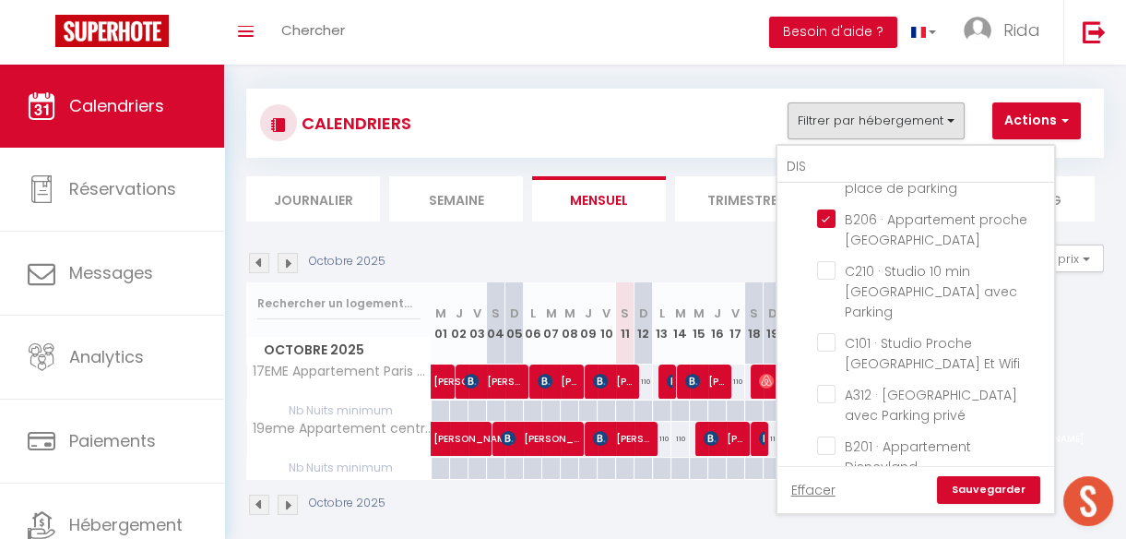
scroll to position [302, 0]
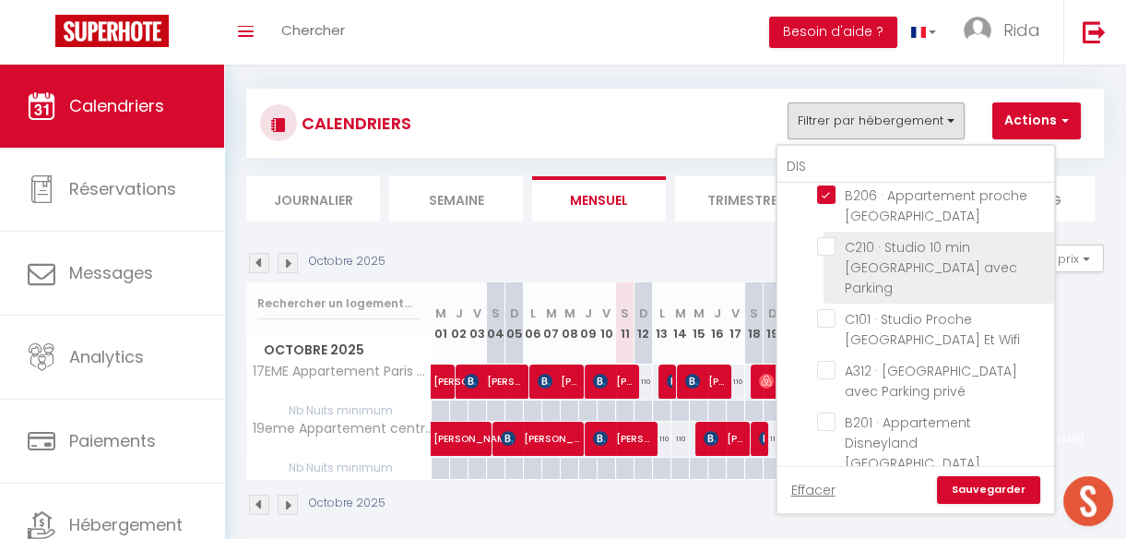
click at [825, 237] on input "C210 · Studio 10 min [GEOGRAPHIC_DATA] avec Parking" at bounding box center [932, 246] width 231 height 18
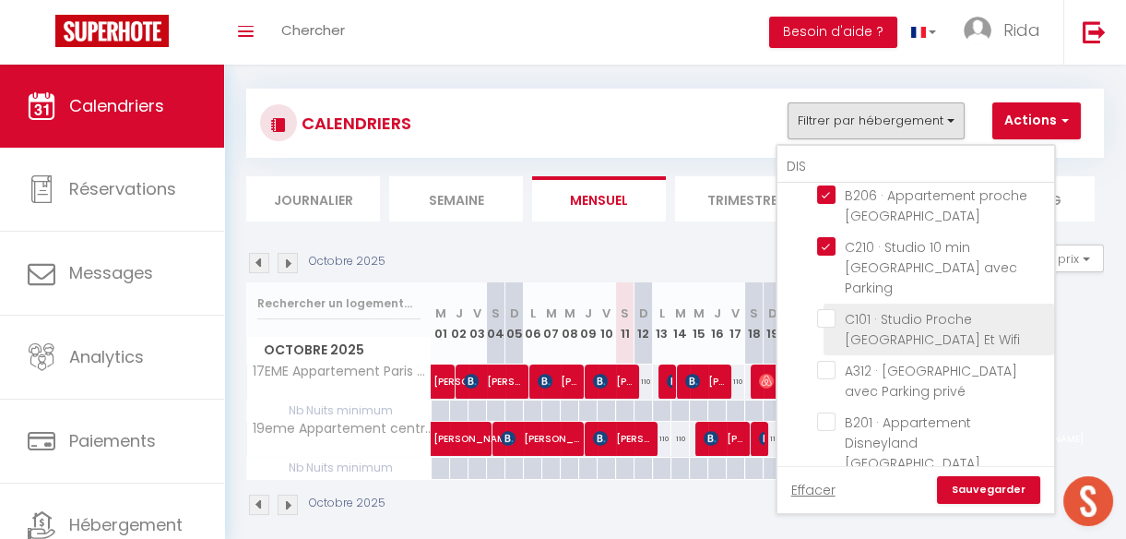
click at [827, 309] on input "C101 · Studio Proche [GEOGRAPHIC_DATA] Et Wifi" at bounding box center [932, 318] width 231 height 18
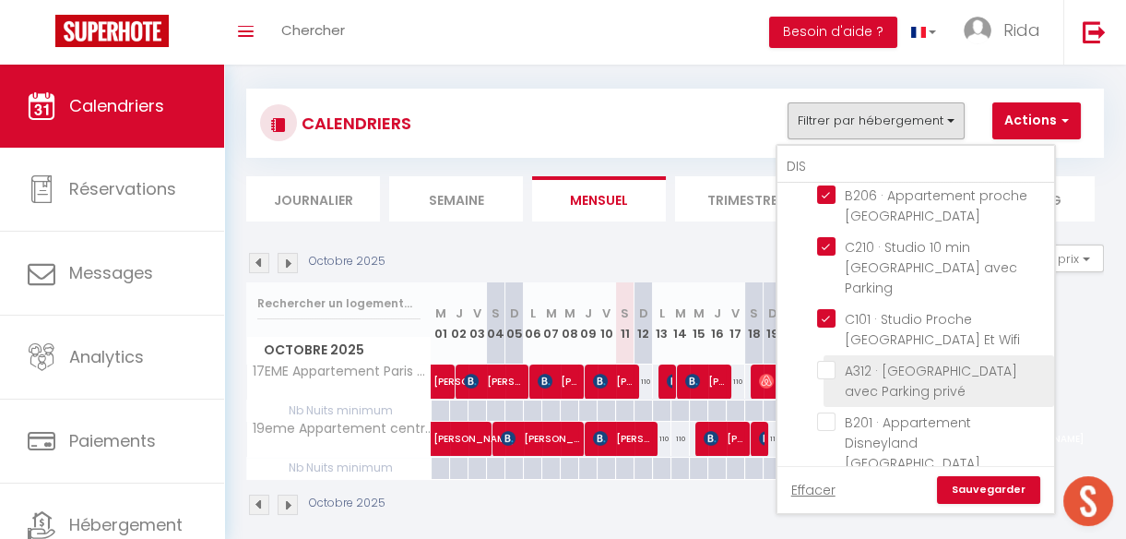
click at [829, 361] on input "A312 · [GEOGRAPHIC_DATA] avec Parking privé" at bounding box center [932, 370] width 231 height 18
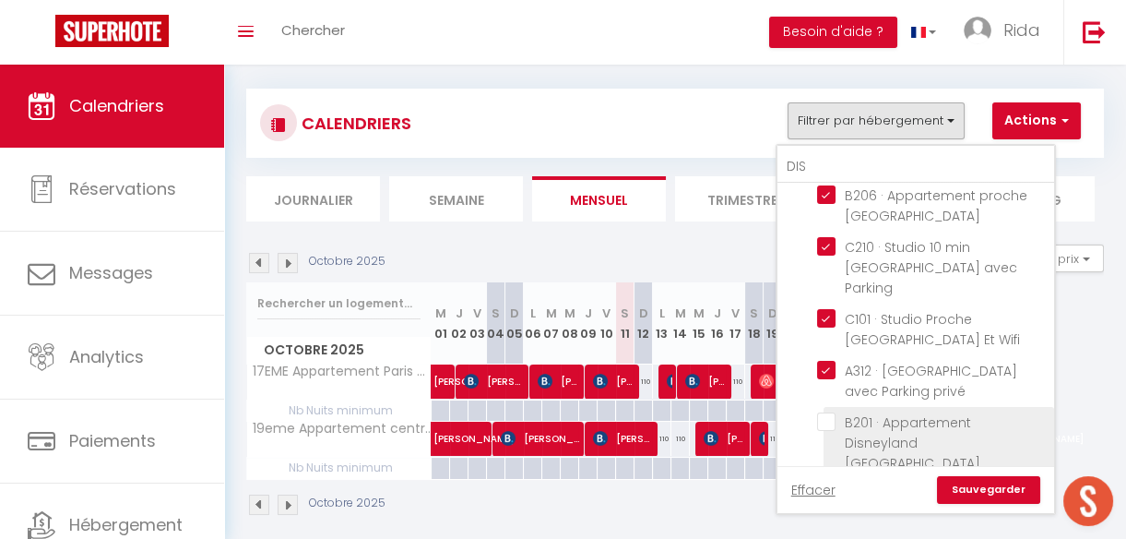
click at [827, 412] on input "B201 · Appartement Disneyland [GEOGRAPHIC_DATA]" at bounding box center [932, 421] width 231 height 18
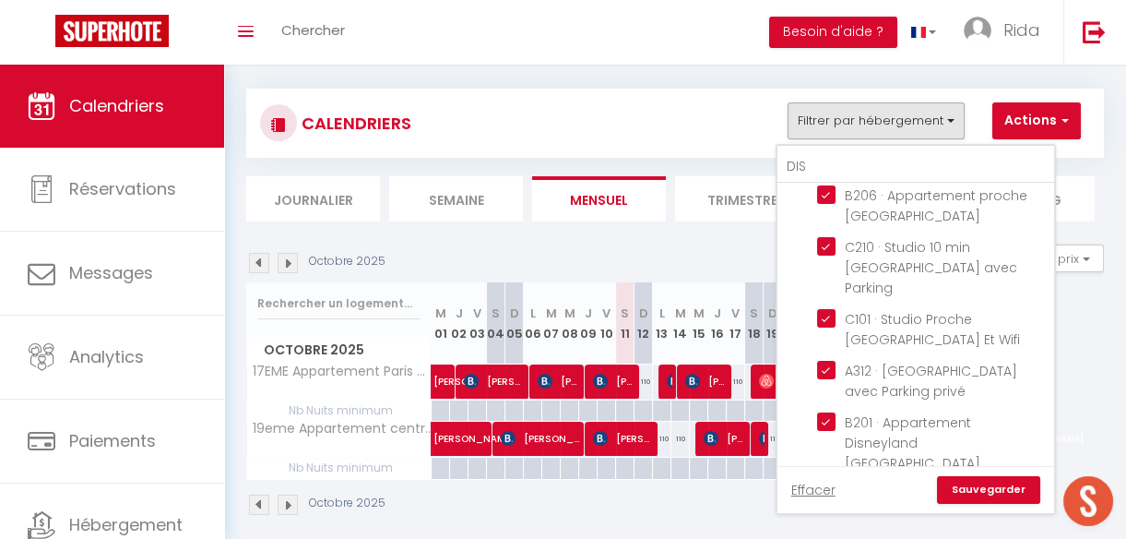
click at [825, 484] on input "B301 Appartement Proche Disneyland" at bounding box center [932, 493] width 231 height 18
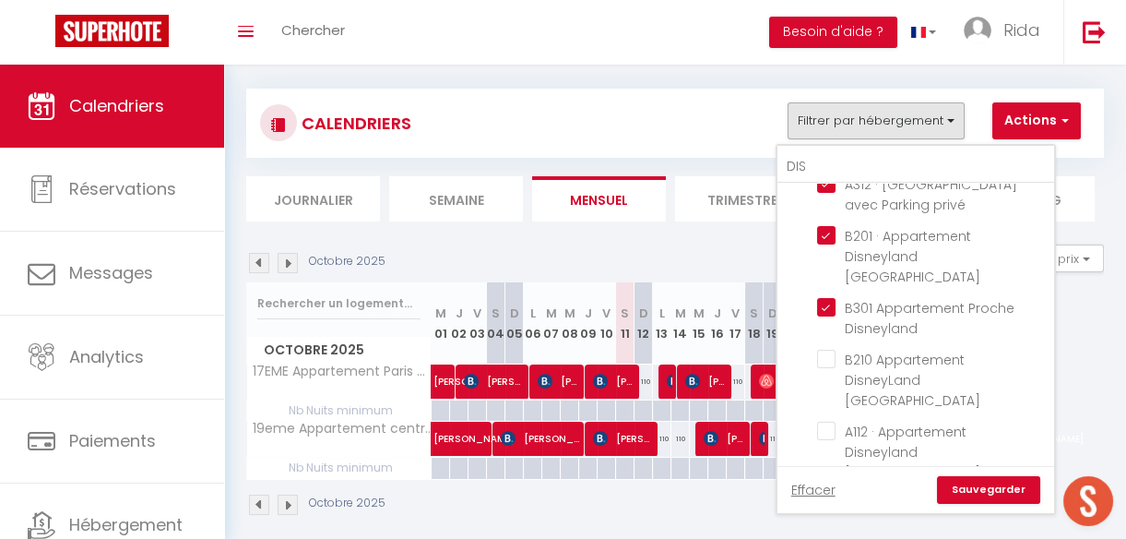
scroll to position [503, 0]
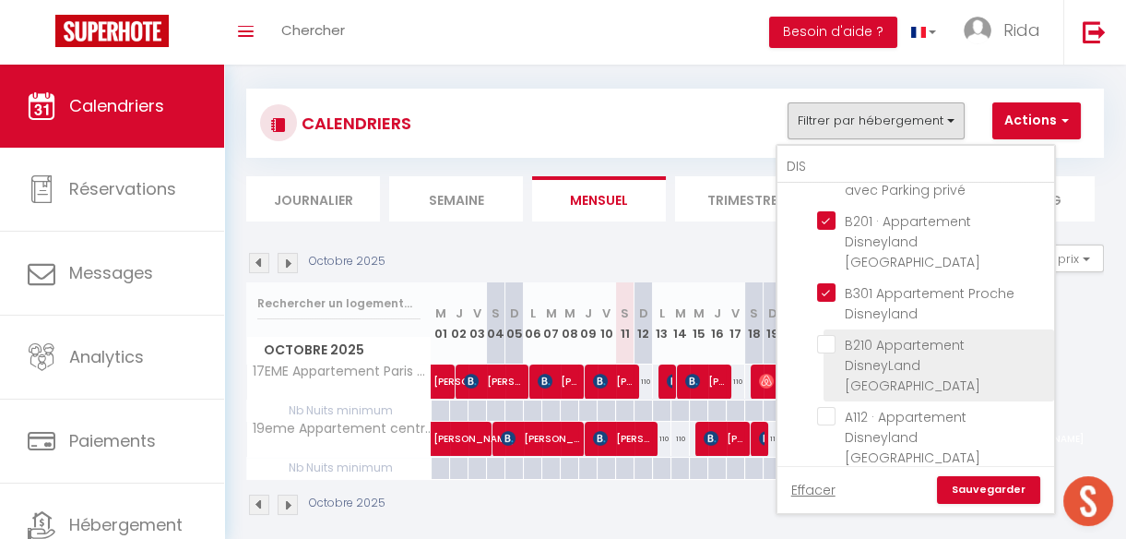
click at [827, 335] on input "B210 Appartement DisneyLand [GEOGRAPHIC_DATA]" at bounding box center [932, 344] width 231 height 18
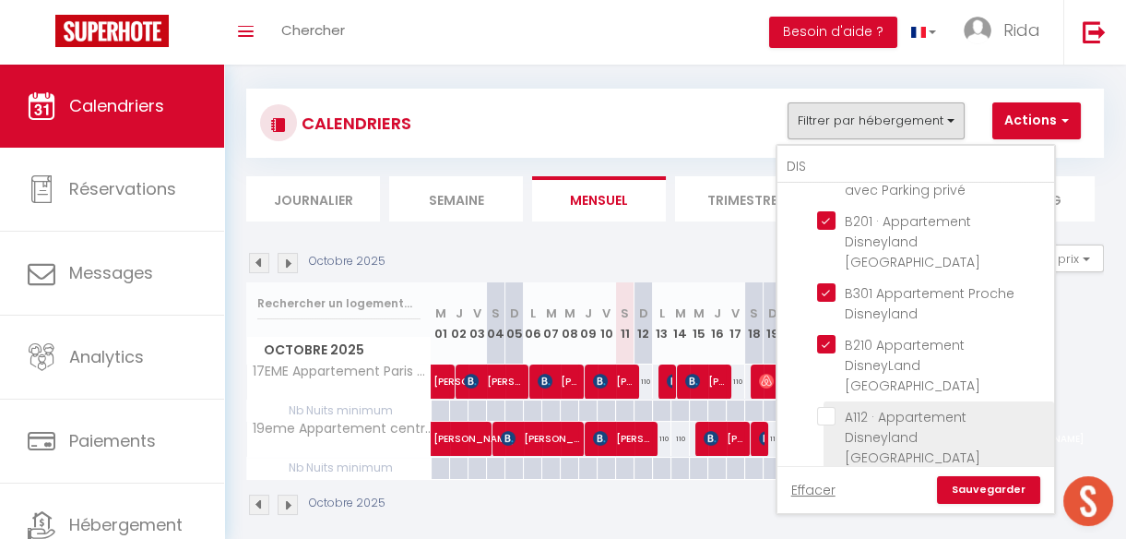
click at [830, 407] on input "A112 · Appartement Disneyland [GEOGRAPHIC_DATA]" at bounding box center [932, 416] width 231 height 18
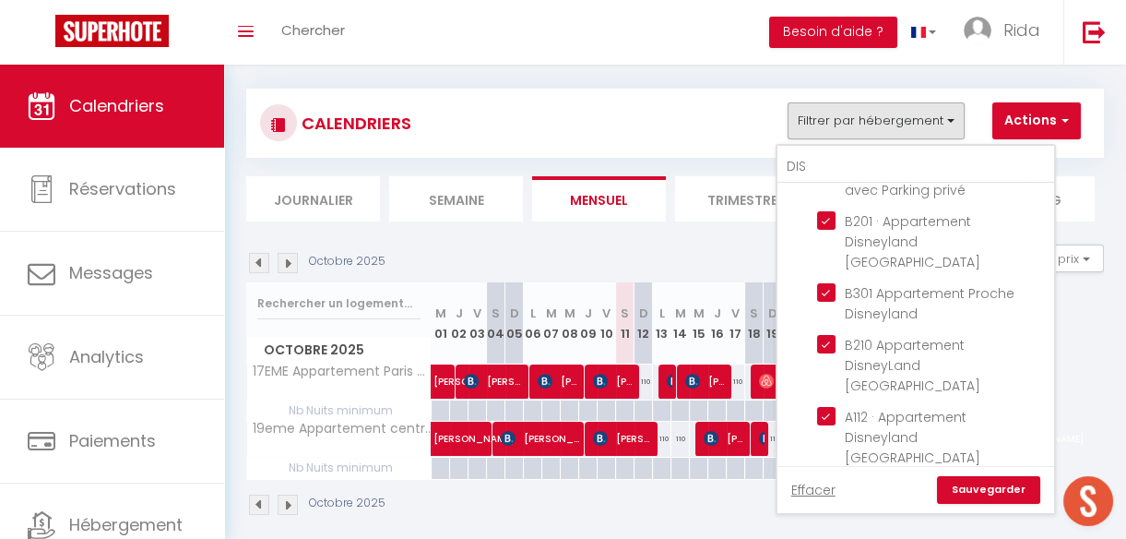
click at [828, 473] on li "C301 · Appartement Disneyland [GEOGRAPHIC_DATA]" at bounding box center [939, 509] width 231 height 72
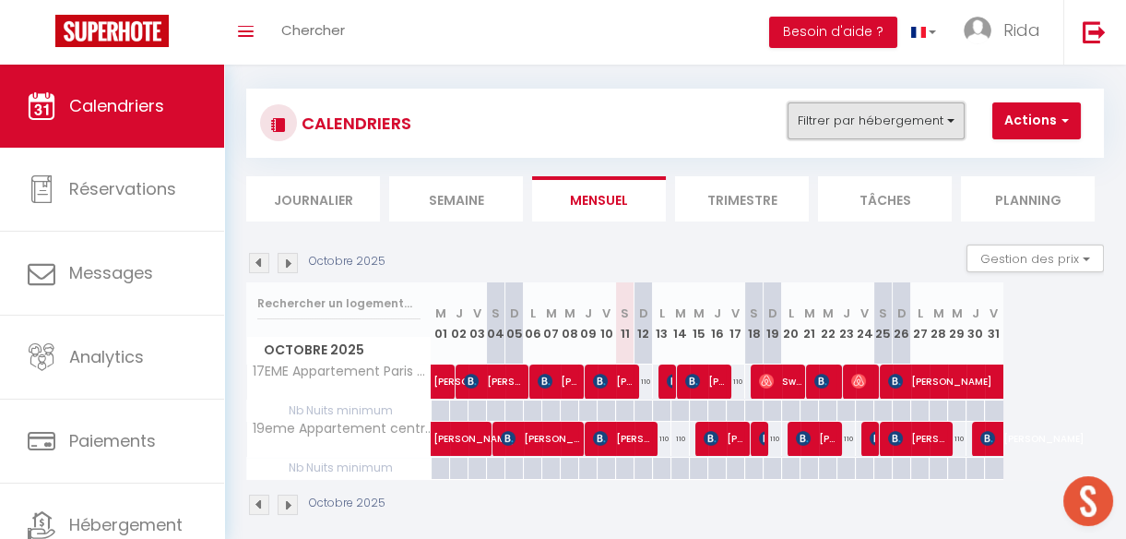
click at [884, 113] on button "Filtrer par hébergement" at bounding box center [876, 120] width 177 height 37
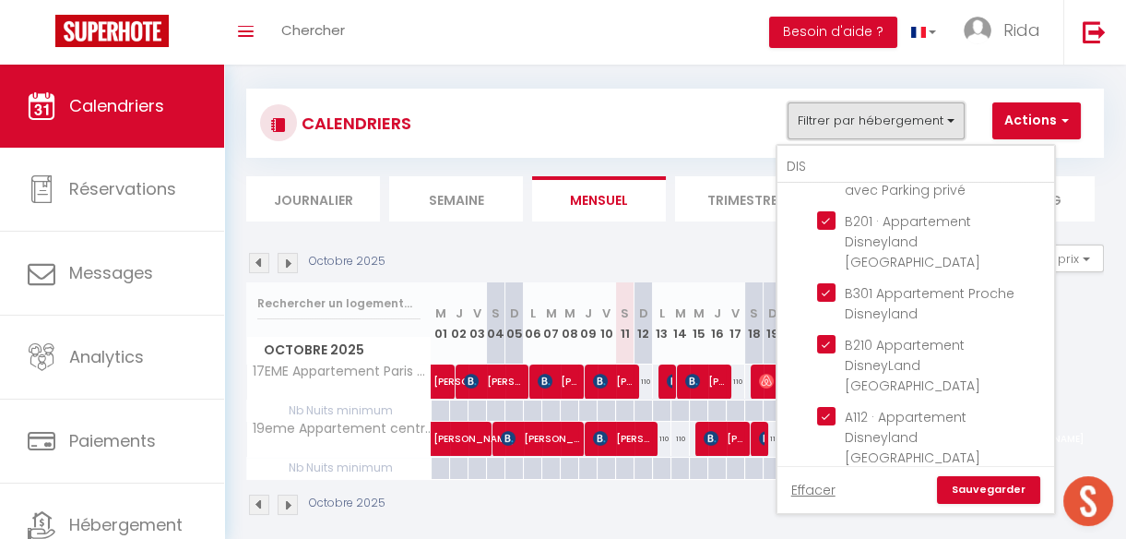
scroll to position [544, 0]
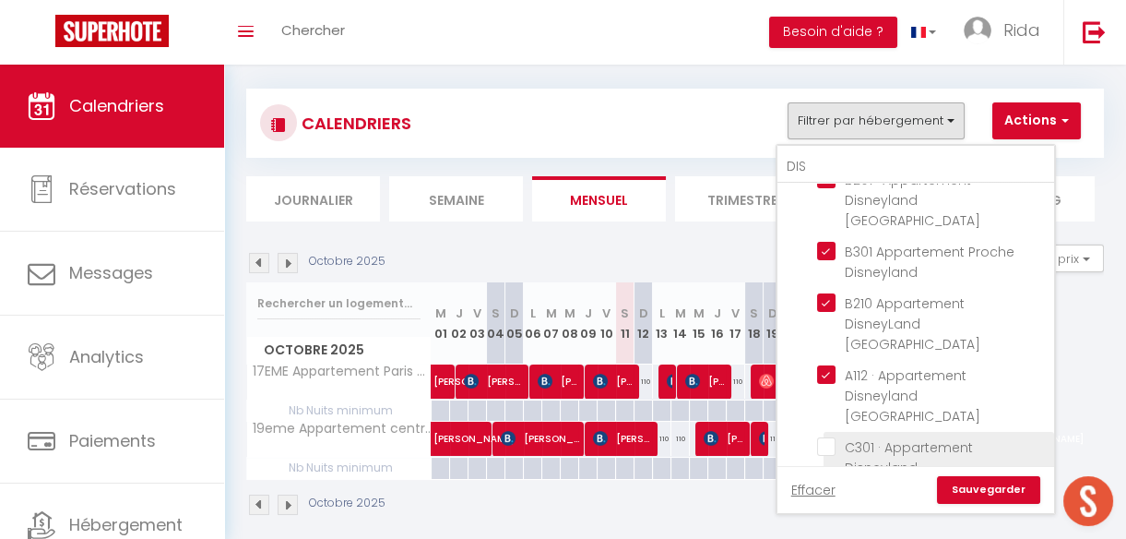
click at [827, 437] on input "C301 · Appartement Disneyland [GEOGRAPHIC_DATA]" at bounding box center [932, 446] width 231 height 18
click at [820, 509] on input "A116 Appartement Disneyland [GEOGRAPHIC_DATA]" at bounding box center [932, 518] width 231 height 18
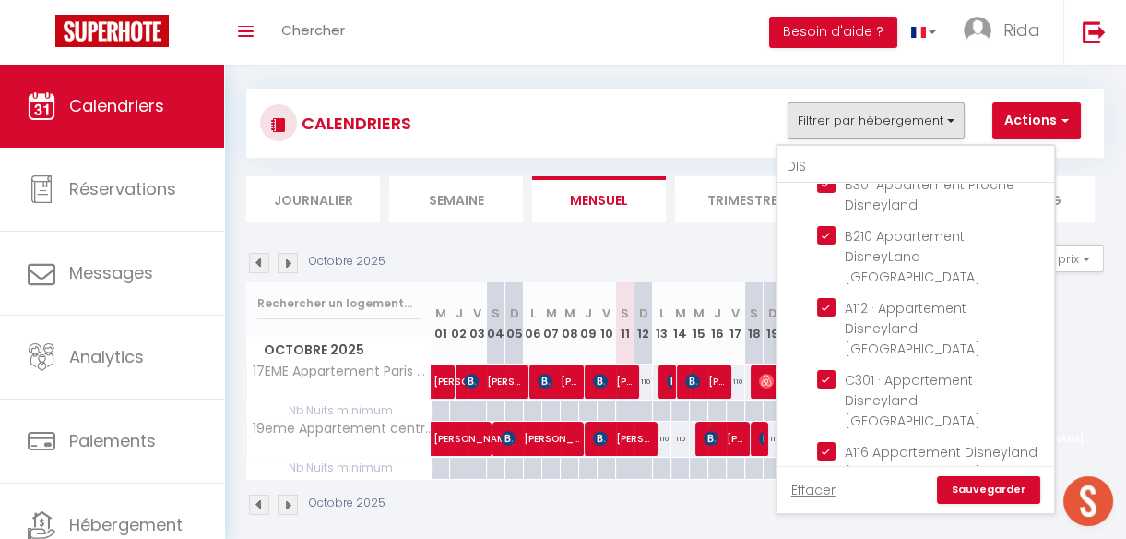
click at [992, 498] on link "Sauvegarder" at bounding box center [988, 490] width 103 height 28
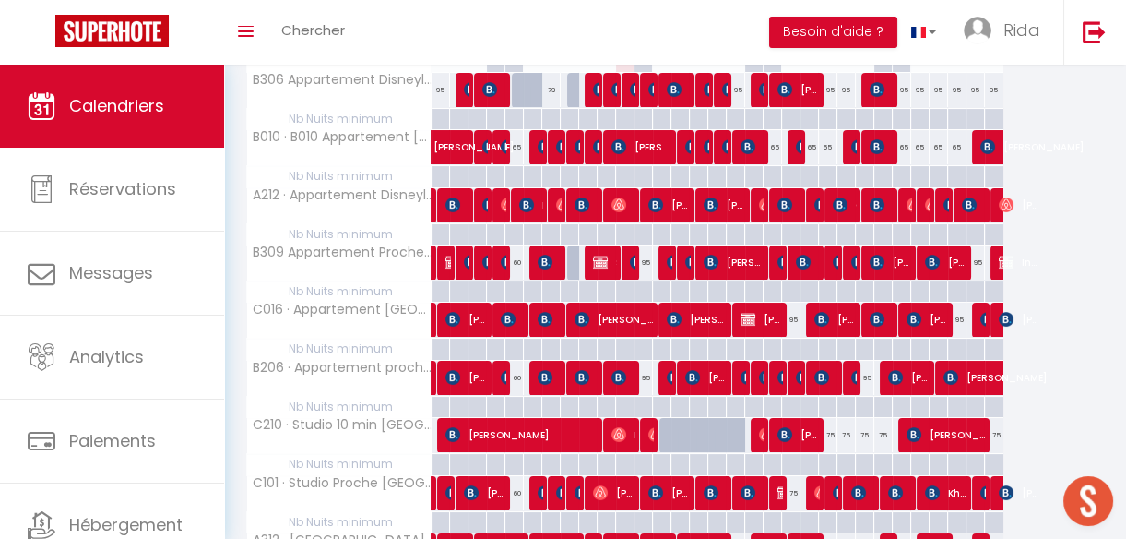
scroll to position [0, 0]
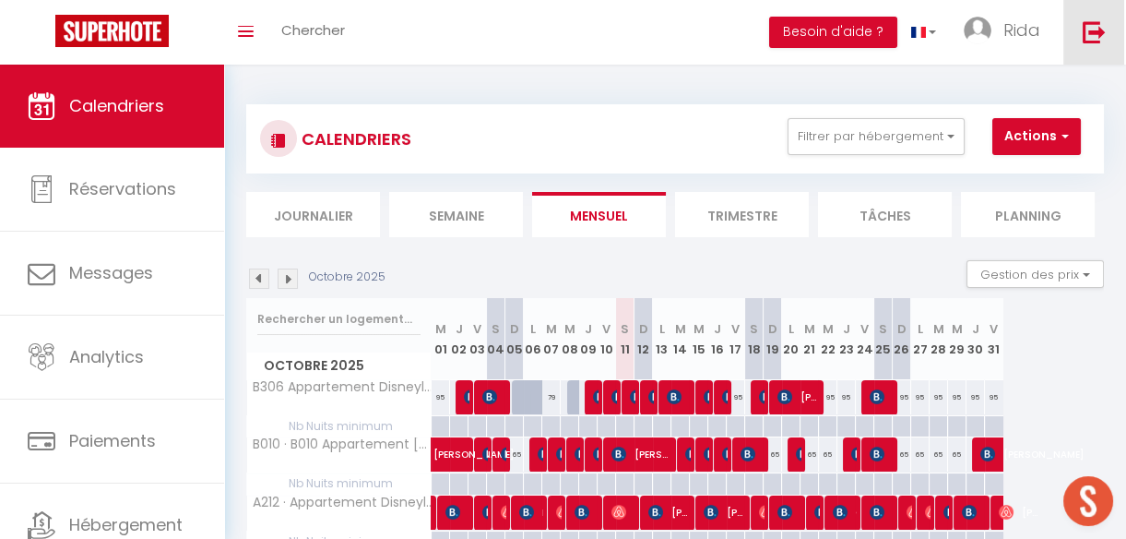
click at [1096, 41] on img at bounding box center [1094, 31] width 23 height 23
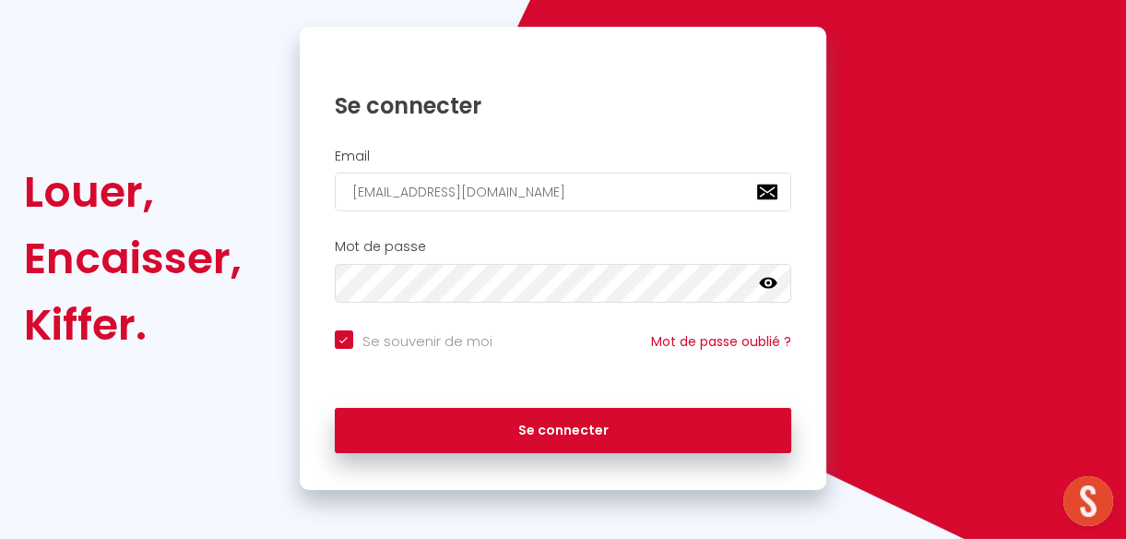
scroll to position [177, 0]
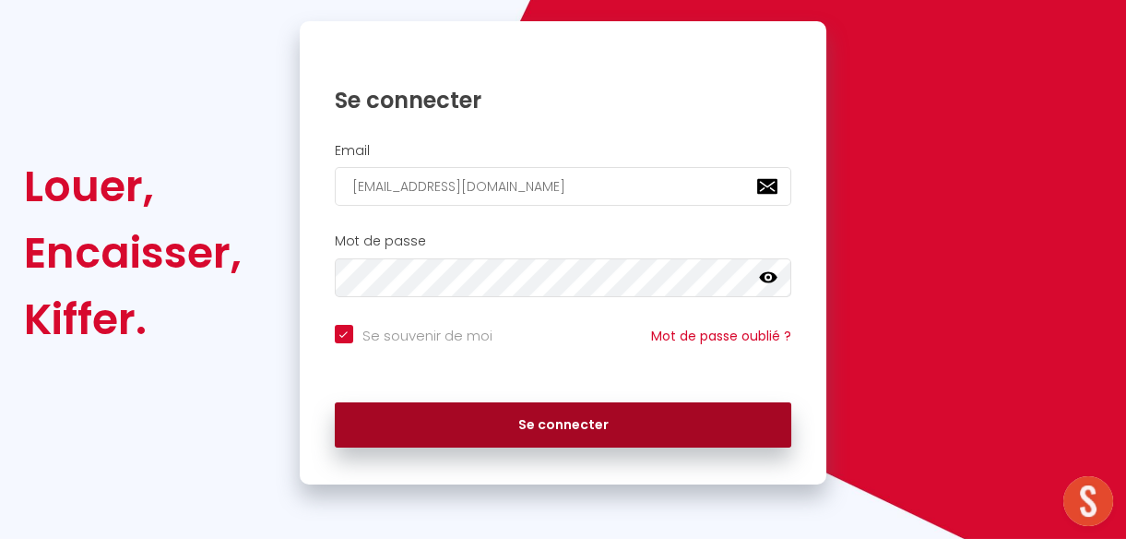
click at [696, 411] on button "Se connecter" at bounding box center [563, 425] width 457 height 46
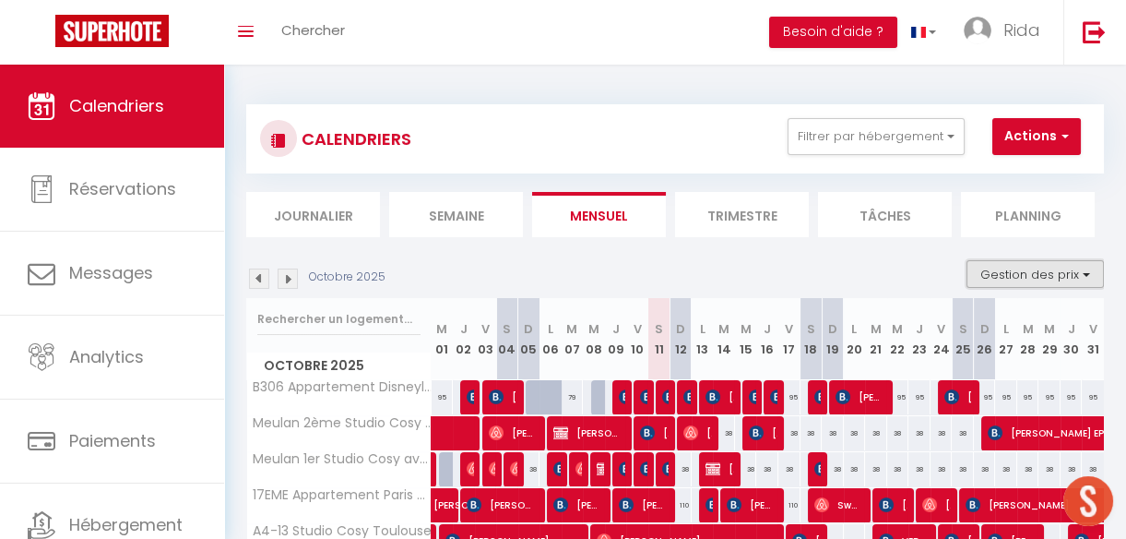
click at [1025, 265] on button "Gestion des prix" at bounding box center [1034, 274] width 137 height 28
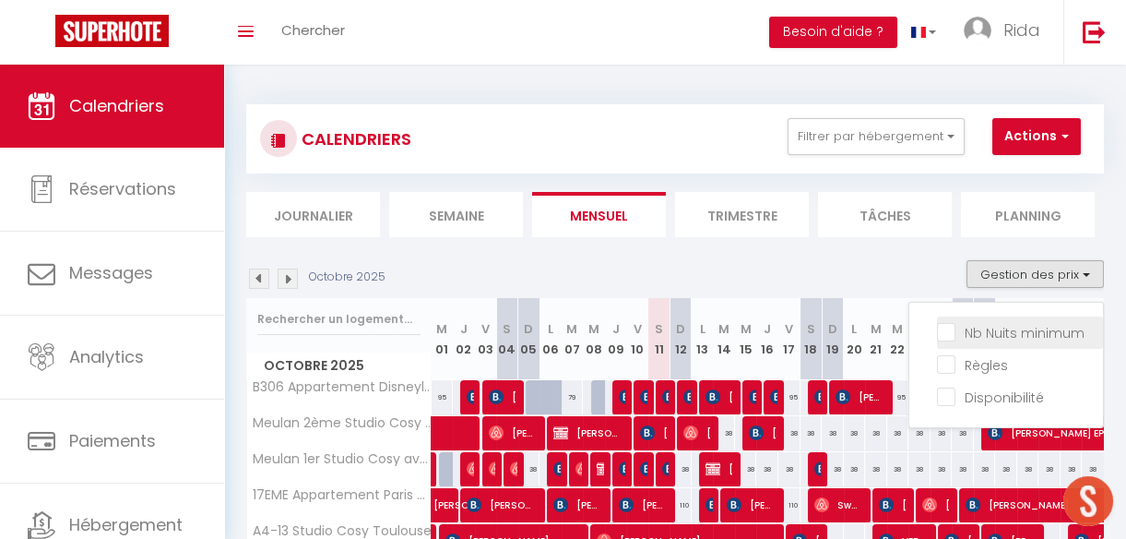
click at [937, 332] on input "Nb Nuits minimum" at bounding box center [1020, 331] width 166 height 18
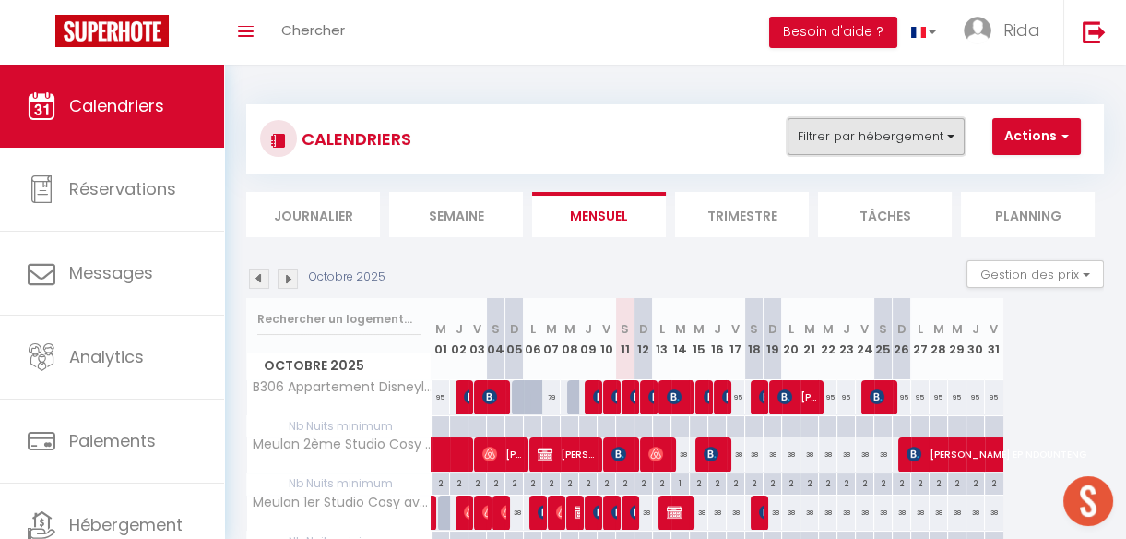
click at [869, 134] on button "Filtrer par hébergement" at bounding box center [876, 136] width 177 height 37
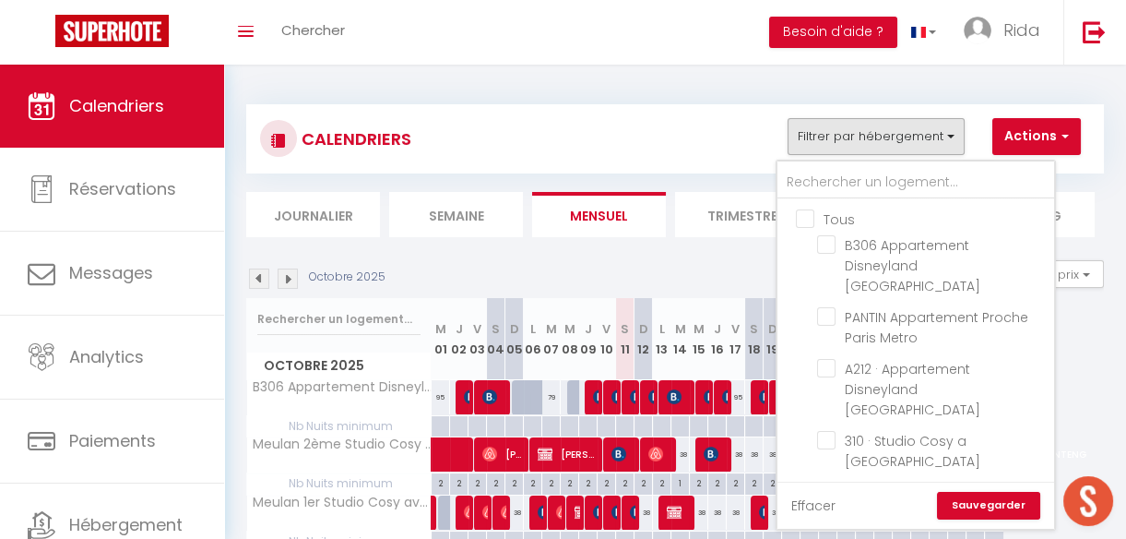
click at [816, 506] on link "Effacer" at bounding box center [813, 505] width 44 height 20
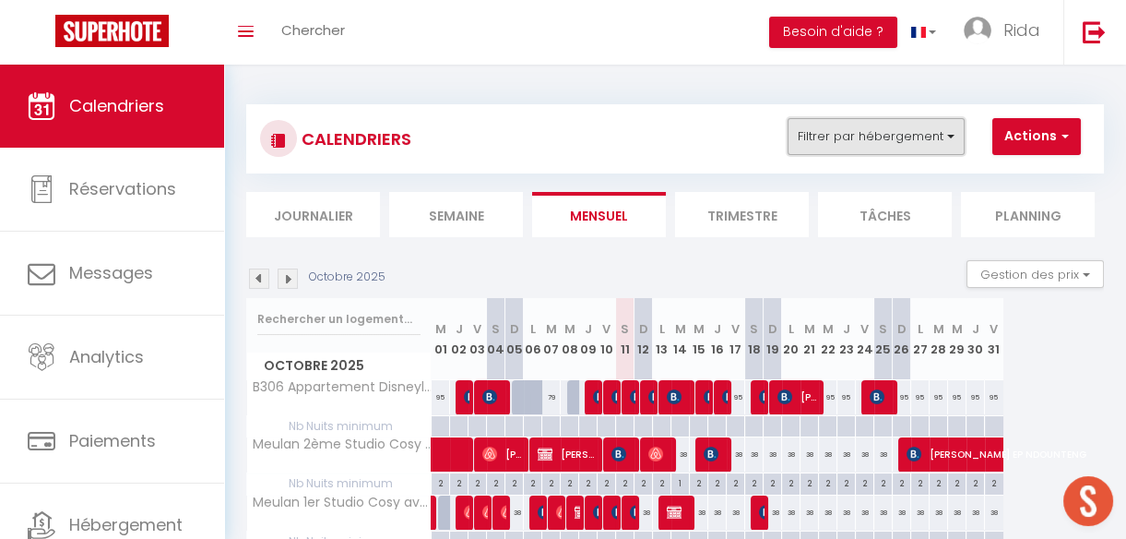
click at [893, 129] on button "Filtrer par hébergement" at bounding box center [876, 136] width 177 height 37
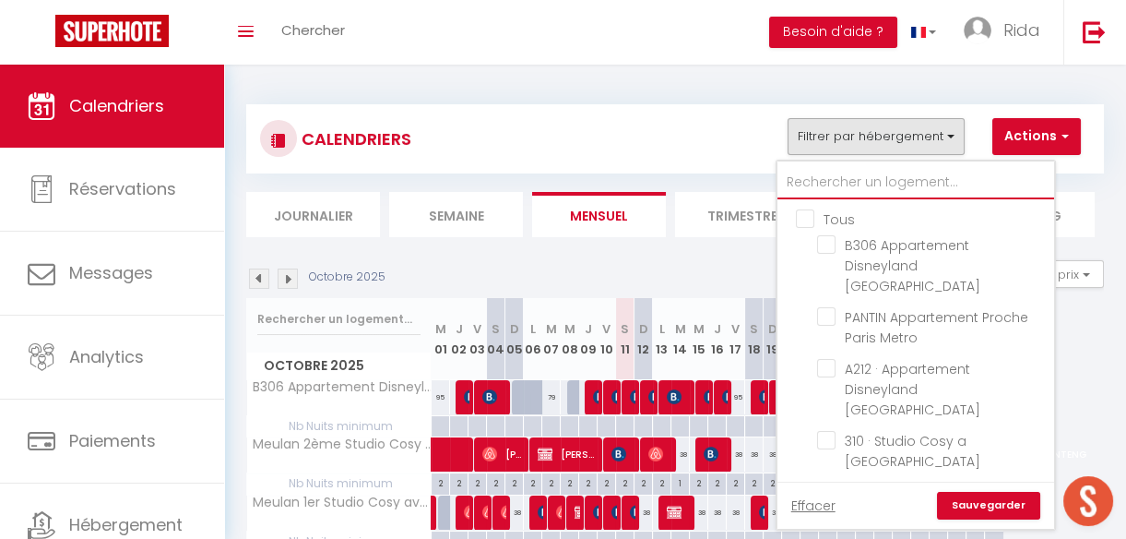
click at [823, 182] on input "text" at bounding box center [915, 182] width 277 height 33
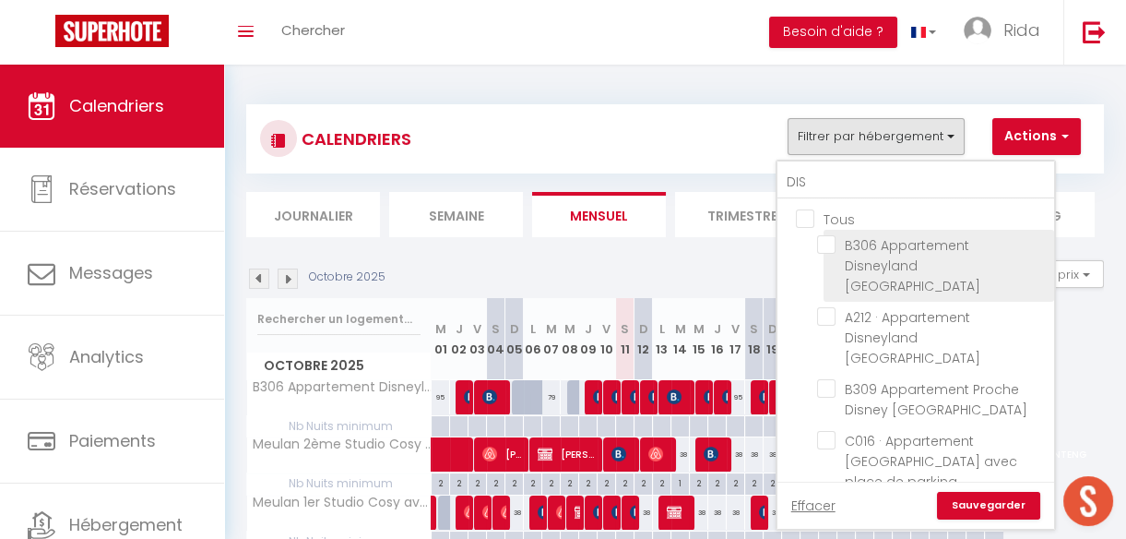
click at [830, 244] on input "B306 Appartement Disneyland [GEOGRAPHIC_DATA]" at bounding box center [932, 244] width 231 height 18
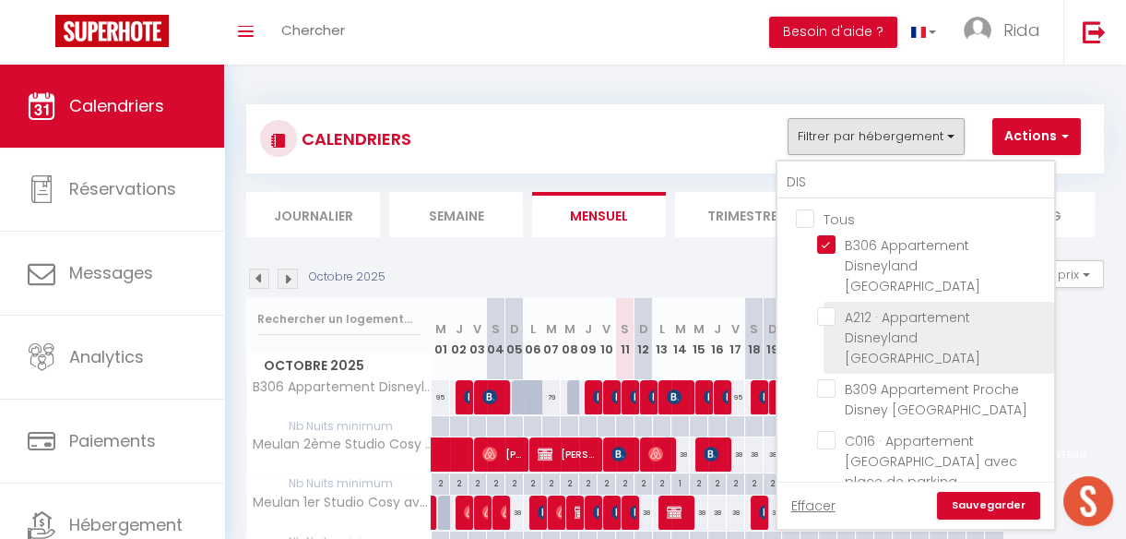
click at [824, 307] on input "A212 · Appartement Disneyland [GEOGRAPHIC_DATA]" at bounding box center [932, 316] width 231 height 18
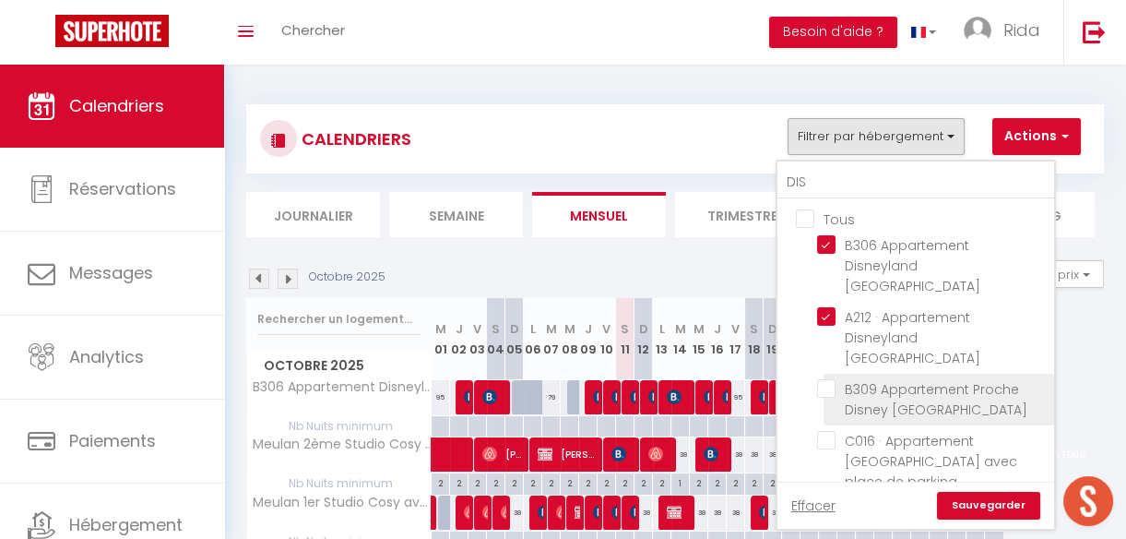
click at [825, 379] on input "B309 Appartement Proche Disney [GEOGRAPHIC_DATA]" at bounding box center [932, 388] width 231 height 18
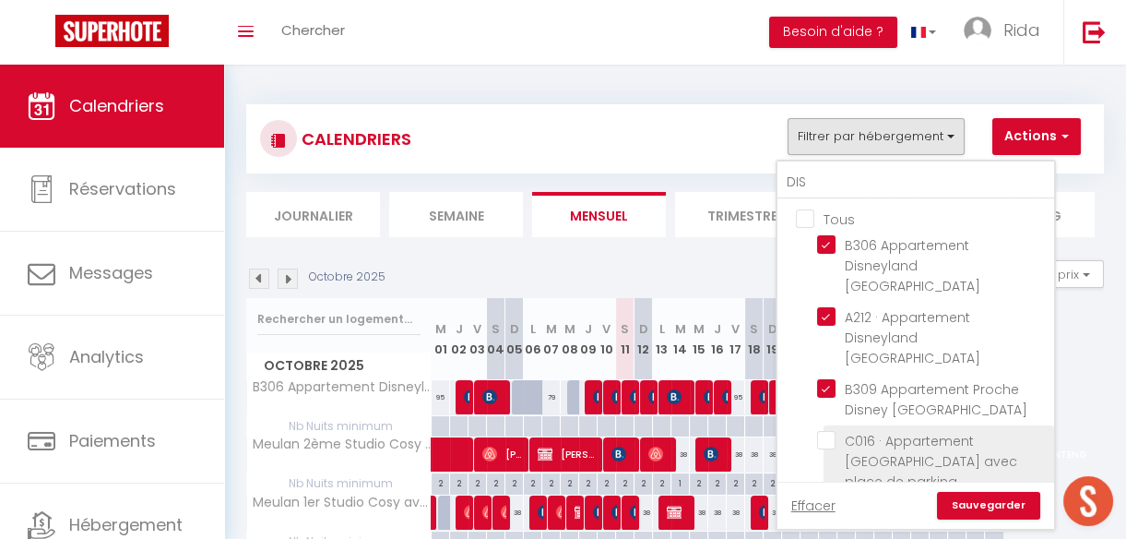
click at [825, 431] on input "C016 · Appartement [GEOGRAPHIC_DATA] avec place de parking" at bounding box center [932, 440] width 231 height 18
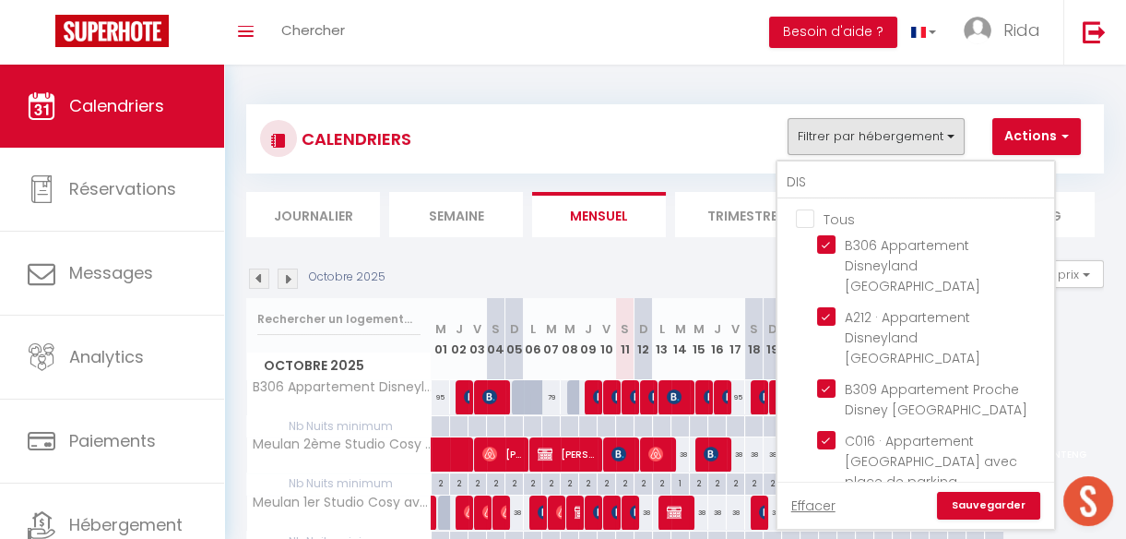
click at [826, 503] on input "B206 · Appartement proche [GEOGRAPHIC_DATA]" at bounding box center [932, 512] width 231 height 18
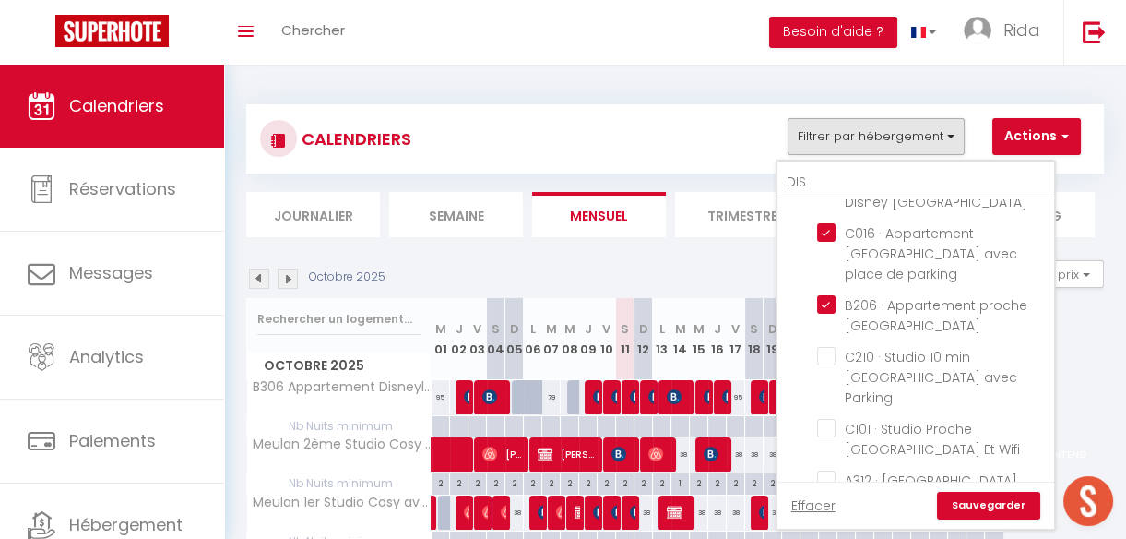
scroll to position [226, 0]
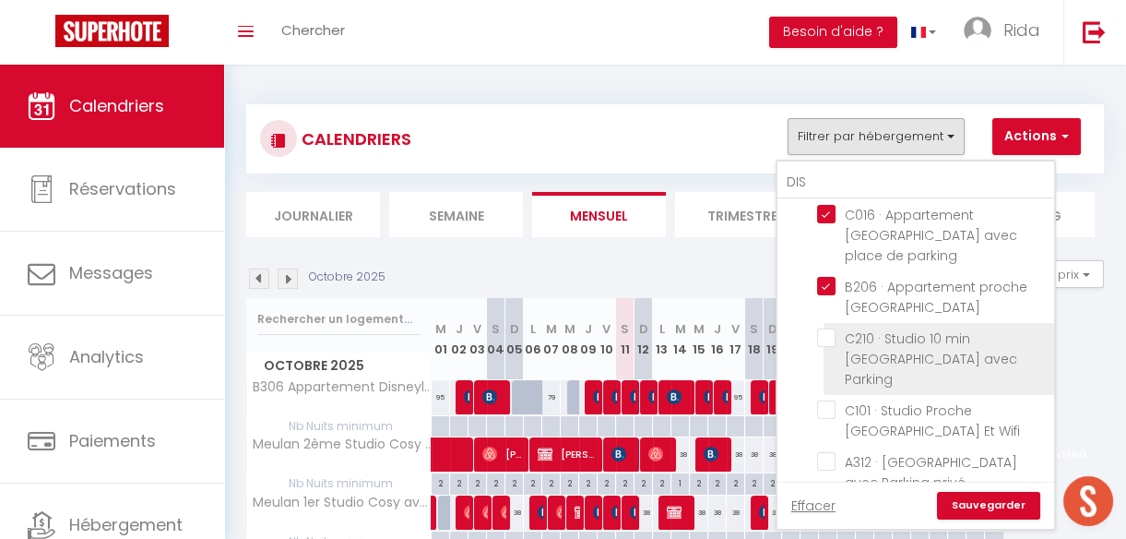
click at [832, 328] on input "C210 · Studio 10 min [GEOGRAPHIC_DATA] avec Parking" at bounding box center [932, 337] width 231 height 18
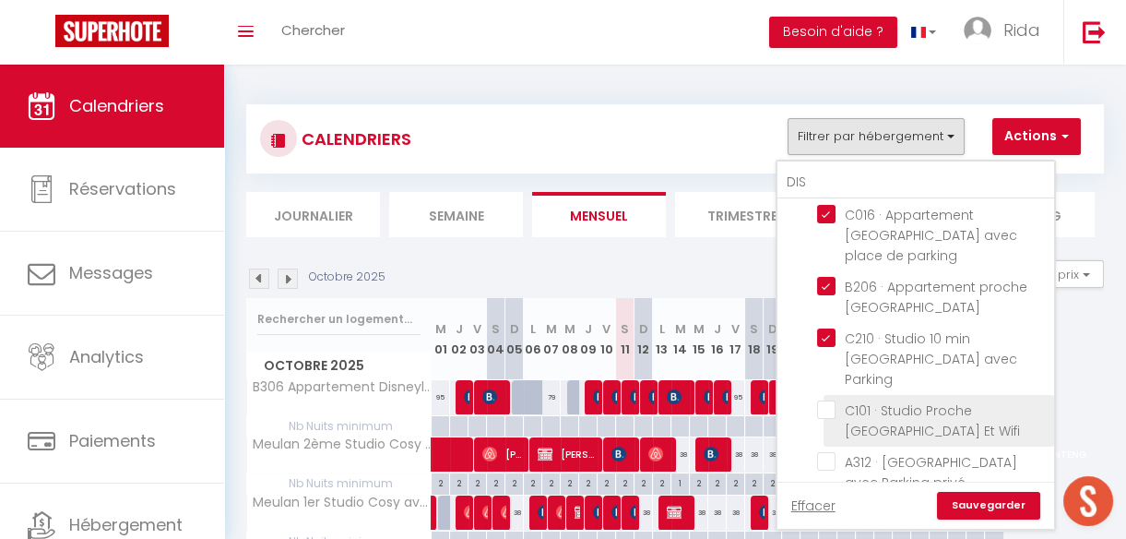
click at [830, 400] on input "C101 · Studio Proche [GEOGRAPHIC_DATA] Et Wifi" at bounding box center [932, 409] width 231 height 18
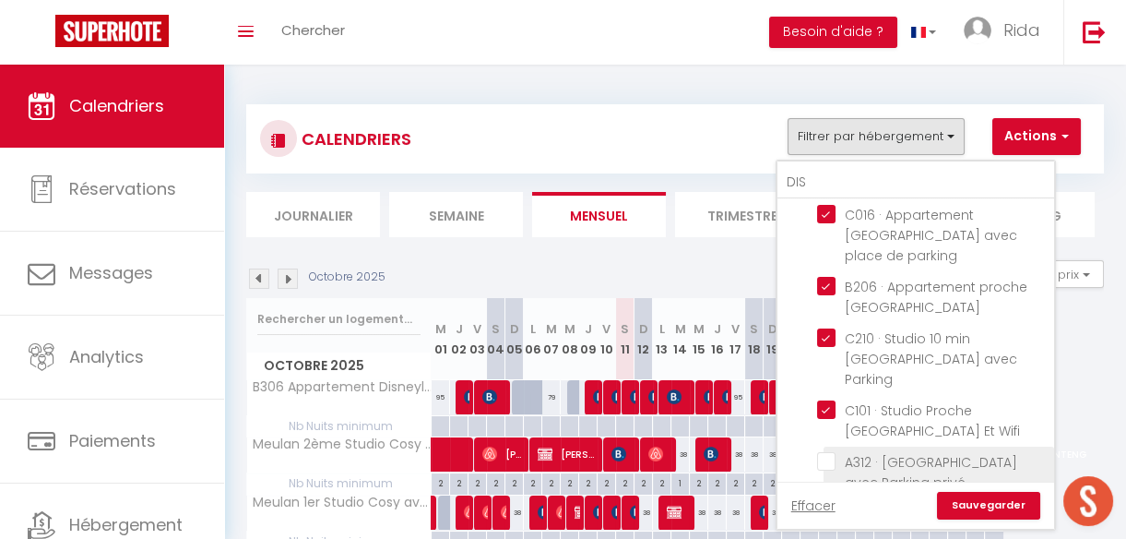
click at [828, 452] on input "A312 · [GEOGRAPHIC_DATA] avec Parking privé" at bounding box center [932, 461] width 231 height 18
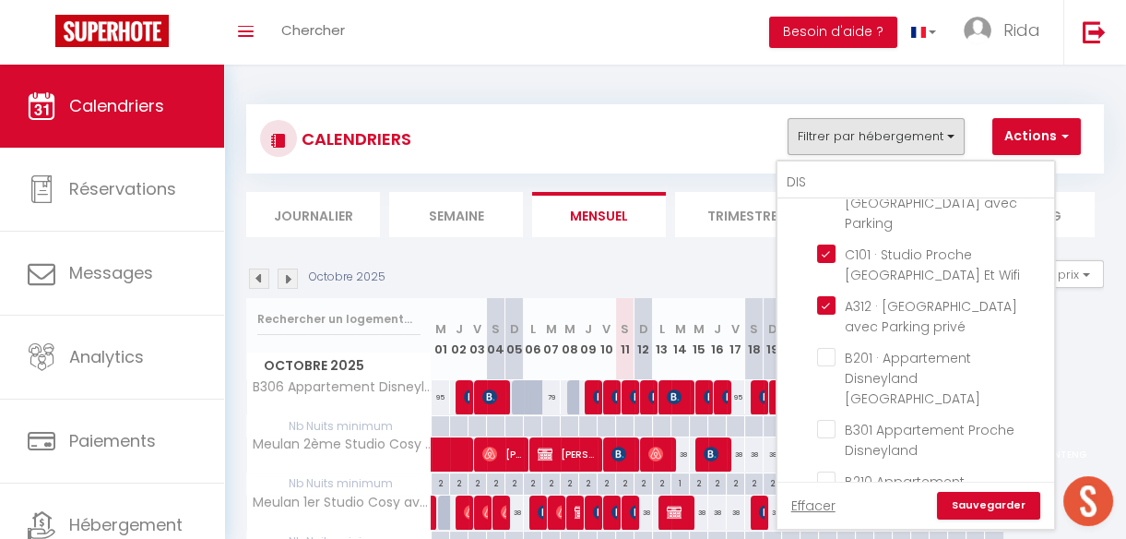
scroll to position [437, 0]
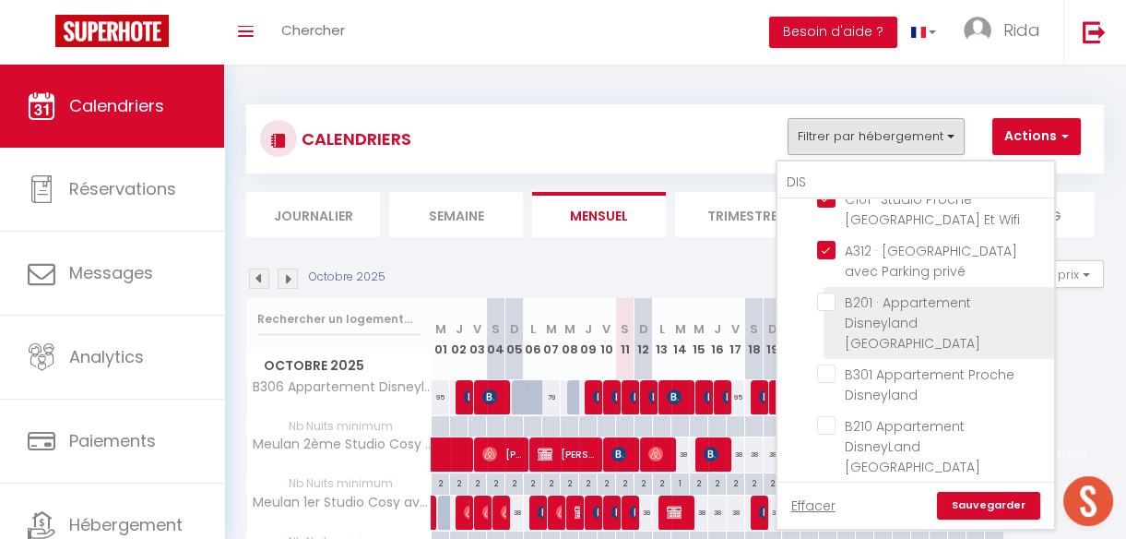
click at [833, 292] on input "B201 · Appartement Disneyland [GEOGRAPHIC_DATA]" at bounding box center [932, 301] width 231 height 18
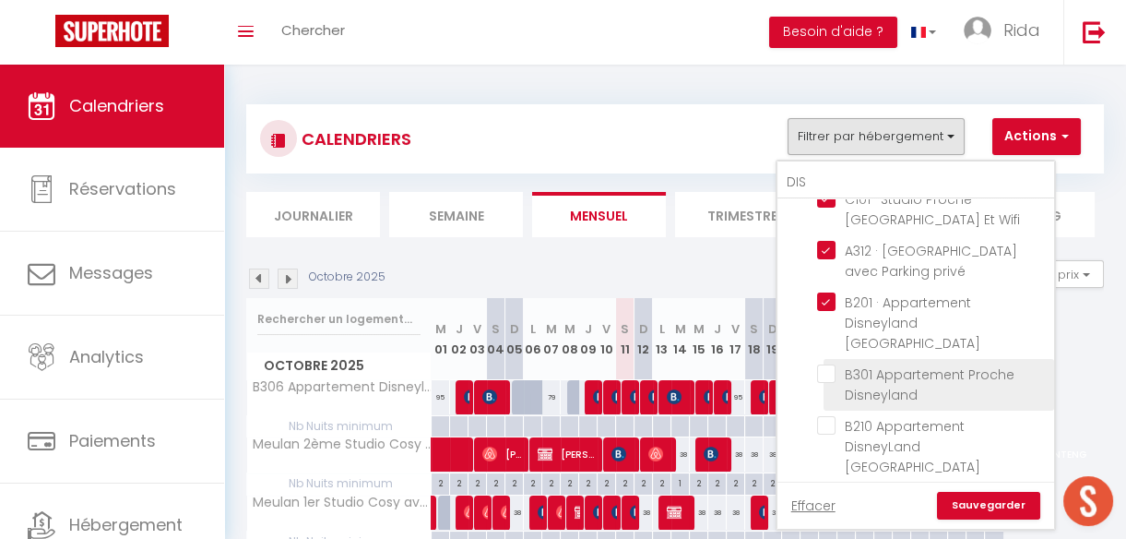
click at [828, 364] on input "B301 Appartement Proche Disneyland" at bounding box center [932, 373] width 231 height 18
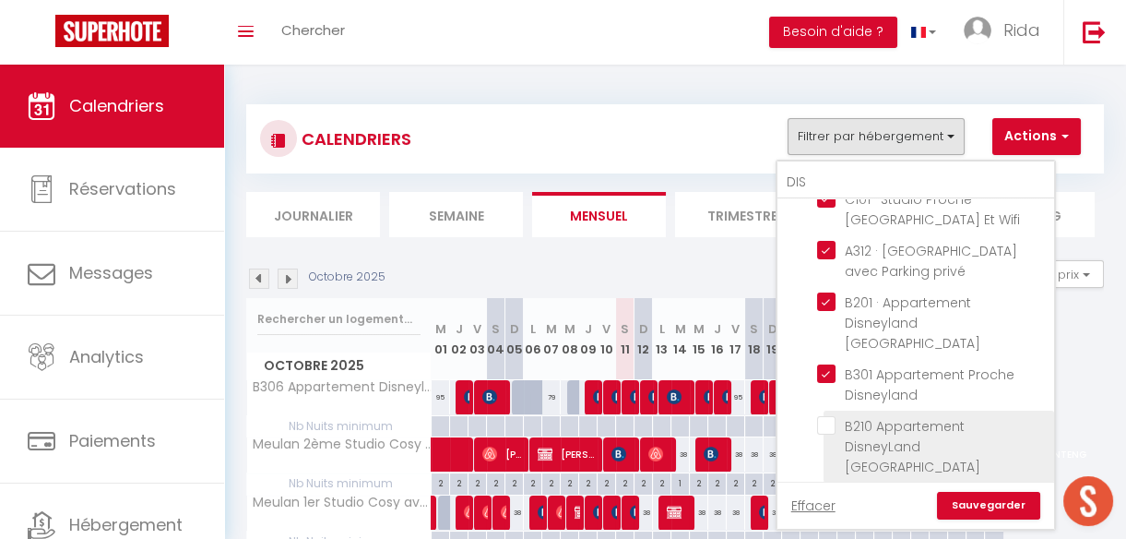
click at [825, 416] on input "B210 Appartement DisneyLand [GEOGRAPHIC_DATA]" at bounding box center [932, 425] width 231 height 18
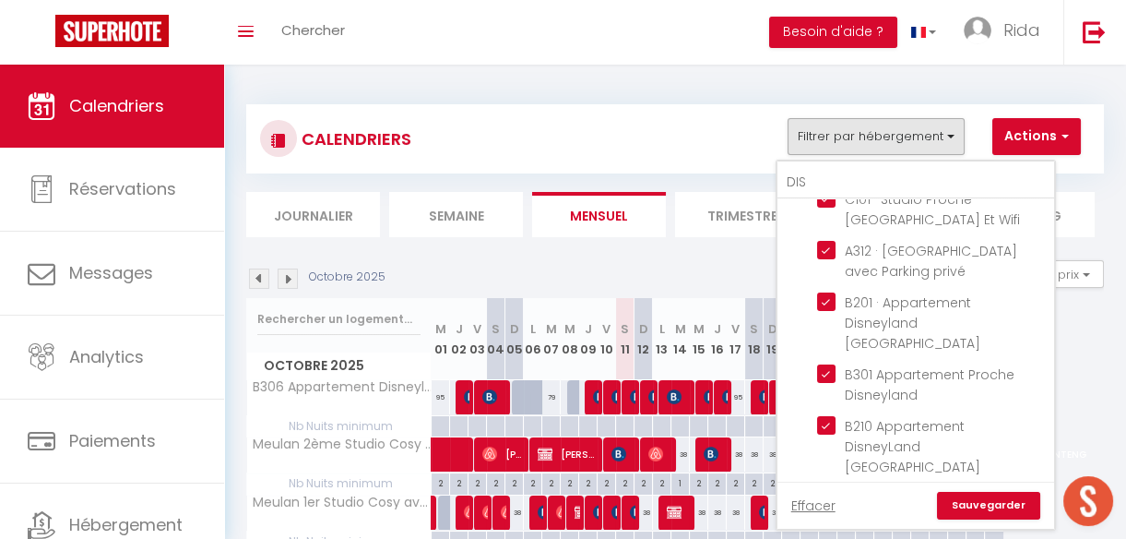
click at [826, 488] on input "A112 · Appartement Disneyland [GEOGRAPHIC_DATA]" at bounding box center [932, 497] width 231 height 18
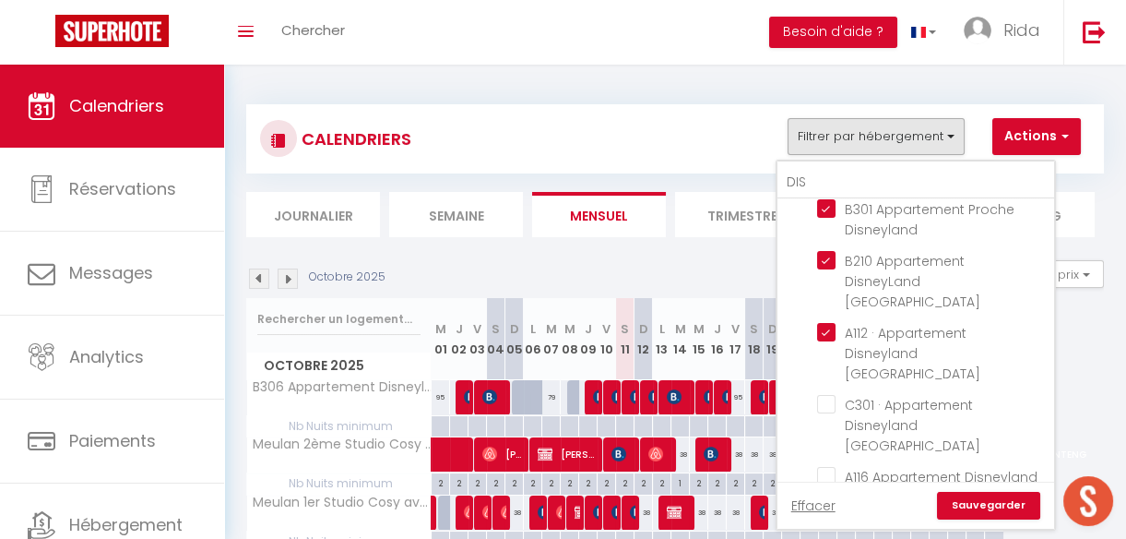
scroll to position [611, 0]
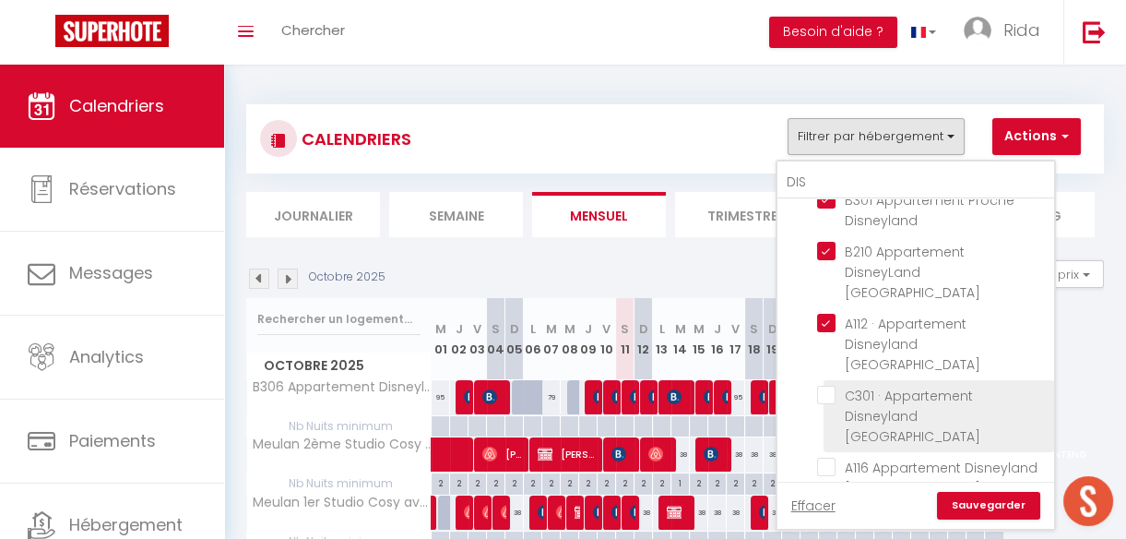
click at [831, 385] on input "C301 · Appartement Disneyland [GEOGRAPHIC_DATA]" at bounding box center [932, 394] width 231 height 18
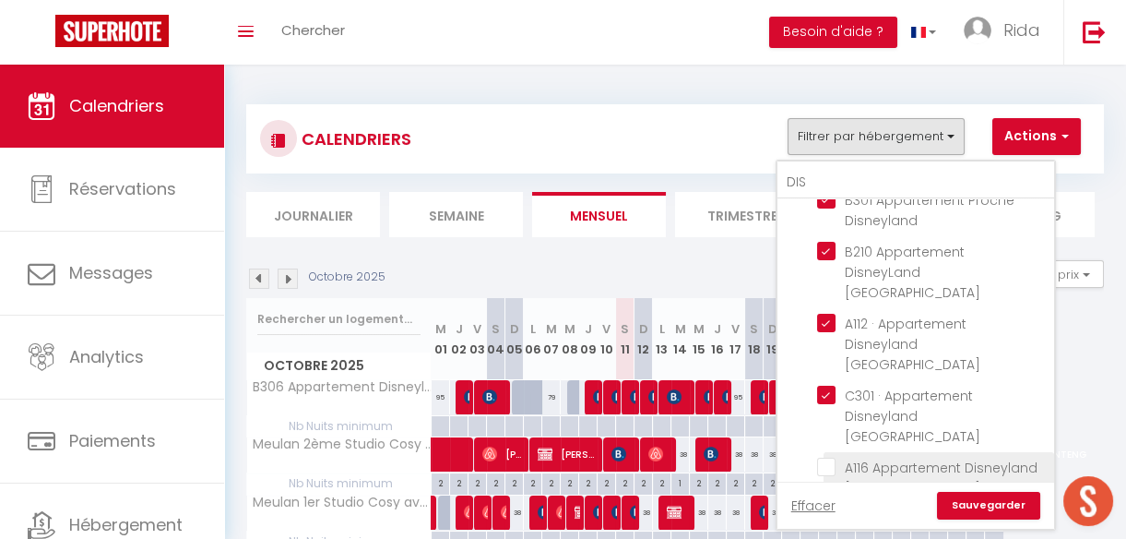
click at [827, 457] on input "A116 Appartement Disneyland [GEOGRAPHIC_DATA]" at bounding box center [932, 466] width 231 height 18
click at [824, 509] on input "B010 · B010 Appartement [GEOGRAPHIC_DATA] parking et wifi" at bounding box center [932, 518] width 231 height 18
click at [976, 508] on link "Sauvegarder" at bounding box center [988, 506] width 103 height 28
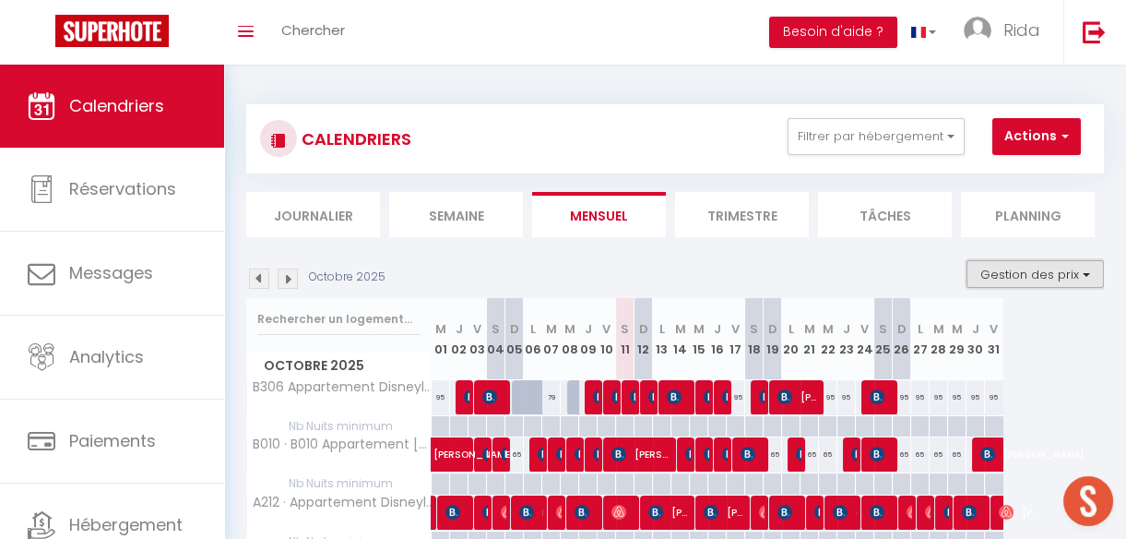
click at [1028, 278] on button "Gestion des prix" at bounding box center [1034, 274] width 137 height 28
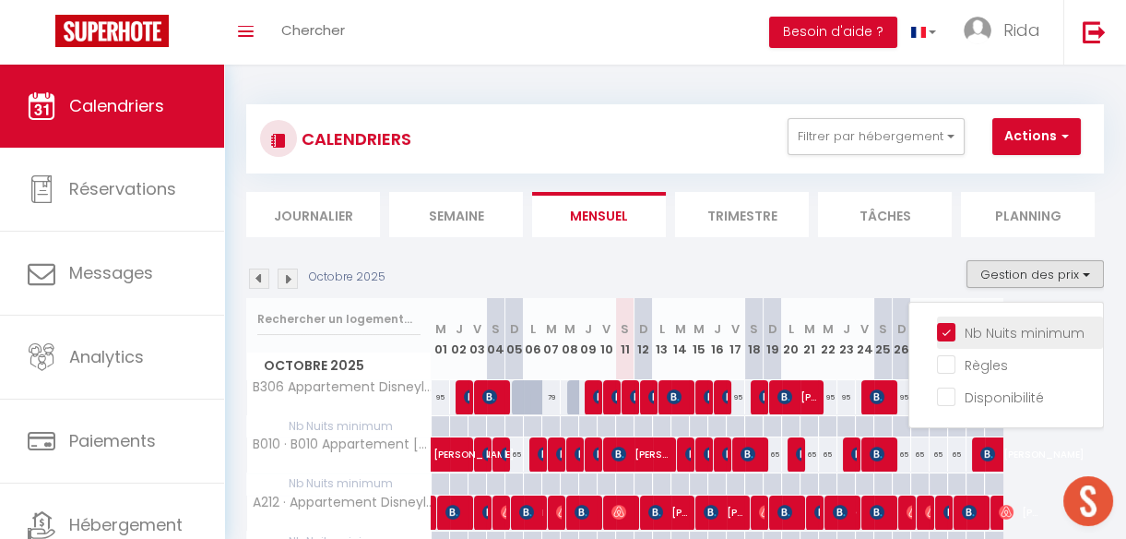
click at [937, 331] on input "Nb Nuits minimum" at bounding box center [1020, 331] width 166 height 18
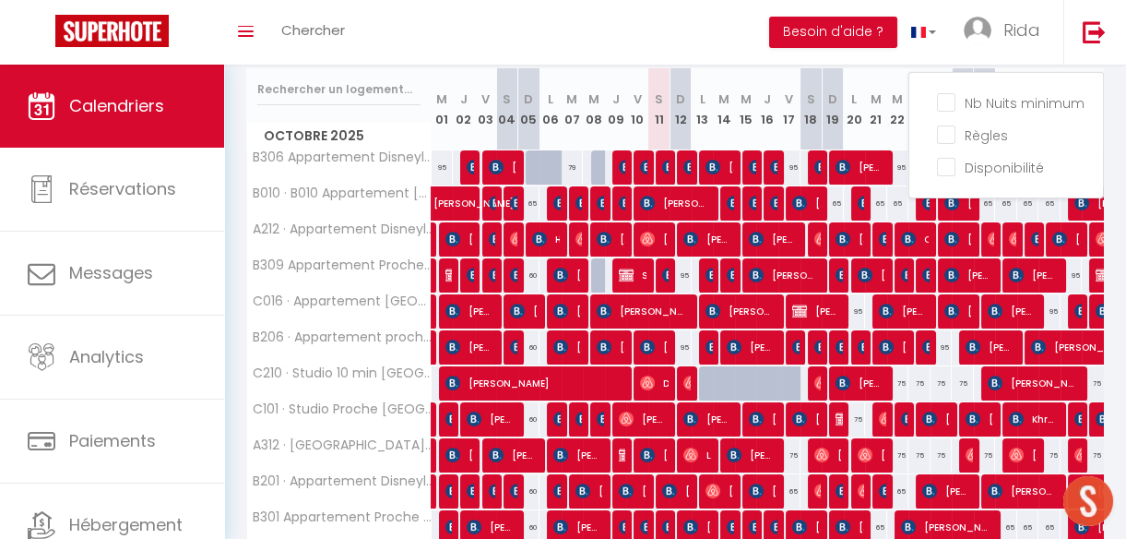
scroll to position [185, 0]
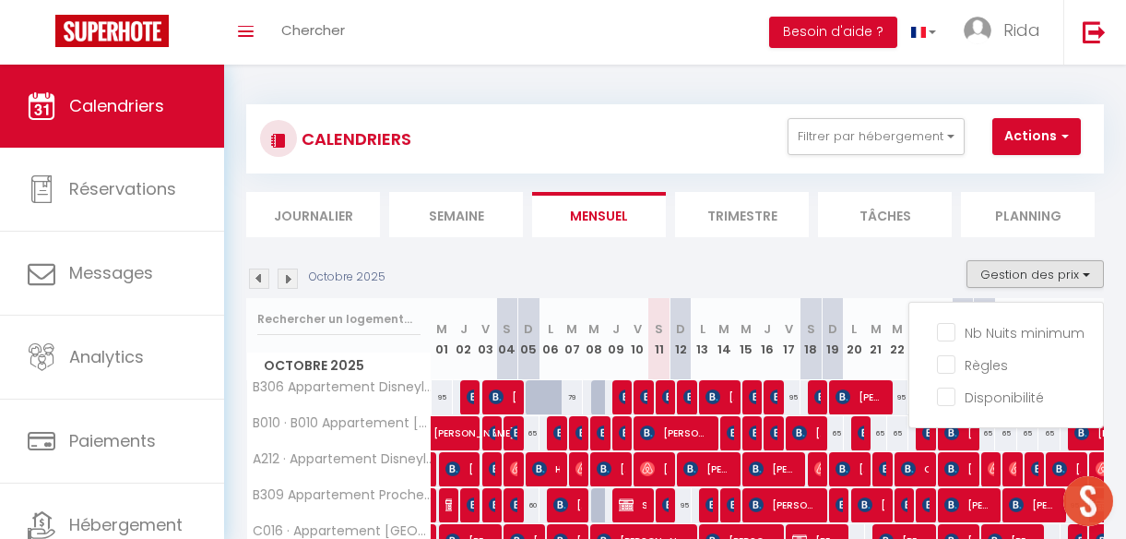
scroll to position [73, 0]
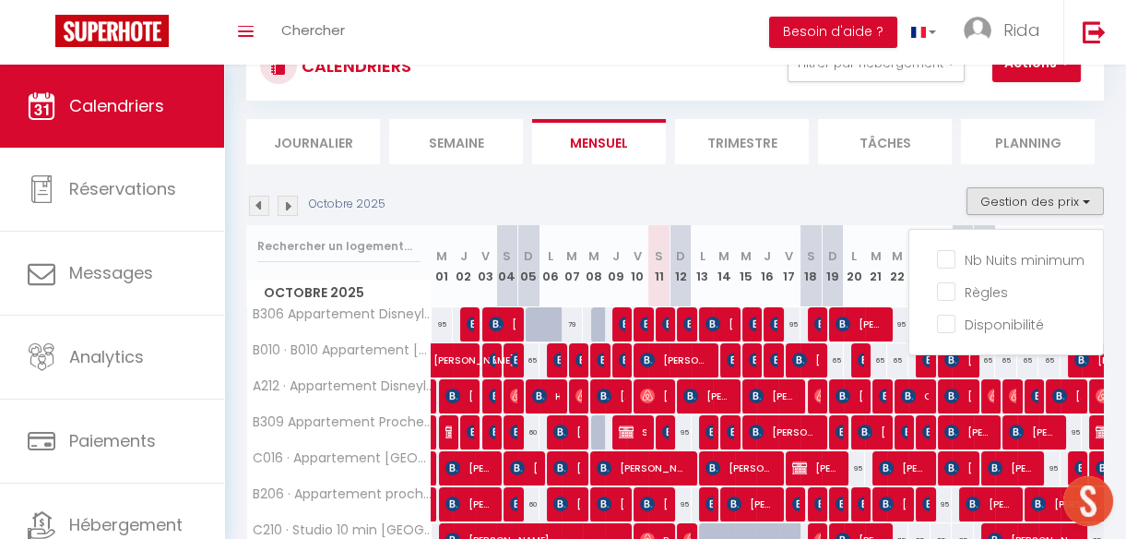
click at [879, 194] on div "Octobre 2025 Gestion des prix Nb Nuits minimum Règles Disponibilité" at bounding box center [675, 206] width 858 height 38
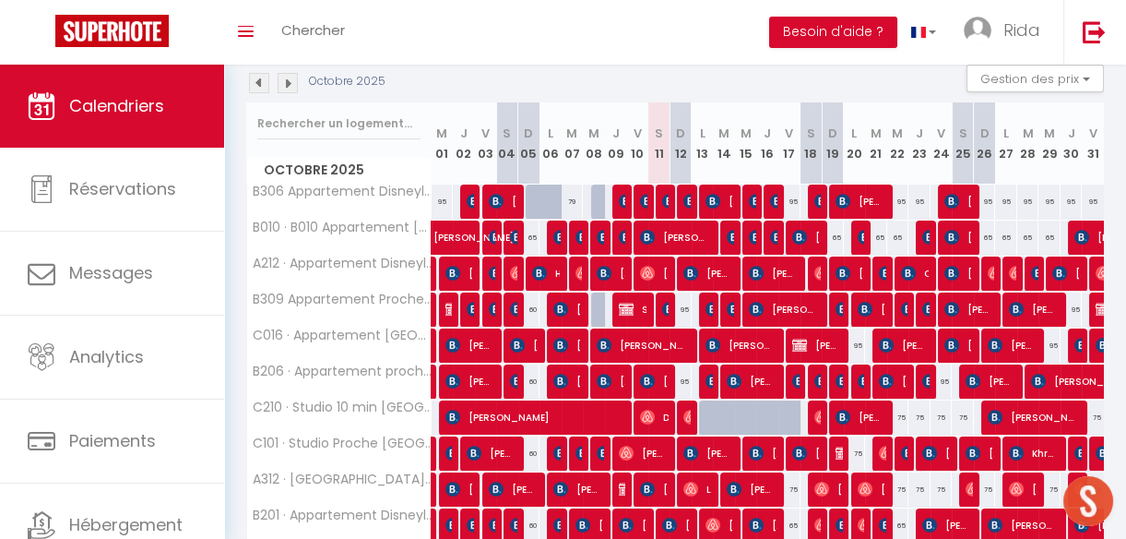
scroll to position [197, 0]
